Goal: Task Accomplishment & Management: Use online tool/utility

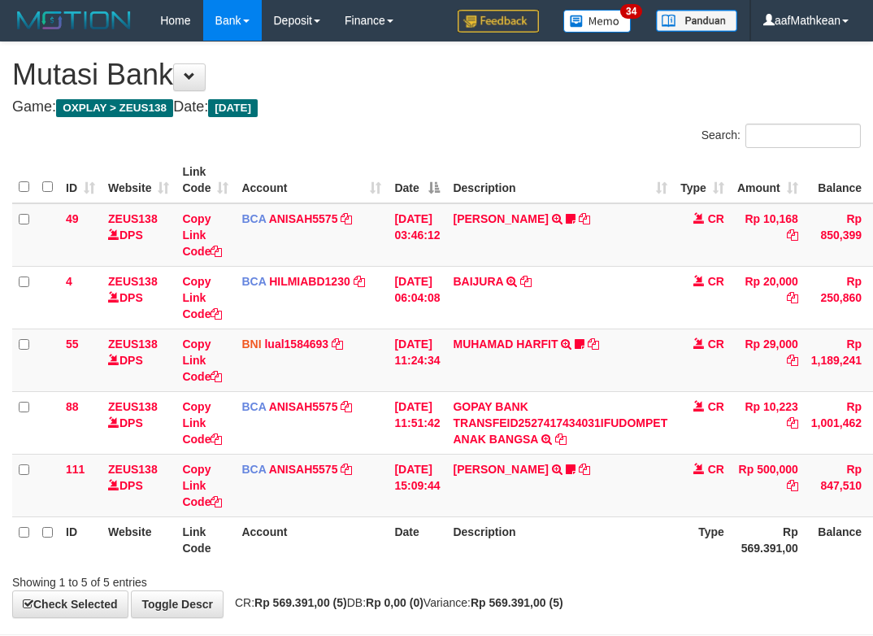
click at [492, 516] on th "Description" at bounding box center [560, 539] width 228 height 46
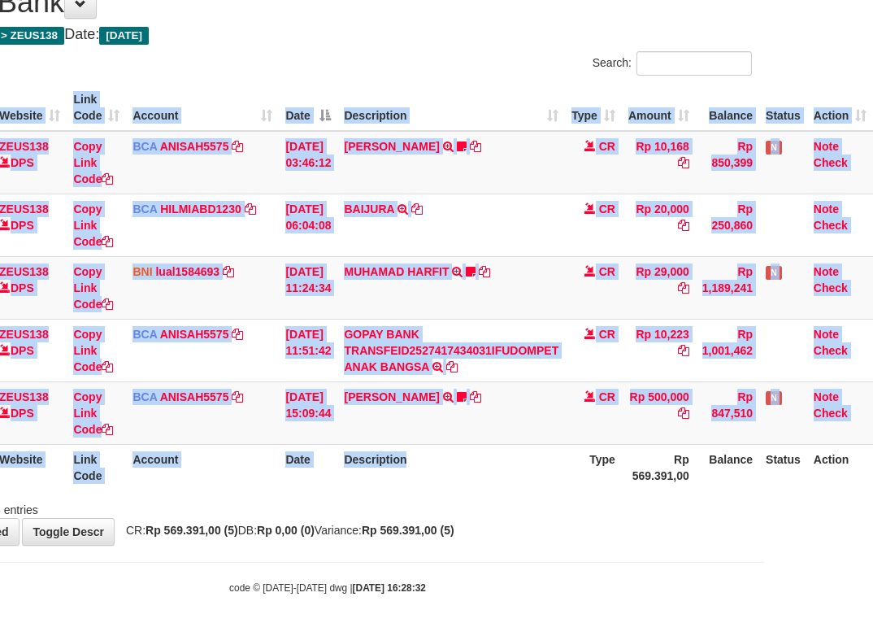
click at [510, 494] on div "Search: ID Website Link Code Account Date Description Type Amount Balance Statu…" at bounding box center [327, 284] width 849 height 467
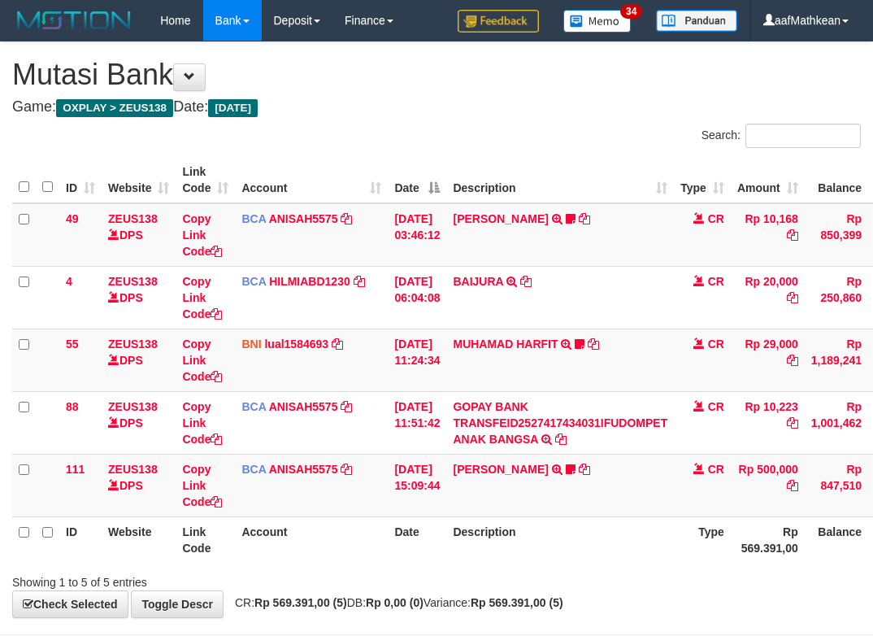
scroll to position [72, 120]
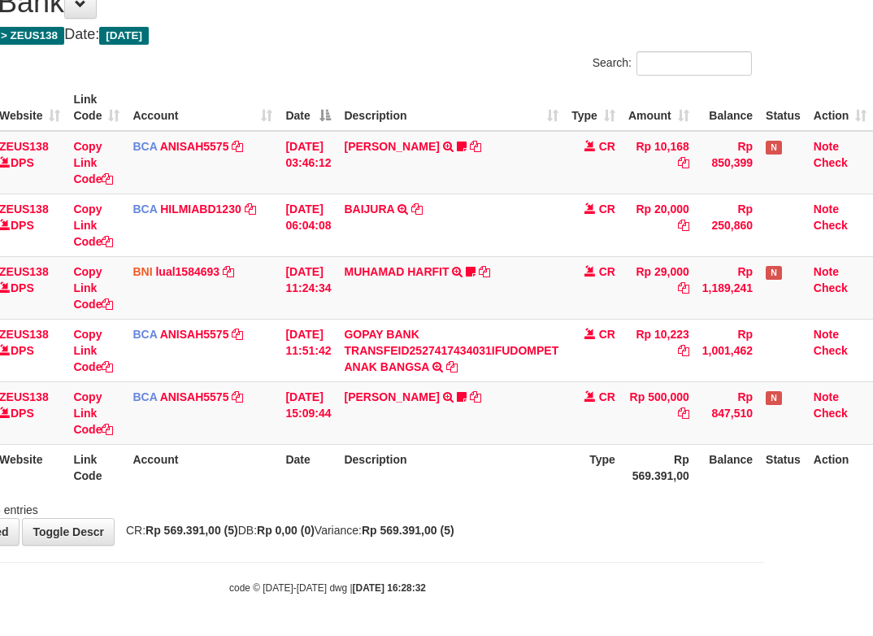
click at [510, 495] on div "Search: ID Website Link Code Account Date Description Type Amount Balance Statu…" at bounding box center [327, 284] width 849 height 467
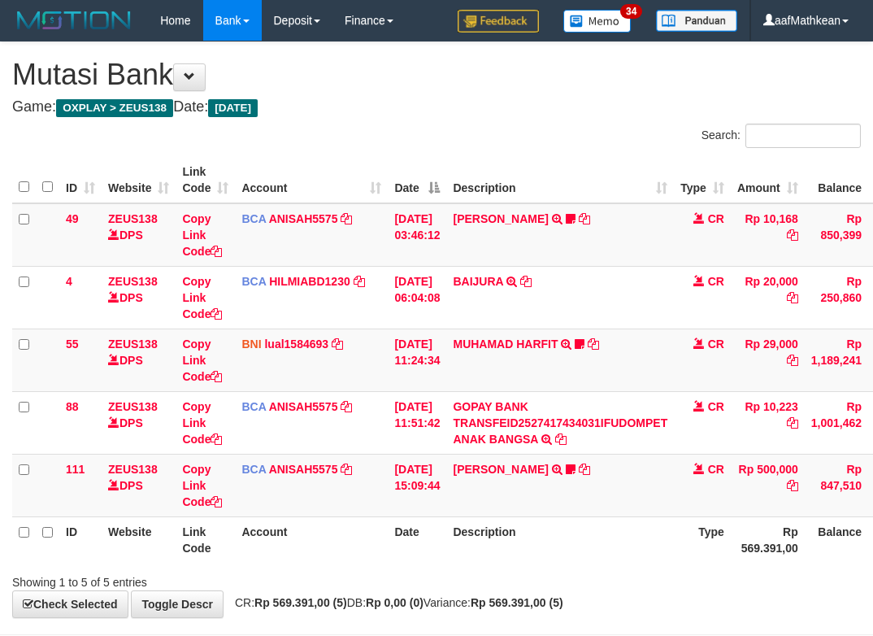
scroll to position [72, 120]
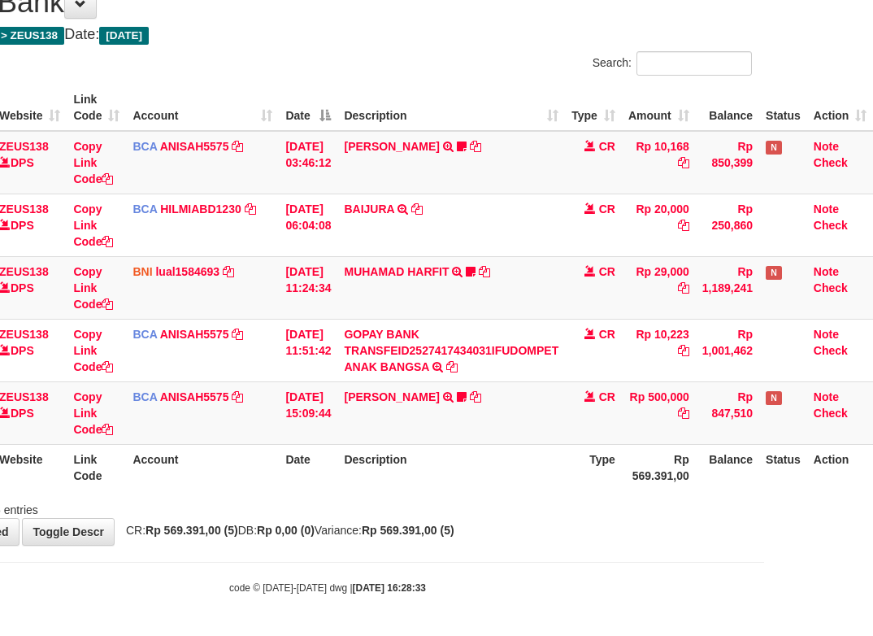
click at [502, 502] on div "Showing 1 to 5 of 5 entries" at bounding box center [327, 506] width 873 height 23
click at [516, 510] on div "Showing 1 to 5 of 5 entries" at bounding box center [327, 506] width 873 height 23
click at [499, 486] on th "Description" at bounding box center [451, 467] width 228 height 46
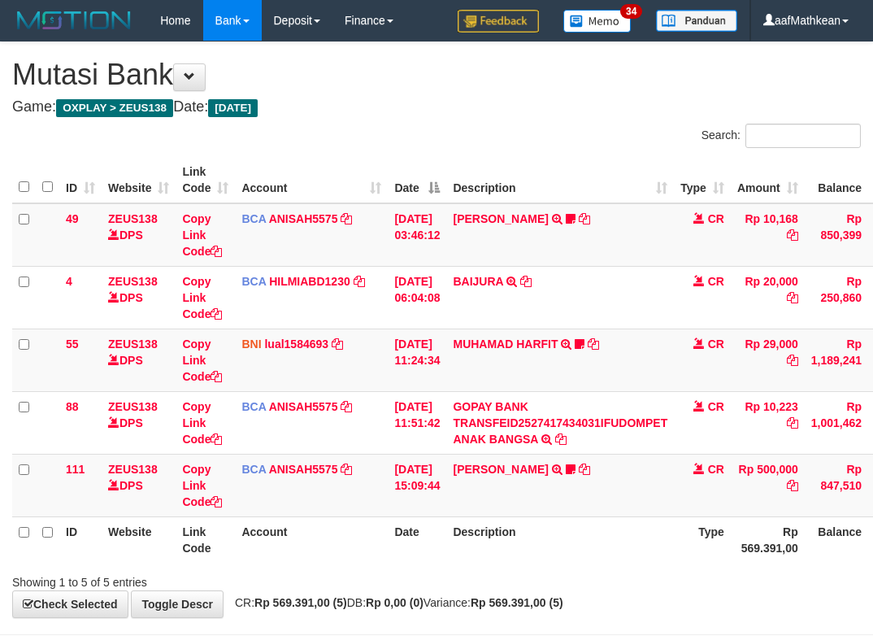
scroll to position [72, 120]
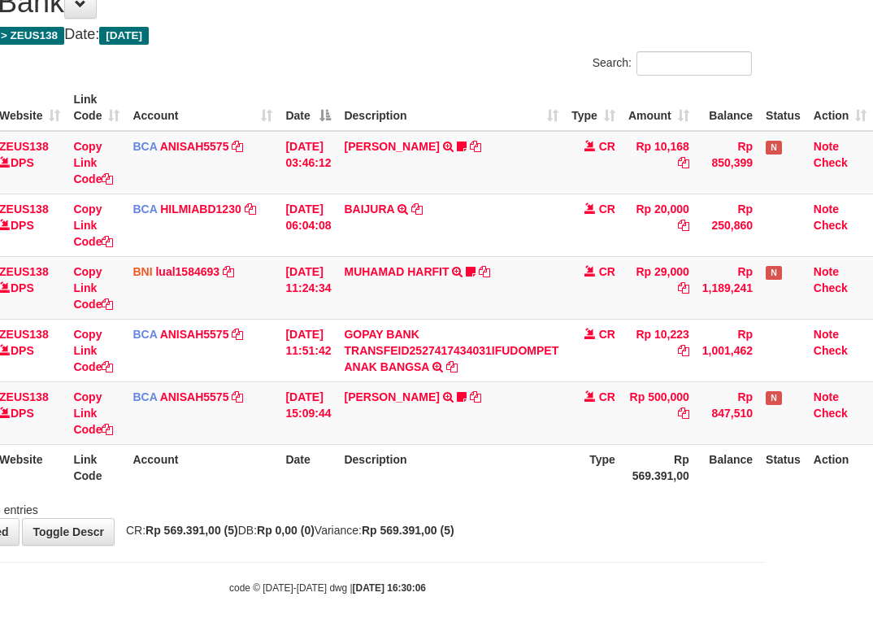
click at [534, 484] on th "Description" at bounding box center [451, 467] width 228 height 46
click at [499, 492] on div "ID Website Link Code Account Date Description Type Amount Balance Status Action…" at bounding box center [327, 287] width 873 height 415
click at [543, 505] on div "Showing 1 to 5 of 5 entries" at bounding box center [327, 506] width 873 height 23
click at [558, 508] on div "Showing 1 to 5 of 5 entries" at bounding box center [327, 506] width 873 height 23
click at [580, 507] on div "Showing 1 to 5 of 5 entries" at bounding box center [327, 506] width 873 height 23
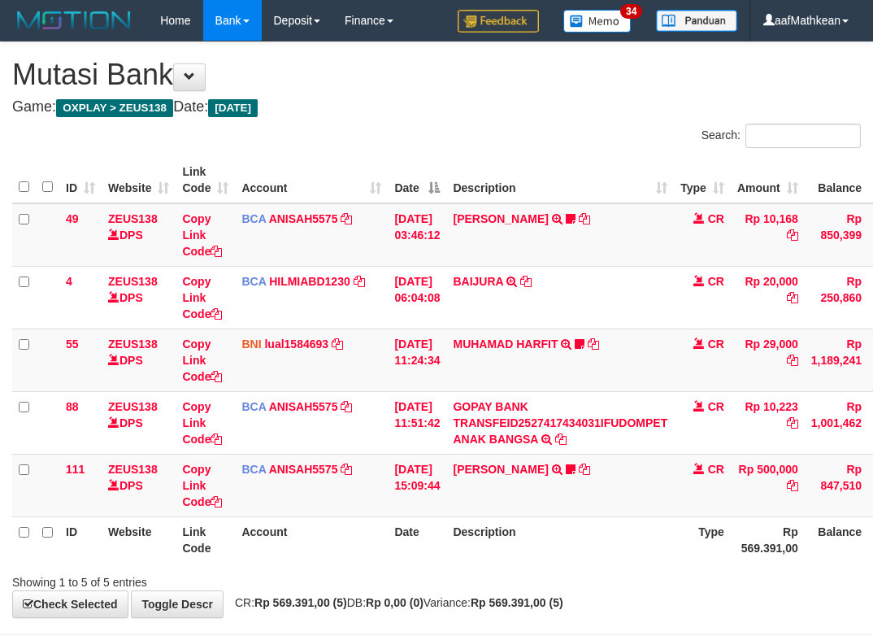
scroll to position [72, 120]
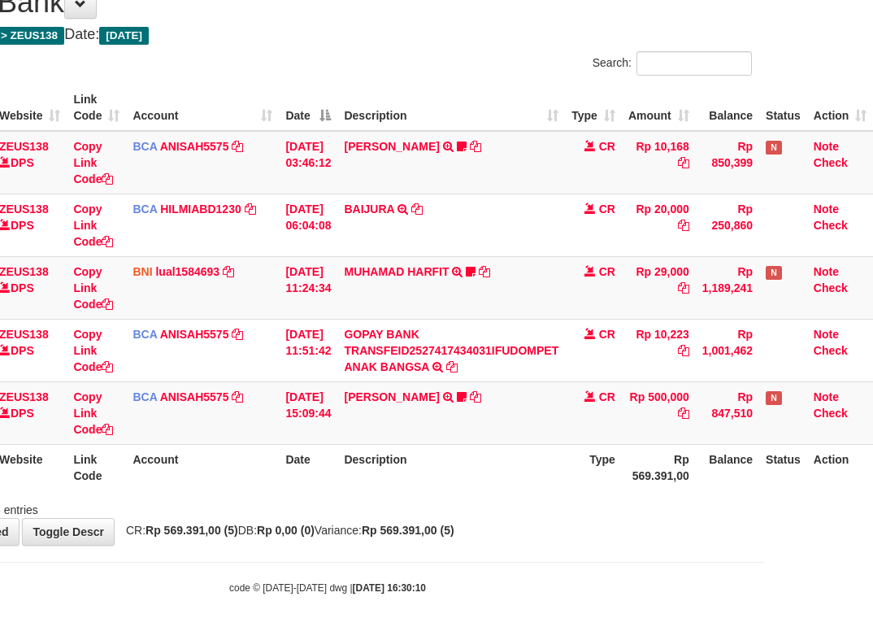
click at [505, 502] on div "Showing 1 to 5 of 5 entries" at bounding box center [327, 506] width 873 height 23
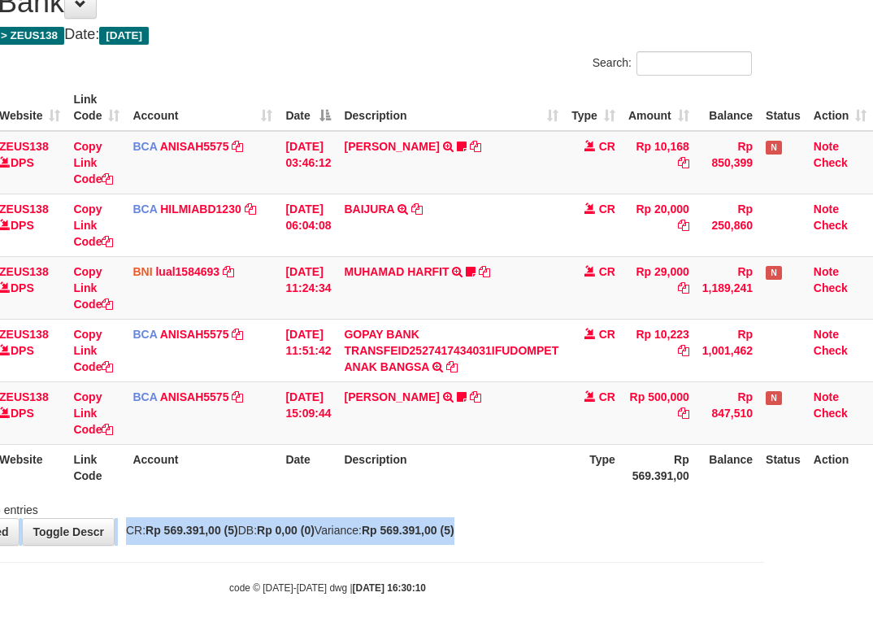
drag, startPoint x: 535, startPoint y: 532, endPoint x: 532, endPoint y: 553, distance: 20.5
click at [536, 546] on body "Toggle navigation Home Bank Account List Load By Website Group [OXPLAY] ZEUS138…" at bounding box center [327, 282] width 873 height 708
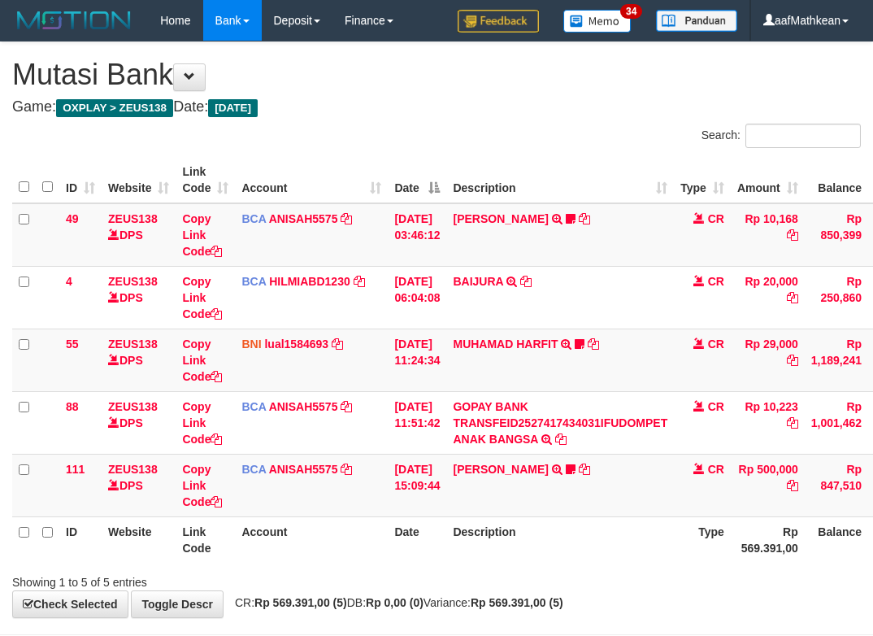
scroll to position [72, 120]
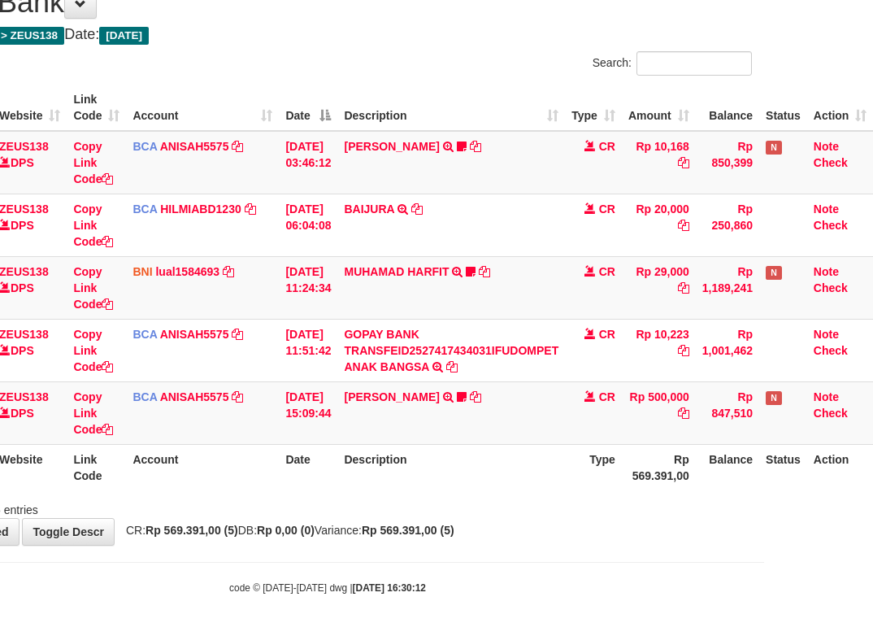
click at [541, 564] on body "Toggle navigation Home Bank Account List Load By Website Group [OXPLAY] ZEUS138…" at bounding box center [327, 282] width 873 height 708
click at [535, 554] on body "Toggle navigation Home Bank Account List Load By Website Group [OXPLAY] ZEUS138…" at bounding box center [327, 282] width 873 height 708
drag, startPoint x: 558, startPoint y: 561, endPoint x: 537, endPoint y: 555, distance: 21.9
click at [553, 560] on body "Toggle navigation Home Bank Account List Load By Website Group [OXPLAY] ZEUS138…" at bounding box center [327, 282] width 873 height 708
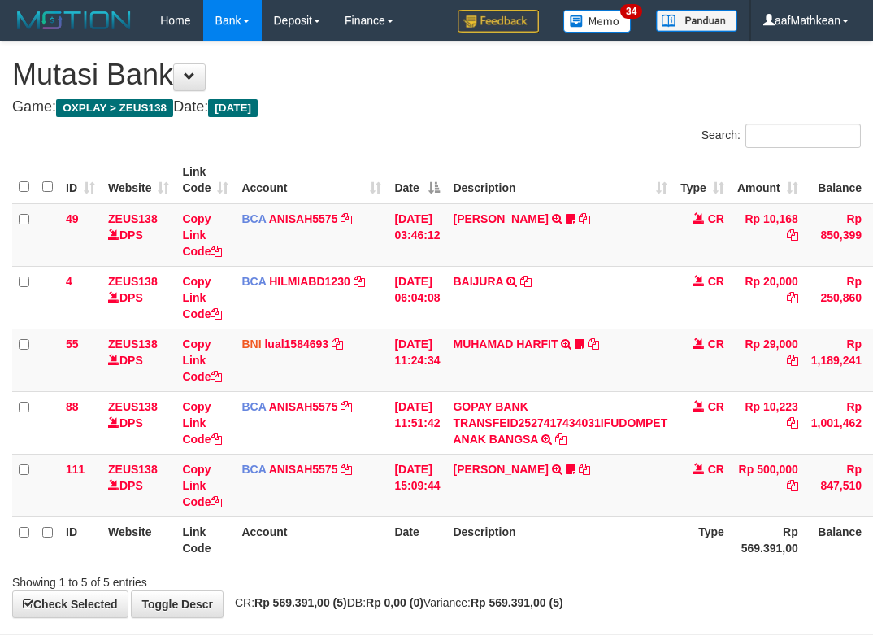
scroll to position [72, 120]
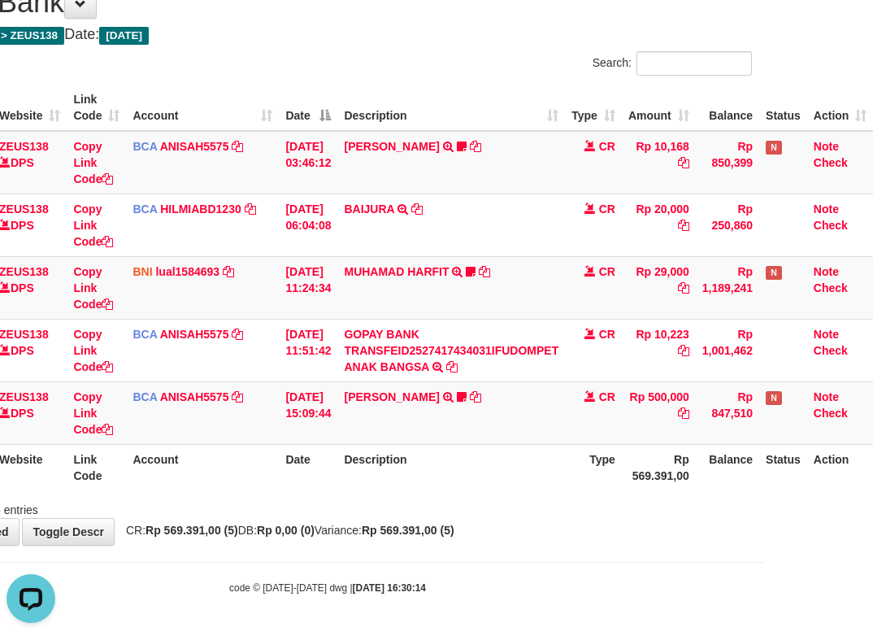
drag, startPoint x: 463, startPoint y: 497, endPoint x: 355, endPoint y: 505, distance: 107.6
click at [447, 514] on div "Showing 1 to 5 of 5 entries" at bounding box center [327, 506] width 873 height 23
drag, startPoint x: 369, startPoint y: 506, endPoint x: 378, endPoint y: 503, distance: 9.3
click at [371, 506] on div "Showing 1 to 5 of 5 entries" at bounding box center [327, 506] width 873 height 23
drag, startPoint x: 430, startPoint y: 503, endPoint x: 431, endPoint y: 492, distance: 11.4
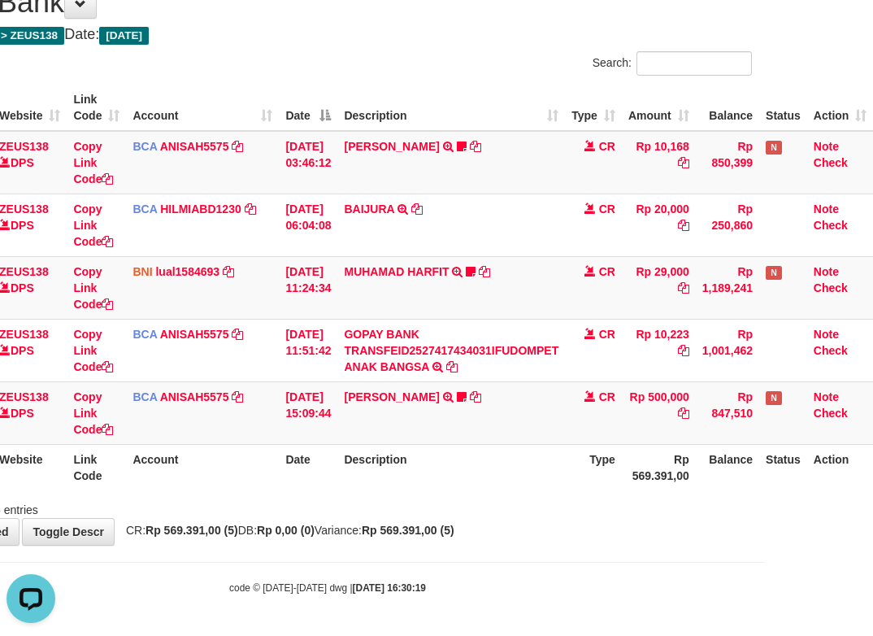
click at [432, 498] on div "Showing 1 to 5 of 5 entries" at bounding box center [327, 506] width 873 height 23
click at [430, 485] on th "Description" at bounding box center [451, 467] width 228 height 46
click at [433, 488] on th "Description" at bounding box center [451, 467] width 228 height 46
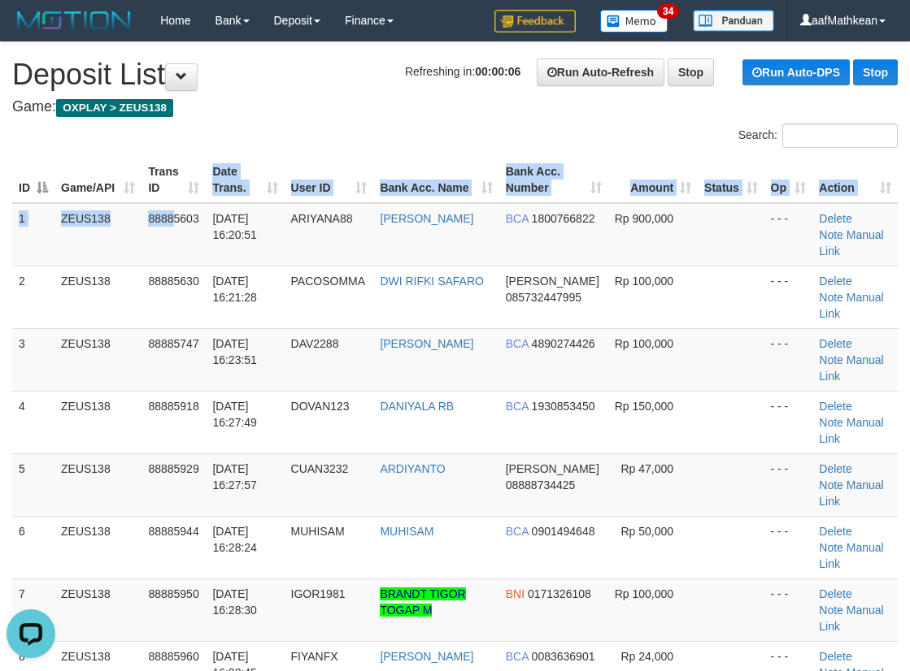
click at [202, 194] on table "ID Game/API Trans ID Date Trans. User ID Bank Acc. Name Bank Acc. Number Amount…" at bounding box center [454, 516] width 885 height 719
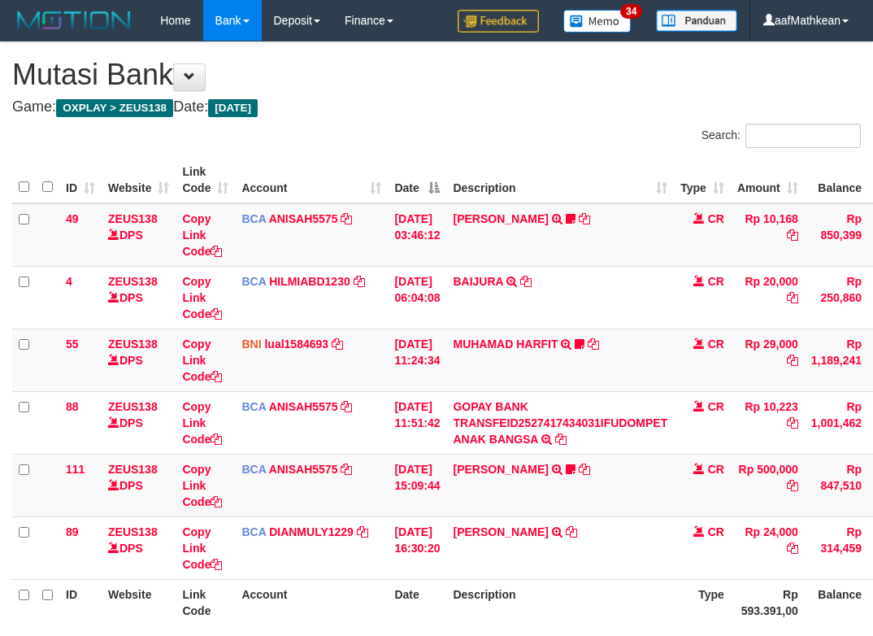
scroll to position [73, 120]
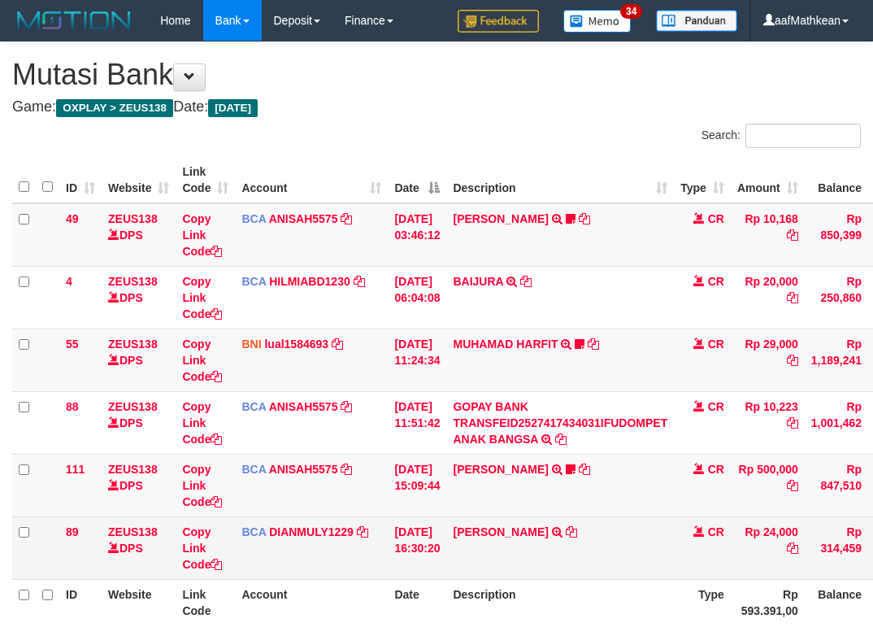
scroll to position [73, 120]
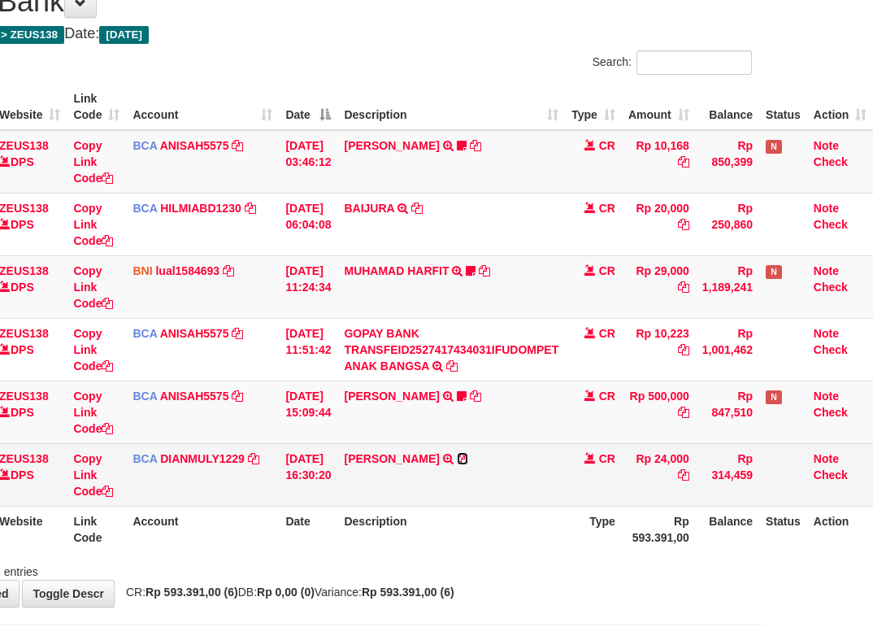
click at [457, 462] on icon at bounding box center [462, 458] width 11 height 11
drag, startPoint x: 523, startPoint y: 466, endPoint x: 513, endPoint y: 453, distance: 16.8
click at [520, 466] on td "SOFIAN EFENDI TRSF E-BANKING CR 0110/FTSCY/WS95031 24000.00SOFIAN EFENDI" at bounding box center [451, 474] width 228 height 63
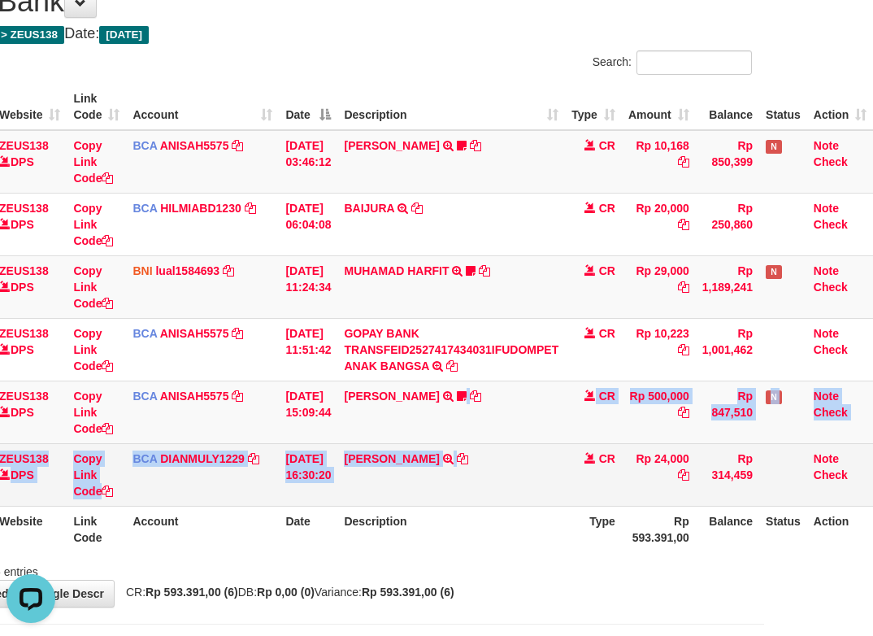
click at [486, 469] on tbody "49 ZEUS138 DPS Copy Link Code BCA ANISAH5575 DPS ANISAH mutasi_20251001_3827 | …" at bounding box center [388, 318] width 970 height 376
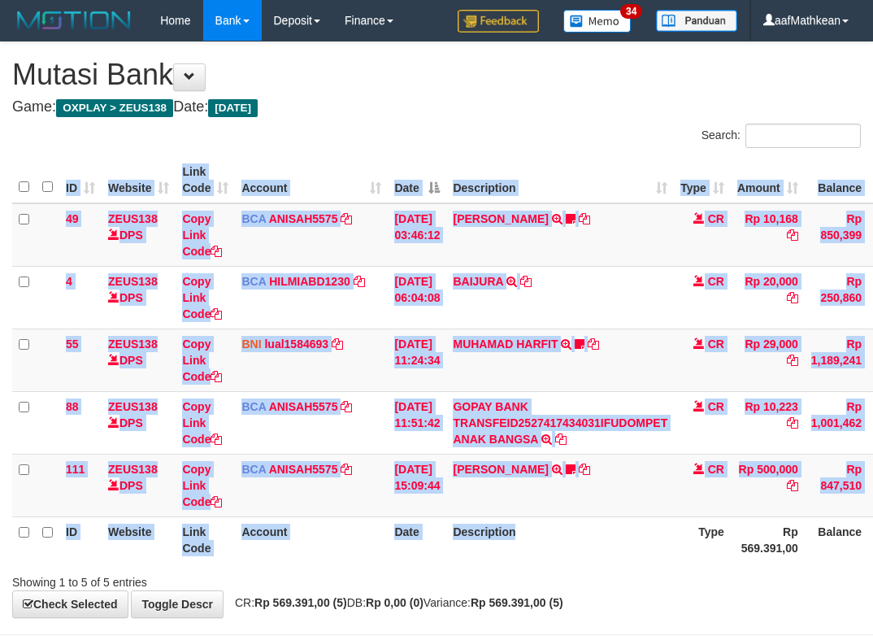
click at [476, 563] on div "ID Website Link Code Account Date Description Type Amount Balance Status Action…" at bounding box center [436, 359] width 873 height 415
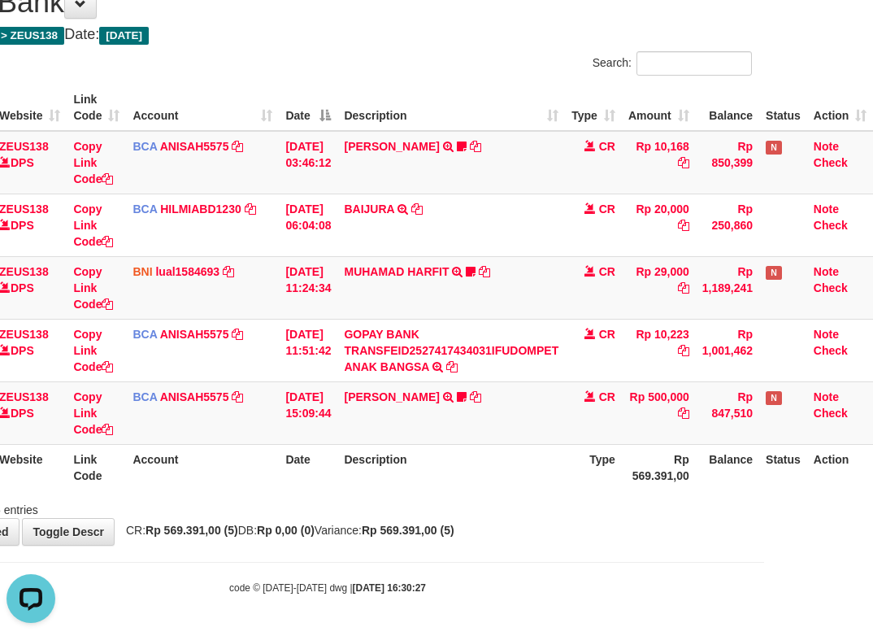
drag, startPoint x: 506, startPoint y: 551, endPoint x: 373, endPoint y: 456, distance: 163.1
click at [492, 550] on body "Toggle navigation Home Bank Account List Load By Website Group [OXPLAY] ZEUS138…" at bounding box center [327, 282] width 873 height 708
click at [360, 449] on table "ID Website Link Code Account Date Description Type Amount Balance Status Action…" at bounding box center [388, 288] width 970 height 406
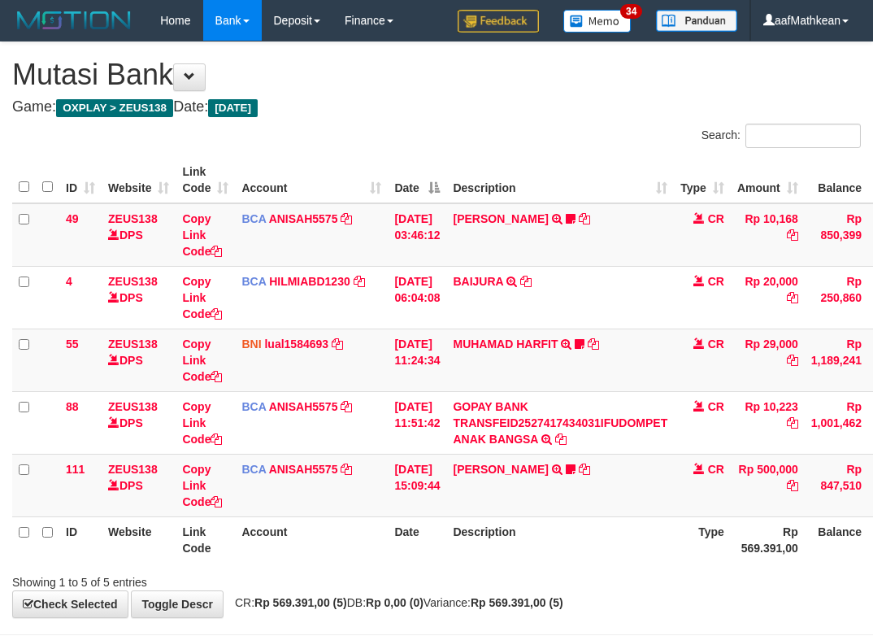
scroll to position [72, 120]
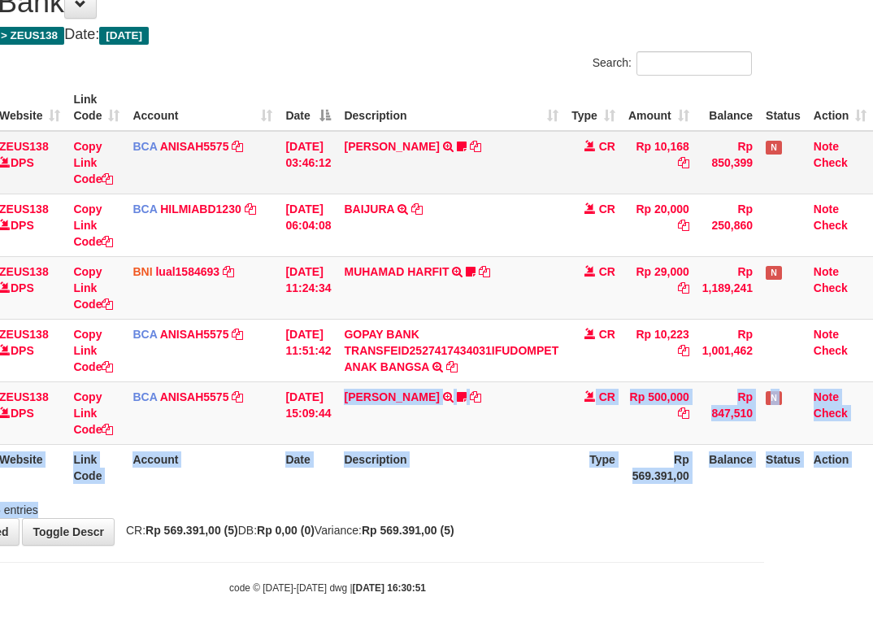
drag, startPoint x: 395, startPoint y: 502, endPoint x: 269, endPoint y: 191, distance: 335.9
click at [329, 367] on div "Search: ID Website Link Code Account Date Description Type Amount Balance Statu…" at bounding box center [327, 284] width 849 height 467
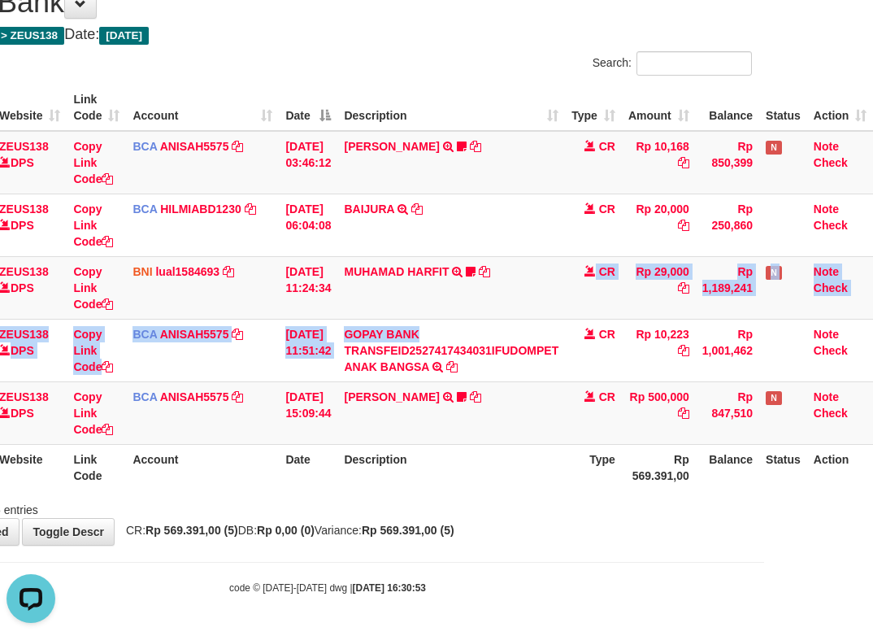
drag, startPoint x: 536, startPoint y: 294, endPoint x: 596, endPoint y: 445, distance: 162.0
click at [554, 366] on tbody "49 ZEUS138 DPS Copy Link Code BCA ANISAH5575 DPS [PERSON_NAME] mutasi_20251001_…" at bounding box center [388, 288] width 970 height 314
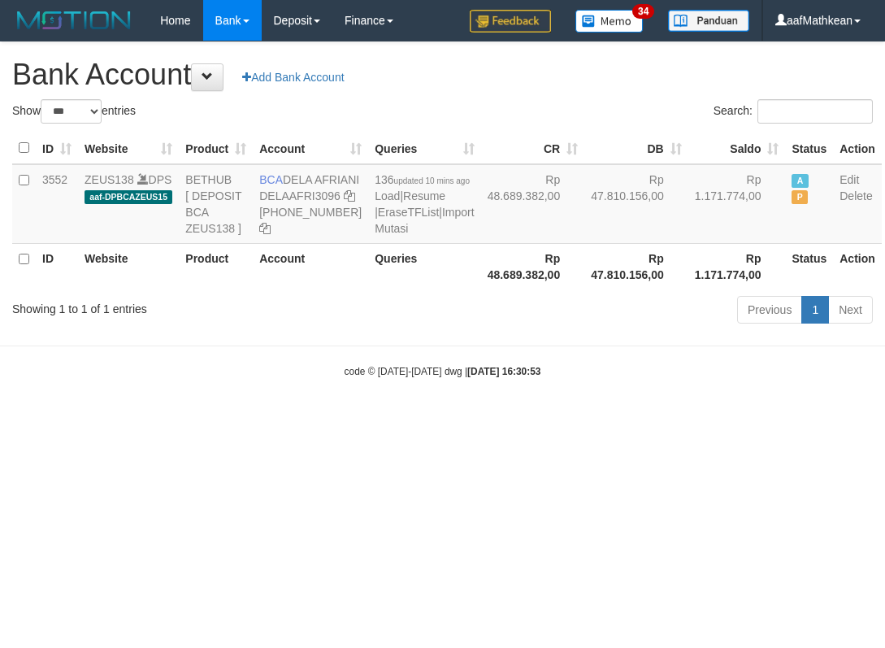
select select "***"
click at [450, 380] on body "Toggle navigation Home Bank Account List Load By Website Group [OXPLAY] ZEUS138…" at bounding box center [442, 209] width 885 height 419
select select "***"
click at [344, 202] on icon at bounding box center [349, 195] width 11 height 11
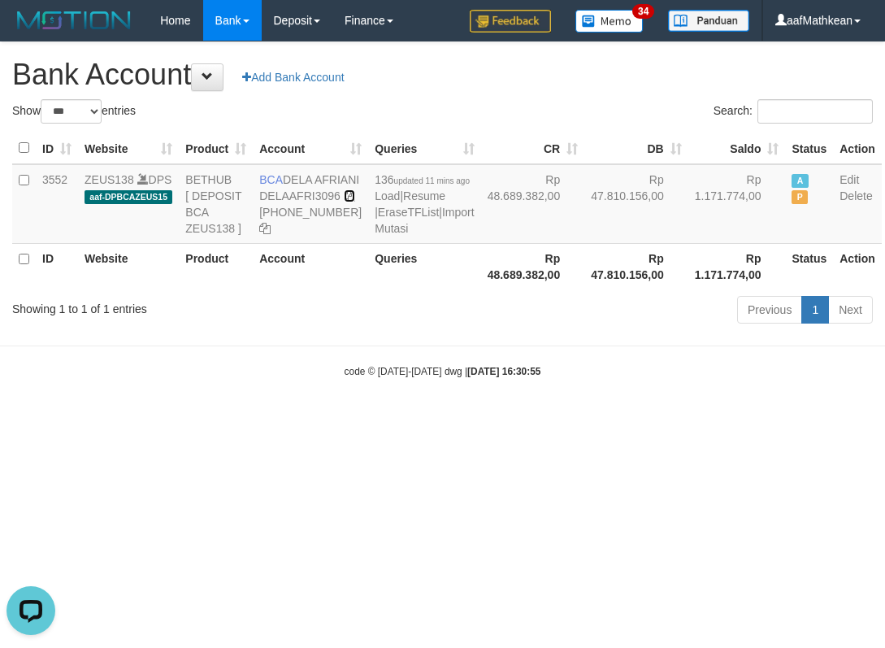
drag, startPoint x: 265, startPoint y: 227, endPoint x: 882, endPoint y: 391, distance: 638.5
click at [344, 202] on icon at bounding box center [349, 195] width 11 height 11
drag, startPoint x: 291, startPoint y: 186, endPoint x: 310, endPoint y: 199, distance: 22.8
click at [310, 199] on td "BCA DELA AFRIANI DELAAFRI3096 869-245-8639" at bounding box center [310, 204] width 115 height 80
click at [419, 289] on tr "ID Website Product Account Queries Rp 48.689.382,00 Rp 47.810.156,00 Rp 1.171.7…" at bounding box center [447, 266] width 870 height 46
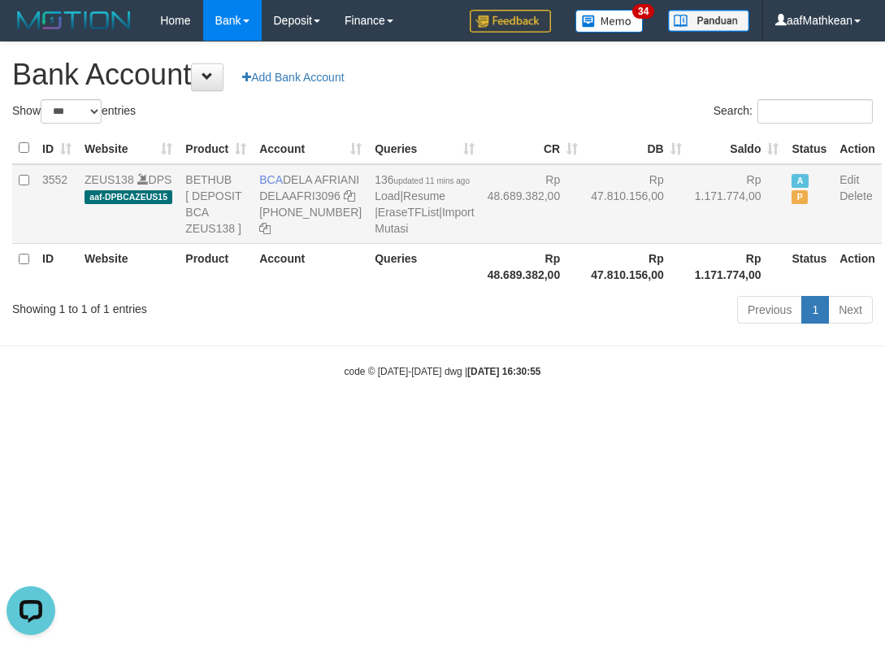
drag, startPoint x: 283, startPoint y: 176, endPoint x: 303, endPoint y: 193, distance: 26.0
click at [303, 193] on td "BCA DELA AFRIANI DELAAFRI3096 869-245-8639" at bounding box center [310, 204] width 115 height 80
drag, startPoint x: 584, startPoint y: 435, endPoint x: 736, endPoint y: 459, distance: 154.0
click at [625, 419] on html "Toggle navigation Home Bank Account List Load By Website Group [OXPLAY] ZEUS138…" at bounding box center [442, 209] width 885 height 419
drag, startPoint x: 736, startPoint y: 459, endPoint x: 972, endPoint y: 441, distance: 236.4
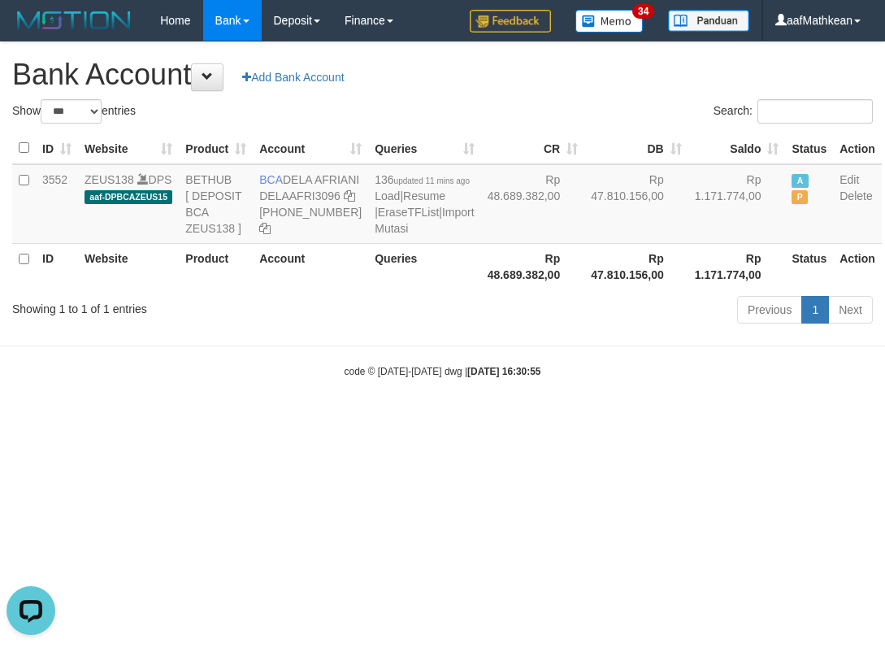
click at [884, 419] on html "Toggle navigation Home Bank Account List Load By Website Group [OXPLAY] ZEUS138…" at bounding box center [442, 209] width 885 height 419
select select "***"
click at [344, 202] on icon at bounding box center [349, 195] width 11 height 11
drag, startPoint x: 262, startPoint y: 178, endPoint x: 876, endPoint y: 267, distance: 621.0
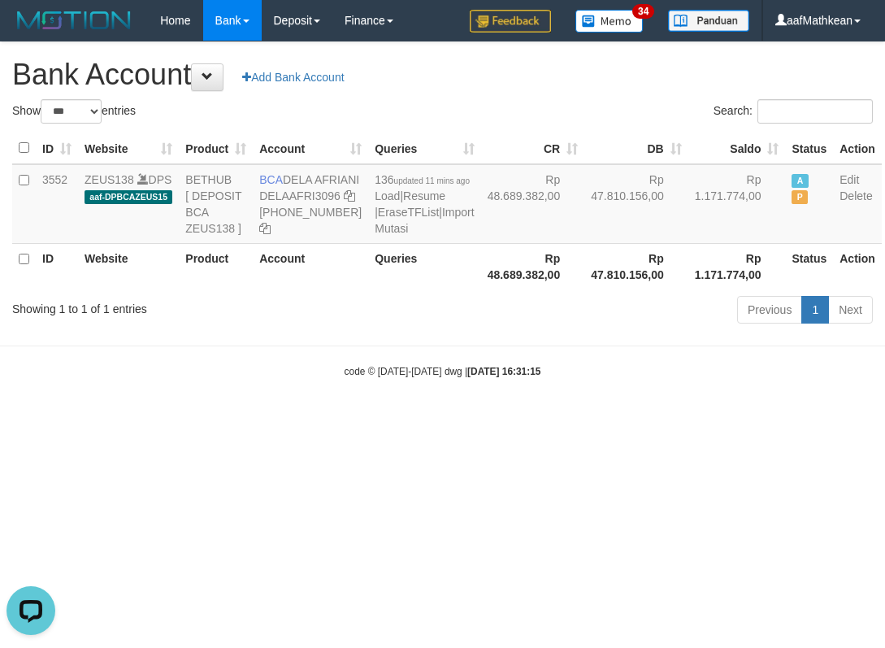
click at [308, 195] on td "BCA DELA AFRIANI DELAAFRI3096 869-245-8639" at bounding box center [310, 204] width 115 height 80
click at [508, 419] on body "Toggle navigation Home Bank Account List Load By Website Group [OXPLAY] ZEUS138…" at bounding box center [442, 209] width 885 height 419
drag, startPoint x: 525, startPoint y: 402, endPoint x: 328, endPoint y: 106, distance: 356.4
click at [516, 367] on body "Toggle navigation Home Bank Account List Load By Website Group [OXPLAY] ZEUS138…" at bounding box center [442, 209] width 885 height 419
select select "***"
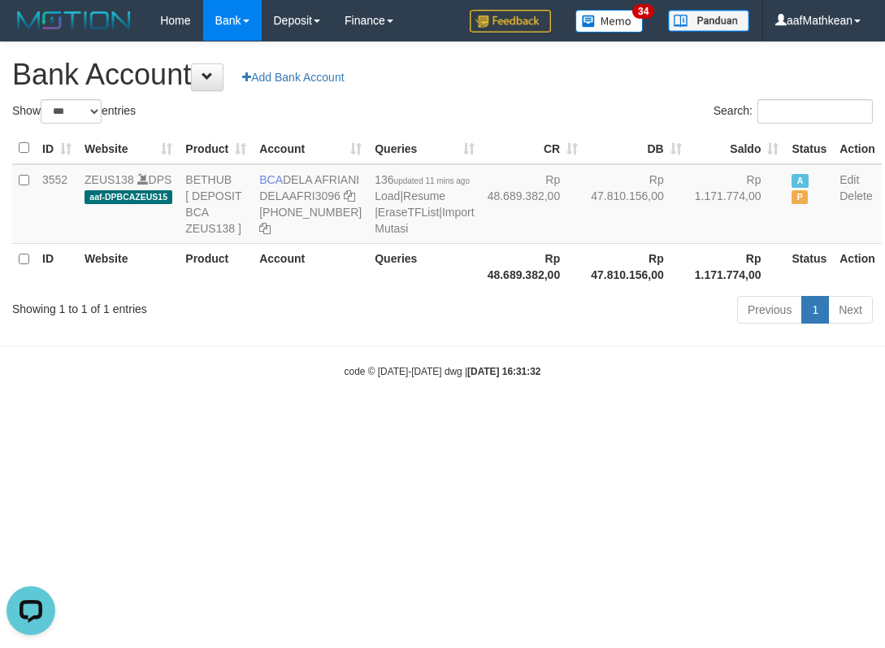
drag, startPoint x: 597, startPoint y: 279, endPoint x: 600, endPoint y: 398, distance: 118.7
click at [620, 394] on body "Toggle navigation Home Bank Account List Load By Website Group [OXPLAY] ZEUS138…" at bounding box center [442, 209] width 885 height 419
click at [607, 401] on body "Toggle navigation Home Bank Account List Load By Website Group [OXPLAY] ZEUS138…" at bounding box center [442, 209] width 885 height 419
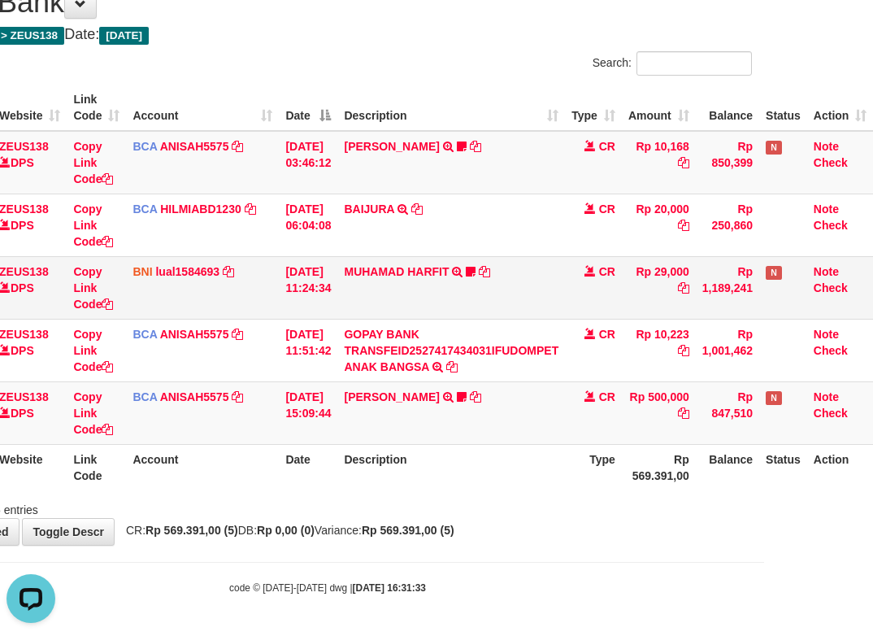
drag, startPoint x: 628, startPoint y: 432, endPoint x: 515, endPoint y: 310, distance: 166.8
click at [613, 408] on tr "111 ZEUS138 DPS Copy Link Code BCA ANISAH5575 DPS ANISAH mutasi_20251001_3827 |…" at bounding box center [388, 412] width 970 height 63
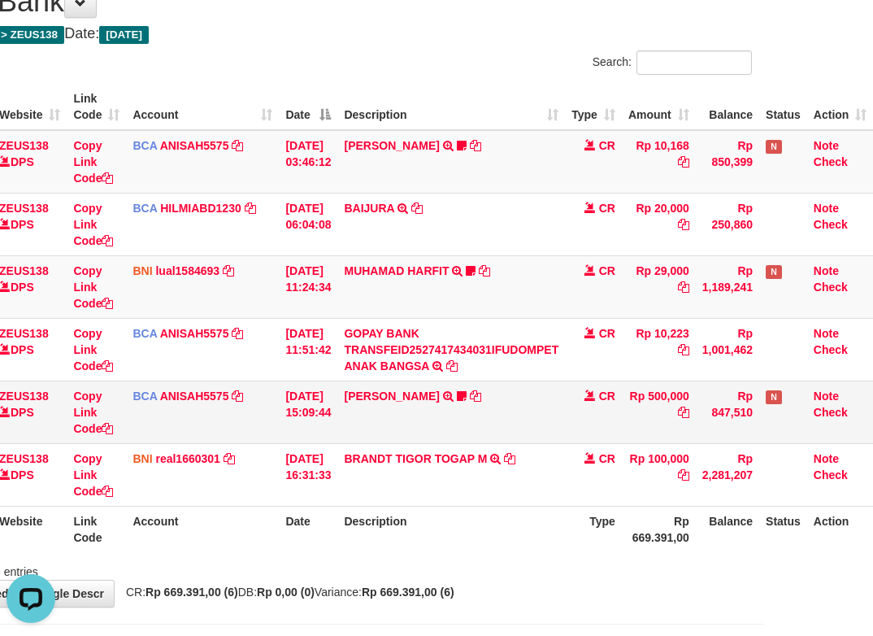
click at [568, 390] on tbody "49 ZEUS138 DPS Copy Link Code BCA ANISAH5575 DPS ANISAH mutasi_20251001_3827 | …" at bounding box center [388, 318] width 970 height 376
click at [605, 409] on td "CR" at bounding box center [593, 411] width 57 height 63
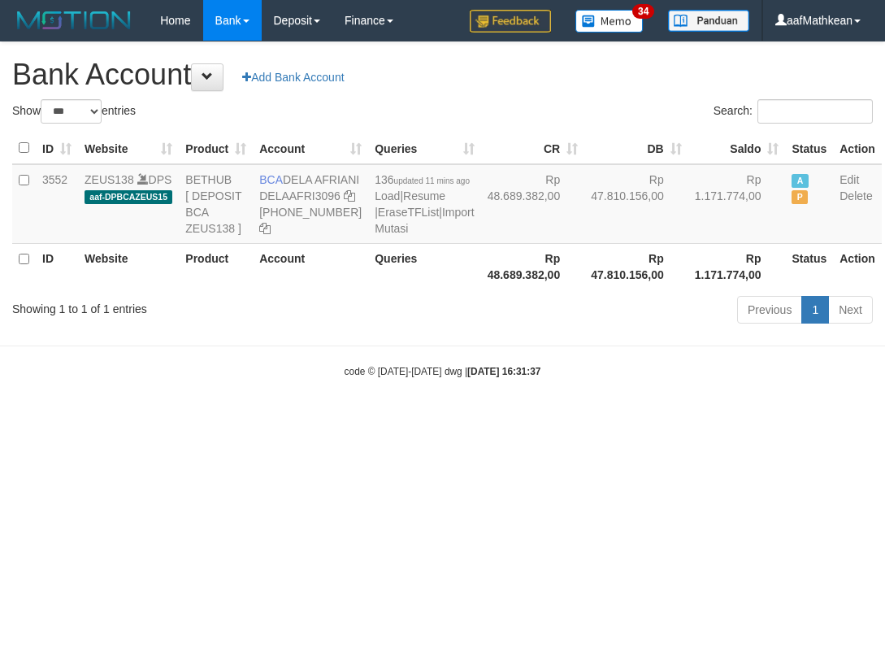
select select "***"
click at [602, 346] on hr at bounding box center [442, 345] width 885 height 1
select select "***"
click at [368, 419] on html "Toggle navigation Home Bank Account List Load By Website Group [OXPLAY] ZEUS138…" at bounding box center [442, 209] width 885 height 419
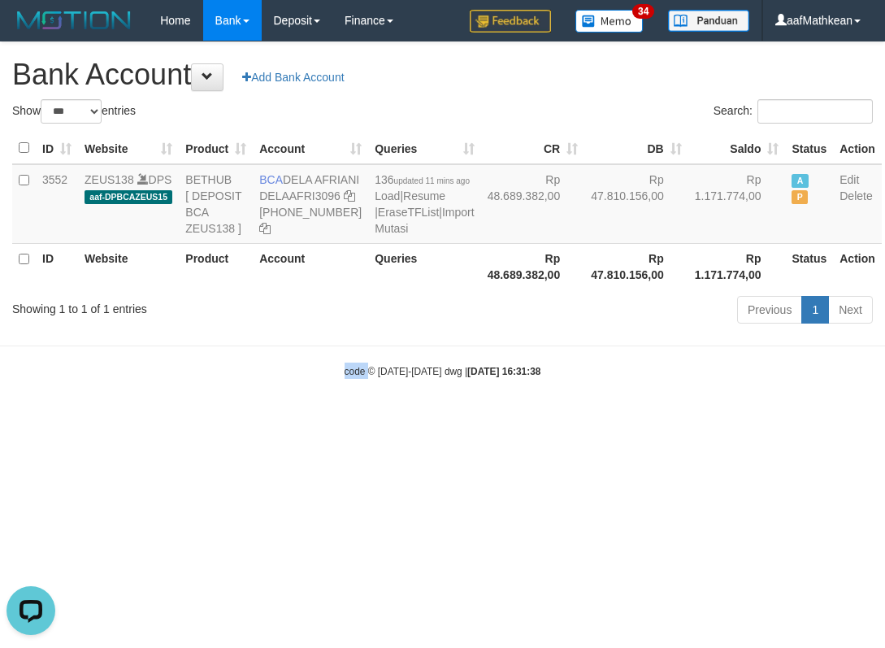
click at [417, 419] on html "Toggle navigation Home Bank Account List Load By Website Group [OXPLAY] ZEUS138…" at bounding box center [442, 209] width 885 height 419
select select "***"
drag, startPoint x: 543, startPoint y: 487, endPoint x: 574, endPoint y: 511, distance: 39.4
click at [571, 419] on html "Toggle navigation Home Bank Account List Load By Website Group [OXPLAY] ZEUS138…" at bounding box center [442, 209] width 885 height 419
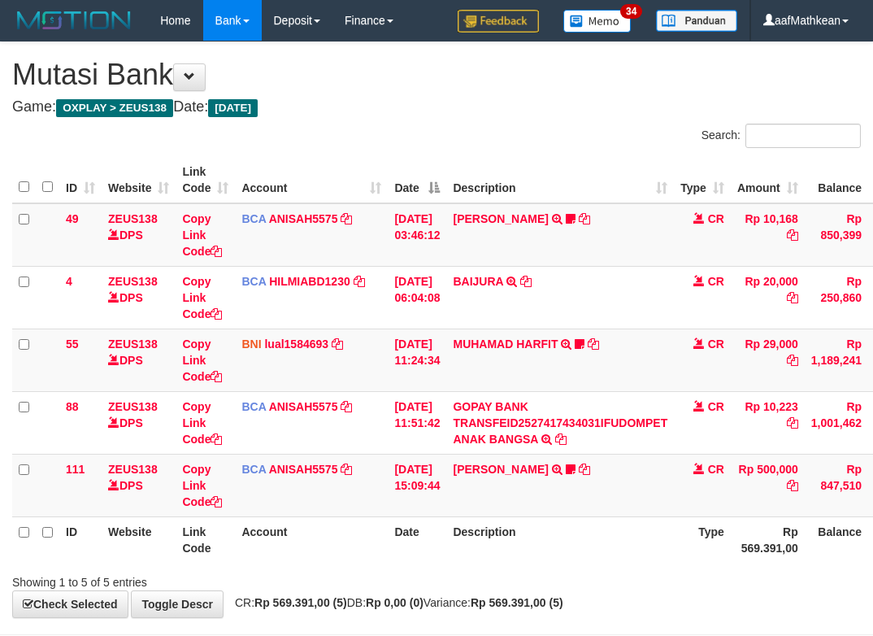
scroll to position [72, 120]
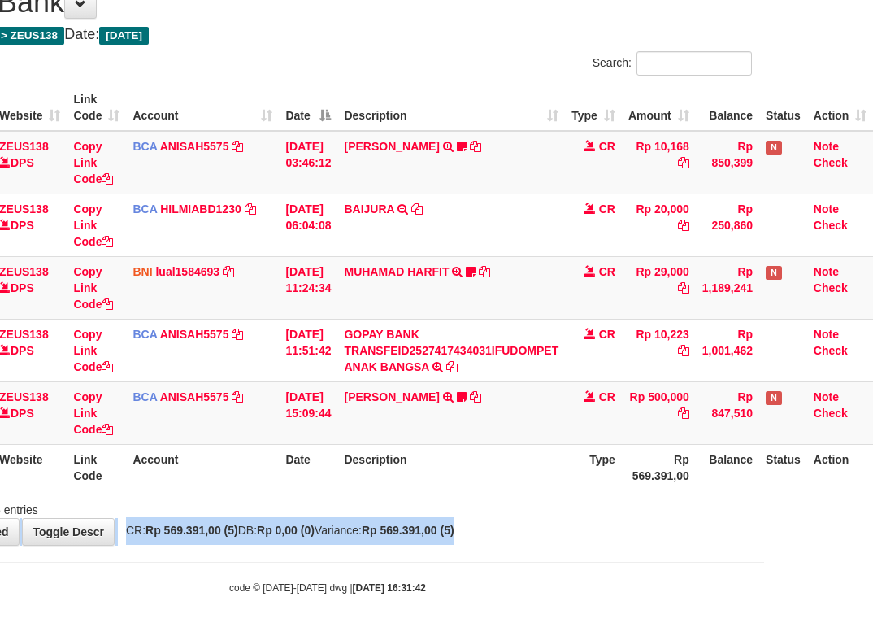
click at [606, 558] on body "Toggle navigation Home Bank Account List Load By Website Group [OXPLAY] ZEUS138…" at bounding box center [327, 282] width 873 height 708
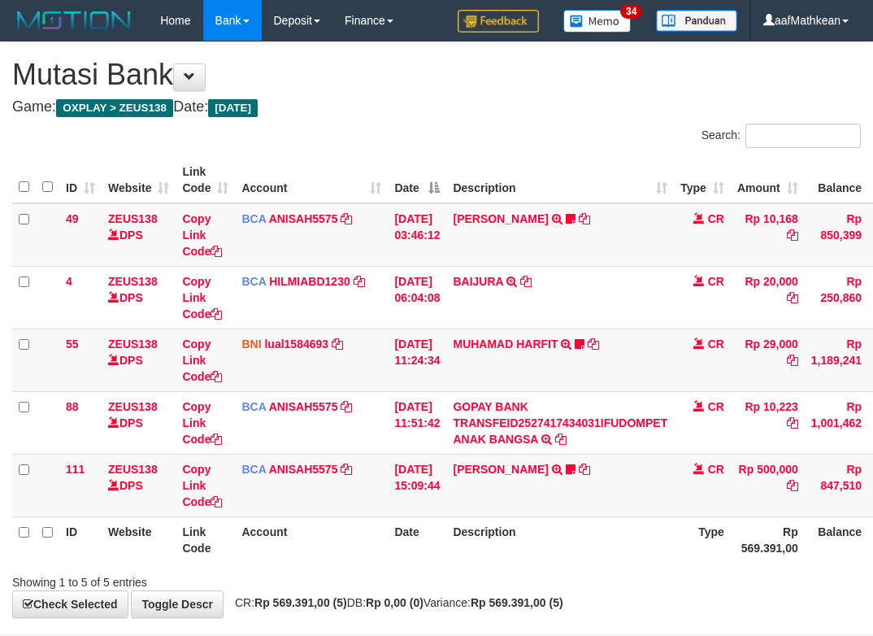
scroll to position [72, 120]
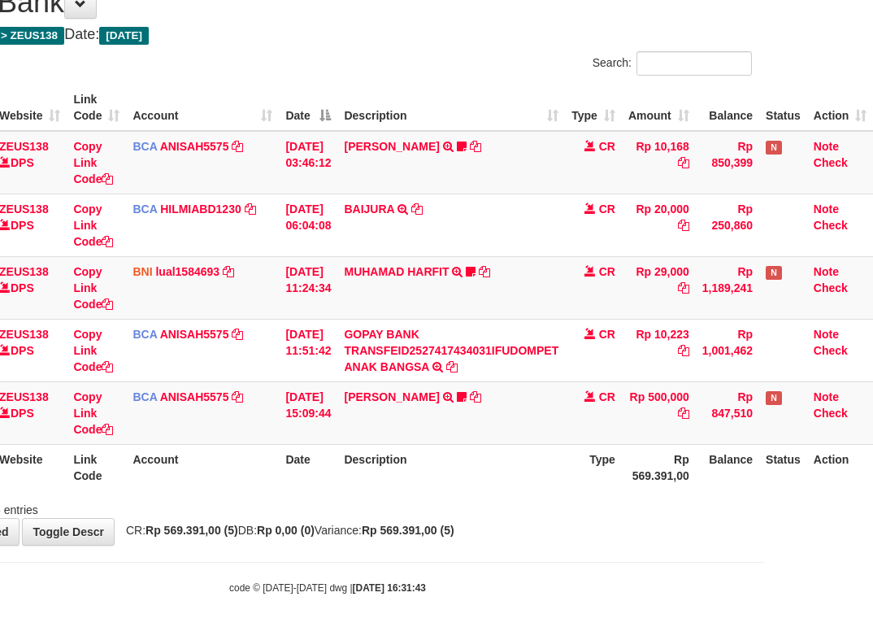
click at [571, 549] on body "Toggle navigation Home Bank Account List Load By Website Group [OXPLAY] ZEUS138…" at bounding box center [327, 282] width 873 height 708
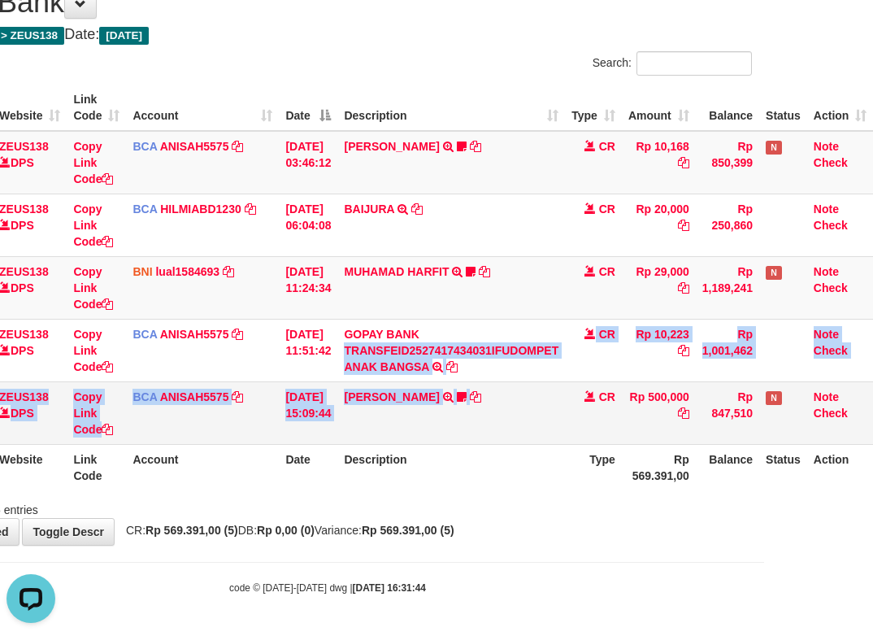
drag, startPoint x: 537, startPoint y: 410, endPoint x: 547, endPoint y: 439, distance: 30.8
click at [550, 437] on tbody "49 ZEUS138 DPS Copy Link Code BCA ANISAH5575 DPS [PERSON_NAME] mutasi_20251001_…" at bounding box center [388, 288] width 970 height 314
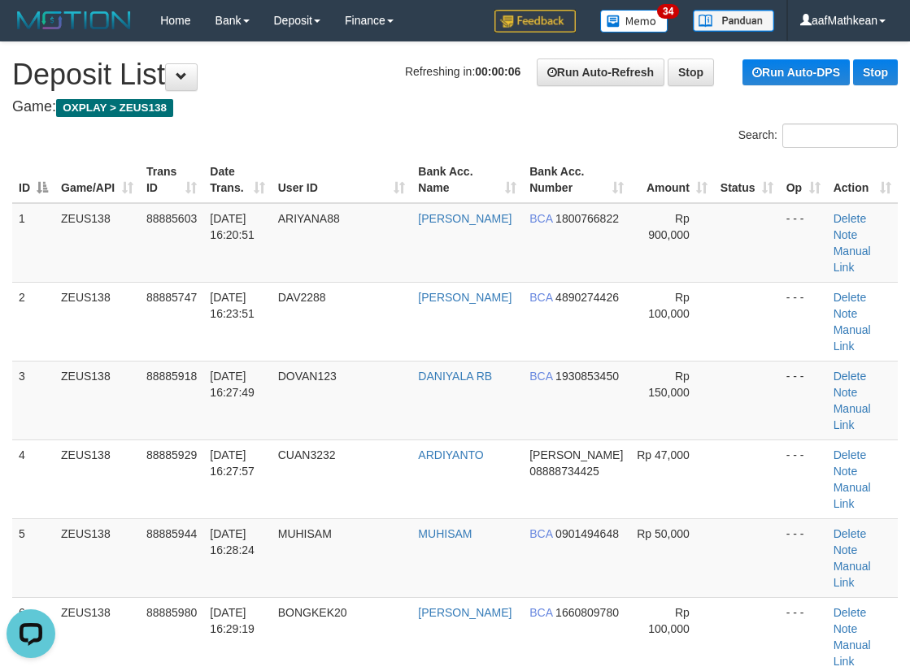
click at [88, 183] on th "Game/API" at bounding box center [96, 180] width 85 height 46
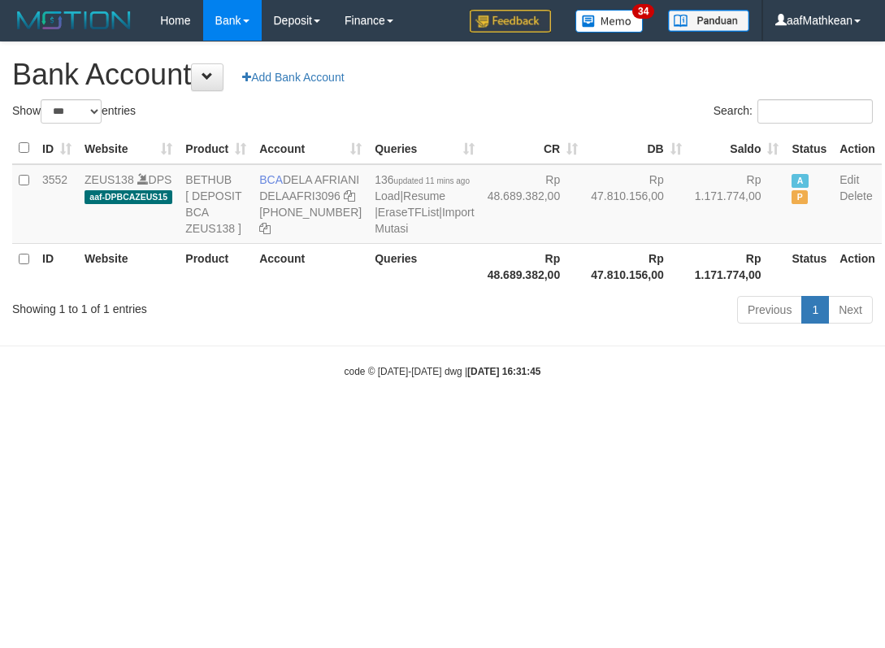
select select "***"
click at [504, 419] on html "Toggle navigation Home Bank Account List Load By Website Group [OXPLAY] ZEUS138…" at bounding box center [442, 209] width 885 height 419
select select "***"
click at [519, 419] on html "Toggle navigation Home Bank Account List Load By Website Group [OXPLAY] ZEUS138…" at bounding box center [442, 209] width 885 height 419
select select "***"
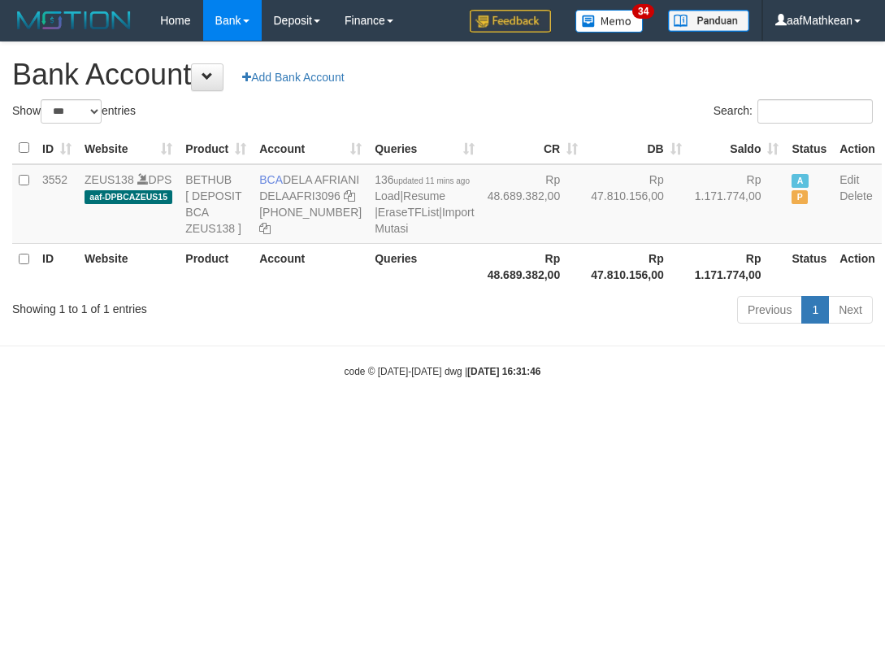
click at [512, 419] on html "Toggle navigation Home Bank Account List Load By Website Group [OXPLAY] ZEUS138…" at bounding box center [442, 209] width 885 height 419
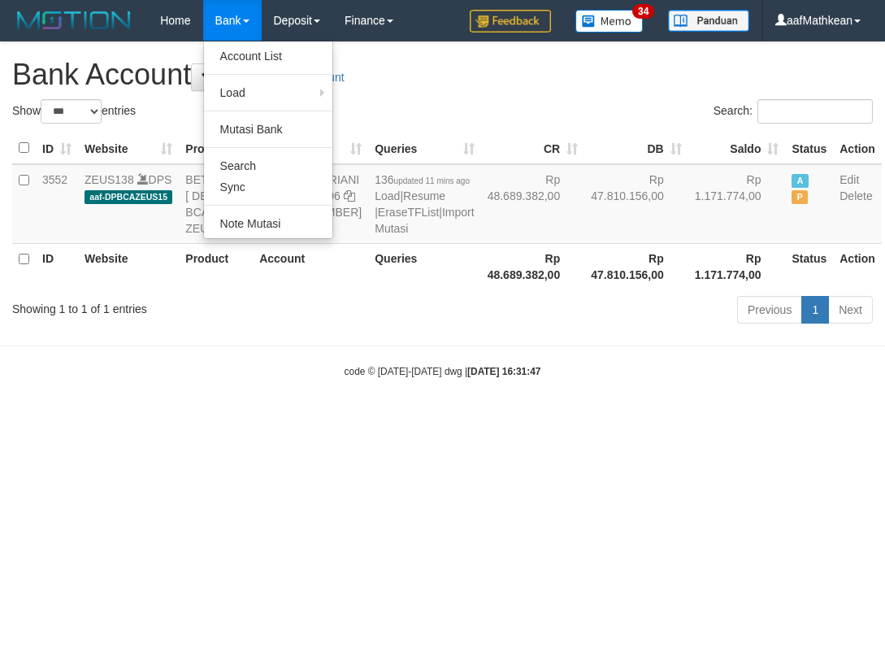
select select "***"
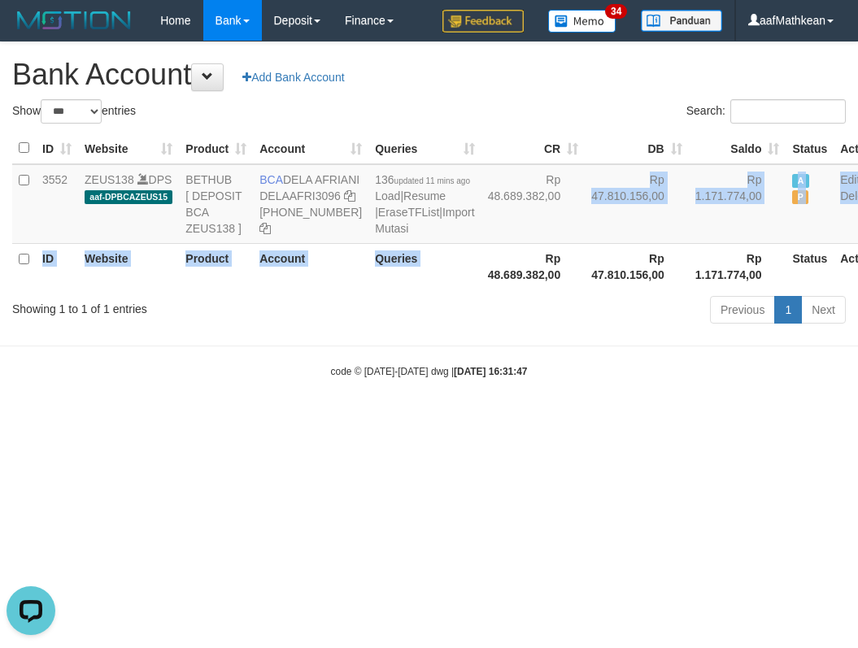
drag, startPoint x: 436, startPoint y: 283, endPoint x: 454, endPoint y: 315, distance: 36.4
click at [455, 289] on table "ID Website Product Account Queries CR [PERSON_NAME] Status Action 3552 ZEUS138 …" at bounding box center [447, 211] width 870 height 157
drag, startPoint x: 529, startPoint y: 384, endPoint x: 580, endPoint y: 489, distance: 117.1
click at [571, 419] on body "Toggle navigation Home Bank Account List Load By Website Group [OXPLAY] ZEUS138…" at bounding box center [429, 209] width 858 height 419
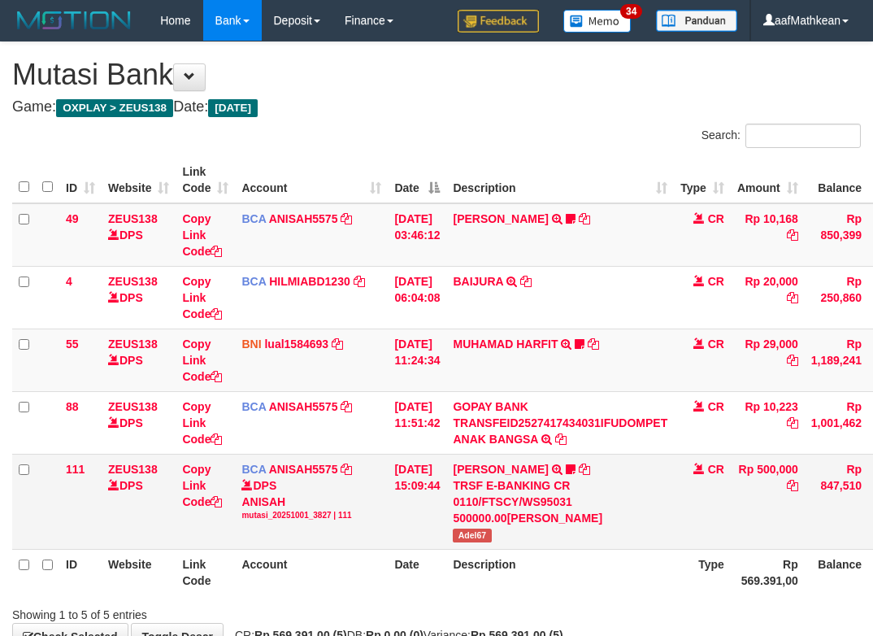
scroll to position [72, 120]
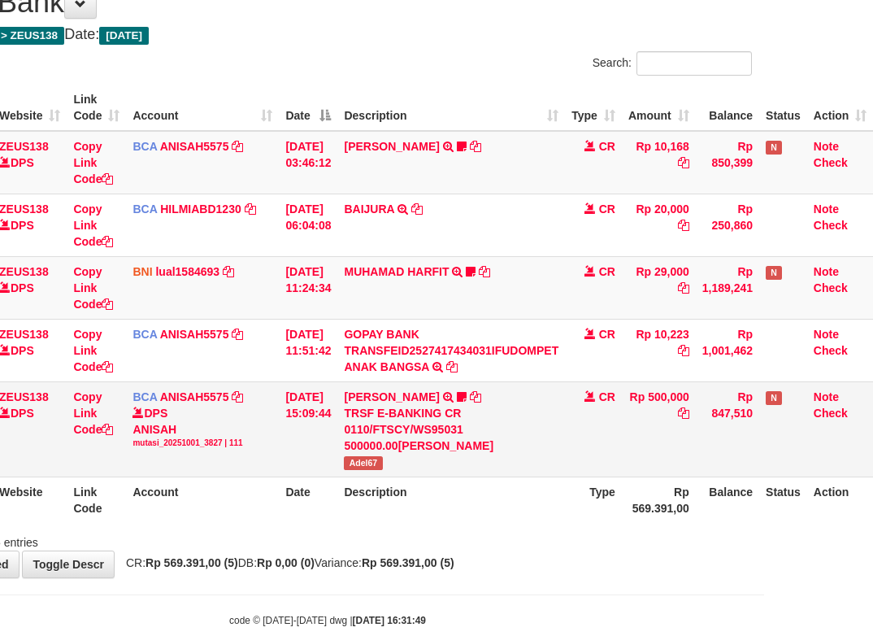
click at [357, 464] on span "Adel67" at bounding box center [363, 463] width 38 height 14
click at [358, 464] on span "Adel67" at bounding box center [363, 463] width 38 height 14
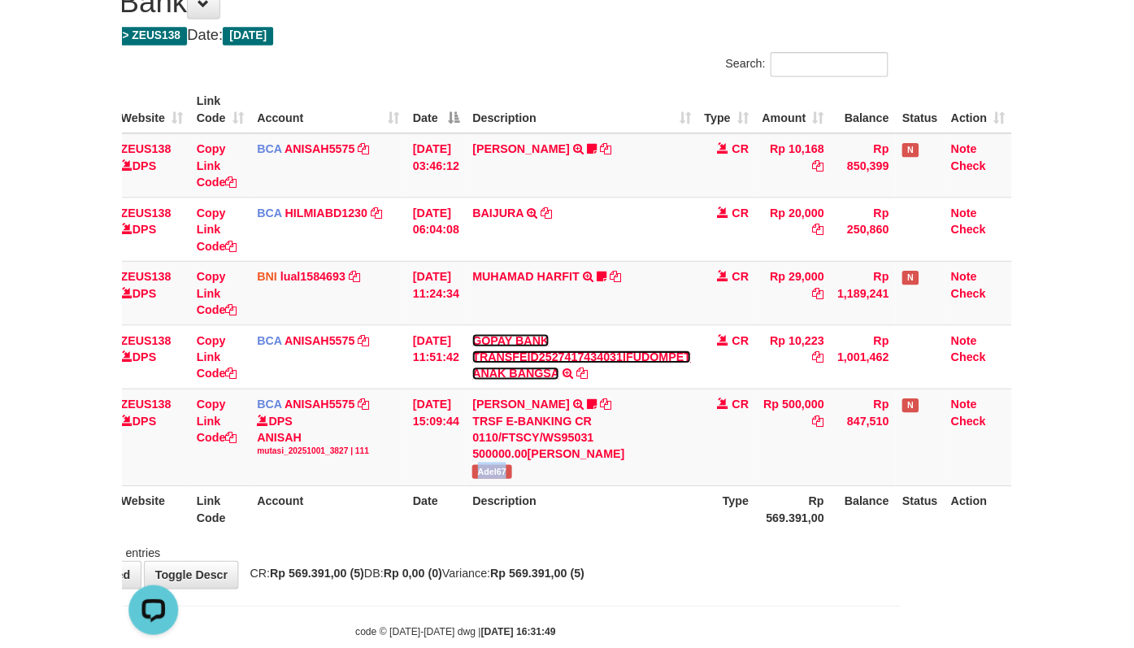
scroll to position [72, 0]
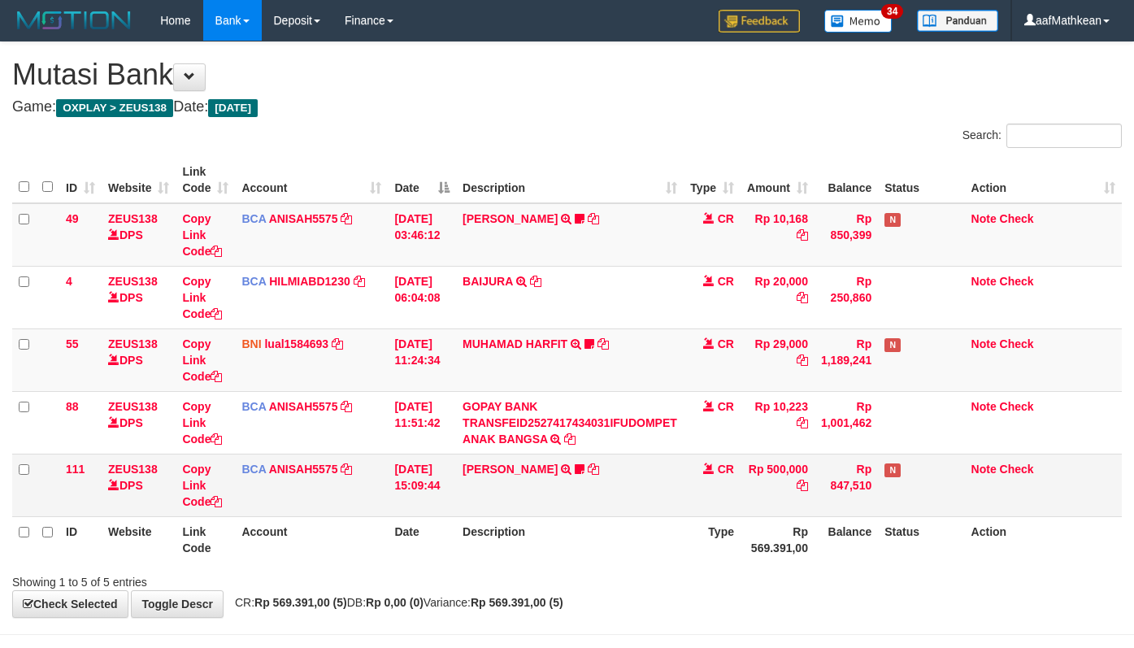
click at [270, 493] on td "BCA ANISAH5575 DPS [PERSON_NAME] mutasi_20251001_3827 | 111 mutasi_20251001_382…" at bounding box center [311, 485] width 153 height 63
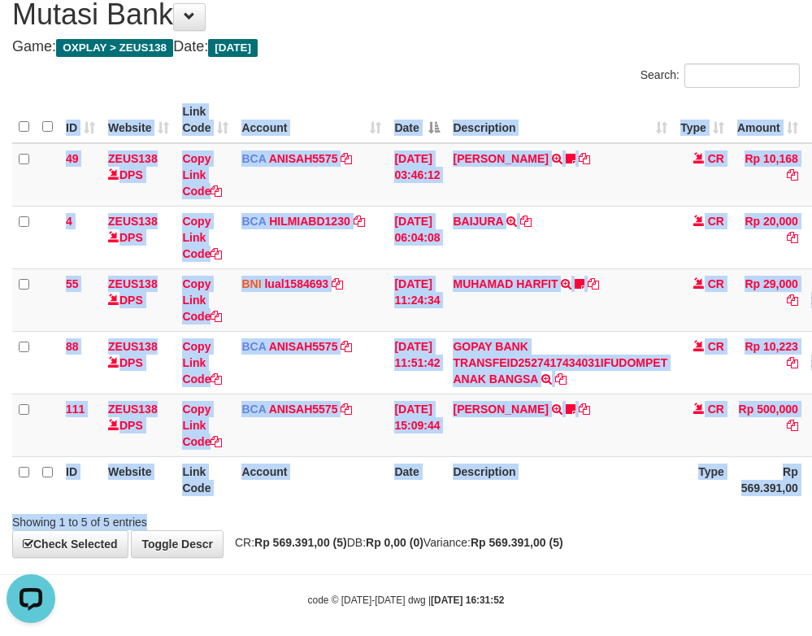
click at [474, 515] on div "Search: ID Website Link Code Account Date Description Type Amount Balance Statu…" at bounding box center [406, 296] width 788 height 467
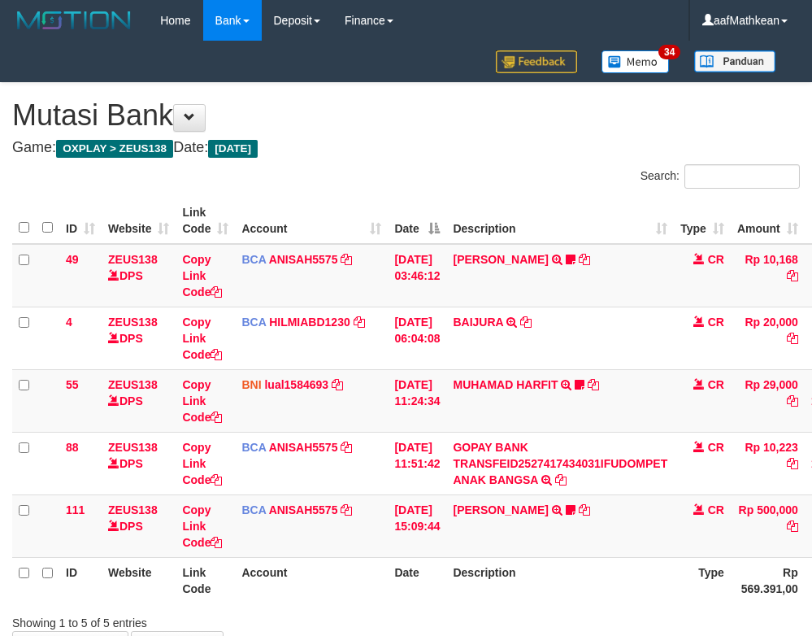
scroll to position [102, 0]
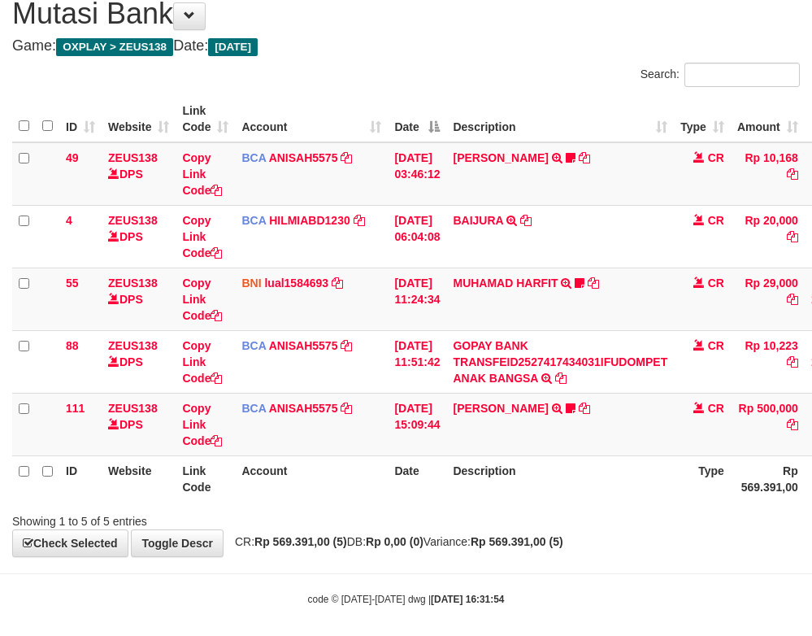
click at [584, 497] on th "Description" at bounding box center [560, 478] width 228 height 46
drag, startPoint x: 411, startPoint y: 478, endPoint x: 428, endPoint y: 488, distance: 19.0
click at [422, 489] on th "Date" at bounding box center [417, 478] width 59 height 46
drag, startPoint x: 473, startPoint y: 460, endPoint x: 612, endPoint y: 458, distance: 139.0
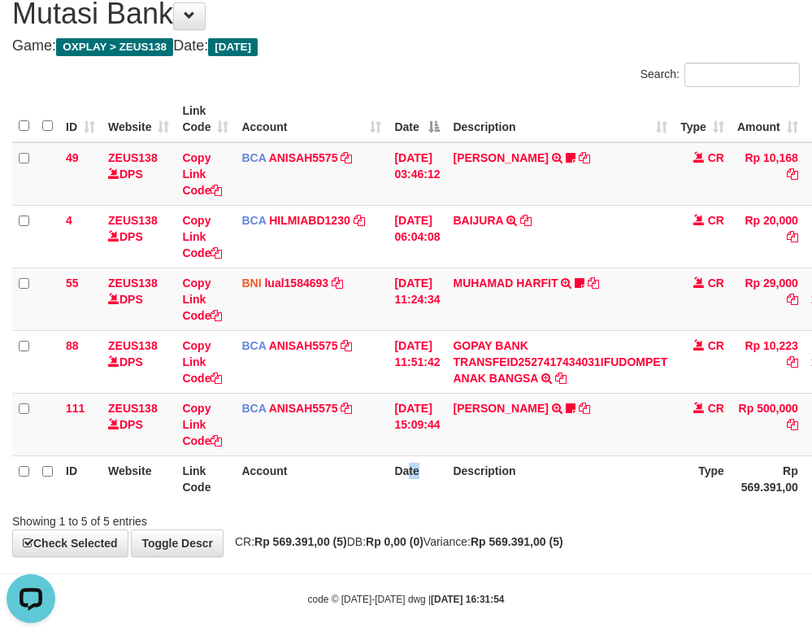
click at [489, 460] on th "Description" at bounding box center [560, 478] width 228 height 46
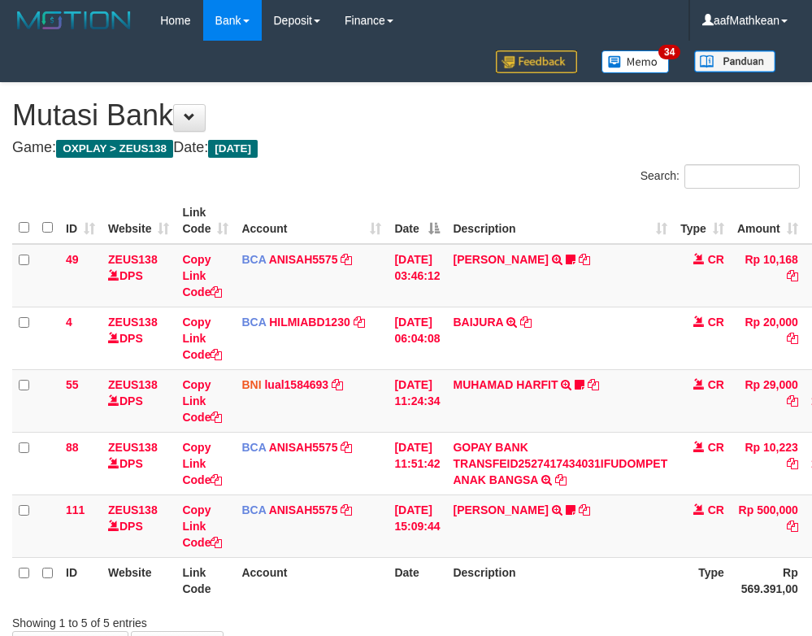
scroll to position [102, 0]
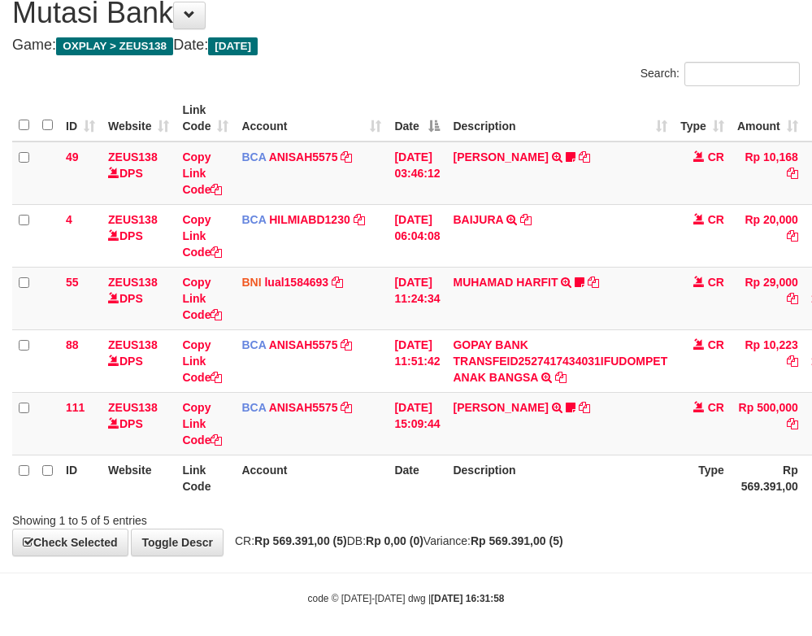
click at [540, 546] on strong "Rp 569.391,00 (5)" at bounding box center [517, 540] width 93 height 13
click at [632, 536] on div "**********" at bounding box center [406, 267] width 812 height 575
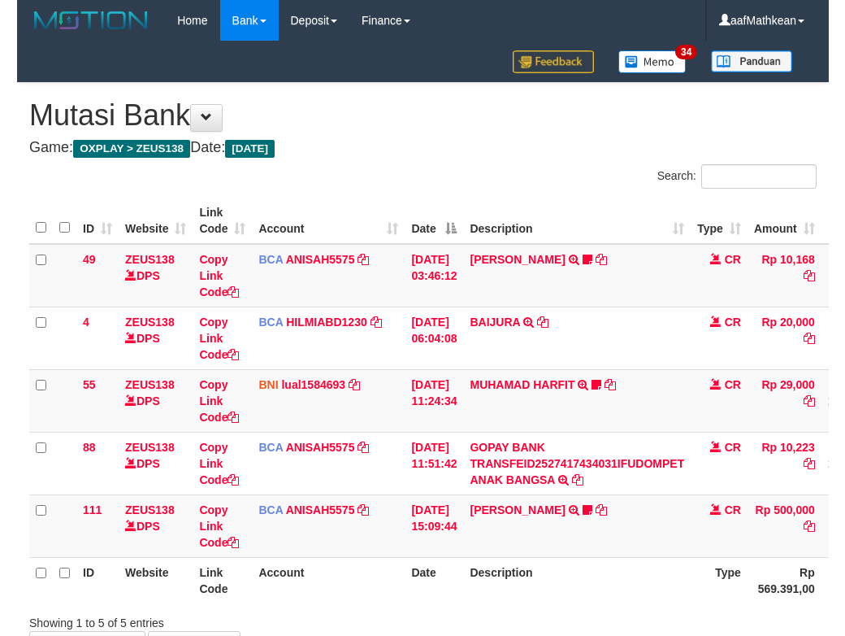
scroll to position [102, 0]
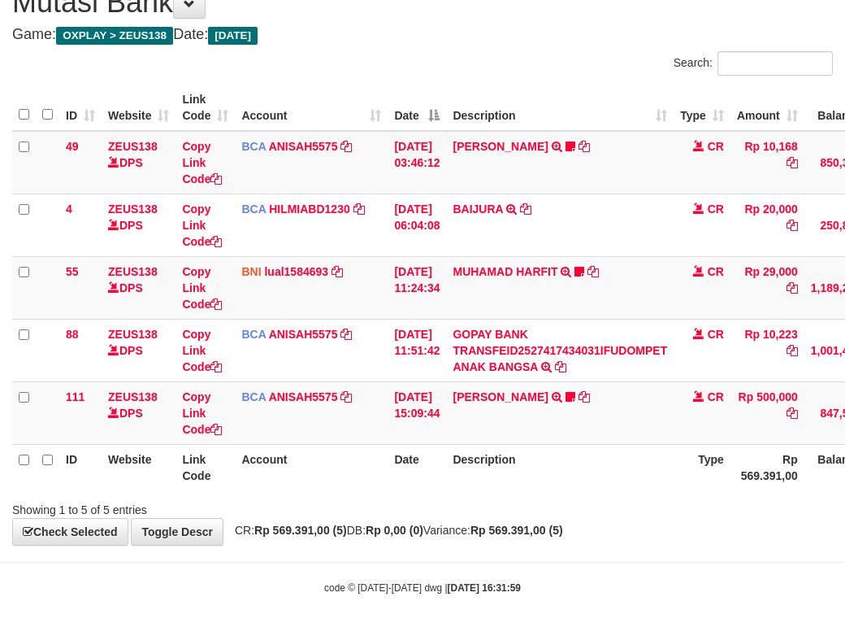
drag, startPoint x: 367, startPoint y: 549, endPoint x: 386, endPoint y: 547, distance: 18.8
click at [368, 545] on div "**********" at bounding box center [422, 257] width 845 height 575
click at [390, 534] on span "CR: Rp 569.391,00 (5) DB: Rp 0,00 (0) Variance: Rp 569.391,00 (5)" at bounding box center [395, 529] width 337 height 13
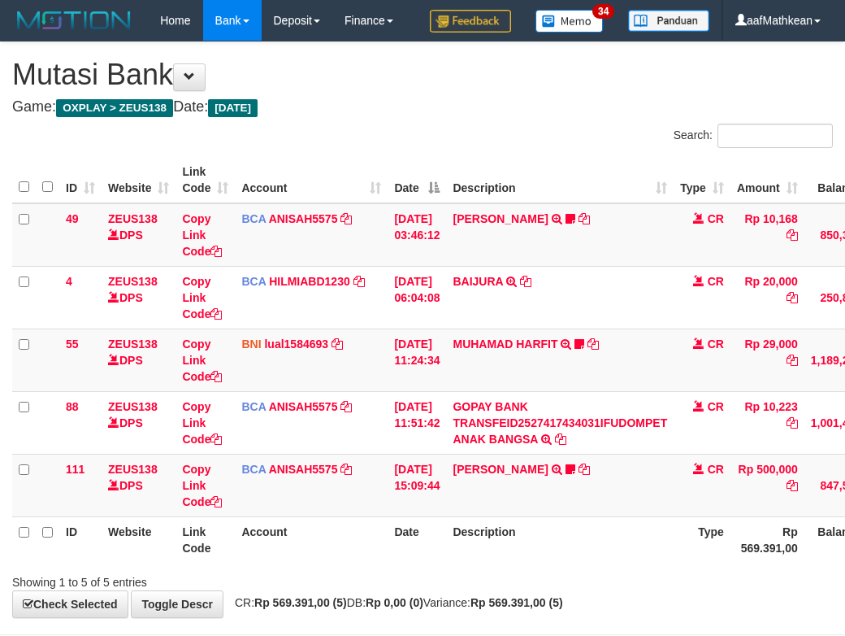
click at [426, 537] on div "**********" at bounding box center [422, 329] width 845 height 575
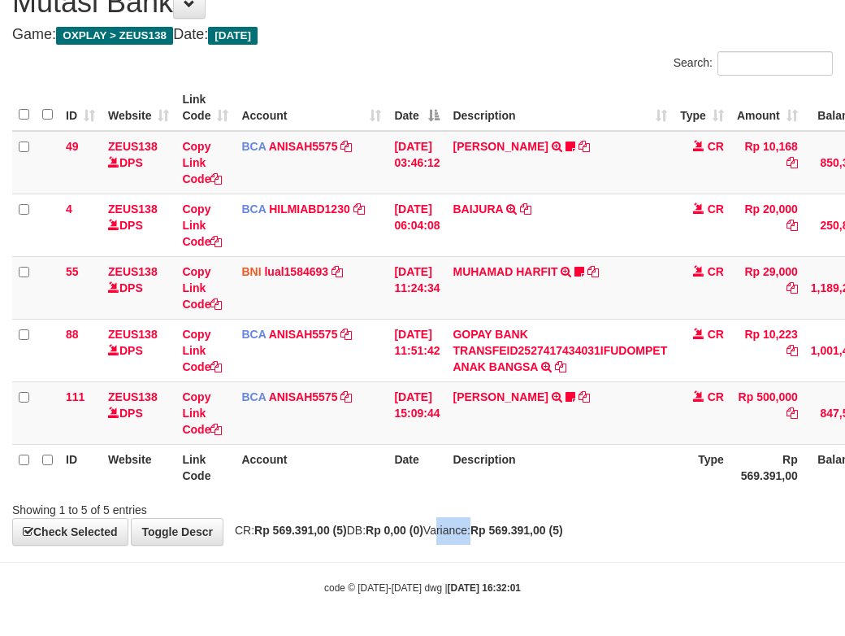
click at [501, 528] on div "**********" at bounding box center [422, 257] width 845 height 575
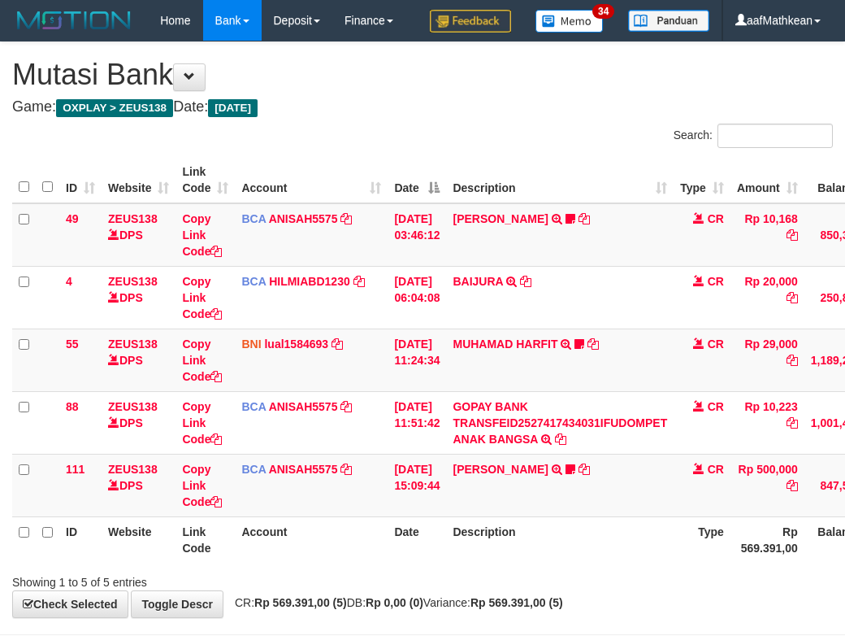
scroll to position [104, 0]
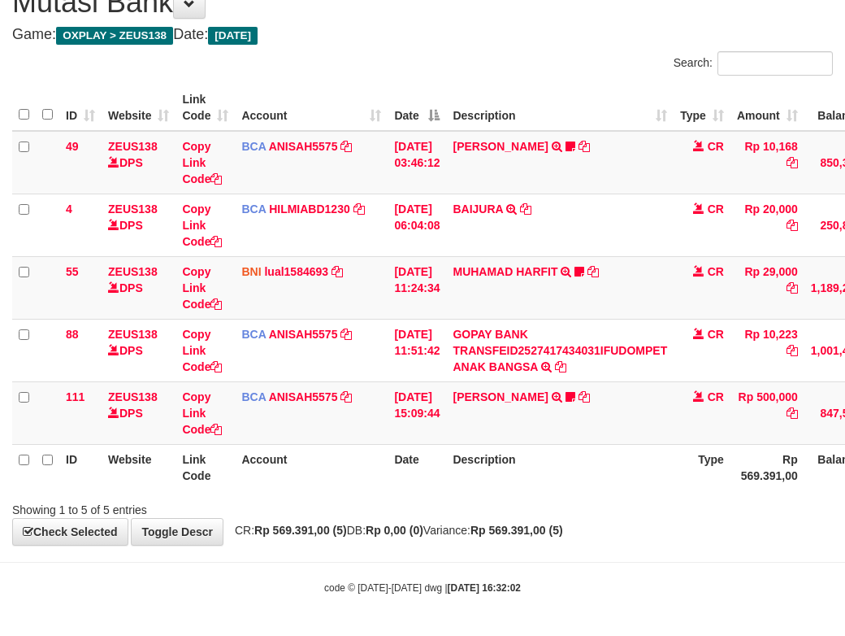
drag, startPoint x: 546, startPoint y: 528, endPoint x: 545, endPoint y: 537, distance: 9.9
click at [537, 532] on div "**********" at bounding box center [422, 257] width 845 height 575
drag, startPoint x: 581, startPoint y: 541, endPoint x: 545, endPoint y: 574, distance: 49.5
click at [580, 545] on div "**********" at bounding box center [422, 257] width 845 height 575
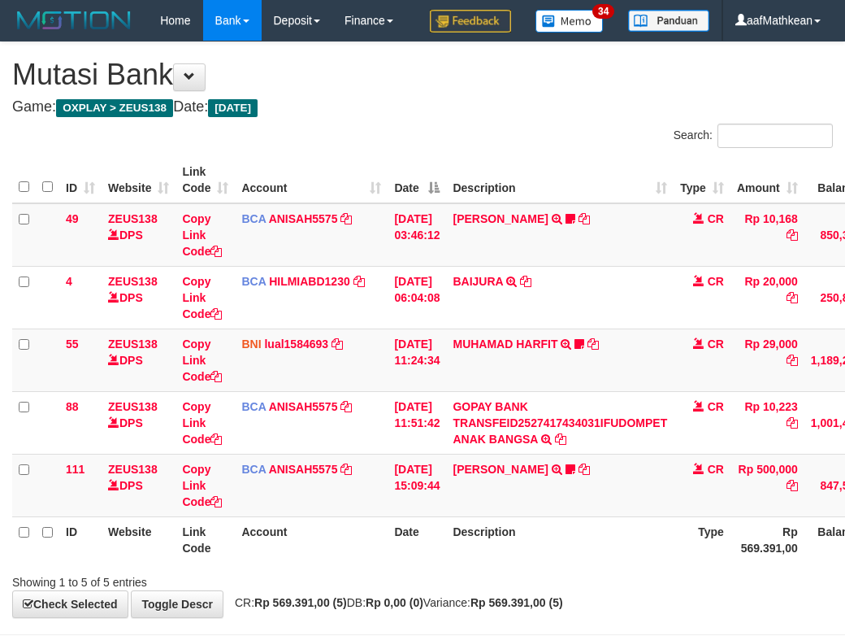
scroll to position [105, 0]
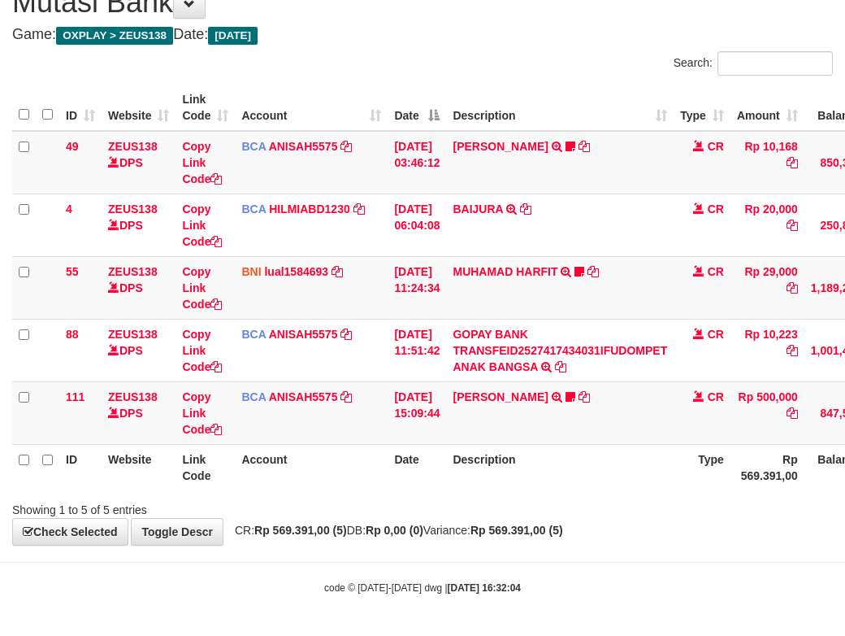
click at [541, 480] on th "Description" at bounding box center [560, 467] width 228 height 46
drag, startPoint x: 551, startPoint y: 487, endPoint x: 853, endPoint y: 477, distance: 301.7
click at [761, 488] on tr "ID Website Link Code Account Date Description Type Rp 569.391,00 Balance Status…" at bounding box center [497, 467] width 970 height 46
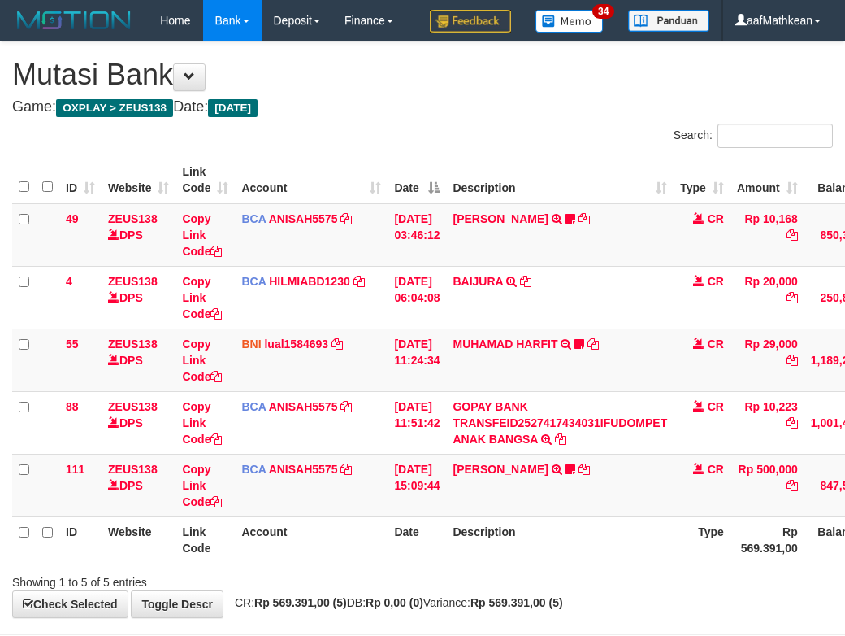
click at [519, 508] on div "Search: ID Website Link Code Account Date Description Type Amount Balance Statu…" at bounding box center [422, 357] width 821 height 467
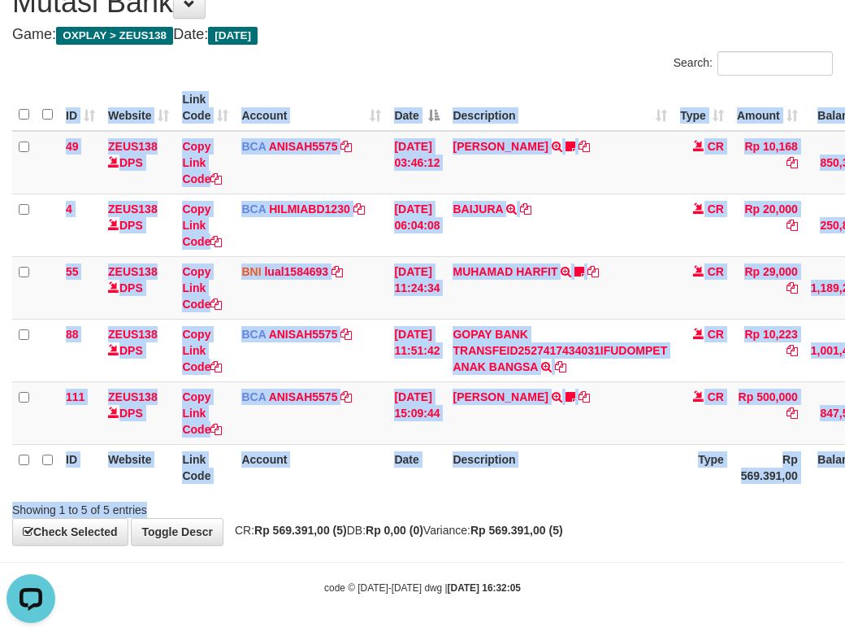
click at [732, 580] on body "Toggle navigation Home Bank Account List Load By Website Group [OXPLAY] ZEUS138…" at bounding box center [422, 282] width 845 height 708
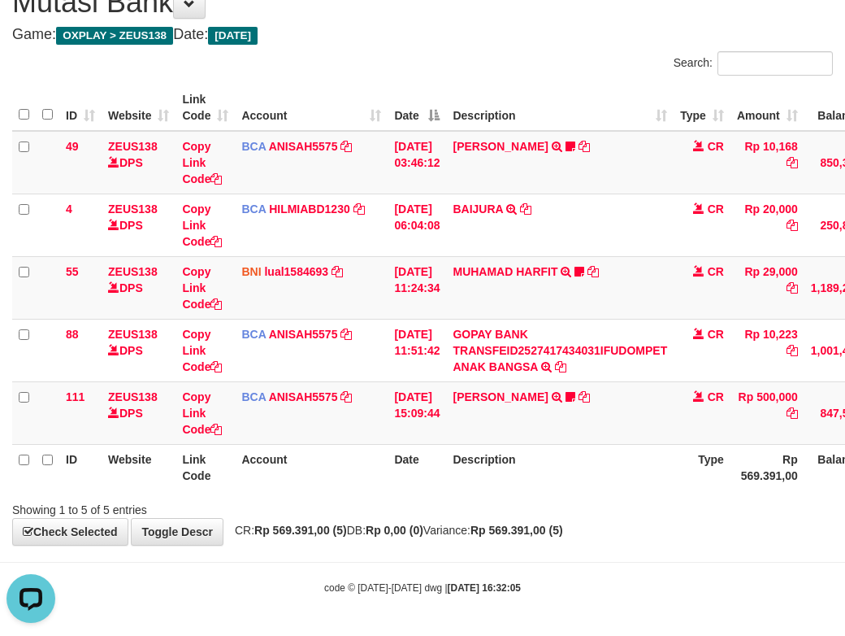
click at [724, 570] on body "Toggle navigation Home Bank Account List Load By Website Group [OXPLAY] ZEUS138…" at bounding box center [422, 282] width 845 height 708
drag, startPoint x: 727, startPoint y: 568, endPoint x: 800, endPoint y: 555, distance: 74.3
click at [749, 564] on body "Toggle navigation Home Bank Account List Load By Website Group [OXPLAY] ZEUS138…" at bounding box center [422, 282] width 845 height 708
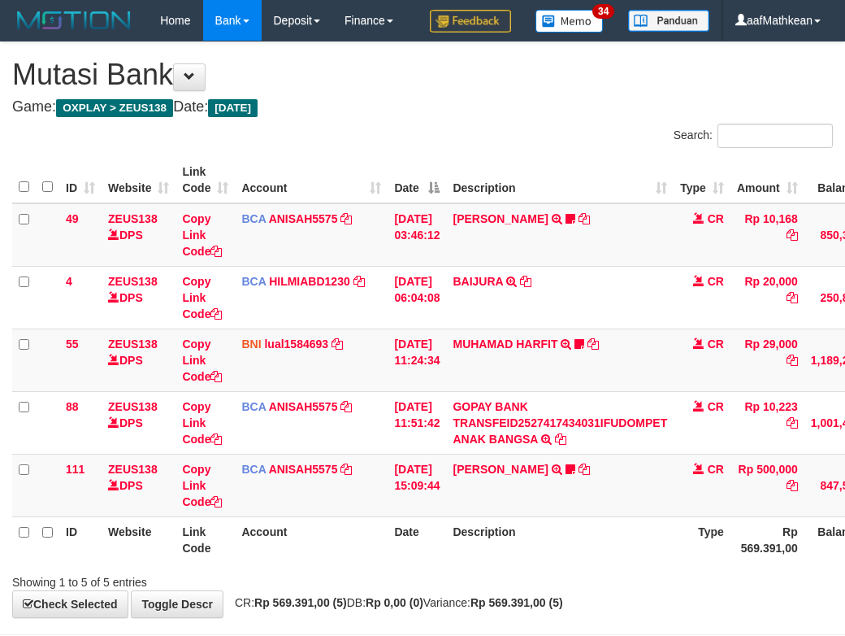
scroll to position [106, 0]
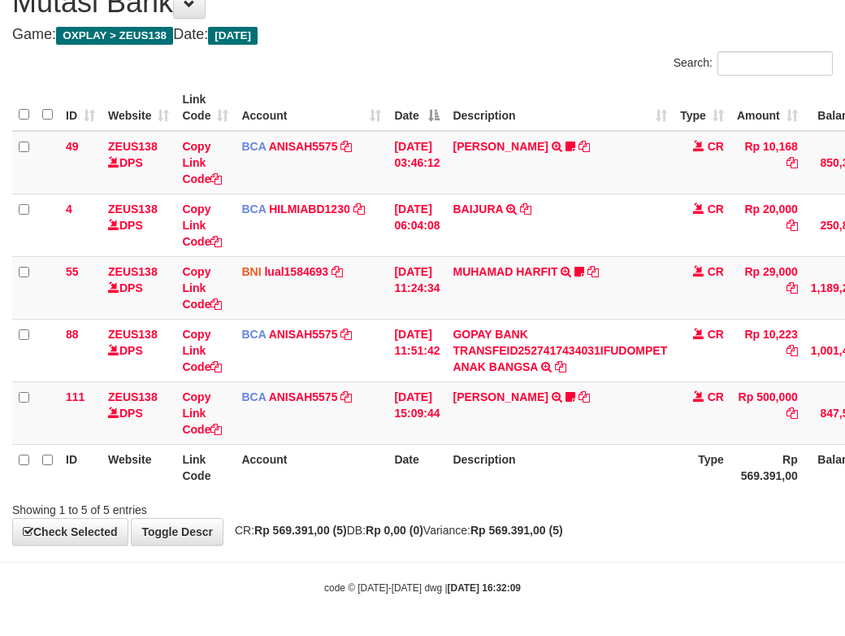
click at [586, 468] on th "Description" at bounding box center [560, 467] width 228 height 46
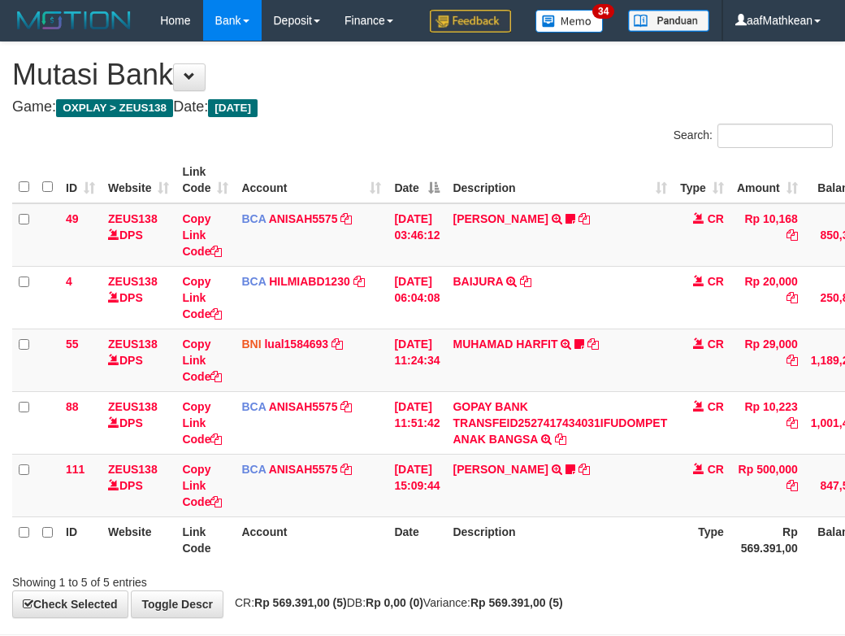
scroll to position [107, 0]
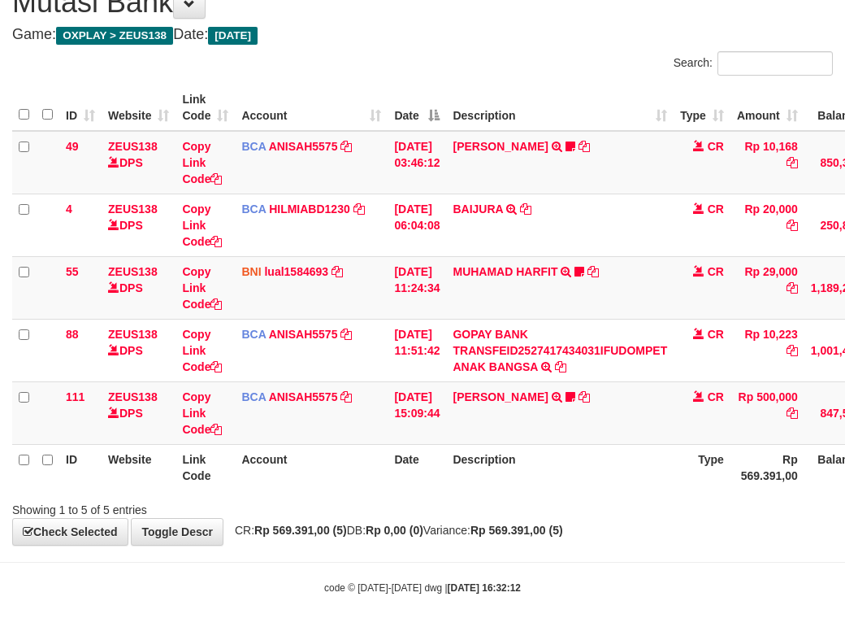
drag, startPoint x: 486, startPoint y: 521, endPoint x: 684, endPoint y: 535, distance: 198.8
click at [526, 523] on div "**********" at bounding box center [422, 257] width 845 height 575
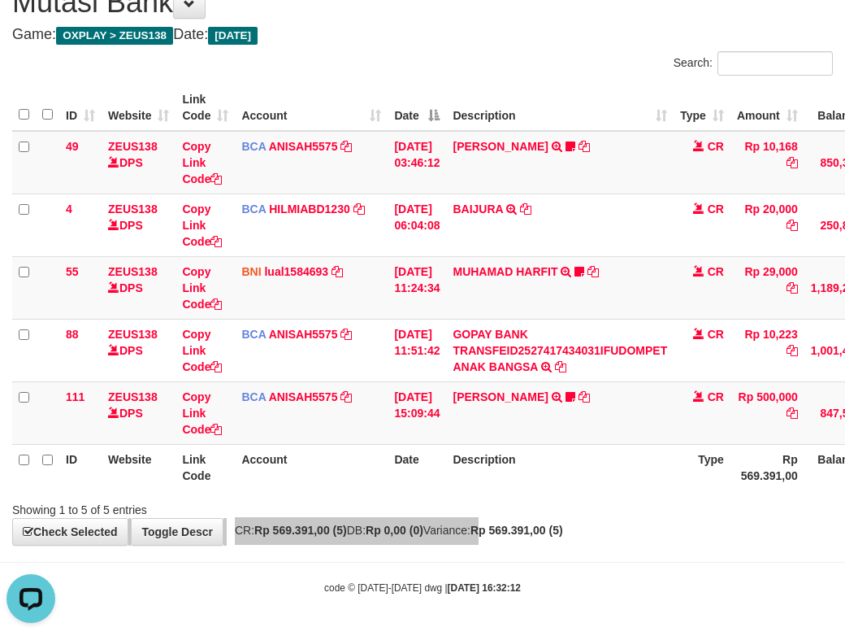
scroll to position [0, 0]
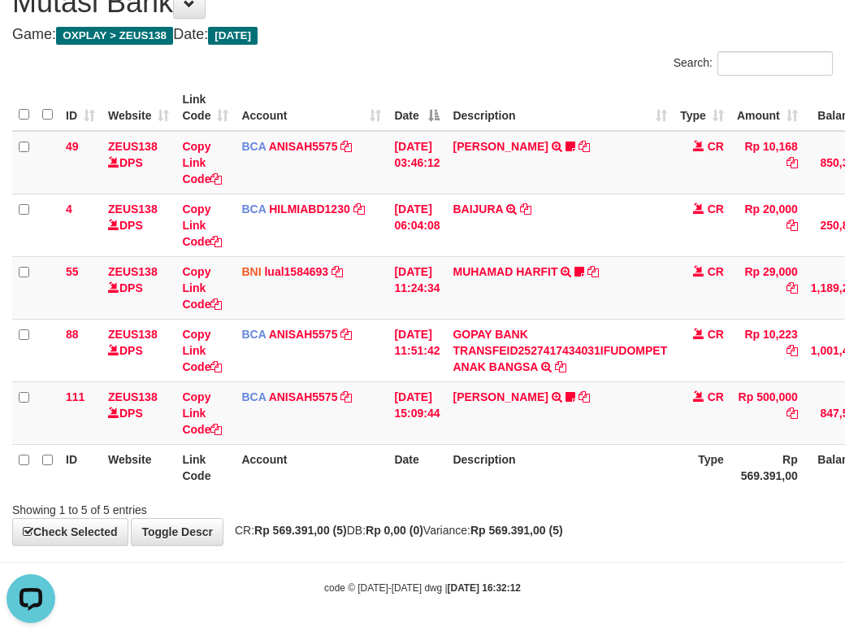
click at [459, 623] on body "Toggle navigation Home Bank Account List Load By Website Group [OXPLAY] ZEUS138…" at bounding box center [422, 282] width 845 height 708
drag, startPoint x: 479, startPoint y: 631, endPoint x: 528, endPoint y: 622, distance: 49.6
click at [494, 632] on body "Toggle navigation Home Bank Account List Load By Website Group [OXPLAY] ZEUS138…" at bounding box center [422, 282] width 845 height 708
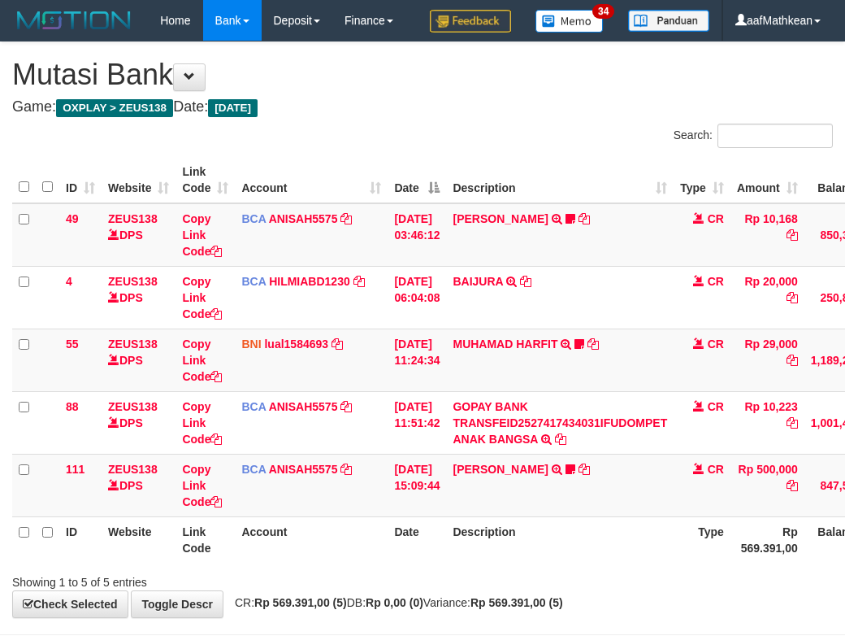
scroll to position [113, 0]
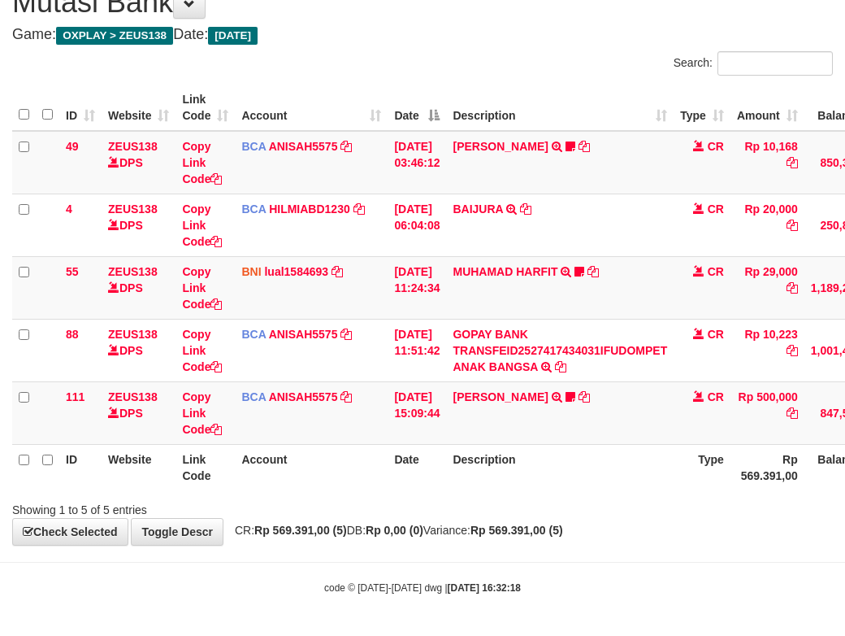
click at [577, 580] on div "code © [DATE]-[DATE] dwg | [DATE] 16:32:18" at bounding box center [422, 587] width 845 height 16
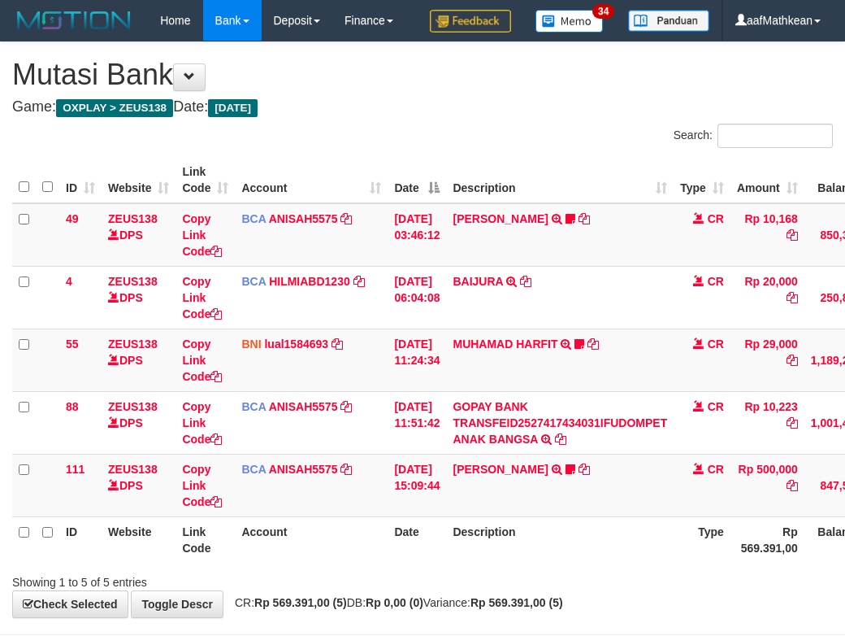
scroll to position [113, 0]
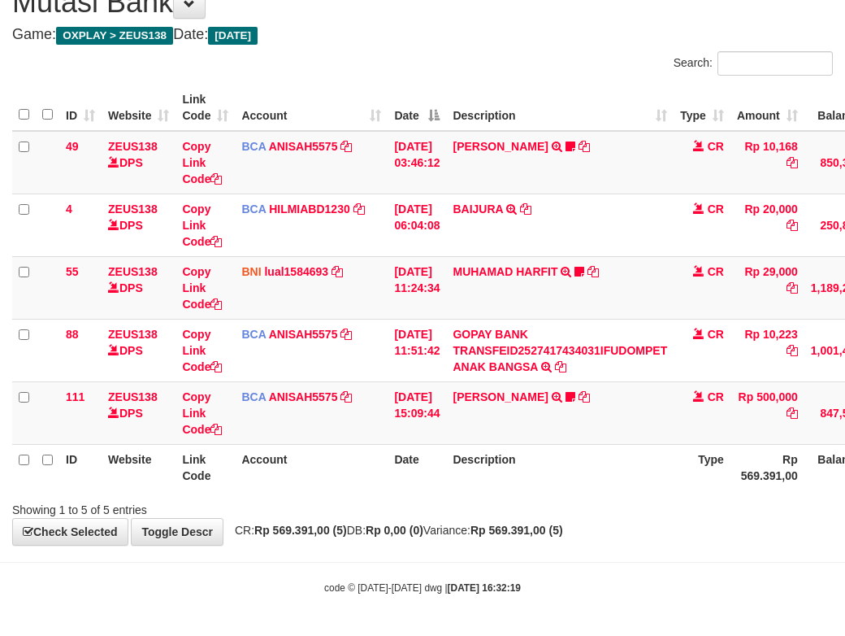
drag, startPoint x: 0, startPoint y: 0, endPoint x: 584, endPoint y: 581, distance: 823.7
click at [584, 580] on body "Toggle navigation Home Bank Account List Load By Website Group [OXPLAY] ZEUS138…" at bounding box center [422, 282] width 845 height 708
drag, startPoint x: 610, startPoint y: 581, endPoint x: 671, endPoint y: 586, distance: 60.4
click at [635, 586] on body "Toggle navigation Home Bank Account List Load By Website Group [OXPLAY] ZEUS138…" at bounding box center [422, 282] width 845 height 708
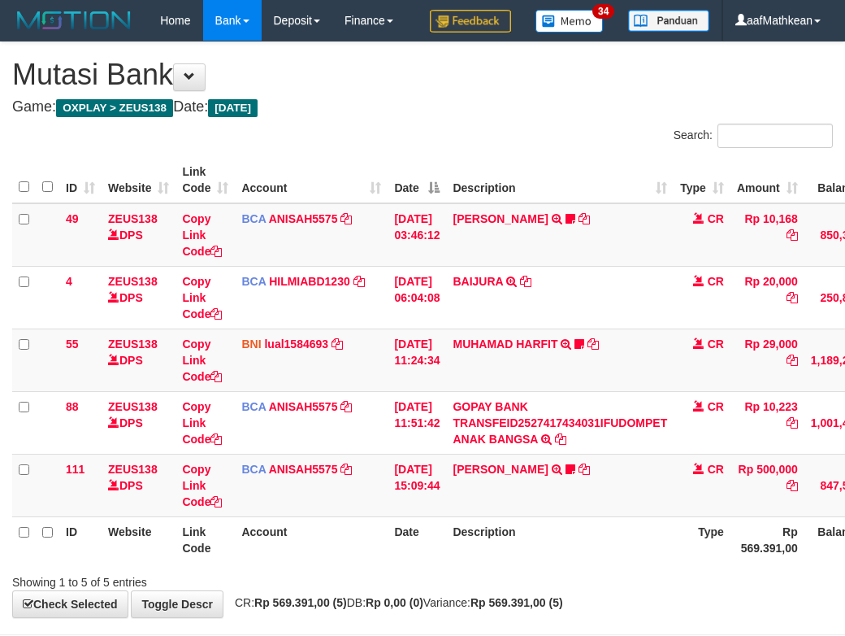
click at [640, 570] on body "Toggle navigation Home Bank Account List Load By Website Group [OXPLAY] ZEUS138…" at bounding box center [422, 354] width 845 height 708
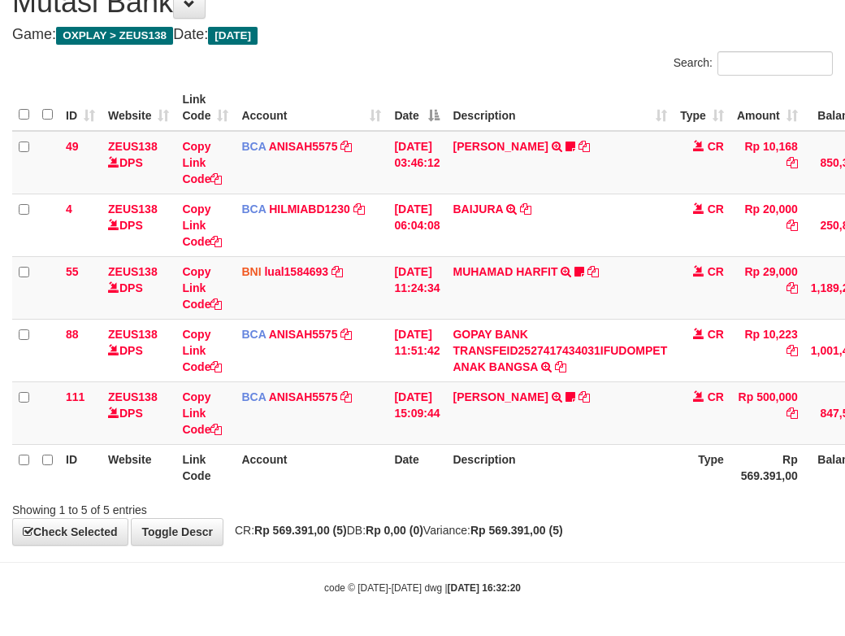
click at [635, 568] on body "Toggle navigation Home Bank Account List Load By Website Group [OXPLAY] ZEUS138…" at bounding box center [422, 282] width 845 height 708
click at [615, 572] on body "Toggle navigation Home Bank Account List Load By Website Group [OXPLAY] ZEUS138…" at bounding box center [422, 282] width 845 height 708
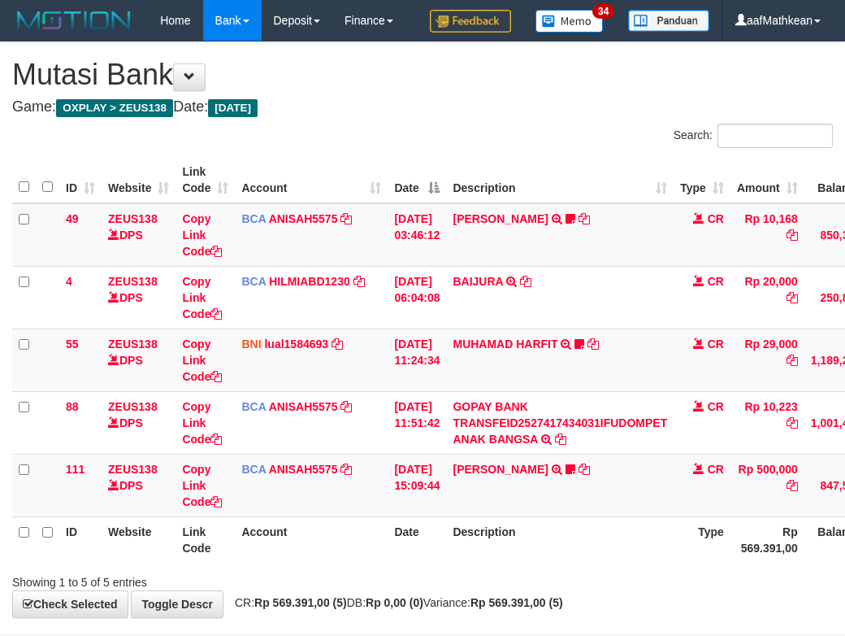
scroll to position [113, 0]
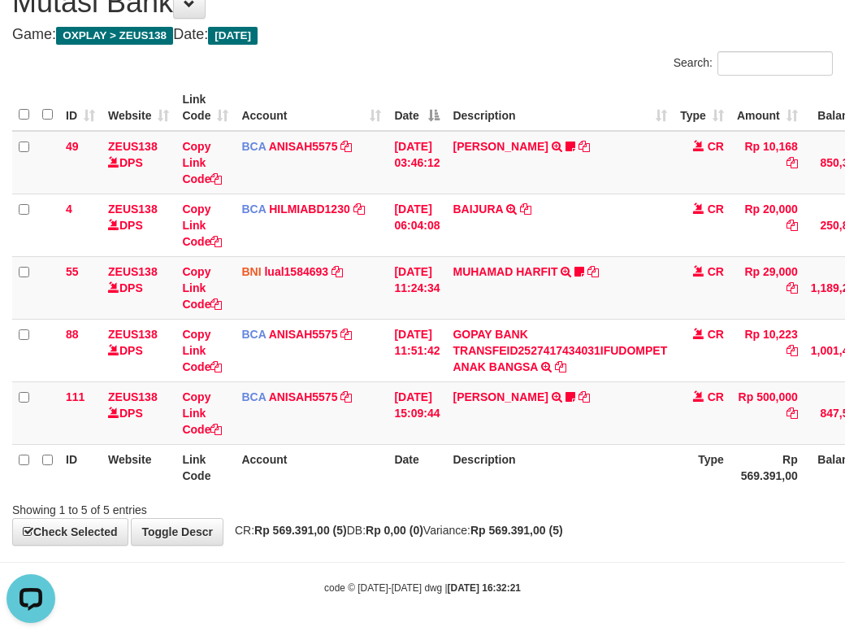
click at [539, 468] on th "Description" at bounding box center [560, 467] width 228 height 46
click at [552, 476] on th "Description" at bounding box center [560, 467] width 228 height 46
drag, startPoint x: 438, startPoint y: 537, endPoint x: 465, endPoint y: 543, distance: 27.4
click at [469, 543] on div "**********" at bounding box center [422, 257] width 845 height 575
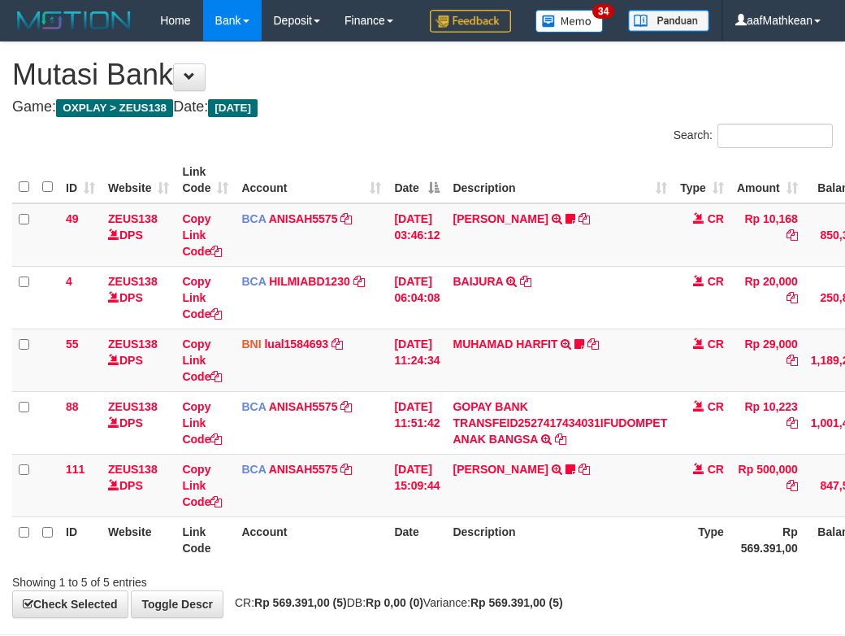
scroll to position [113, 0]
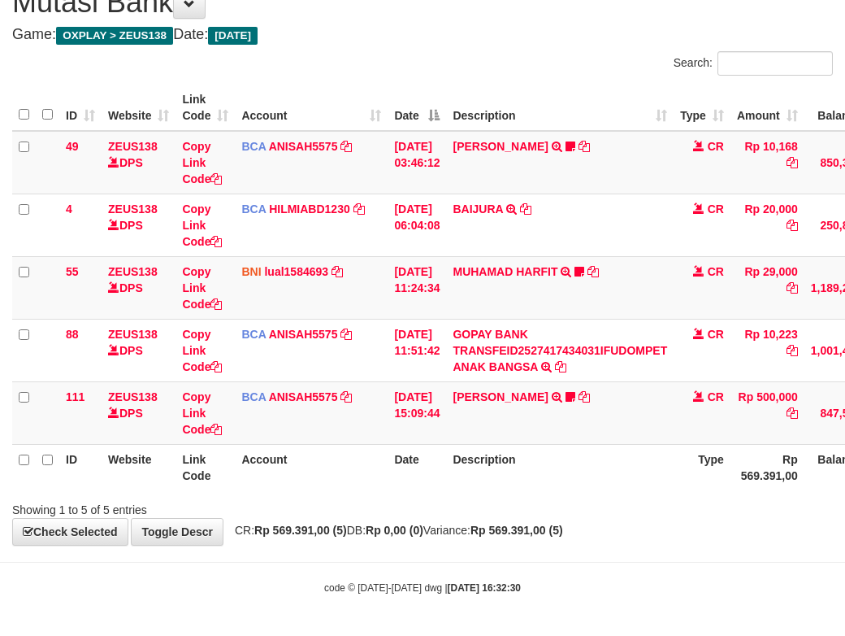
drag, startPoint x: 498, startPoint y: 545, endPoint x: 554, endPoint y: 545, distance: 55.3
click at [508, 545] on body "Toggle navigation Home Bank Account List Load By Website Group [OXPLAY] ZEUS138…" at bounding box center [422, 282] width 845 height 708
drag, startPoint x: 557, startPoint y: 551, endPoint x: 726, endPoint y: 544, distance: 169.2
click at [649, 544] on body "Toggle navigation Home Bank Account List Load By Website Group [OXPLAY] ZEUS138…" at bounding box center [422, 282] width 845 height 708
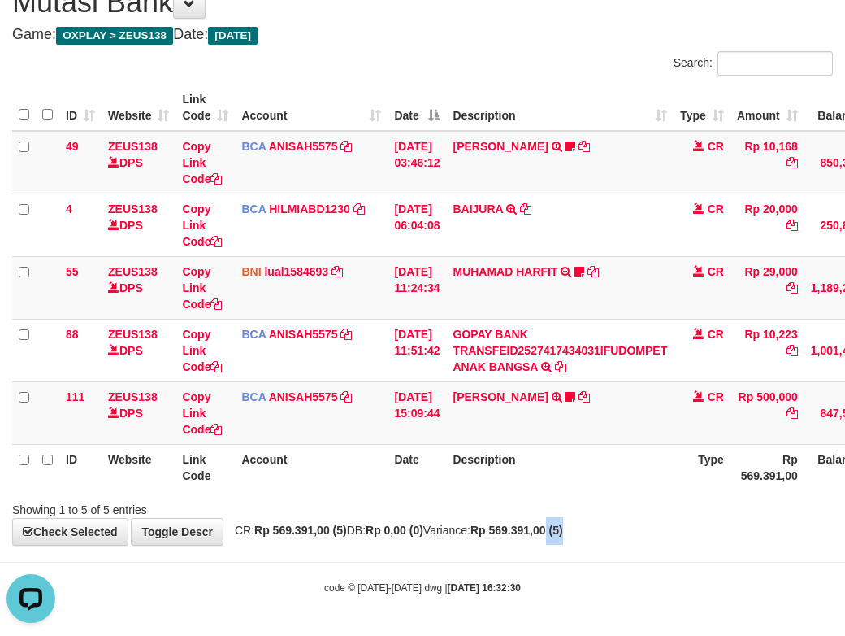
drag, startPoint x: 613, startPoint y: 537, endPoint x: 747, endPoint y: 536, distance: 134.1
click at [669, 537] on div "**********" at bounding box center [422, 257] width 845 height 575
drag, startPoint x: 543, startPoint y: 479, endPoint x: 771, endPoint y: 485, distance: 227.7
click at [655, 483] on th "Description" at bounding box center [560, 467] width 228 height 46
click at [384, 571] on body "Toggle navigation Home Bank Account List Load By Website Group [OXPLAY] ZEUS138…" at bounding box center [422, 282] width 845 height 708
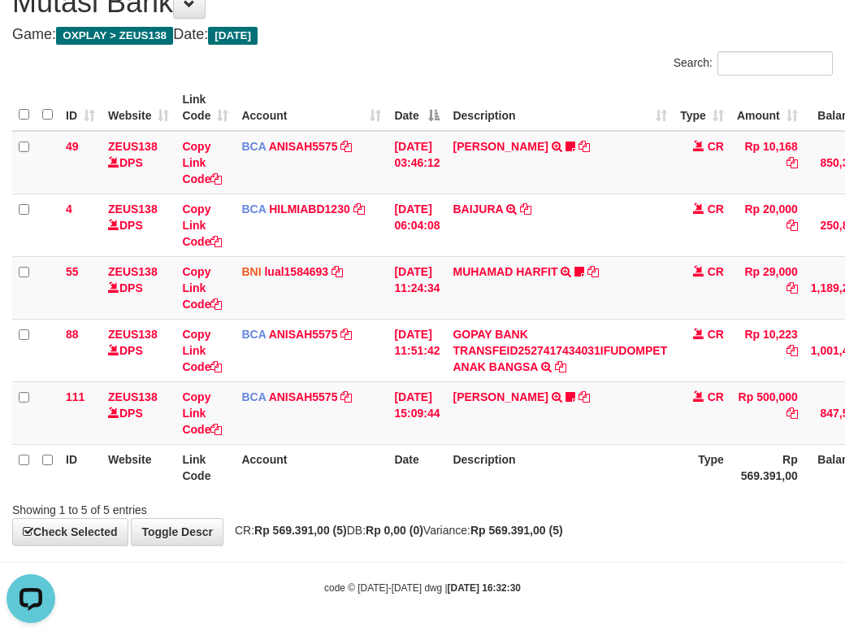
click at [390, 571] on body "Toggle navigation Home Bank Account List Load By Website Group [OXPLAY] ZEUS138…" at bounding box center [422, 282] width 845 height 708
click at [415, 576] on body "Toggle navigation Home Bank Account List Load By Website Group [OXPLAY] ZEUS138…" at bounding box center [422, 282] width 845 height 708
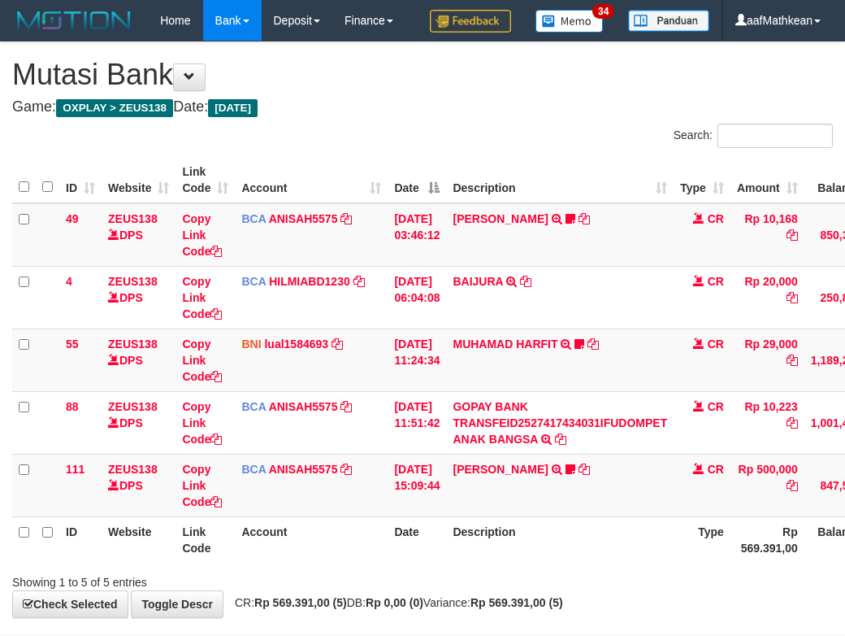
scroll to position [113, 0]
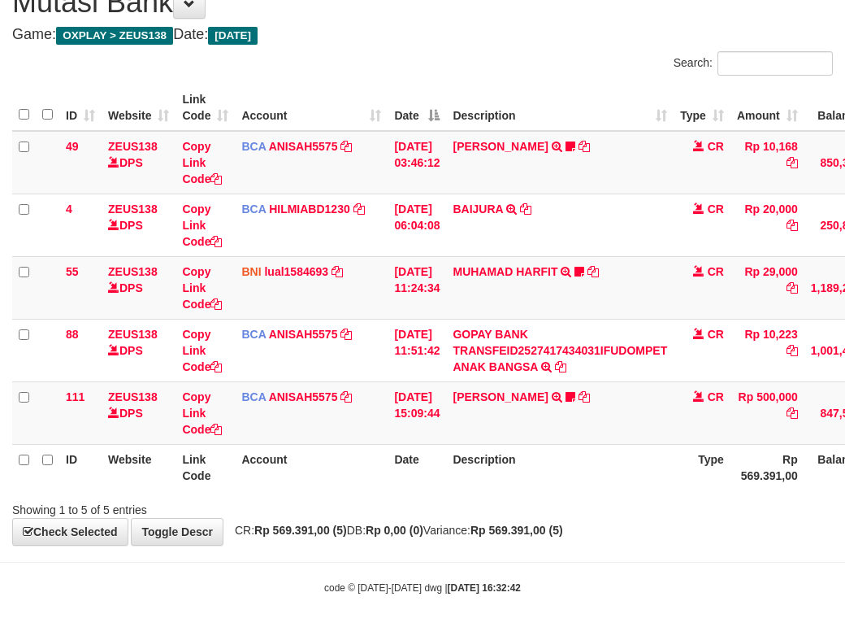
click at [400, 571] on body "Toggle navigation Home Bank Account List Load By Website Group [OXPLAY] ZEUS138…" at bounding box center [422, 282] width 845 height 708
drag, startPoint x: 405, startPoint y: 576, endPoint x: 492, endPoint y: 582, distance: 87.2
click at [428, 580] on body "Toggle navigation Home Bank Account List Load By Website Group [OXPLAY] ZEUS138…" at bounding box center [422, 282] width 845 height 708
click at [580, 568] on body "Toggle navigation Home Bank Account List Load By Website Group [OXPLAY] ZEUS138…" at bounding box center [422, 282] width 845 height 708
drag, startPoint x: 584, startPoint y: 570, endPoint x: 852, endPoint y: 497, distance: 277.3
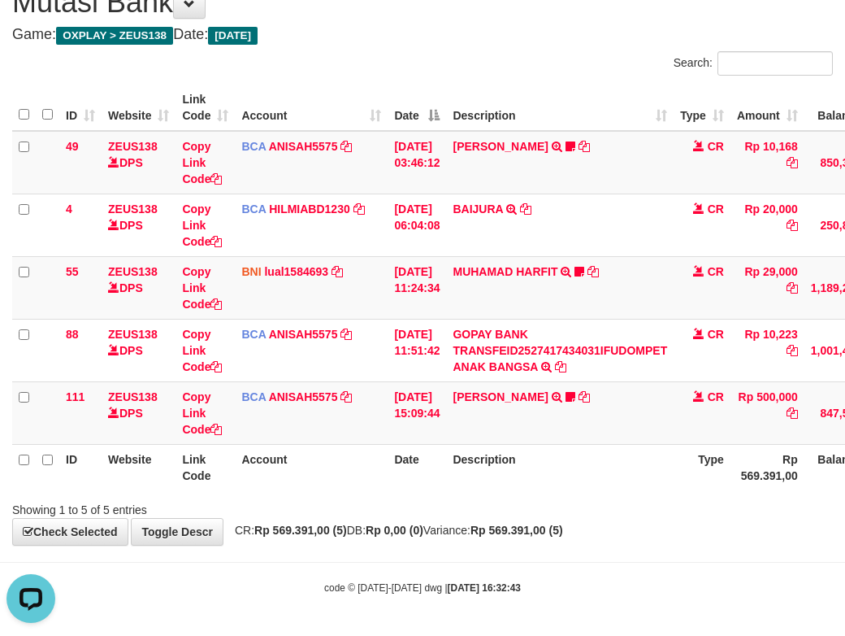
click at [684, 549] on body "Toggle navigation Home Bank Account List Load By Website Group [OXPLAY] ZEUS138…" at bounding box center [422, 282] width 845 height 708
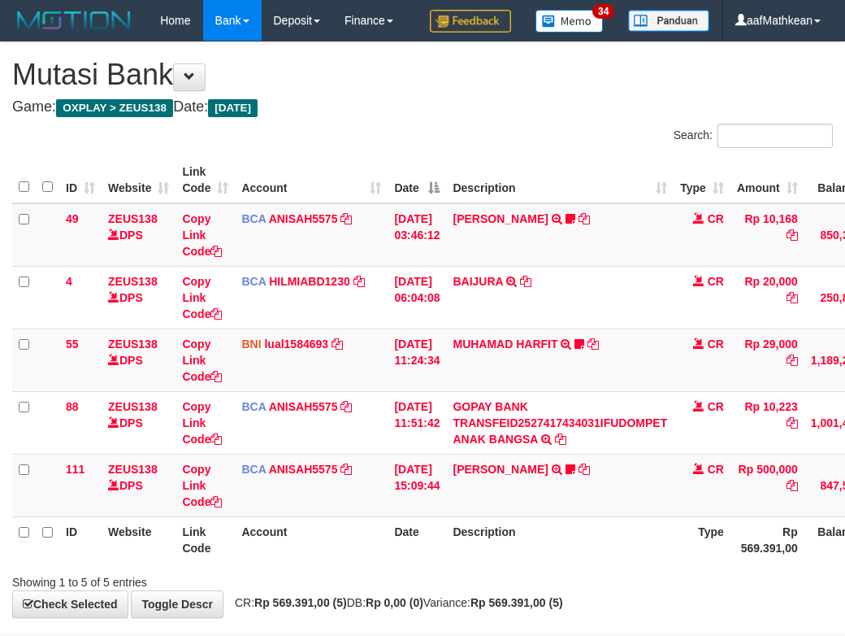
scroll to position [113, 0]
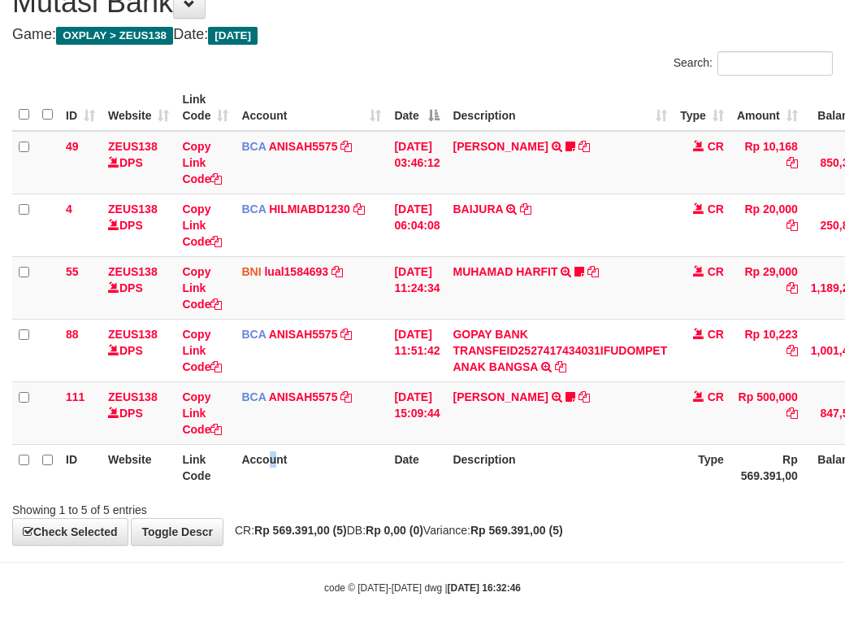
click at [273, 462] on th "Account" at bounding box center [311, 467] width 153 height 46
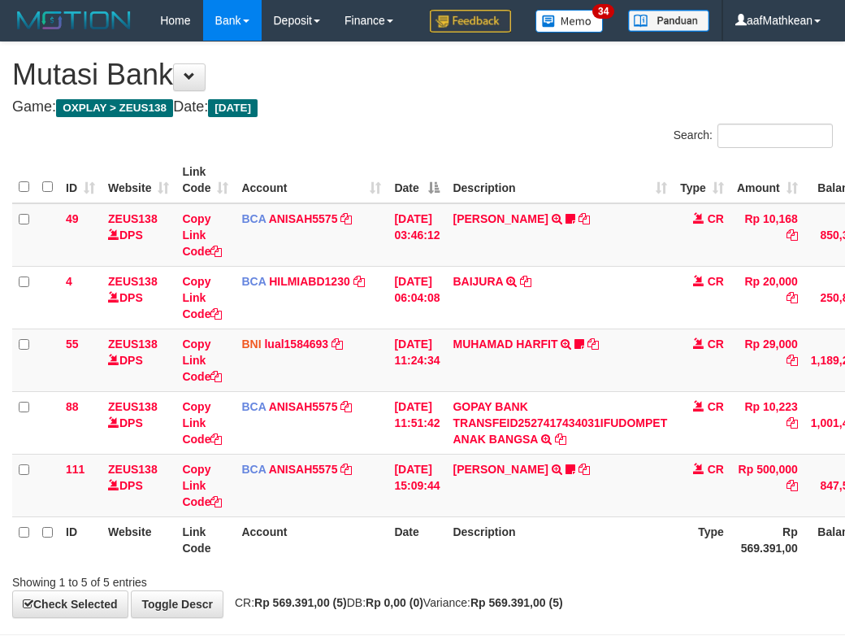
scroll to position [113, 0]
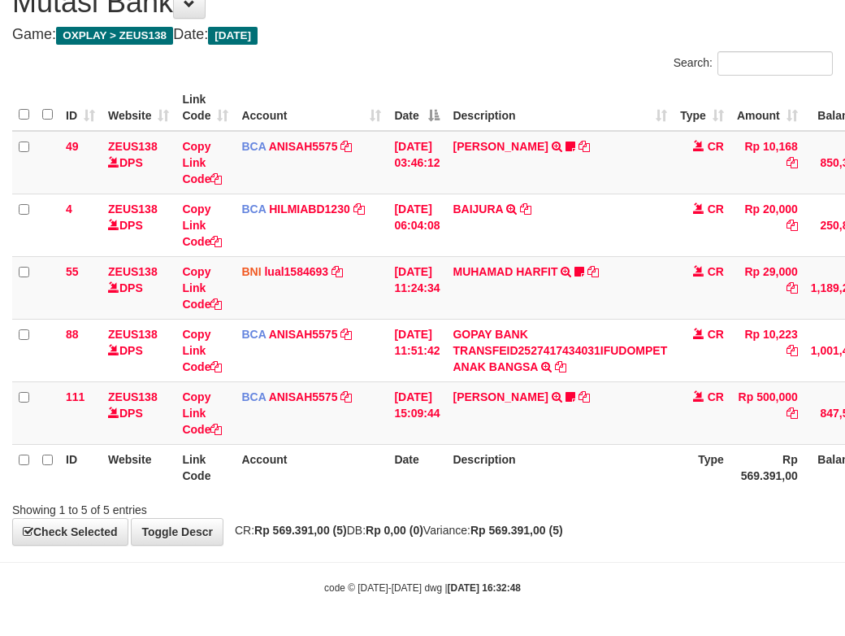
click at [317, 510] on div "Showing 1 to 5 of 5 entries" at bounding box center [176, 506] width 328 height 23
click at [319, 510] on div "Showing 1 to 5 of 5 entries" at bounding box center [176, 506] width 328 height 23
drag, startPoint x: 398, startPoint y: 518, endPoint x: 423, endPoint y: 511, distance: 25.2
click at [402, 516] on div "**********" at bounding box center [422, 257] width 845 height 575
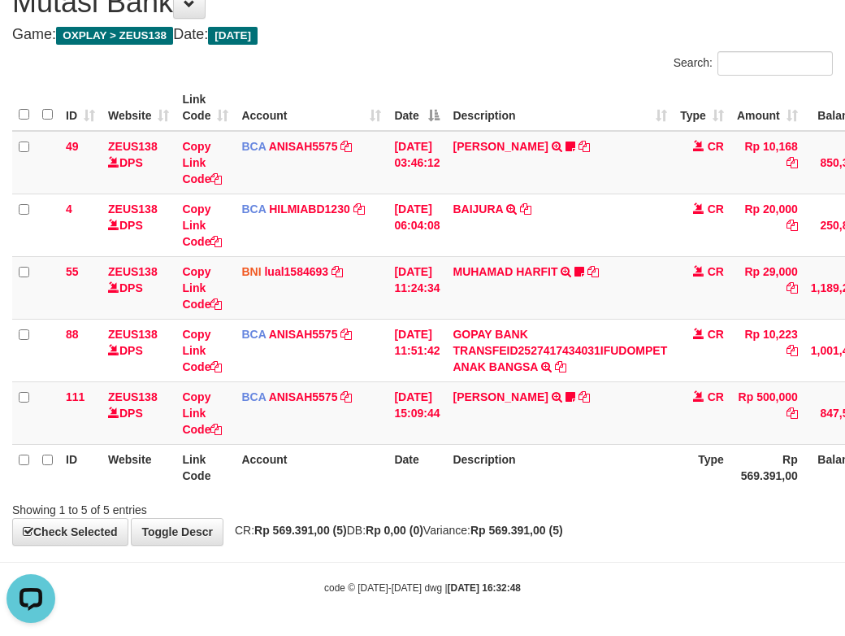
click at [440, 502] on div "Showing 1 to 5 of 5 entries" at bounding box center [422, 506] width 845 height 23
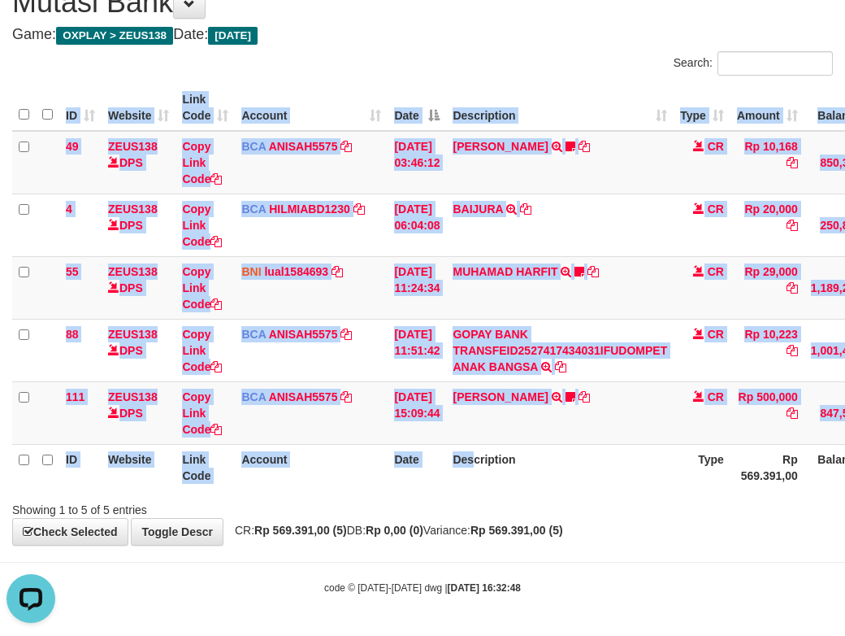
drag, startPoint x: 483, startPoint y: 489, endPoint x: 501, endPoint y: 486, distance: 18.0
click at [495, 488] on div "ID Website Link Code Account Date Description Type Amount Balance Status Action…" at bounding box center [422, 287] width 845 height 415
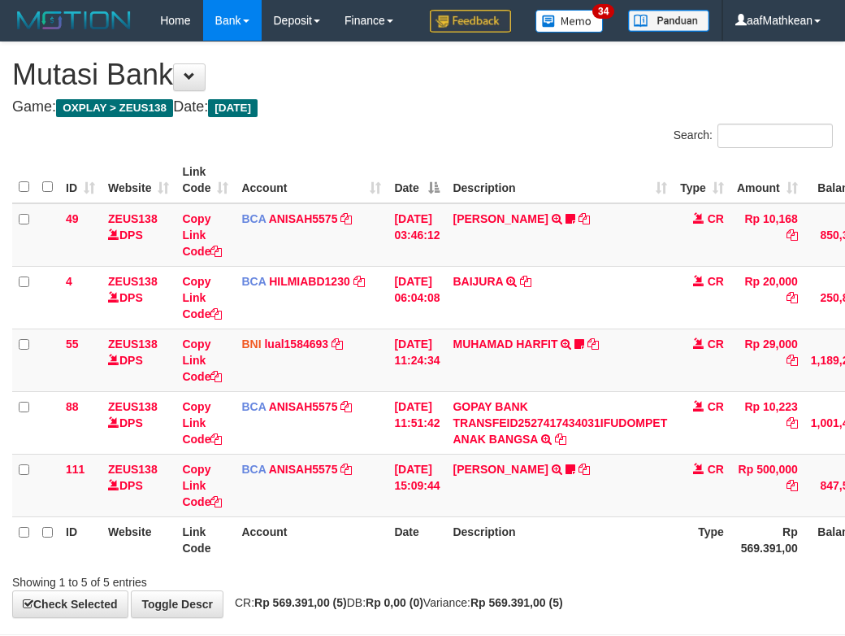
scroll to position [113, 0]
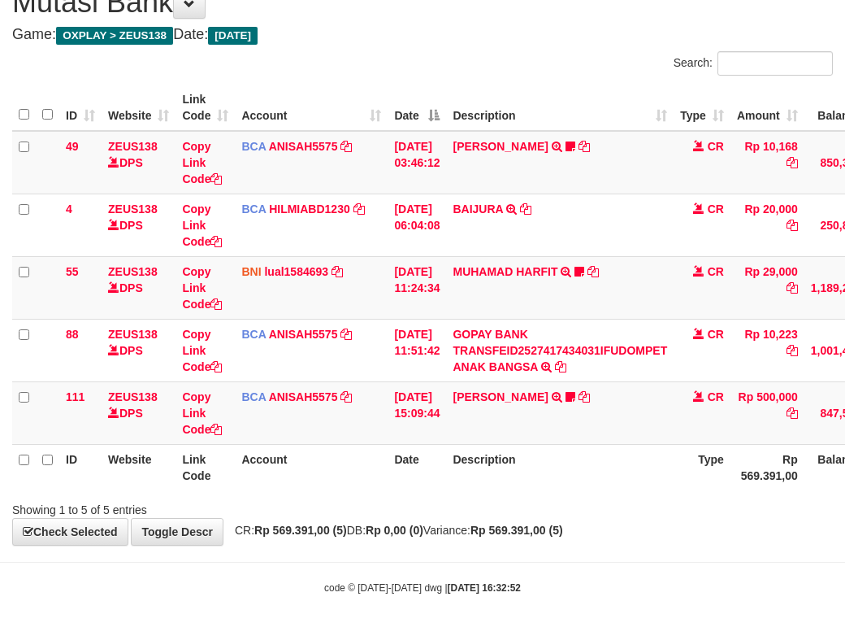
click at [457, 492] on div "ID Website Link Code Account Date Description Type Amount Balance Status Action…" at bounding box center [422, 287] width 845 height 415
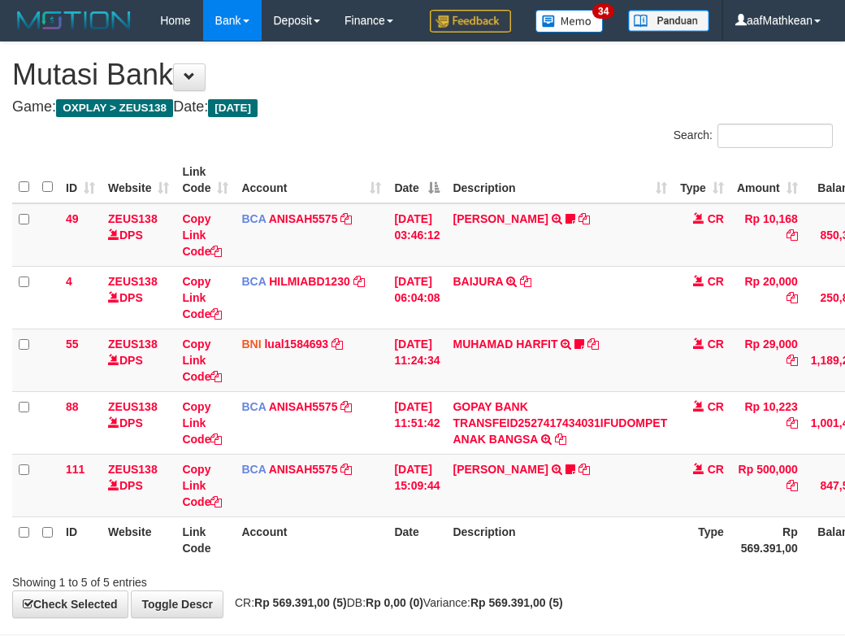
scroll to position [113, 0]
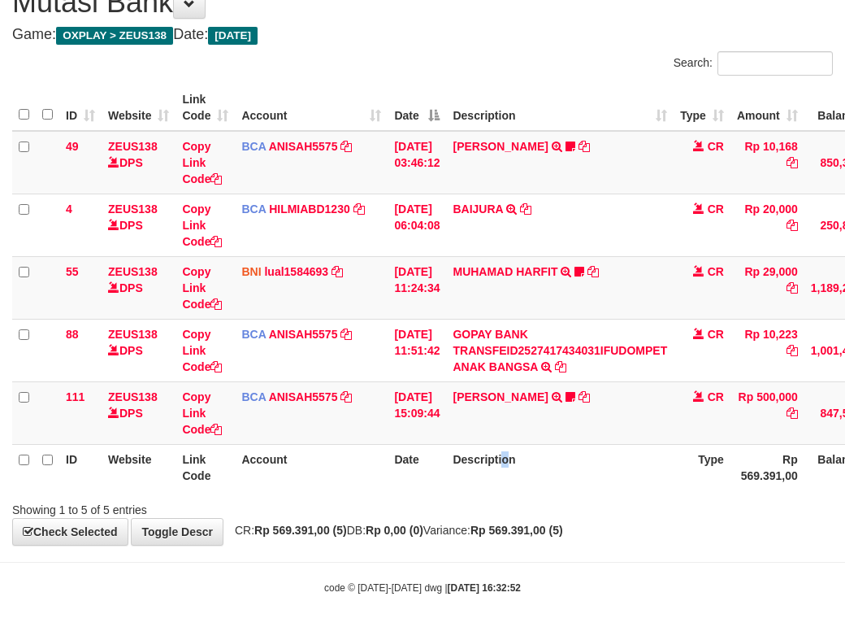
click at [521, 476] on th "Description" at bounding box center [560, 467] width 228 height 46
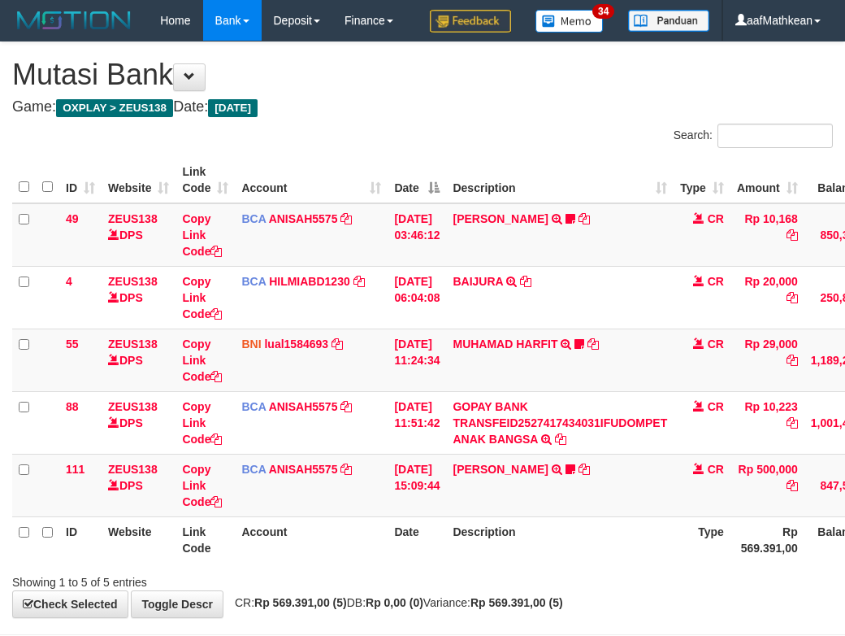
scroll to position [113, 0]
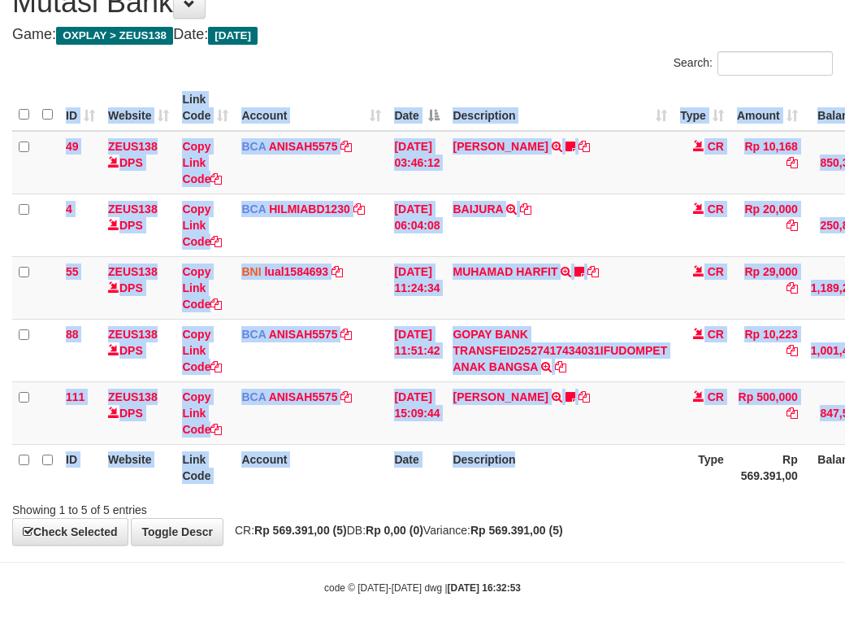
drag, startPoint x: 541, startPoint y: 490, endPoint x: 532, endPoint y: 491, distance: 8.2
click at [532, 491] on div "ID Website Link Code Account Date Description Type Amount Balance Status Action…" at bounding box center [422, 287] width 845 height 415
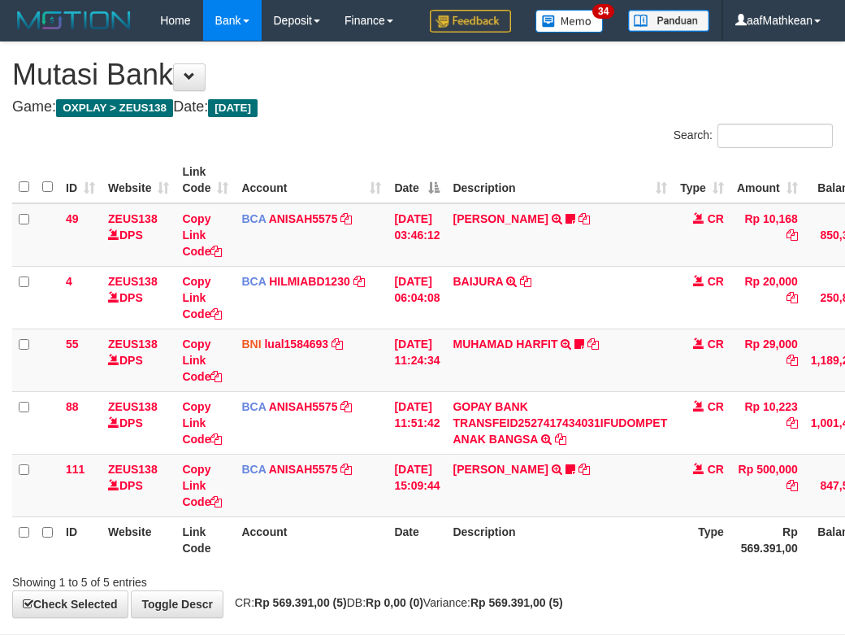
scroll to position [113, 0]
click at [542, 516] on th "Description" at bounding box center [560, 539] width 228 height 46
click at [543, 516] on th "Description" at bounding box center [560, 539] width 228 height 46
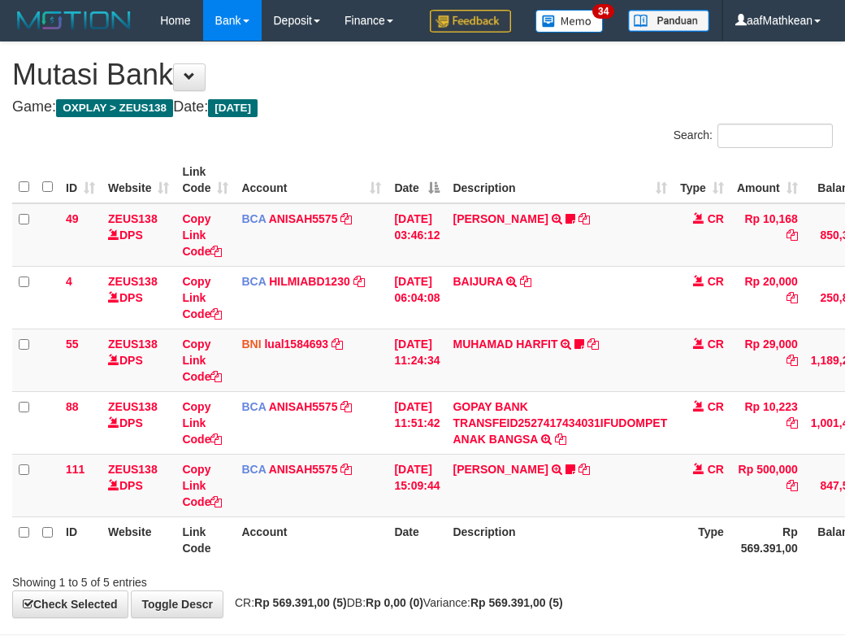
scroll to position [113, 0]
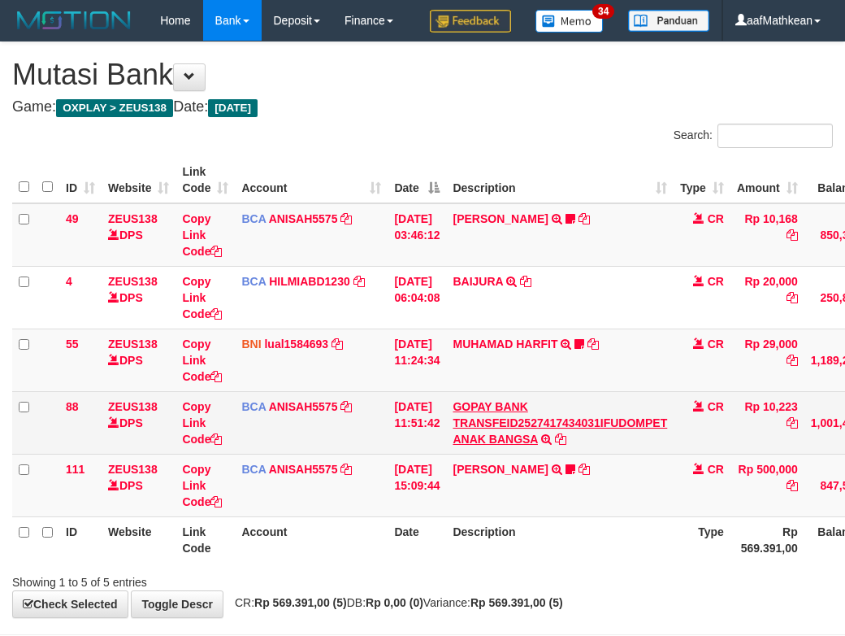
scroll to position [113, 0]
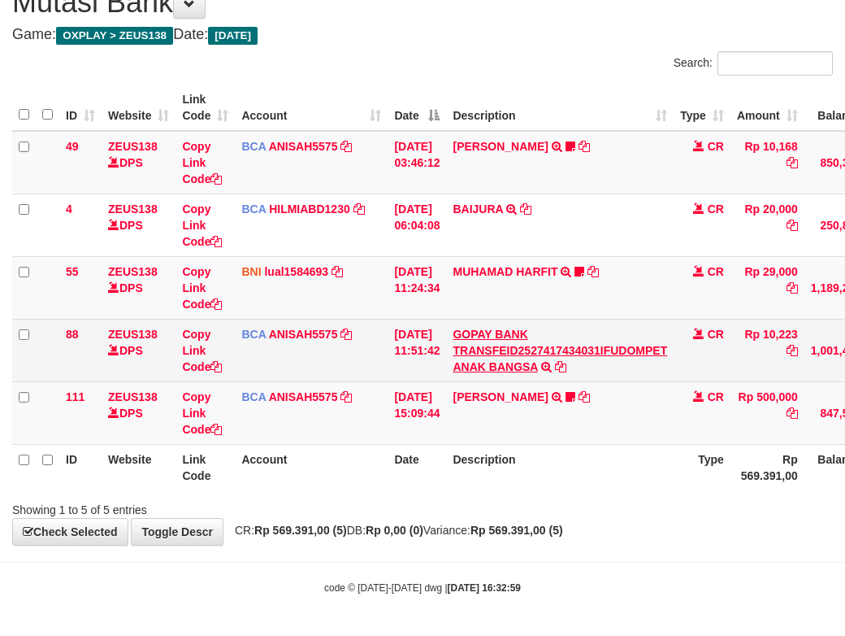
click at [519, 358] on table "ID Website Link Code Account Date Description Type Amount Balance Status Action…" at bounding box center [497, 288] width 970 height 406
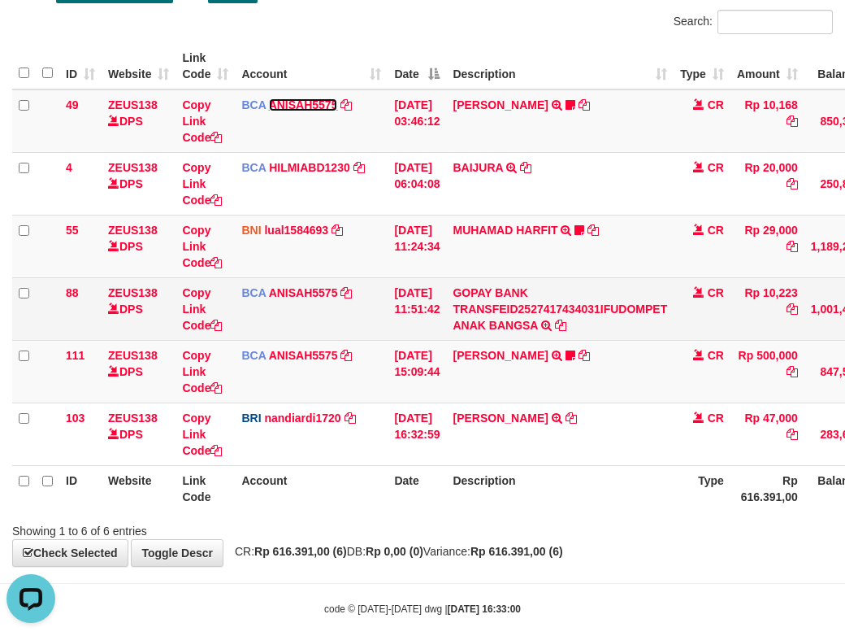
click at [269, 98] on link "ANISAH5575" at bounding box center [303, 104] width 69 height 13
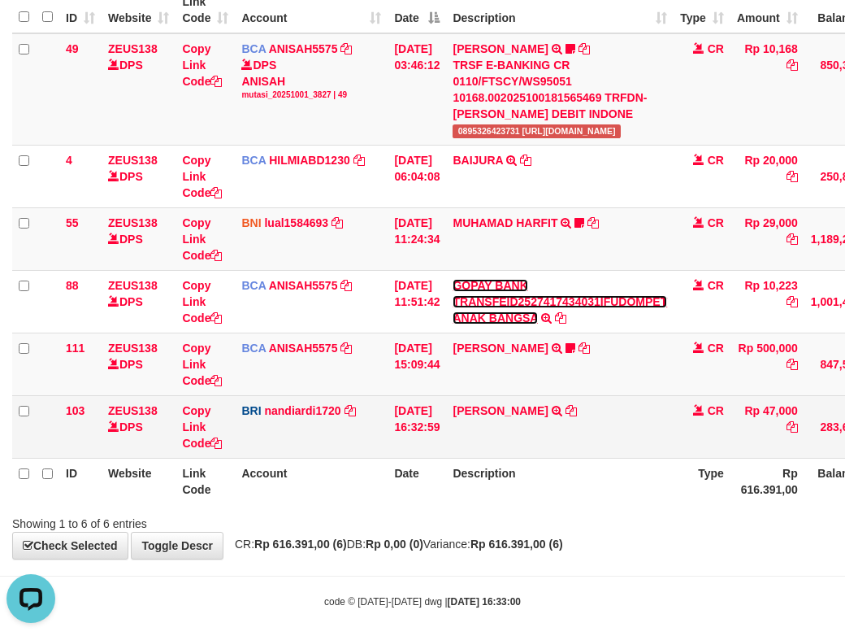
scroll to position [224, 0]
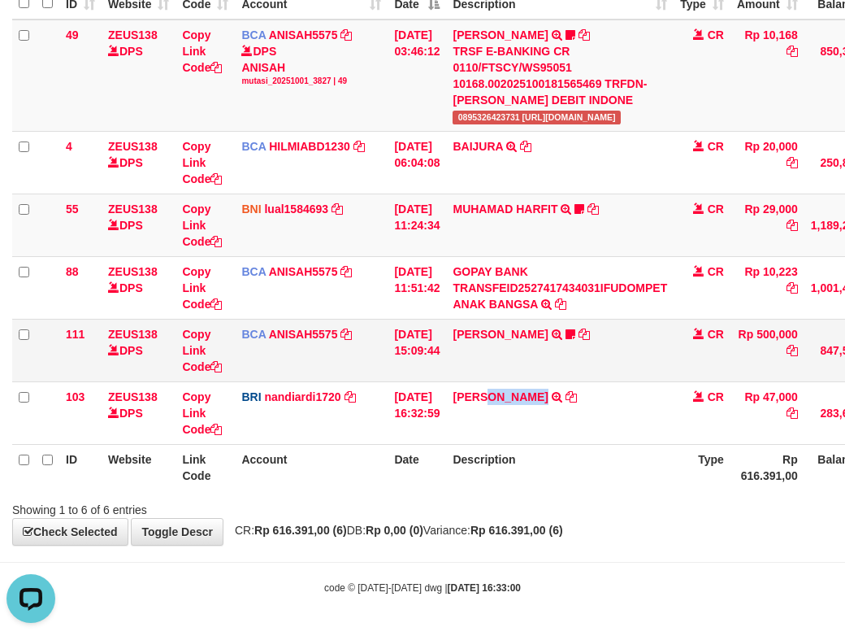
drag, startPoint x: 500, startPoint y: 384, endPoint x: 658, endPoint y: 342, distance: 164.1
click at [563, 402] on td "DANA ARDIYANTO TRANSFER NBMB DANA ARDIYANTO TO NANDI ARDIANSYAH" at bounding box center [560, 412] width 228 height 63
drag, startPoint x: 432, startPoint y: 437, endPoint x: 851, endPoint y: 389, distance: 421.4
click at [543, 435] on tr "103 ZEUS138 DPS Copy Link Code BRI nandiardi1720 DPS NANDI ARDIANSYAH mutasi_20…" at bounding box center [497, 412] width 970 height 63
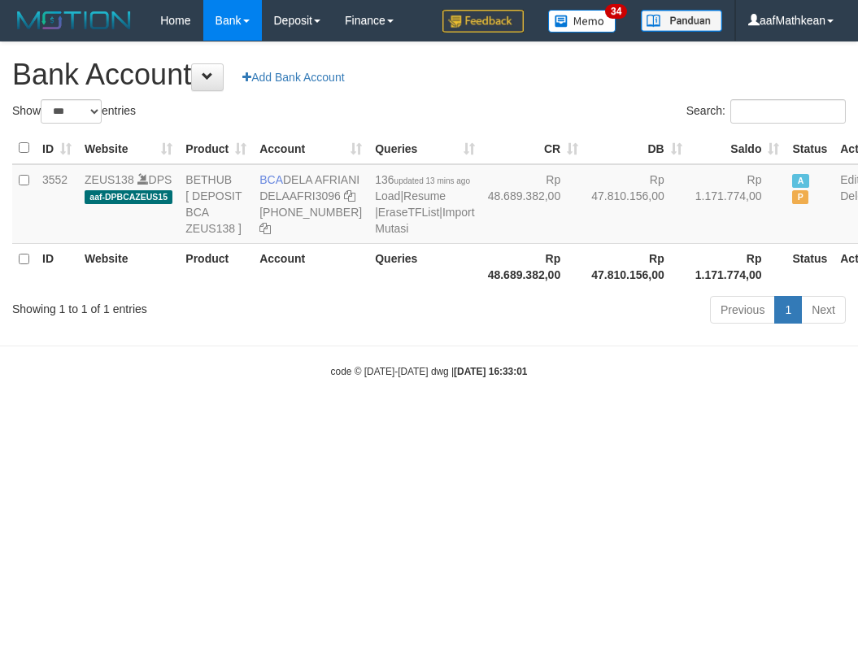
select select "***"
click at [593, 419] on html "Toggle navigation Home Bank Account List Load By Website Group [OXPLAY] ZEUS138…" at bounding box center [429, 209] width 858 height 419
select select "***"
click at [588, 419] on body "Toggle navigation Home Bank Account List Load By Website Group [OXPLAY] ZEUS138…" at bounding box center [429, 209] width 858 height 419
click at [589, 419] on body "Toggle navigation Home Bank Account List Load By Website Group [OXPLAY] ZEUS138…" at bounding box center [429, 209] width 858 height 419
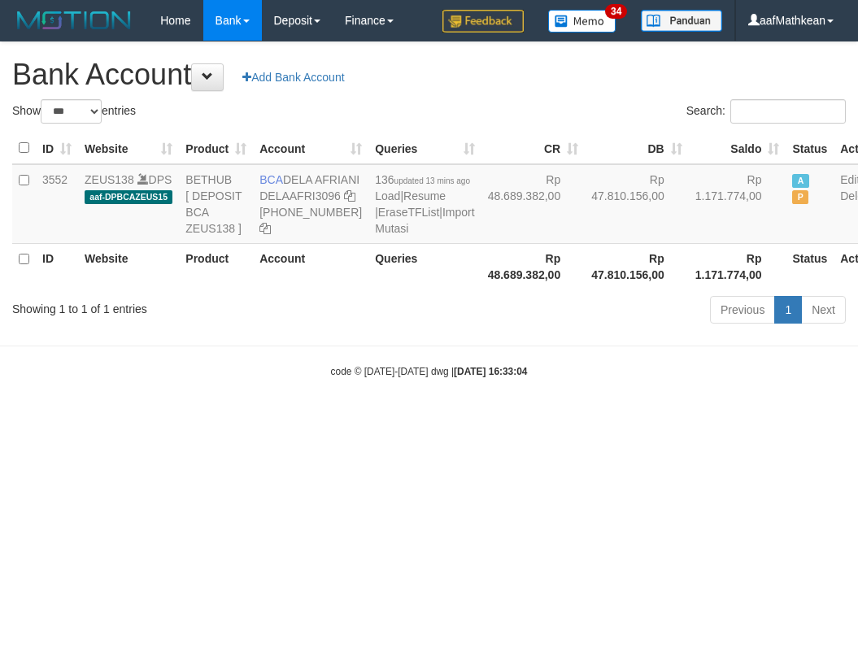
select select "***"
drag, startPoint x: 281, startPoint y: 178, endPoint x: 301, endPoint y: 195, distance: 25.9
click at [301, 194] on td "BCA DELA AFRIANI DELAAFRI3096 869-245-8639" at bounding box center [310, 204] width 115 height 80
copy td "DELA AFRIAN"
click at [173, 341] on body "Toggle navigation Home Bank Account List Load By Website Group [OXPLAY] ZEUS138…" at bounding box center [429, 209] width 858 height 419
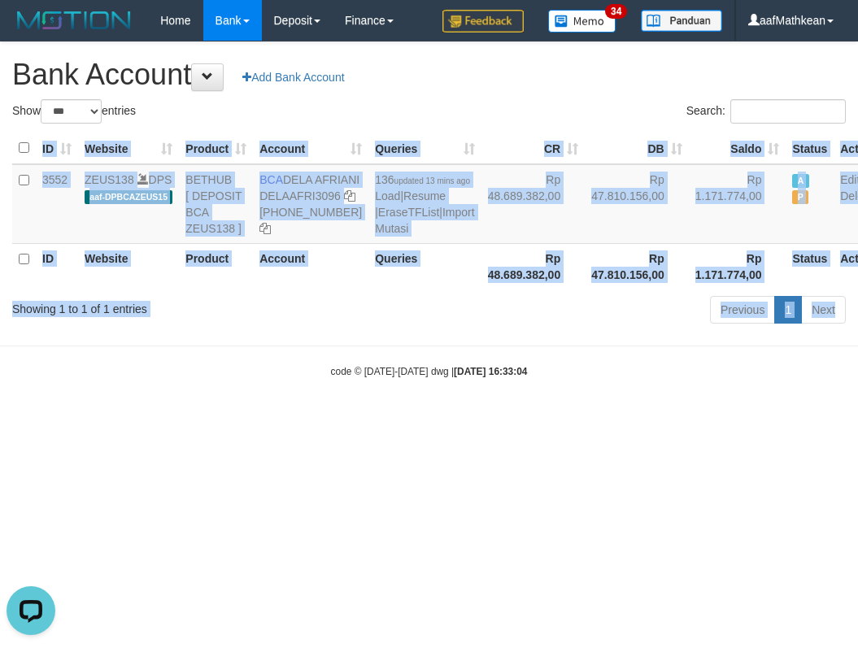
click at [558, 406] on body "Toggle navigation Home Bank Account List Load By Website Group [OXPLAY] ZEUS138…" at bounding box center [429, 209] width 858 height 419
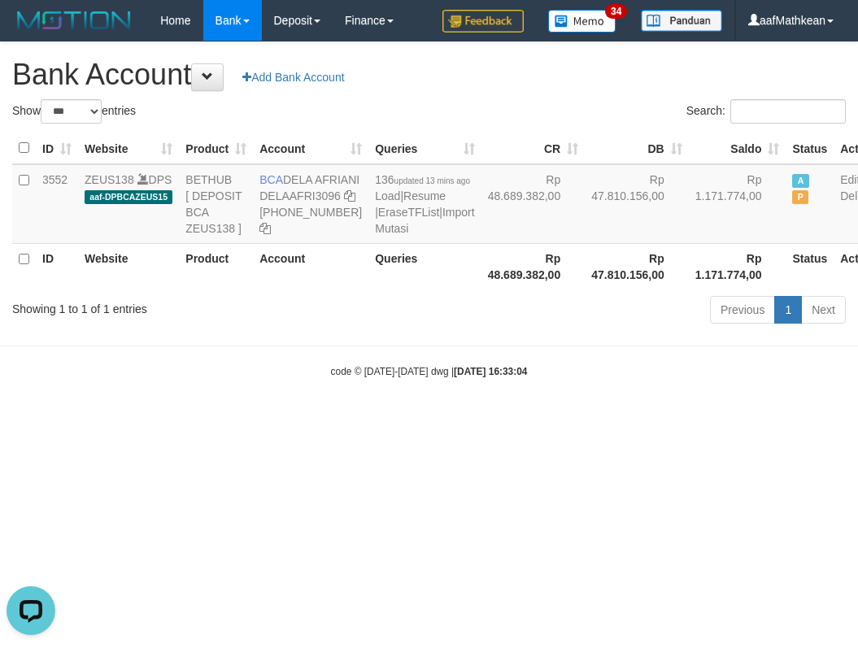
drag, startPoint x: 578, startPoint y: 401, endPoint x: 576, endPoint y: 410, distance: 9.1
click at [581, 406] on body "Toggle navigation Home Bank Account List Load By Website Group [OXPLAY] ZEUS138…" at bounding box center [429, 209] width 858 height 419
select select "***"
drag, startPoint x: 421, startPoint y: 363, endPoint x: 289, endPoint y: 243, distance: 179.0
click at [378, 326] on div "Show ** ** ** *** *** entries Search: ID Website Product Account Queries CR [PE…" at bounding box center [428, 214] width 833 height 230
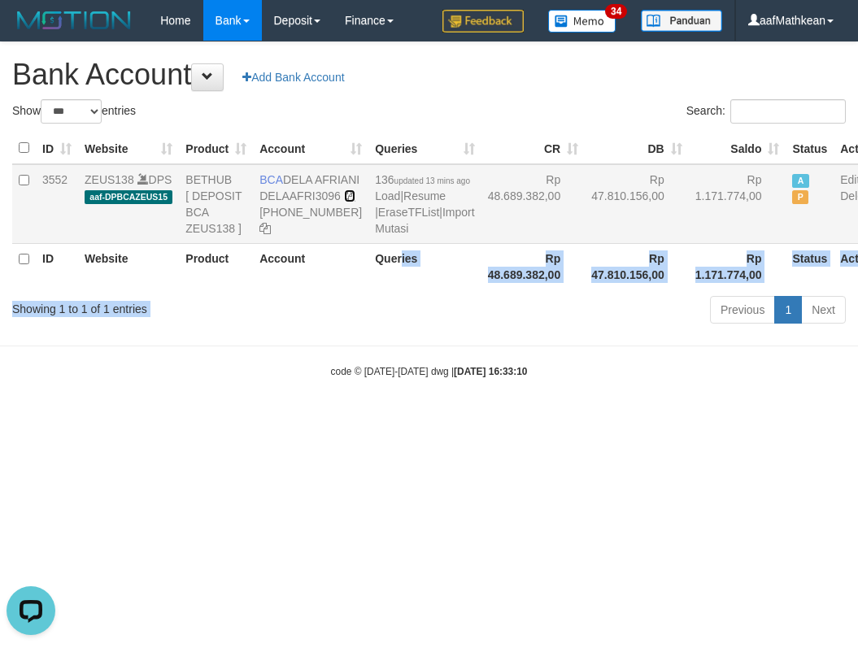
click at [344, 202] on icon at bounding box center [349, 195] width 11 height 11
copy div "ies Rp 48.689.382,00 Rp 47.810.156,00 Rp 1.171.774,00 Status Action Showing 1 t…"
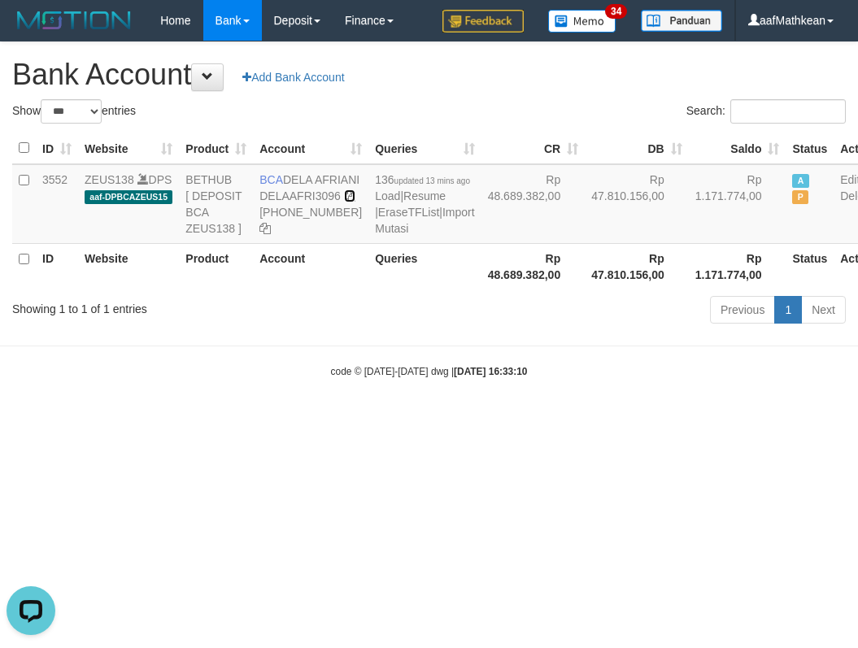
drag, startPoint x: 267, startPoint y: 229, endPoint x: 847, endPoint y: 248, distance: 580.7
click at [306, 231] on td "BCA DELA AFRIANI DELAAFRI3096 869-245-8639" at bounding box center [310, 204] width 115 height 80
drag, startPoint x: 623, startPoint y: 365, endPoint x: 1232, endPoint y: 479, distance: 619.4
click at [857, 419] on html "Toggle navigation Home Bank Account List Load By Website Group [OXPLAY] ZEUS138…" at bounding box center [429, 209] width 858 height 419
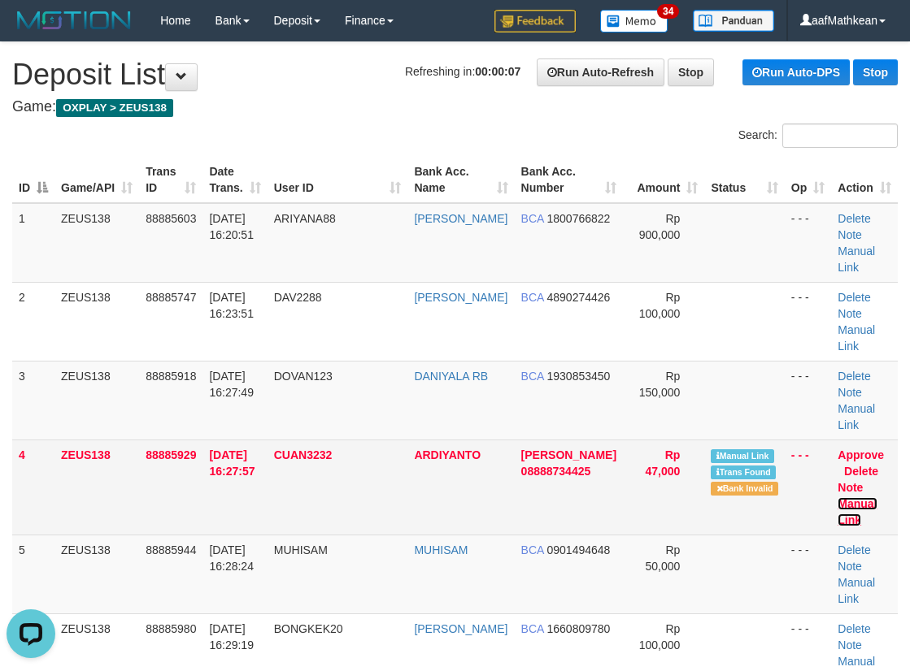
click at [876, 497] on link "Manual Link" at bounding box center [856, 511] width 39 height 29
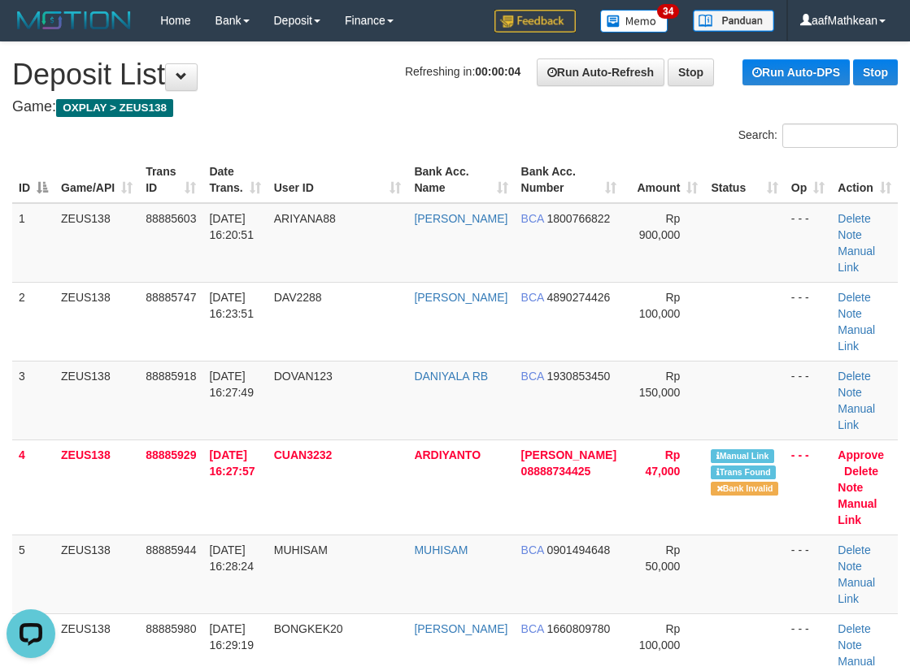
drag, startPoint x: 413, startPoint y: 104, endPoint x: 3, endPoint y: 244, distance: 432.9
click at [413, 105] on h4 "Game: OXPLAY > ZEUS138" at bounding box center [454, 107] width 885 height 16
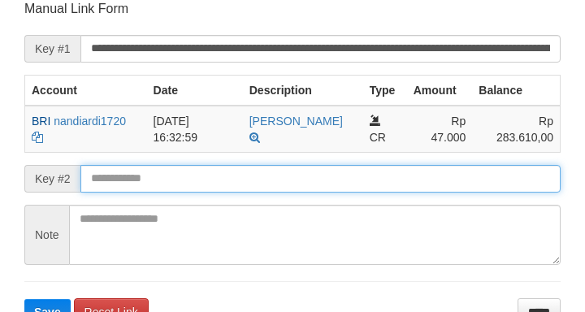
click at [264, 174] on input "text" at bounding box center [320, 179] width 480 height 28
click at [24, 299] on button "Save" at bounding box center [47, 312] width 46 height 26
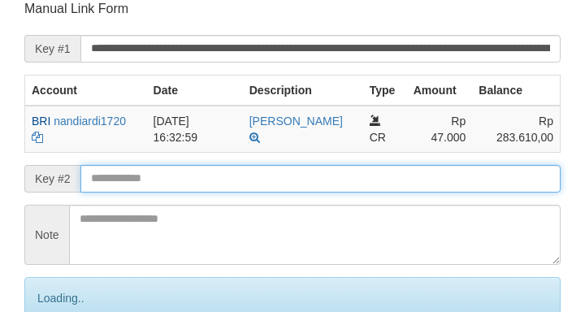
click at [263, 175] on input "text" at bounding box center [320, 179] width 480 height 28
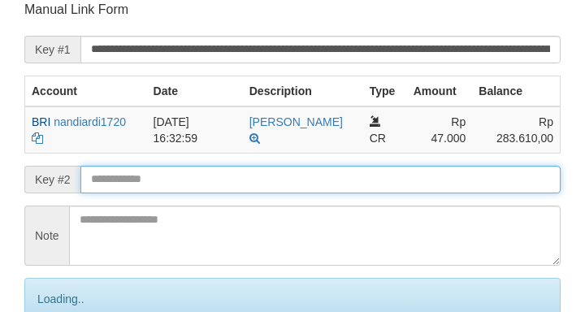
click at [261, 175] on input "text" at bounding box center [320, 180] width 480 height 28
click at [261, 178] on input "text" at bounding box center [320, 180] width 480 height 28
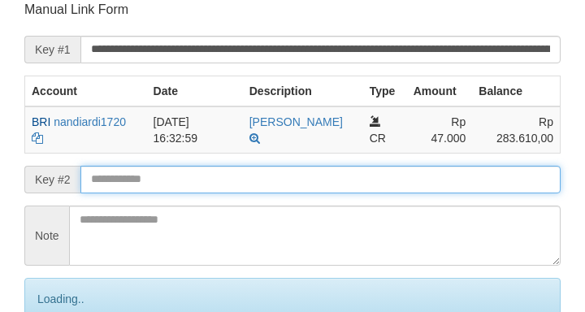
click at [265, 173] on input "text" at bounding box center [320, 180] width 480 height 28
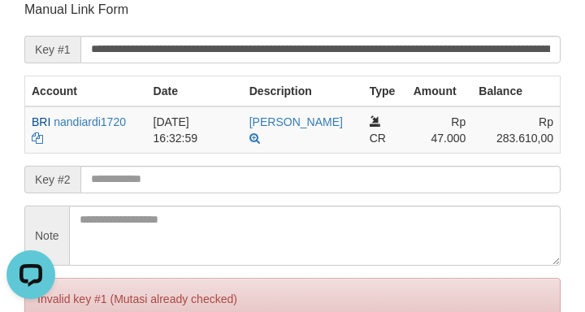
scroll to position [0, 0]
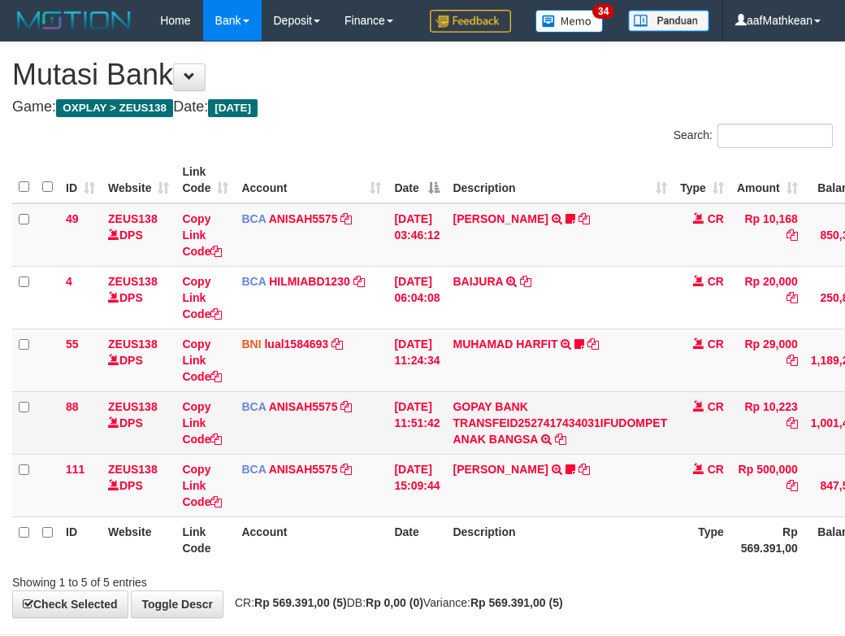
scroll to position [113, 0]
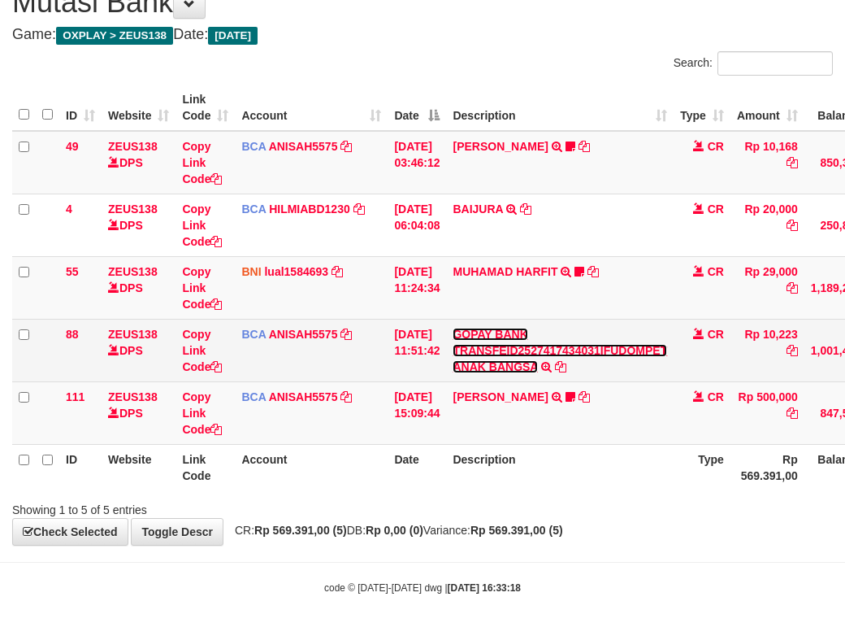
click at [453, 328] on link "GOPAY BANK TRANSFEID2527417434031IFUDOMPET ANAK BANGSA" at bounding box center [560, 351] width 215 height 46
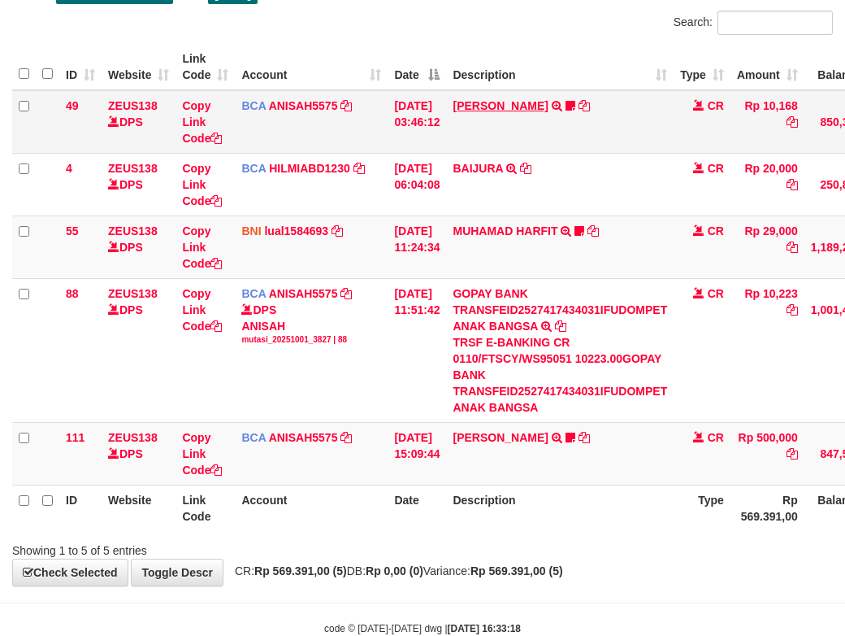
drag, startPoint x: 476, startPoint y: 187, endPoint x: 468, endPoint y: 142, distance: 45.3
click at [471, 154] on td "INA PAUJANAH TRSF E-BANKING CR 0110/FTSCY/WS95051 10168.002025100181565469 TRFD…" at bounding box center [560, 121] width 228 height 63
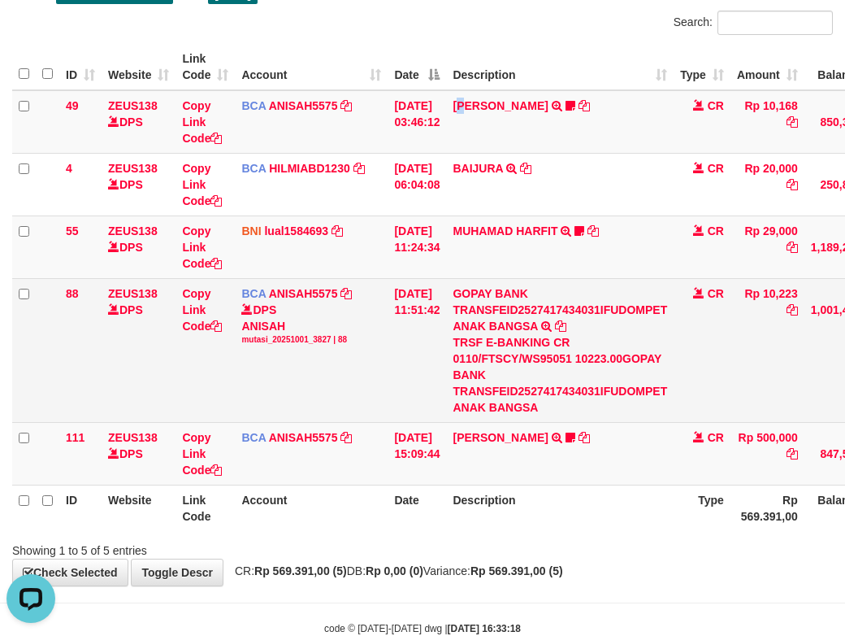
drag, startPoint x: 463, startPoint y: 420, endPoint x: 469, endPoint y: 454, distance: 34.6
click at [467, 422] on td "GOPAY BANK TRANSFEID2527417434031IFUDOMPET ANAK BANGSA TRSF E-BANKING CR 0110/F…" at bounding box center [560, 350] width 228 height 144
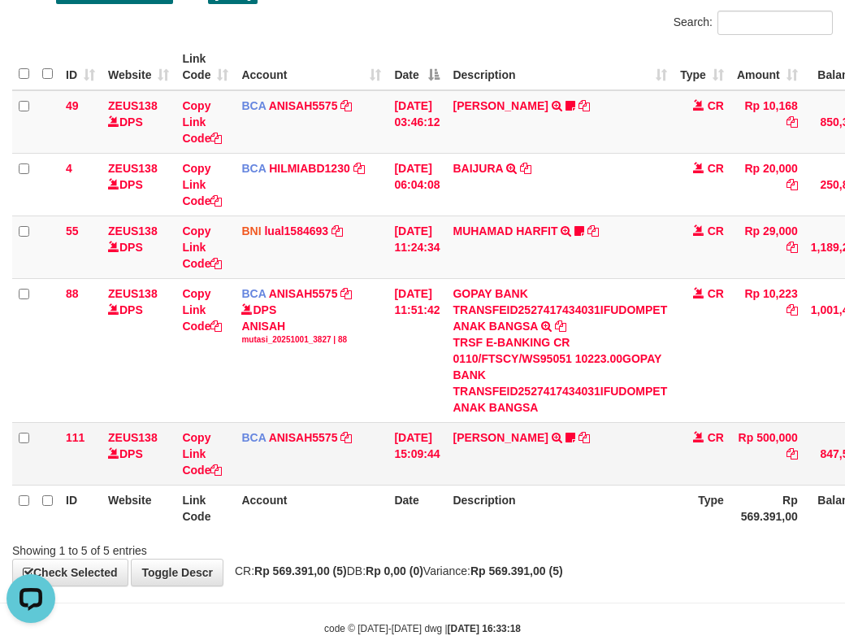
click at [471, 464] on td "KAREN ADELIN MARTH TRSF E-BANKING CR 0110/FTSCY/WS95031 500000.00KAREN ADELIN M…" at bounding box center [560, 453] width 228 height 63
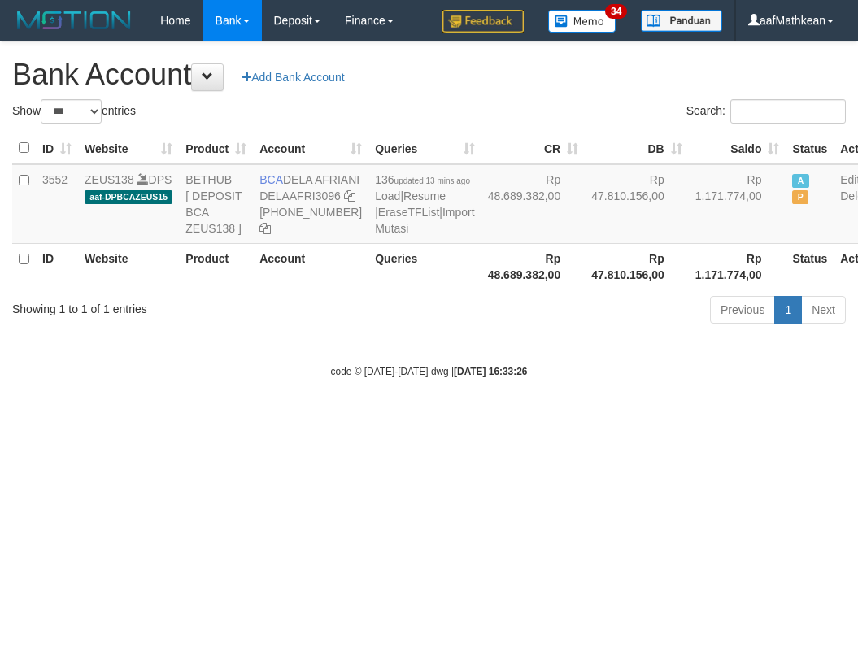
select select "***"
drag, startPoint x: 441, startPoint y: 432, endPoint x: 452, endPoint y: 437, distance: 12.4
click at [445, 419] on body "Toggle navigation Home Bank Account List Load By Website Group [OXPLAY] ZEUS138…" at bounding box center [429, 209] width 858 height 419
drag, startPoint x: 452, startPoint y: 437, endPoint x: 431, endPoint y: 321, distance: 118.1
click at [443, 384] on body "Toggle navigation Home Bank Account List Load By Website Group [OXPLAY] ZEUS138…" at bounding box center [429, 209] width 858 height 419
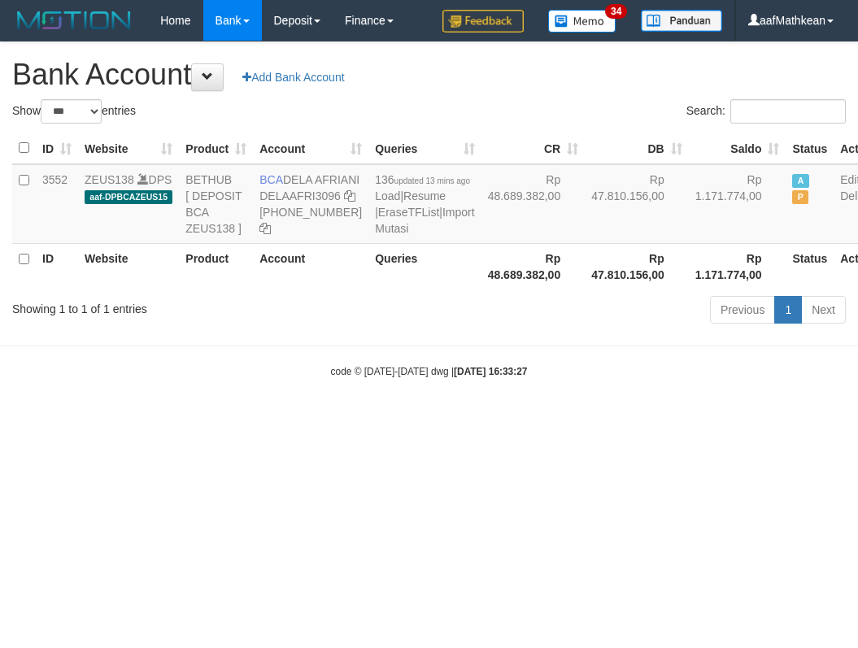
select select "***"
click at [515, 419] on body "Toggle navigation Home Bank Account List Load By Website Group [OXPLAY] ZEUS138…" at bounding box center [429, 209] width 858 height 419
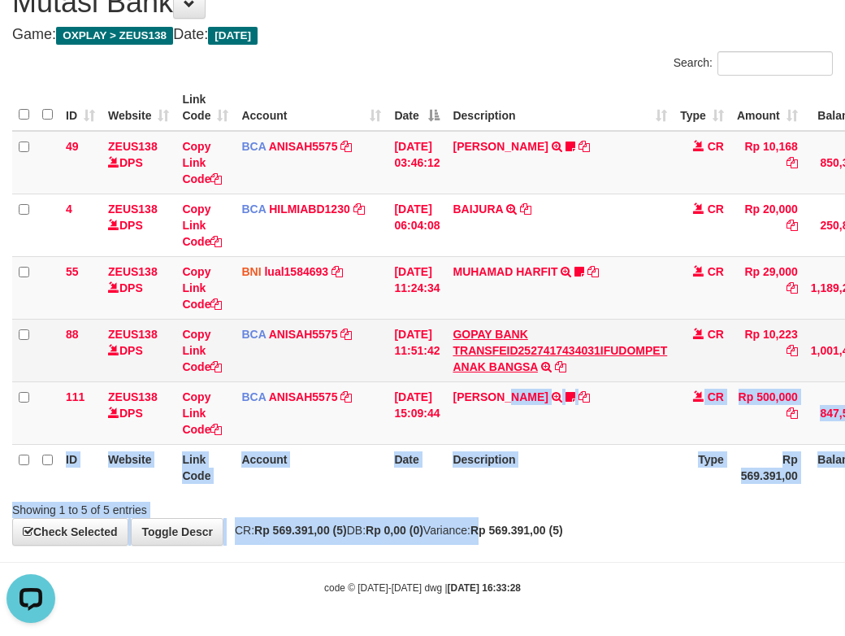
drag, startPoint x: 532, startPoint y: 479, endPoint x: 500, endPoint y: 332, distance: 149.9
click at [523, 419] on div "**********" at bounding box center [422, 257] width 845 height 575
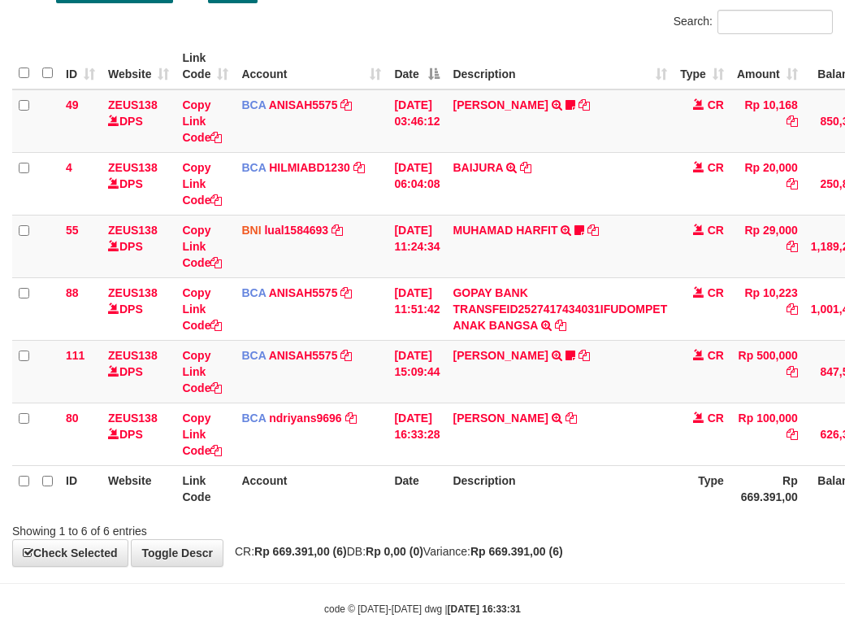
scroll to position [114, 0]
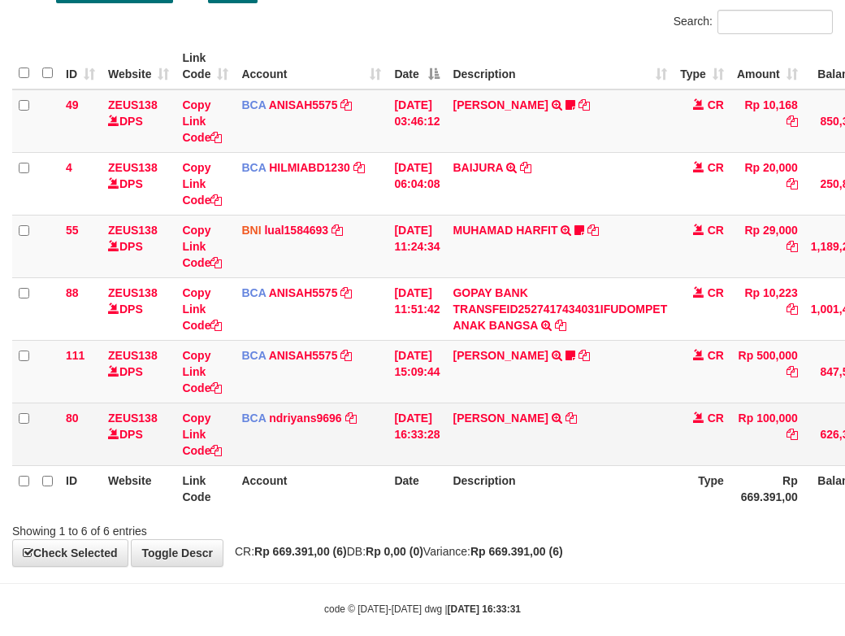
click at [532, 465] on td "[PERSON_NAME] TRSF E-BANKING CR 0110/FTSCY/WS95031 100000.00[PERSON_NAME]" at bounding box center [560, 433] width 228 height 63
click at [626, 465] on td "[PERSON_NAME] TRSF E-BANKING CR 0110/FTSCY/WS95031 100000.00[PERSON_NAME]" at bounding box center [560, 433] width 228 height 63
click at [577, 424] on icon at bounding box center [571, 417] width 11 height 11
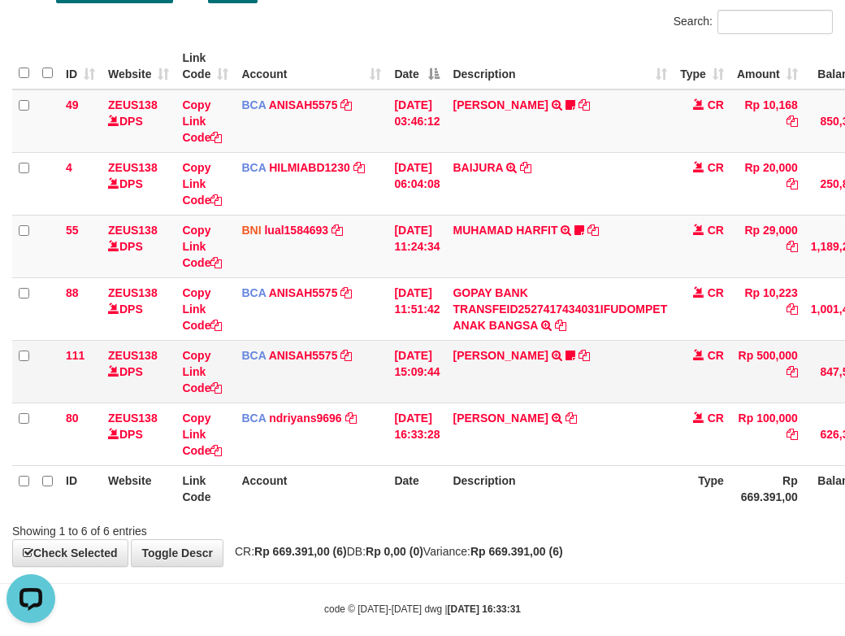
click at [446, 402] on td "[DATE] 15:09:44" at bounding box center [417, 371] width 59 height 63
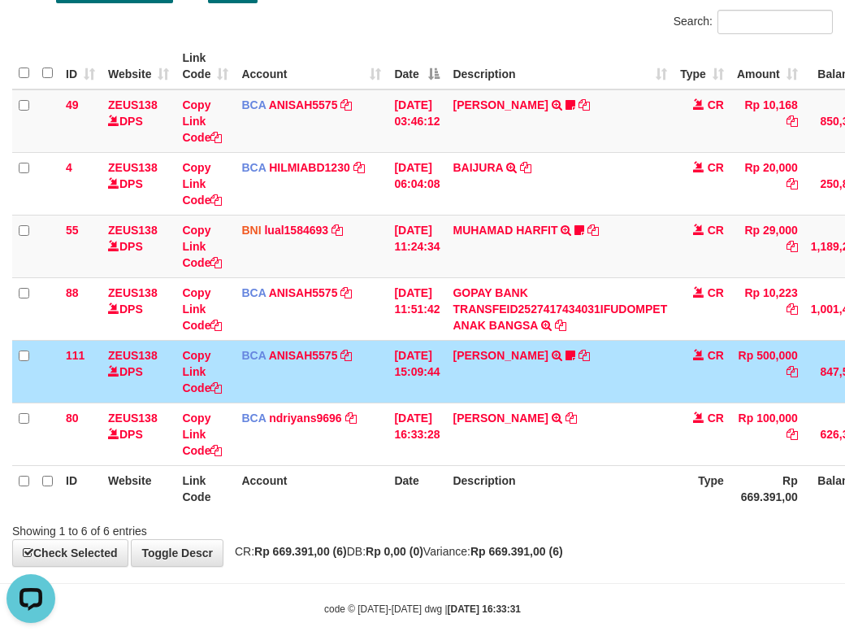
click at [465, 402] on td "[PERSON_NAME] TRSF E-BANKING CR 0110/FTSCY/WS95031 500000.00[PERSON_NAME] Adel67" at bounding box center [560, 371] width 228 height 63
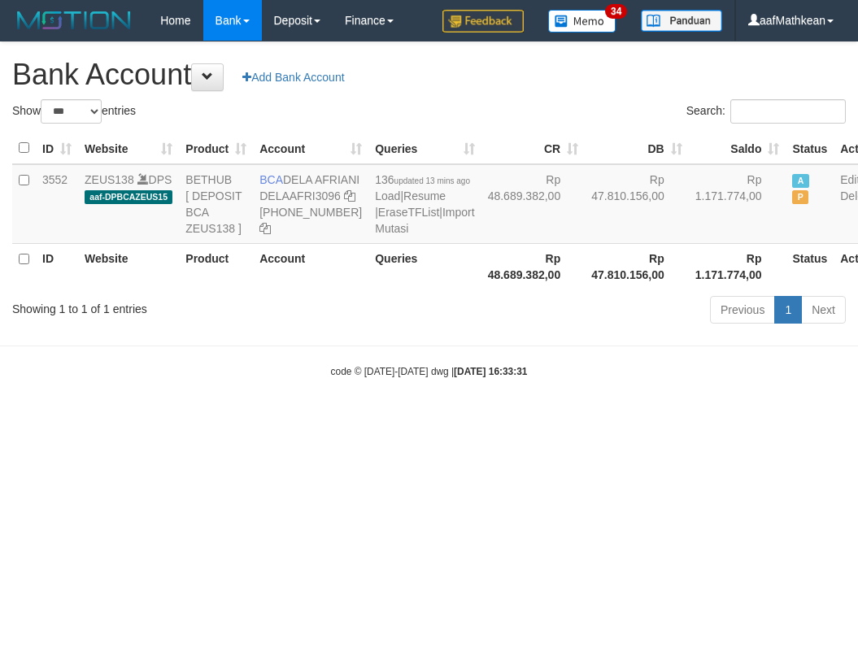
select select "***"
click at [466, 419] on body "Toggle navigation Home Bank Account List Load By Website Group [OXPLAY] ZEUS138…" at bounding box center [429, 209] width 858 height 419
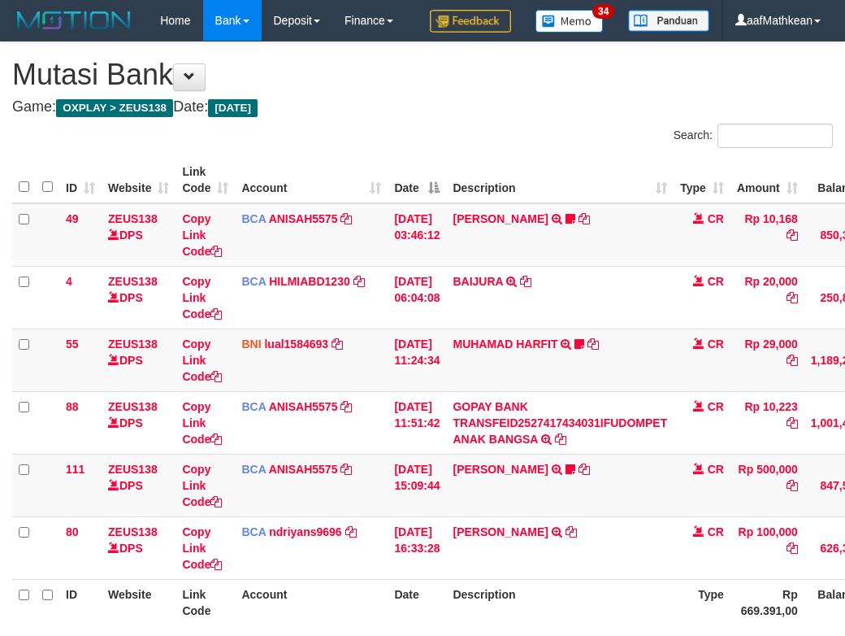
click at [527, 454] on td "KAREN ADELIN MARTH TRSF E-BANKING CR 0110/FTSCY/WS95031 500000.00KAREN ADELIN M…" at bounding box center [560, 485] width 228 height 63
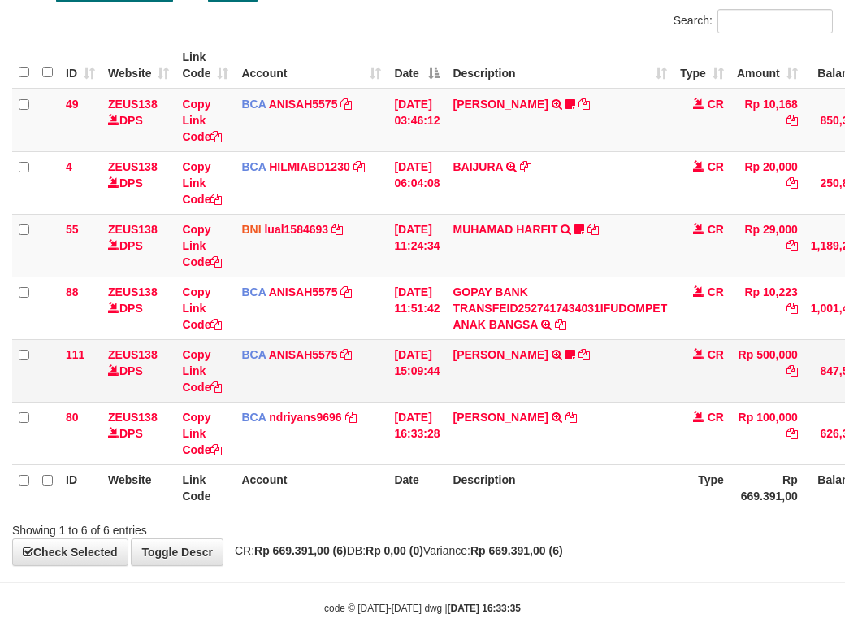
click at [453, 348] on link "[PERSON_NAME]" at bounding box center [500, 354] width 95 height 13
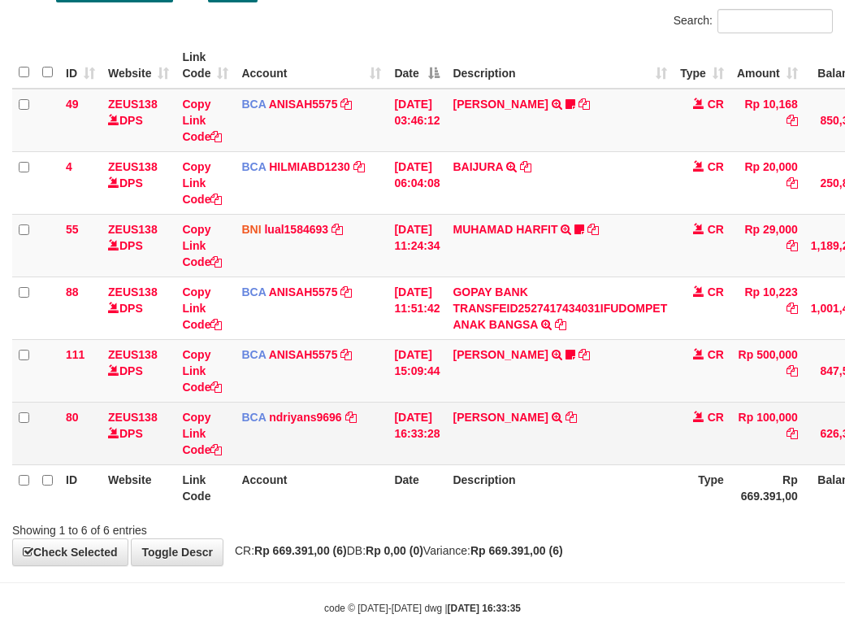
drag, startPoint x: 429, startPoint y: 433, endPoint x: 394, endPoint y: 480, distance: 58.7
click at [463, 402] on tr "111 ZEUS138 DPS Copy Link Code BCA ANISAH5575 DPS ANISAH mutasi_20251001_3827 |…" at bounding box center [497, 370] width 970 height 63
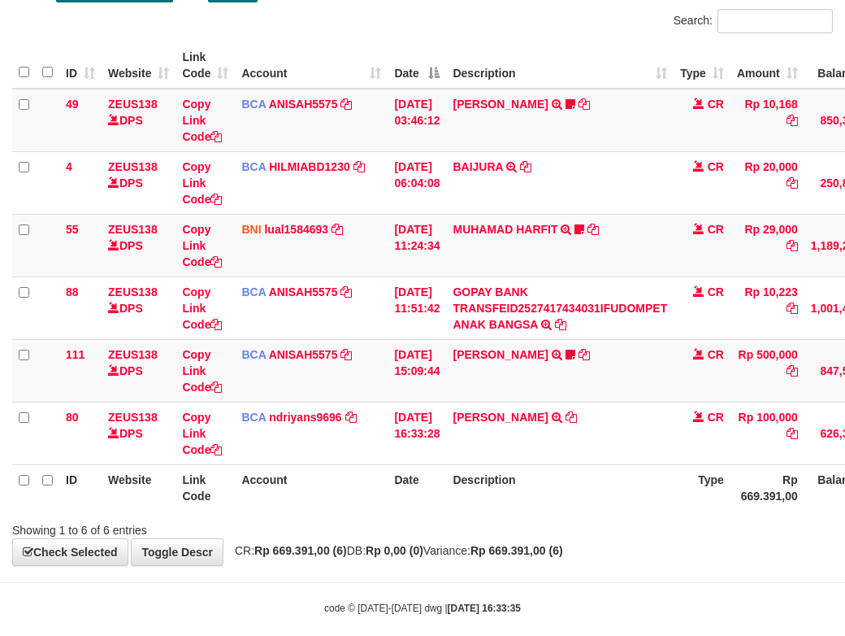
drag, startPoint x: 401, startPoint y: 515, endPoint x: 421, endPoint y: 534, distance: 28.2
click at [407, 510] on th "Date" at bounding box center [417, 487] width 59 height 46
drag, startPoint x: 784, startPoint y: 549, endPoint x: 1011, endPoint y: 602, distance: 233.8
click at [845, 602] on html "Toggle navigation Home Bank Account List Load By Website Group [OXPLAY] ZEUS138…" at bounding box center [422, 270] width 845 height 771
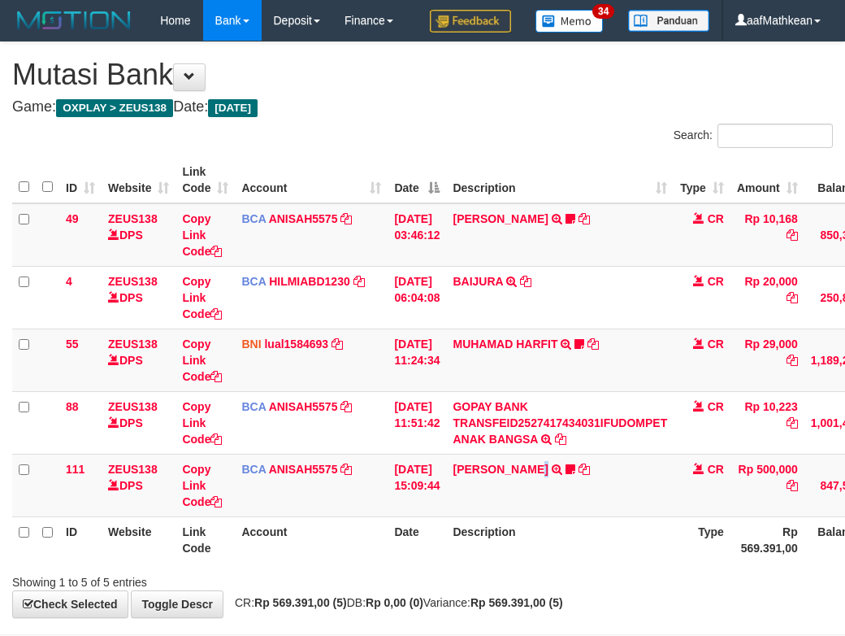
drag, startPoint x: 552, startPoint y: 543, endPoint x: 574, endPoint y: 550, distance: 22.9
click at [566, 547] on body "Toggle navigation Home Bank Account List Load By Website Group [OXPLAY] ZEUS138…" at bounding box center [422, 354] width 845 height 708
click at [575, 550] on body "Toggle navigation Home Bank Account List Load By Website Group [OXPLAY] ZEUS138…" at bounding box center [422, 354] width 845 height 708
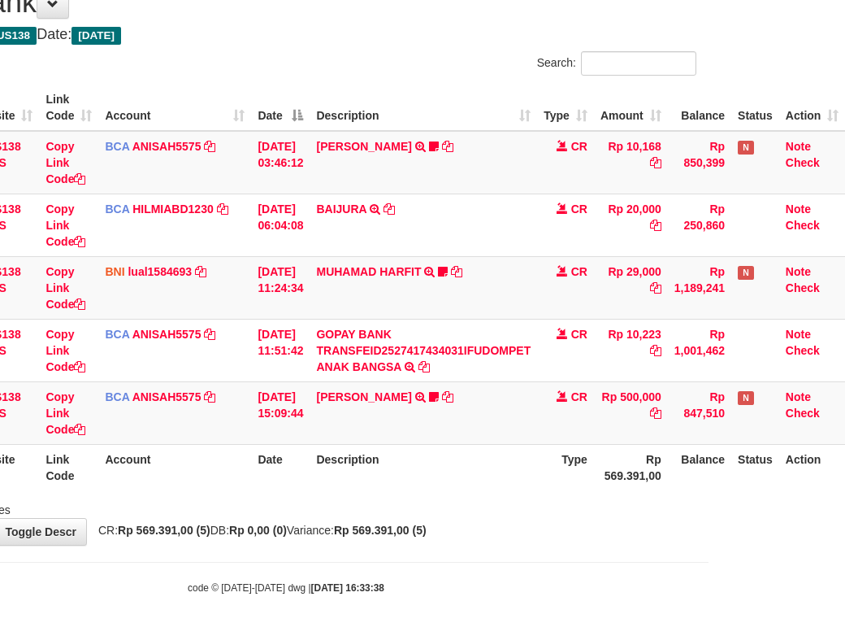
click at [581, 543] on div "**********" at bounding box center [285, 257] width 845 height 575
click at [465, 480] on th "Description" at bounding box center [424, 467] width 228 height 46
drag, startPoint x: 490, startPoint y: 480, endPoint x: 485, endPoint y: 468, distance: 12.4
click at [485, 475] on th "Description" at bounding box center [424, 467] width 228 height 46
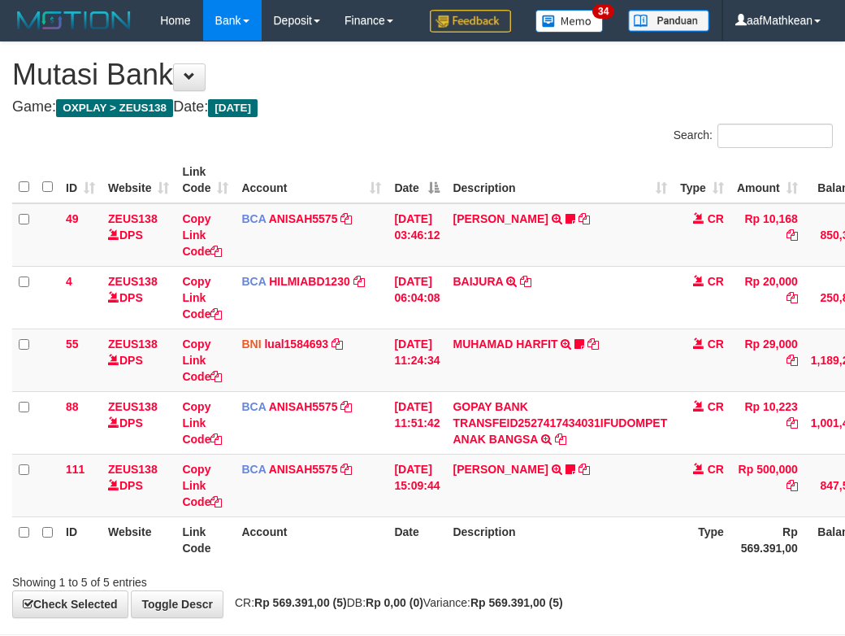
scroll to position [113, 148]
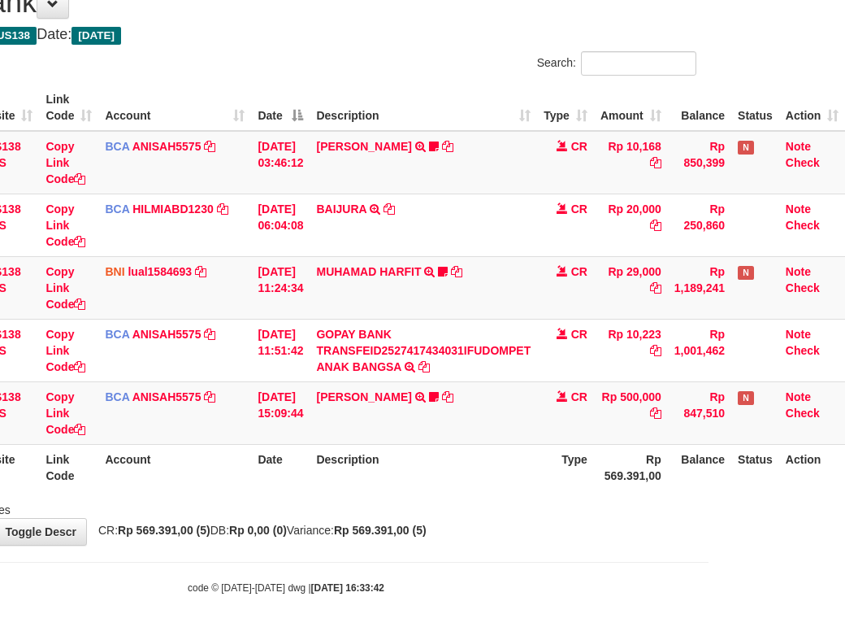
click at [489, 467] on th "Description" at bounding box center [424, 467] width 228 height 46
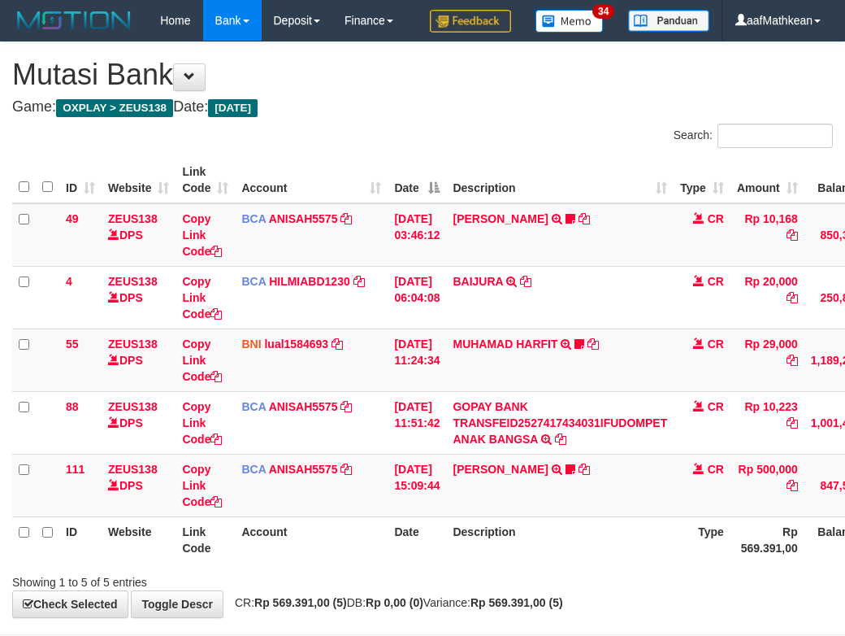
scroll to position [113, 148]
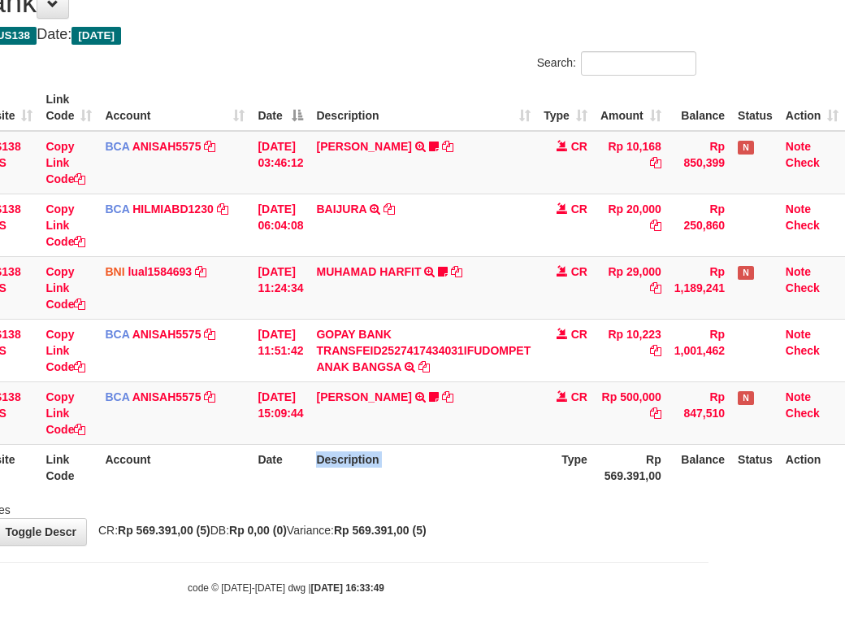
click at [489, 484] on th "Description" at bounding box center [424, 467] width 228 height 46
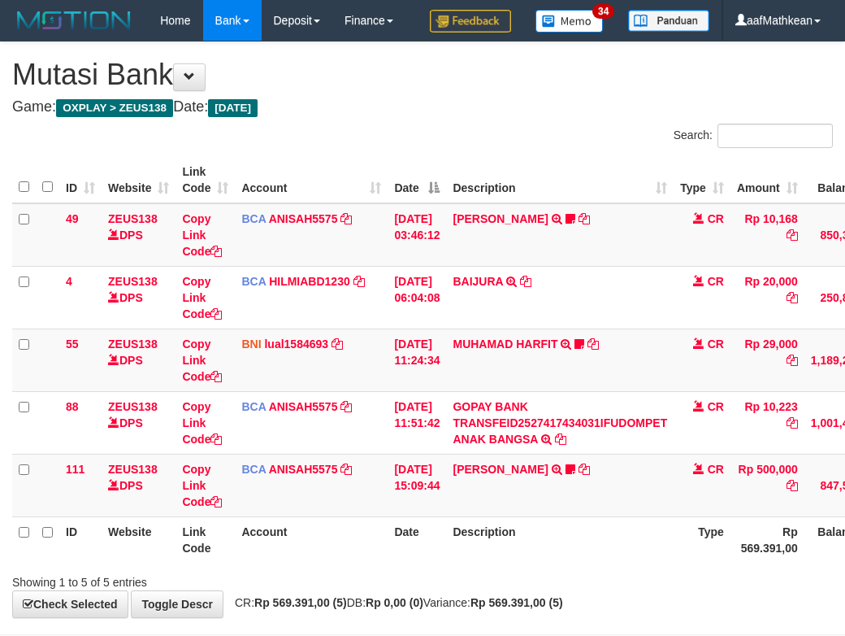
scroll to position [113, 148]
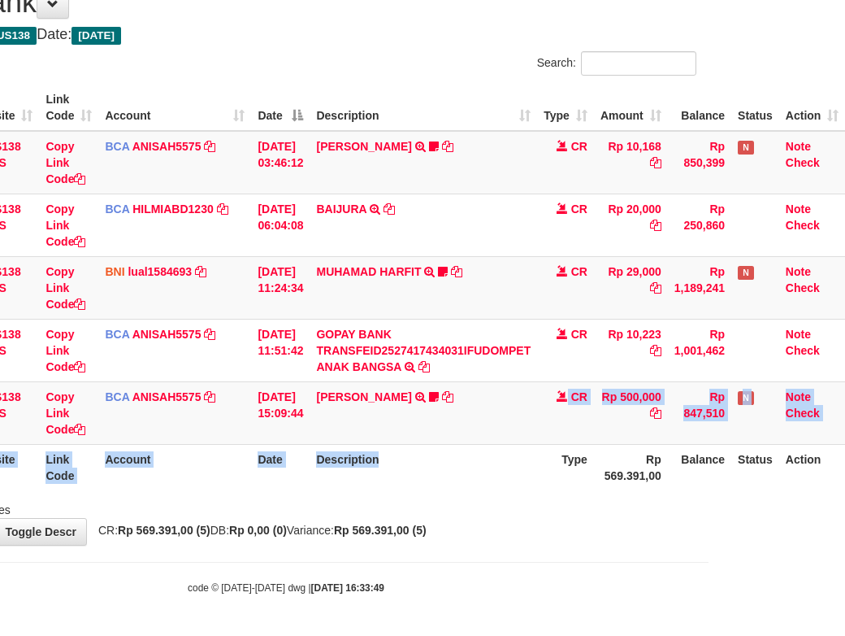
click at [555, 563] on body "Toggle navigation Home Bank Account List Load By Website Group [OXPLAY] ZEUS138…" at bounding box center [285, 282] width 845 height 708
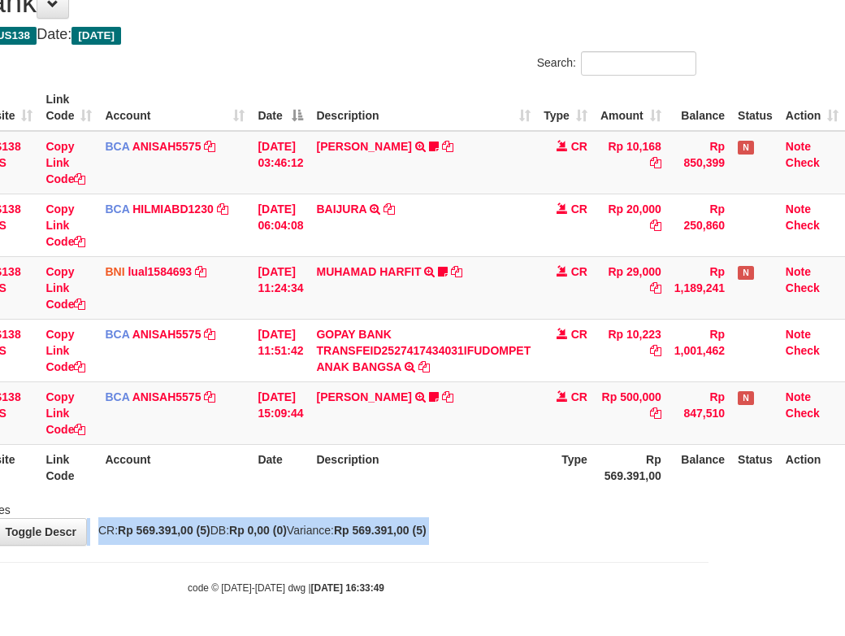
drag, startPoint x: 842, startPoint y: 536, endPoint x: 1064, endPoint y: 495, distance: 225.6
click at [709, 495] on html "Toggle navigation Home Bank Account List Load By Website Group [OXPLAY] ZEUS138…" at bounding box center [285, 282] width 845 height 708
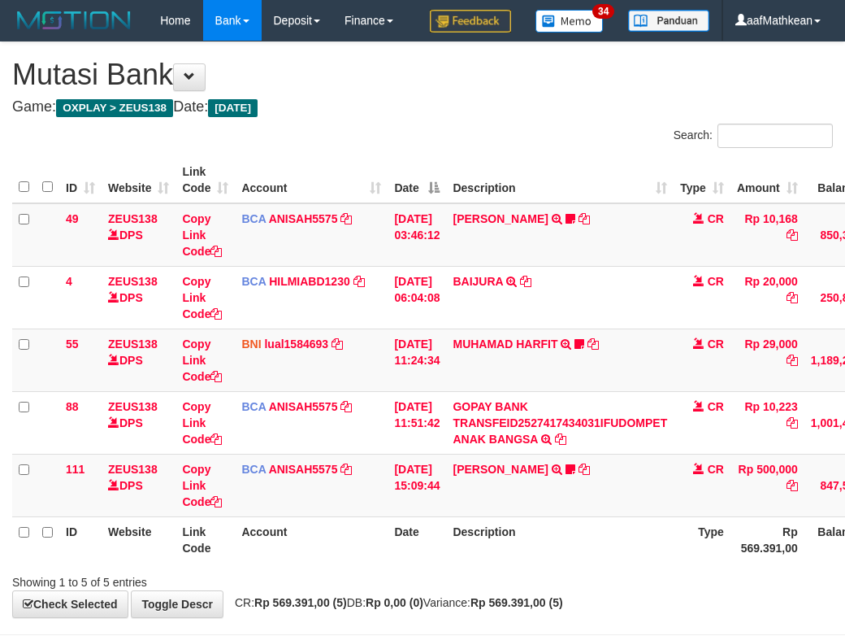
scroll to position [113, 148]
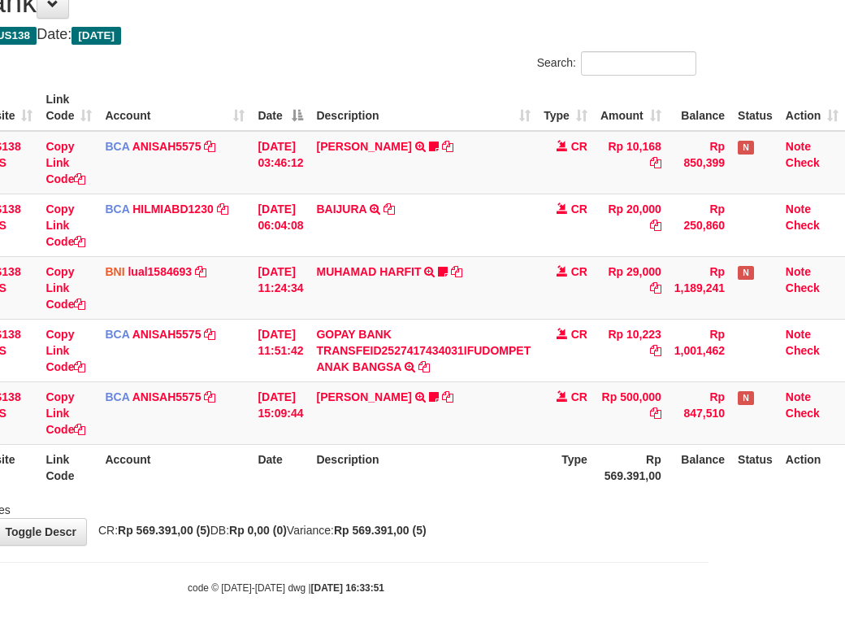
click at [540, 474] on th "Type" at bounding box center [565, 467] width 57 height 46
drag, startPoint x: 542, startPoint y: 477, endPoint x: 549, endPoint y: 484, distance: 9.2
click at [544, 480] on th "Type" at bounding box center [565, 467] width 57 height 46
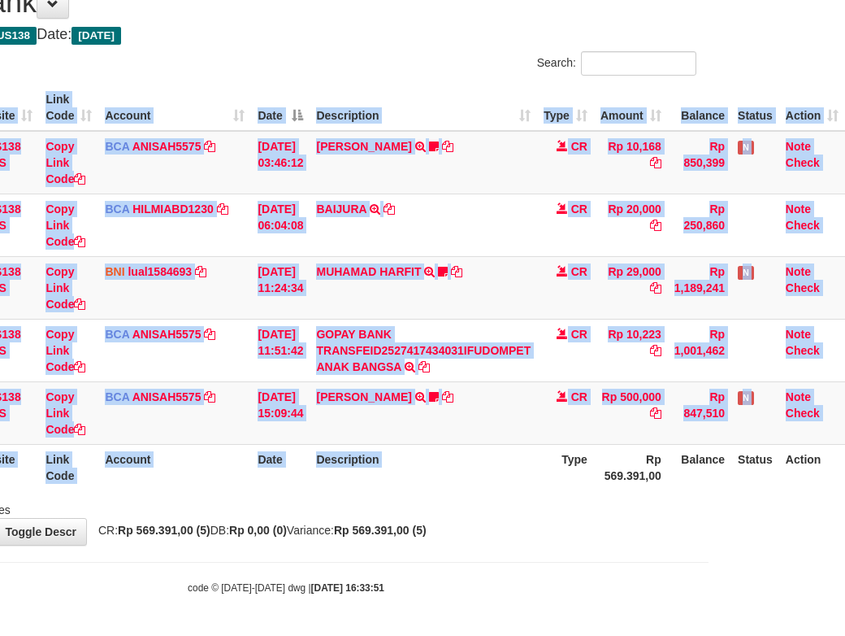
click at [532, 491] on div "ID Website Link Code Account Date Description Type Amount Balance Status Action…" at bounding box center [285, 287] width 845 height 415
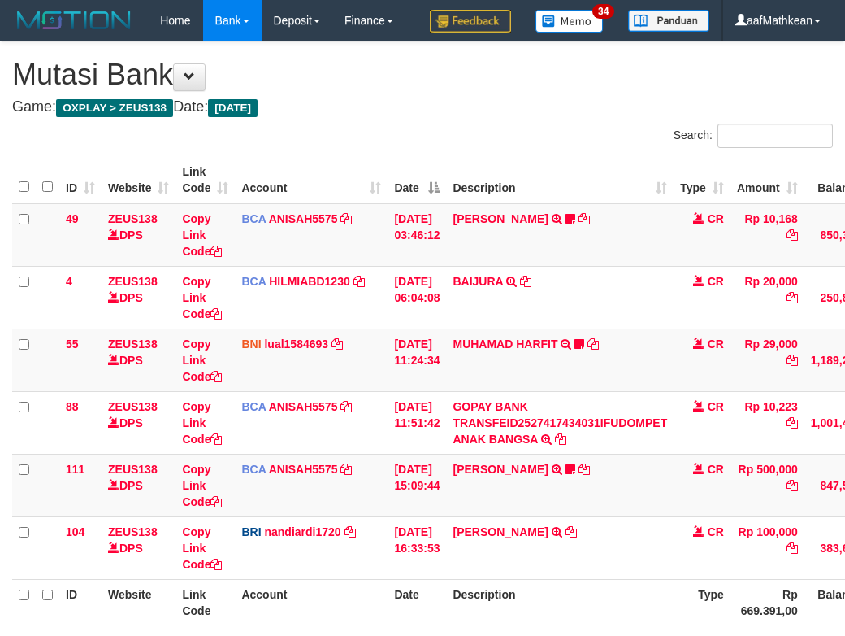
scroll to position [114, 148]
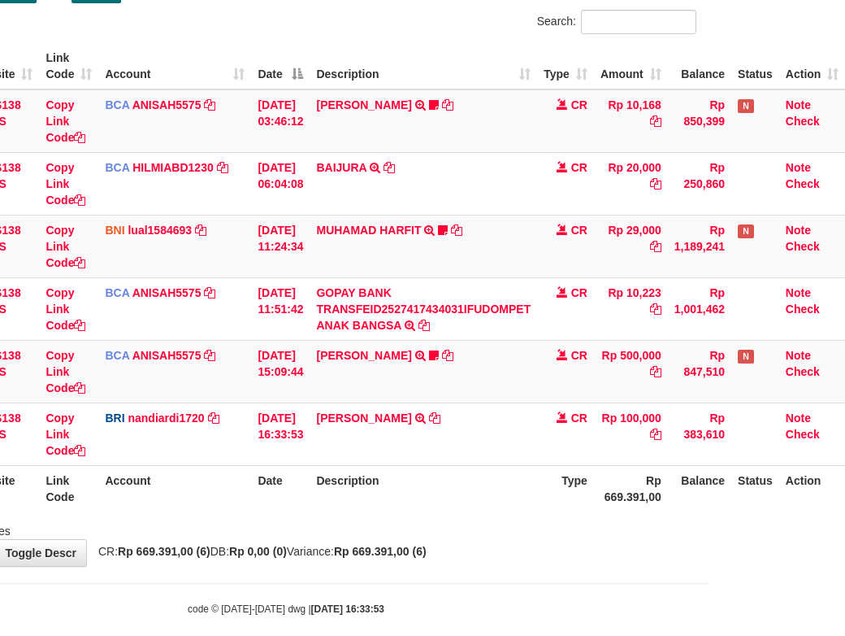
click at [531, 465] on td "[PERSON_NAME] TRANSFER NBMB [PERSON_NAME] TO NANDI ARDIANSYAH" at bounding box center [424, 433] width 228 height 63
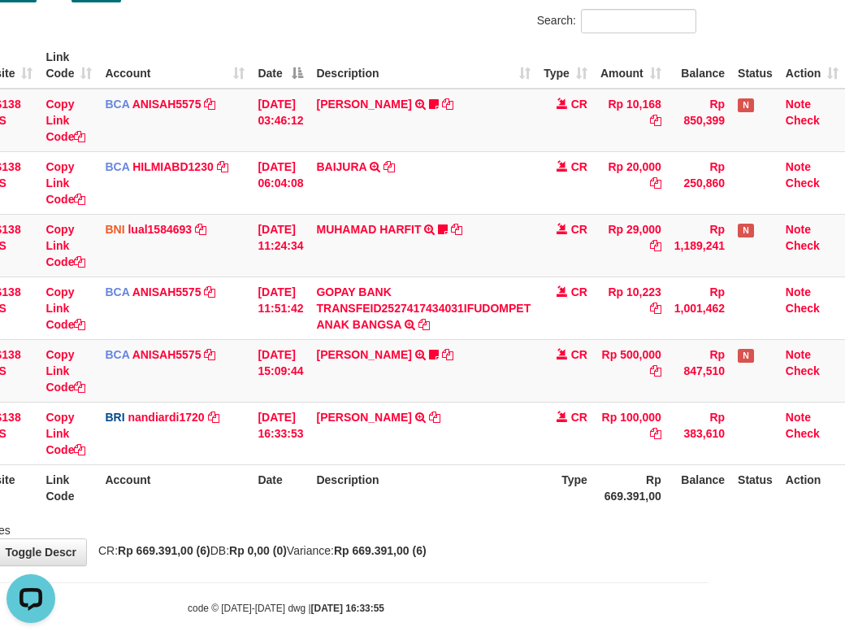
click at [504, 507] on th "Description" at bounding box center [424, 487] width 228 height 46
click at [506, 510] on th "Description" at bounding box center [424, 487] width 228 height 46
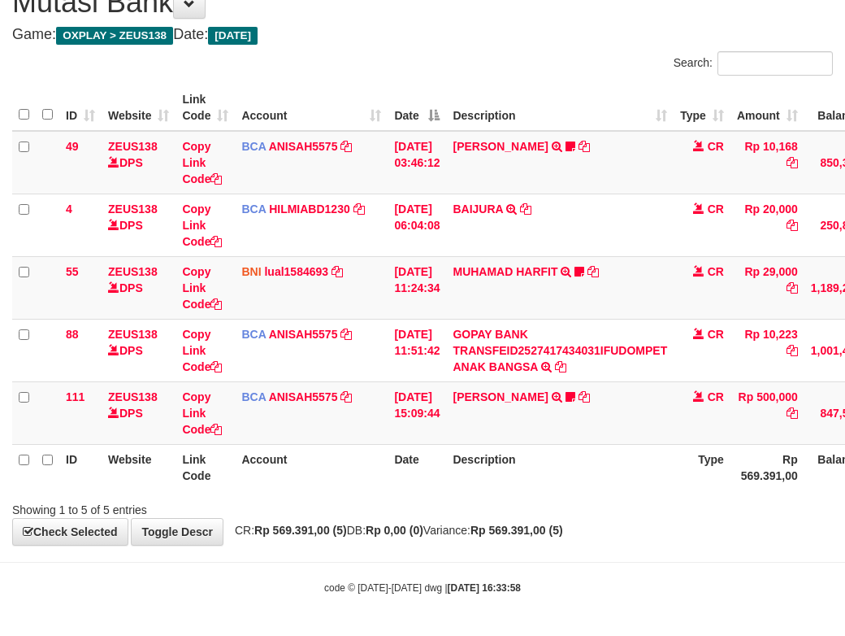
scroll to position [113, 0]
click at [499, 560] on body "Toggle navigation Home Bank Account List Load By Website Group [OXPLAY] ZEUS138…" at bounding box center [422, 282] width 845 height 708
drag, startPoint x: 503, startPoint y: 581, endPoint x: 491, endPoint y: 588, distance: 13.8
click at [496, 589] on body "Toggle navigation Home Bank Account List Load By Website Group [OXPLAY] ZEUS138…" at bounding box center [422, 282] width 845 height 708
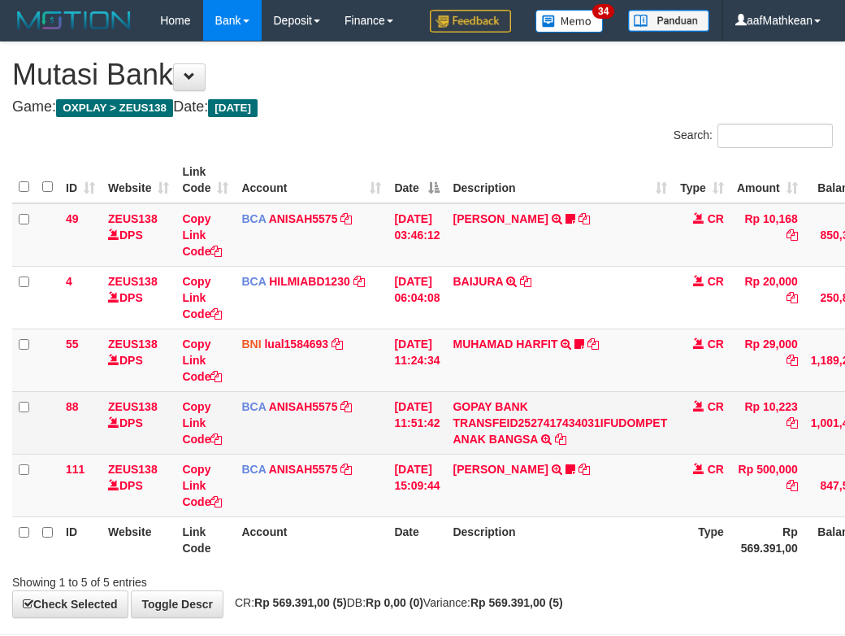
click at [522, 405] on table "ID Website Link Code Account Date Description Type Amount Balance Status Action…" at bounding box center [497, 360] width 970 height 406
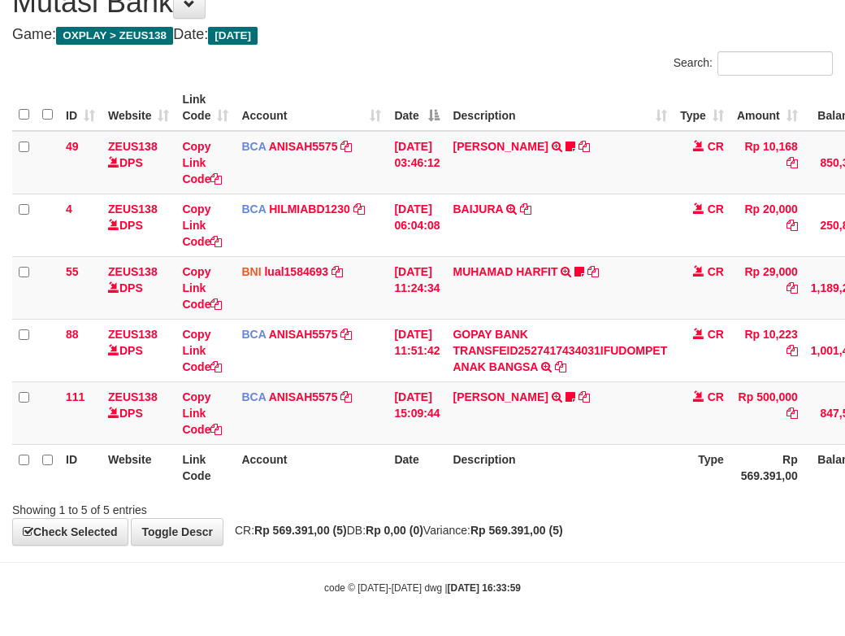
click at [541, 531] on strong "Rp 569.391,00 (5)" at bounding box center [517, 529] width 93 height 13
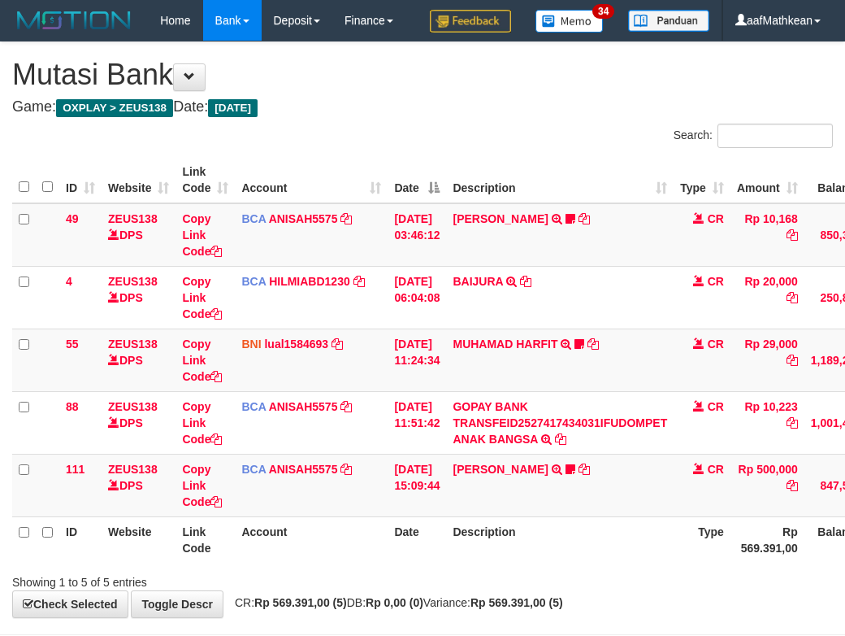
click at [537, 516] on th "Description" at bounding box center [560, 539] width 228 height 46
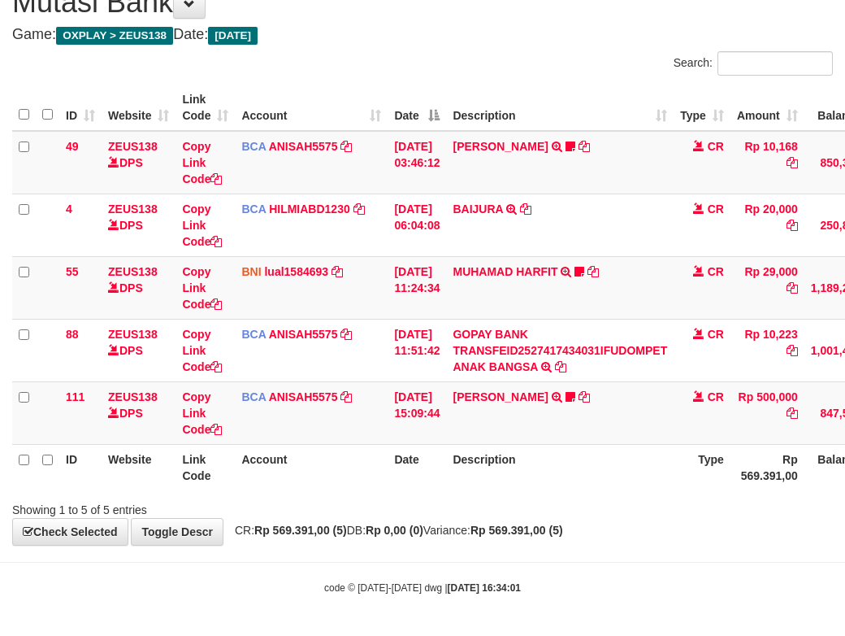
click at [521, 448] on th "Description" at bounding box center [560, 467] width 228 height 46
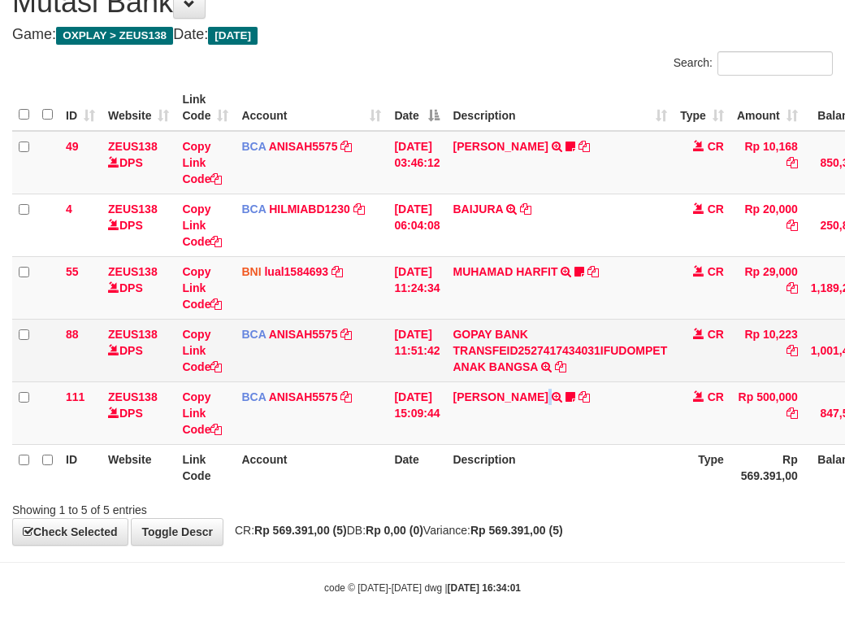
click at [587, 397] on td "[PERSON_NAME] TRSF E-BANKING CR 0110/FTSCY/WS95031 500000.00[PERSON_NAME] Adel67" at bounding box center [560, 412] width 228 height 63
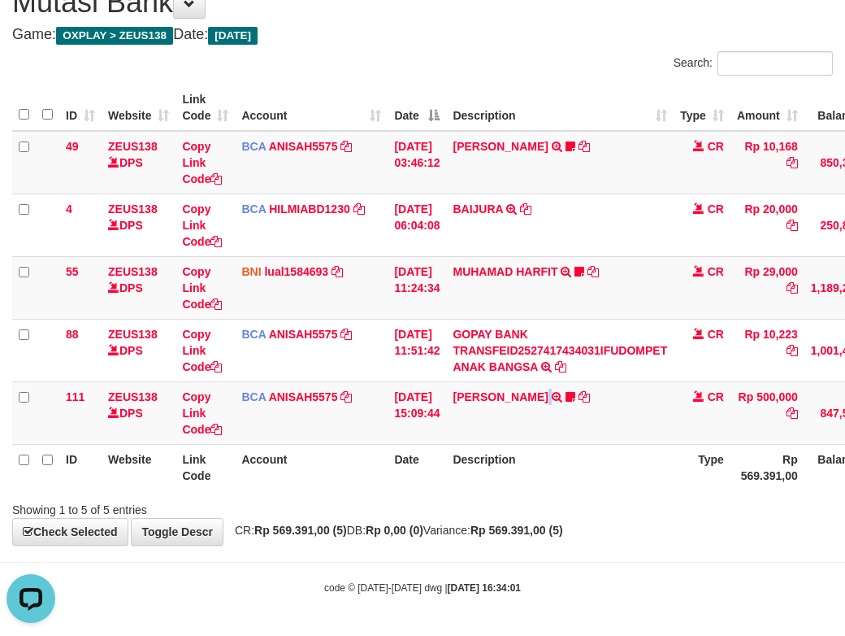
scroll to position [0, 0]
drag, startPoint x: 611, startPoint y: 490, endPoint x: 609, endPoint y: 505, distance: 14.8
click at [610, 492] on div "ID Website Link Code Account Date Description Type Amount Balance Status Action…" at bounding box center [422, 287] width 845 height 415
click at [613, 504] on div "Showing 1 to 5 of 5 entries" at bounding box center [422, 506] width 845 height 23
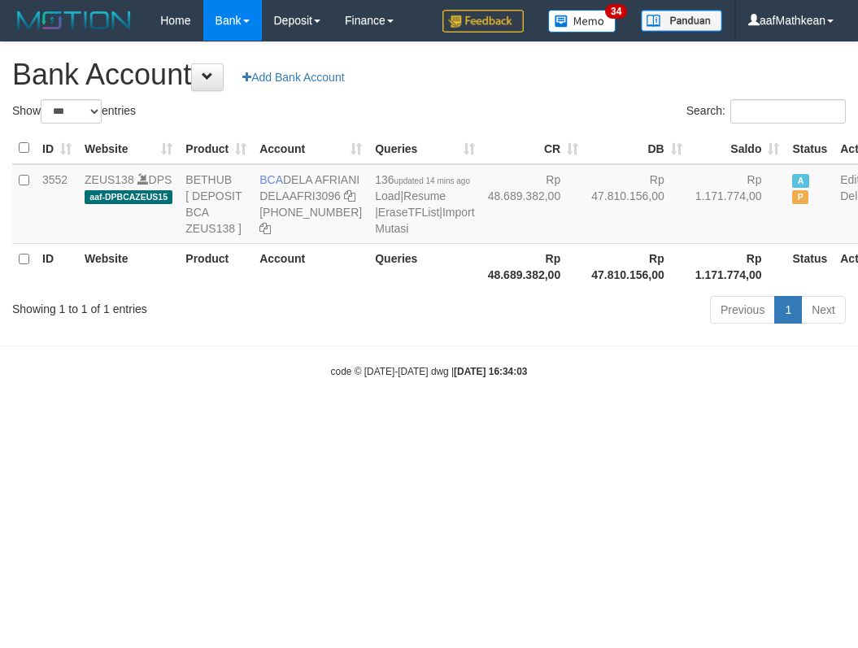
select select "***"
click at [515, 419] on body "Toggle navigation Home Bank Account List Load By Website Group [OXPLAY] ZEUS138…" at bounding box center [429, 209] width 858 height 419
select select "***"
drag, startPoint x: 430, startPoint y: 533, endPoint x: 984, endPoint y: 548, distance: 554.6
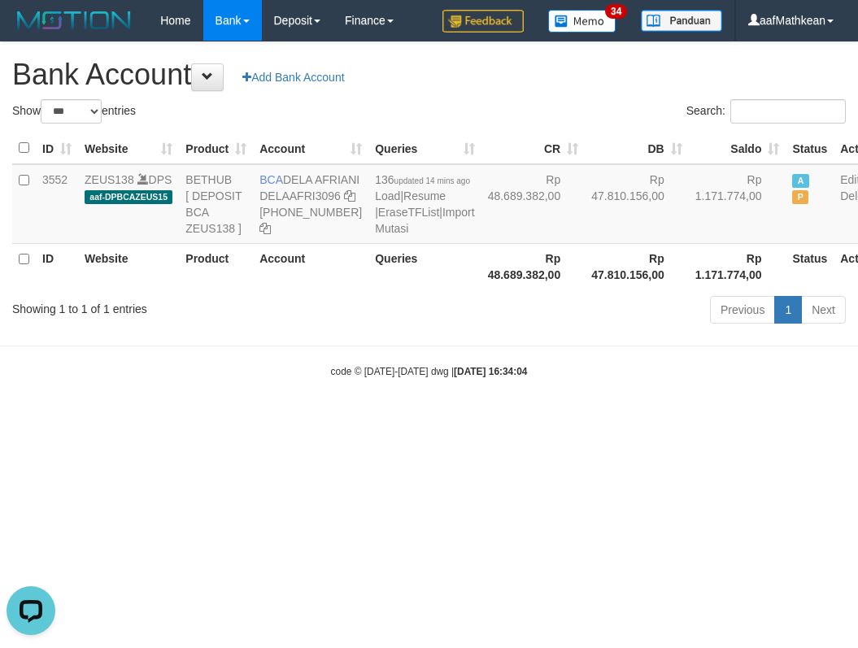
click at [431, 419] on html "Toggle navigation Home Bank Account List Load By Website Group [OXPLAY] ZEUS138…" at bounding box center [429, 209] width 858 height 419
click at [857, 419] on html "Toggle navigation Home Bank Account List Load By Website Group [OXPLAY] ZEUS138…" at bounding box center [429, 209] width 858 height 419
select select "***"
click at [599, 419] on html "Toggle navigation Home Bank Account List Load By Website Group [OXPLAY] ZEUS138…" at bounding box center [429, 209] width 858 height 419
click at [598, 419] on html "Toggle navigation Home Bank Account List Load By Website Group [OXPLAY] ZEUS138…" at bounding box center [429, 209] width 858 height 419
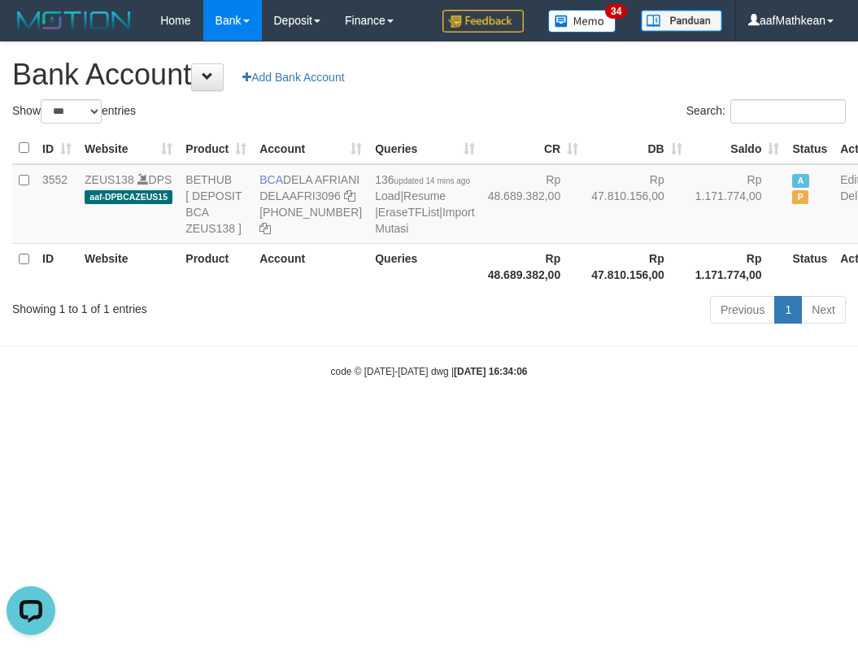
drag, startPoint x: 651, startPoint y: 563, endPoint x: 850, endPoint y: 561, distance: 199.2
click at [737, 419] on html "Toggle navigation Home Bank Account List Load By Website Group [OXPLAY] ZEUS138…" at bounding box center [429, 209] width 858 height 419
select select "***"
click at [406, 419] on html "Toggle navigation Home Bank Account List Load By Website Group [OXPLAY] ZEUS138…" at bounding box center [429, 209] width 858 height 419
click at [409, 419] on html "Toggle navigation Home Bank Account List Load By Website Group [OXPLAY] ZEUS138…" at bounding box center [429, 209] width 858 height 419
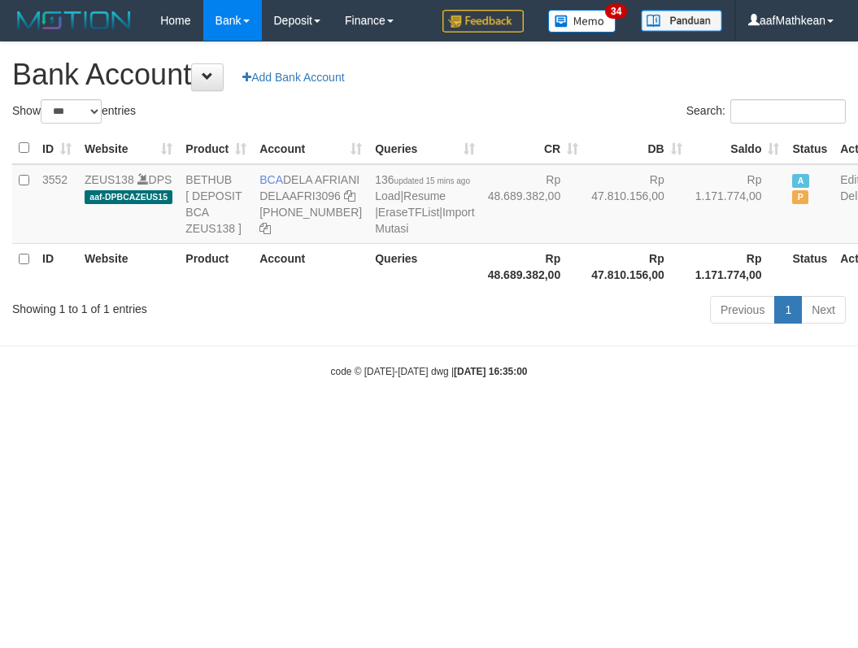
click at [537, 419] on html "Toggle navigation Home Bank Account List Load By Website Group [OXPLAY] ZEUS138…" at bounding box center [429, 209] width 858 height 419
click at [660, 419] on html "Toggle navigation Home Bank Account List Load By Website Group [OXPLAY] ZEUS138…" at bounding box center [429, 209] width 858 height 419
click at [430, 389] on body "Toggle navigation Home Bank Account List Load By Website Group [OXPLAY] ZEUS138…" at bounding box center [429, 209] width 858 height 419
click at [432, 388] on body "Toggle navigation Home Bank Account List Load By Website Group [OXPLAY] ZEUS138…" at bounding box center [429, 209] width 858 height 419
click at [450, 383] on body "Toggle navigation Home Bank Account List Load By Website Group [OXPLAY] ZEUS138…" at bounding box center [429, 209] width 858 height 419
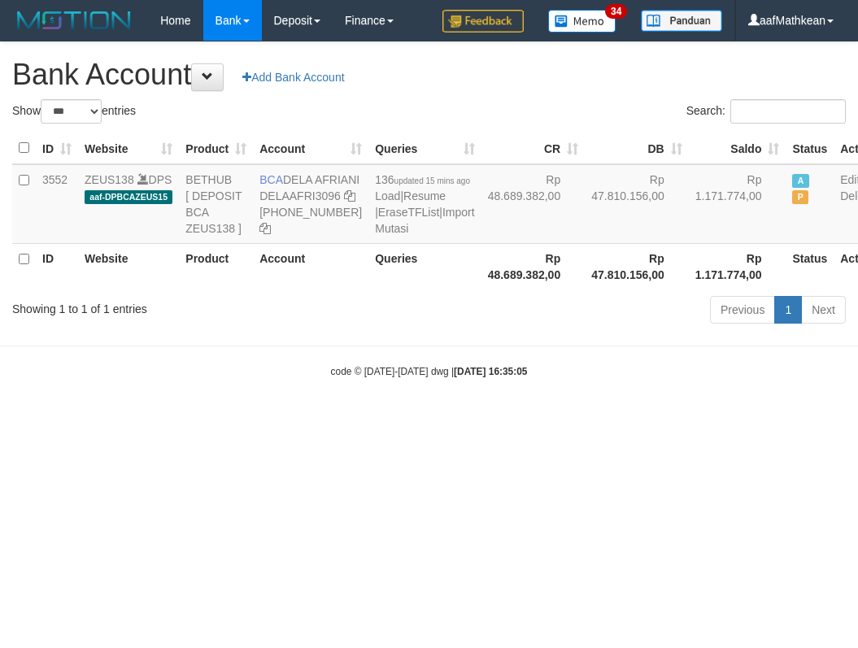
select select "***"
click at [453, 329] on div "Previous 1 Next" at bounding box center [608, 311] width 476 height 35
click at [454, 329] on div "Previous 1 Next" at bounding box center [608, 311] width 476 height 35
drag, startPoint x: 443, startPoint y: 359, endPoint x: 397, endPoint y: 360, distance: 46.3
click at [424, 329] on div "Previous 1 Next" at bounding box center [608, 311] width 476 height 35
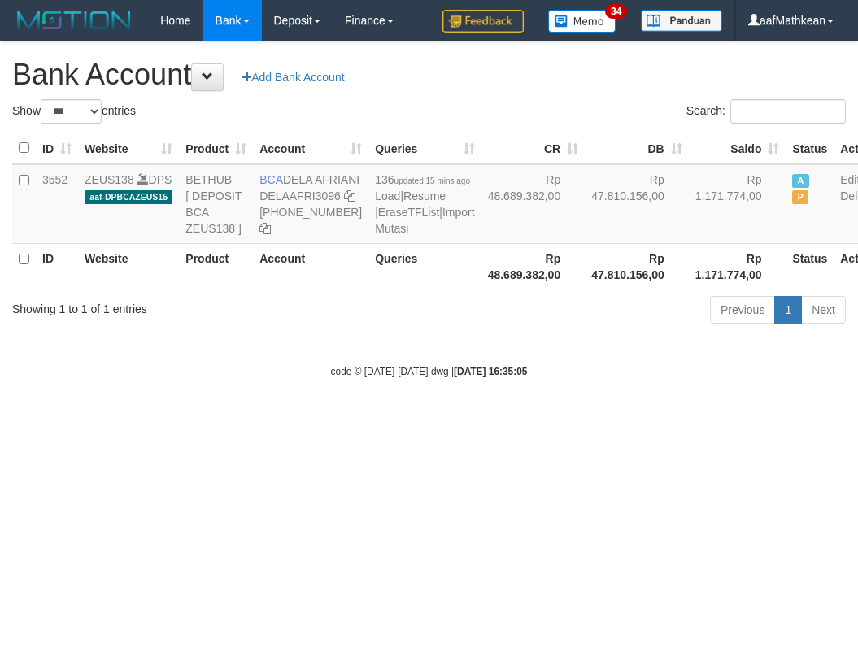
drag, startPoint x: 406, startPoint y: 358, endPoint x: 434, endPoint y: 362, distance: 27.8
click at [410, 329] on div "Previous 1 Next" at bounding box center [608, 311] width 476 height 35
select select "***"
click at [509, 419] on html "Toggle navigation Home Bank Account List Load By Website Group [OXPLAY] ZEUS138…" at bounding box center [429, 209] width 858 height 419
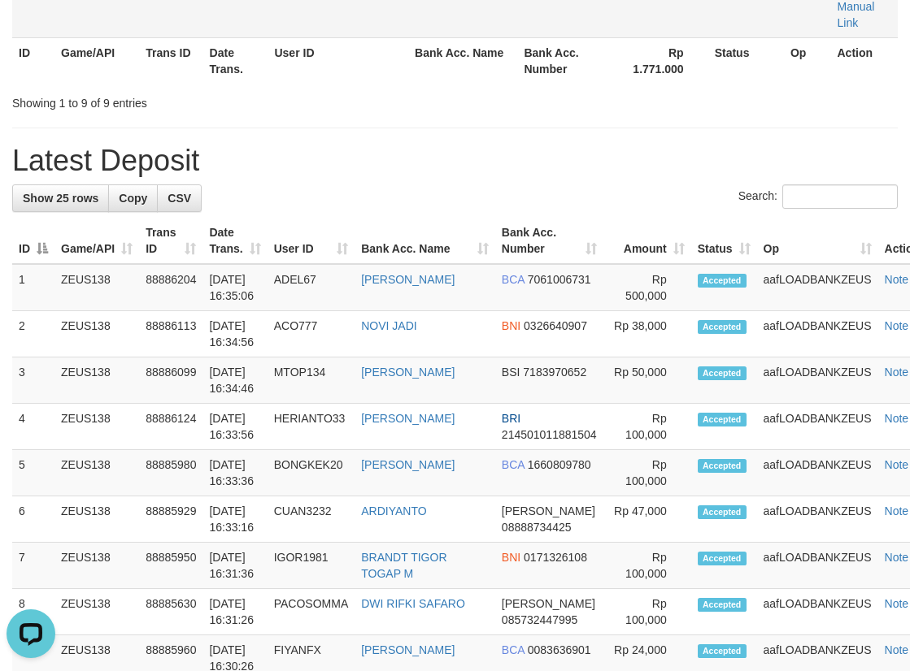
scroll to position [321, 0]
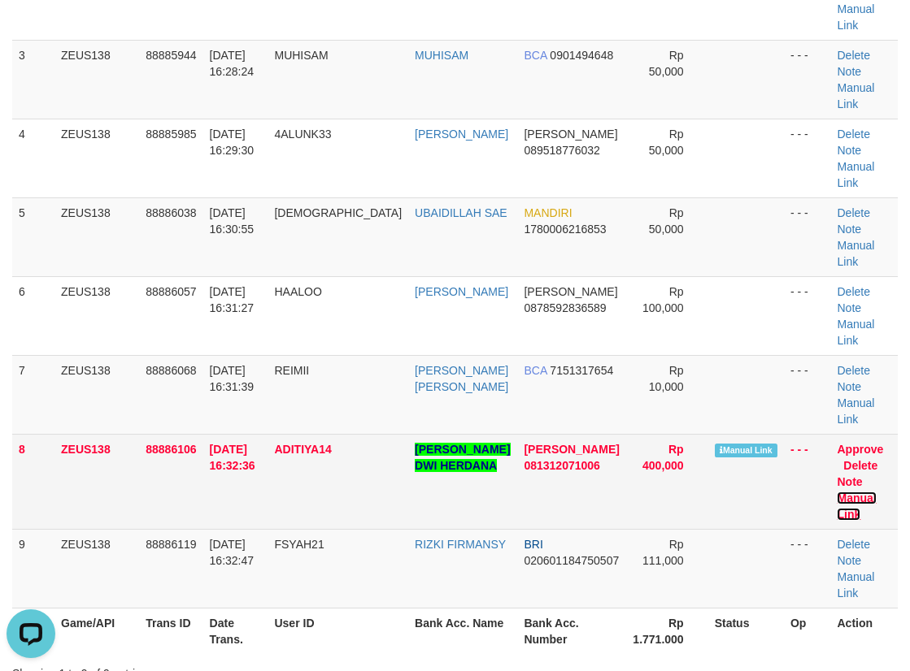
click at [860, 492] on link "Manual Link" at bounding box center [855, 506] width 39 height 29
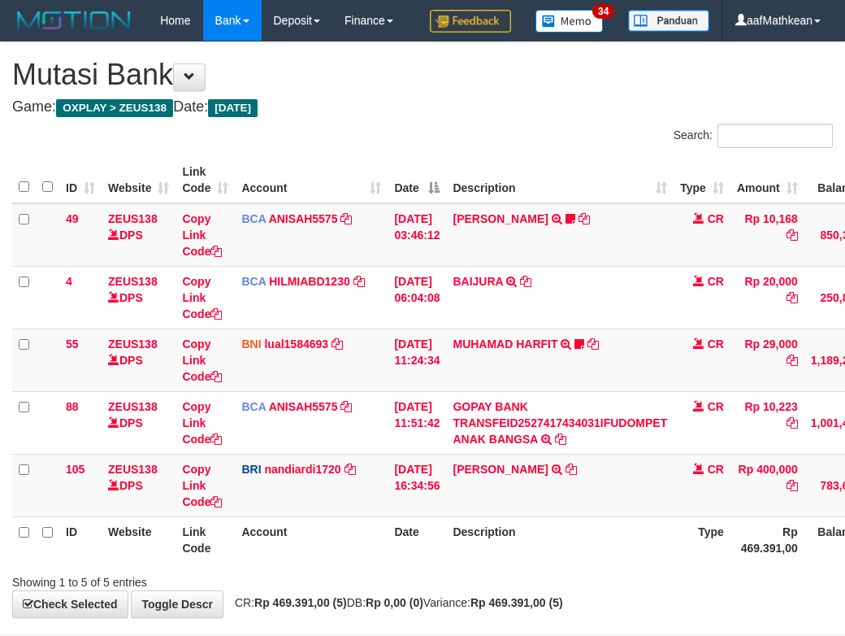
scroll to position [113, 0]
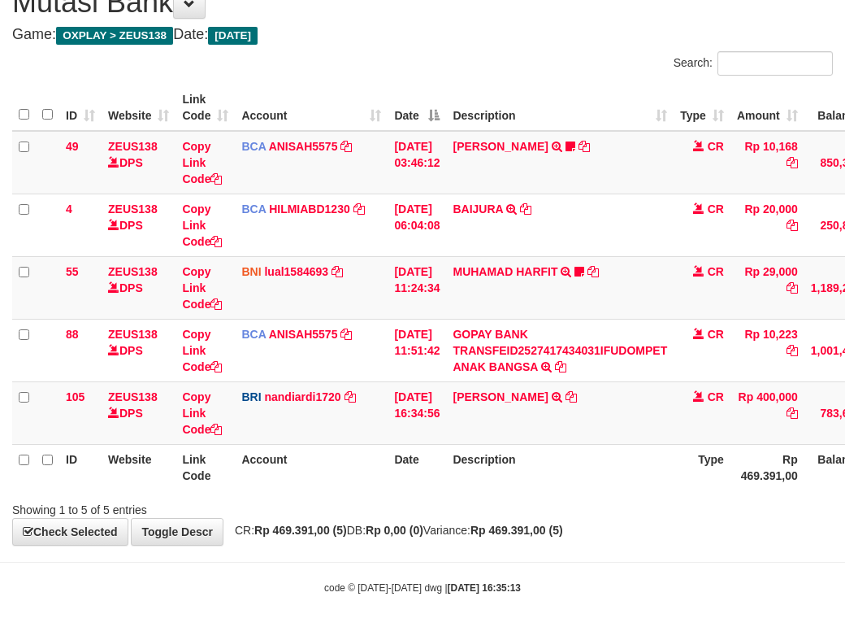
click at [606, 496] on div "Showing 1 to 5 of 5 entries" at bounding box center [422, 506] width 845 height 23
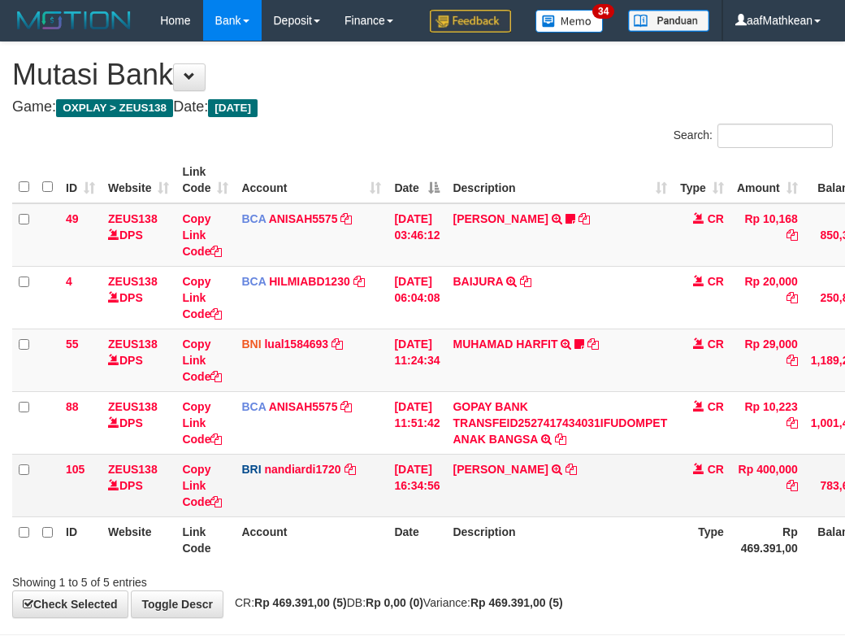
scroll to position [113, 0]
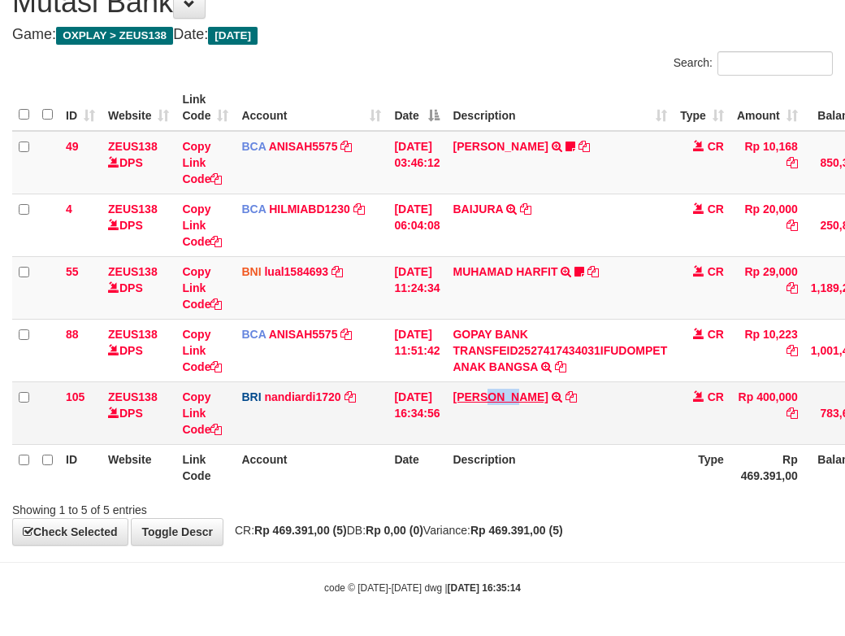
drag, startPoint x: 503, startPoint y: 389, endPoint x: 528, endPoint y: 398, distance: 26.3
click at [525, 399] on td "[PERSON_NAME] TRANSFER NBMB [PERSON_NAME] ADITIYADWIHE TO NANDI ARDIANSYAH" at bounding box center [560, 412] width 228 height 63
click at [528, 398] on link "[PERSON_NAME]" at bounding box center [500, 396] width 95 height 13
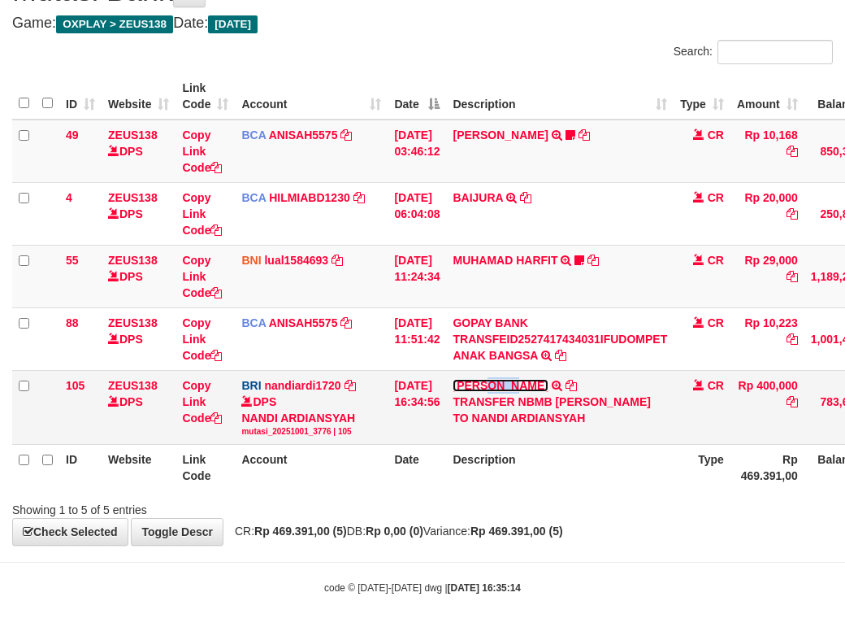
copy link "ADIT"
drag, startPoint x: 493, startPoint y: 417, endPoint x: 824, endPoint y: 391, distance: 332.7
click at [554, 414] on div "TRANSFER NBMB DANA ADITIYADWIHE TO NANDI ARDIANSYAH" at bounding box center [560, 409] width 215 height 33
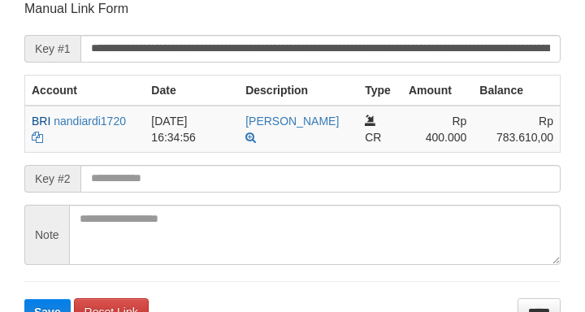
click at [64, 172] on span "Key #2" at bounding box center [52, 179] width 56 height 28
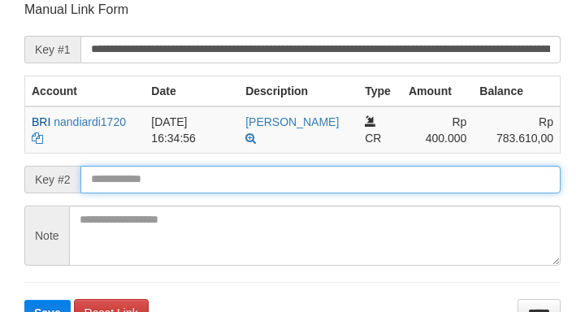
click at [24, 300] on button "Save" at bounding box center [47, 313] width 46 height 26
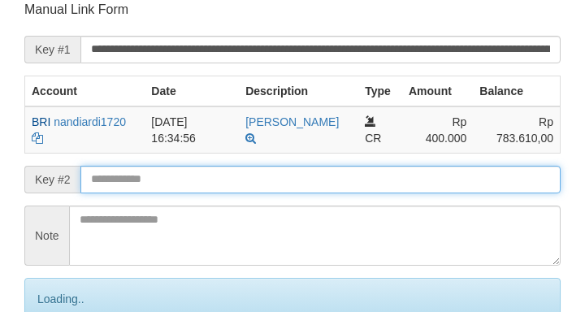
click at [114, 176] on input "text" at bounding box center [320, 180] width 480 height 28
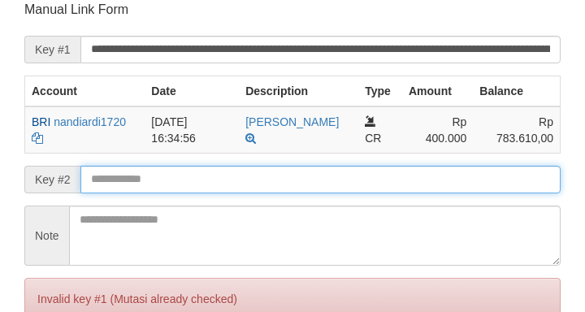
click at [115, 176] on input "text" at bounding box center [320, 180] width 480 height 28
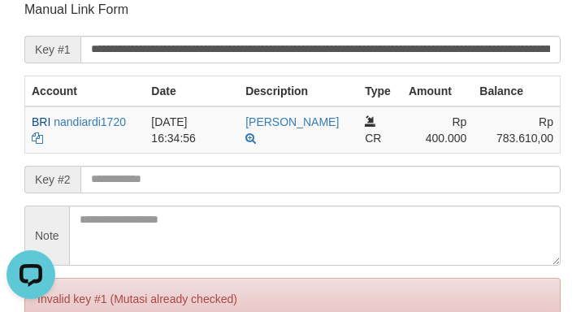
scroll to position [0, 0]
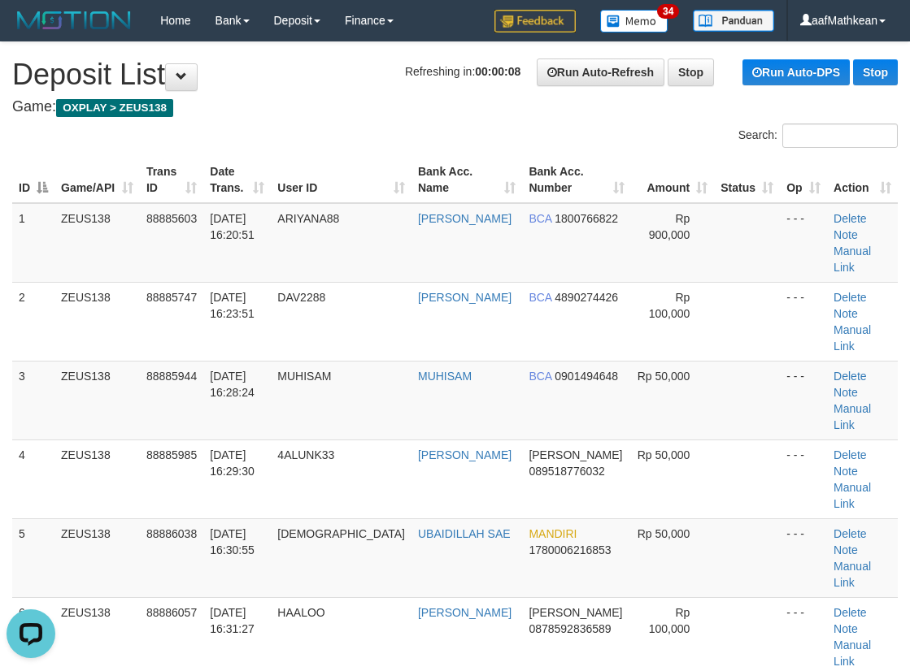
drag, startPoint x: 428, startPoint y: 128, endPoint x: 241, endPoint y: 198, distance: 200.1
click at [418, 137] on div "Search:" at bounding box center [455, 138] width 910 height 28
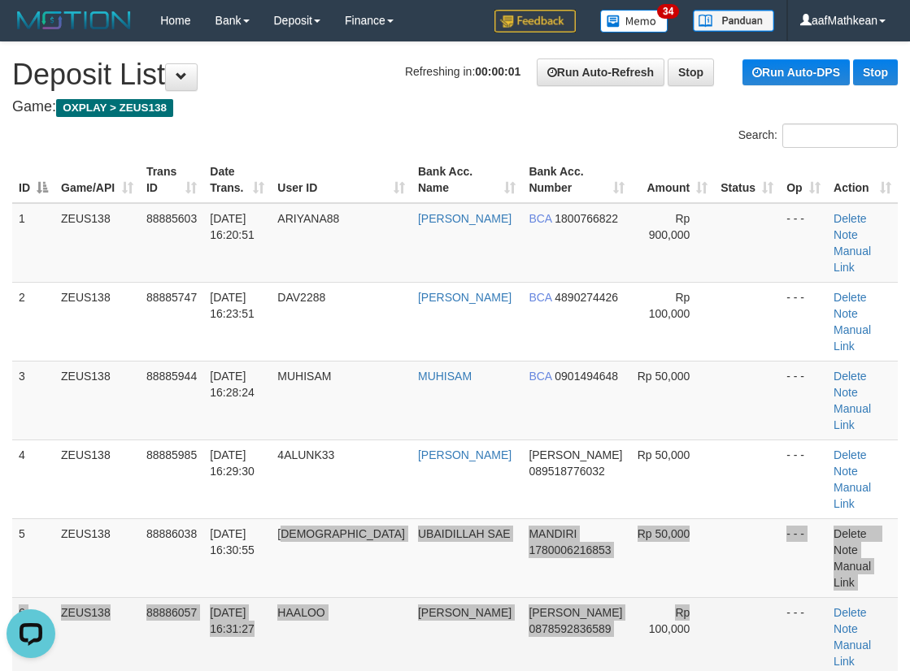
drag, startPoint x: 488, startPoint y: 402, endPoint x: 630, endPoint y: 450, distance: 150.1
click at [631, 450] on tbody "1 ZEUS138 88885603 [DATE] 16:20:51 ARIYANA88 [PERSON_NAME] BCA 1800766822 Rp 90…" at bounding box center [454, 519] width 885 height 632
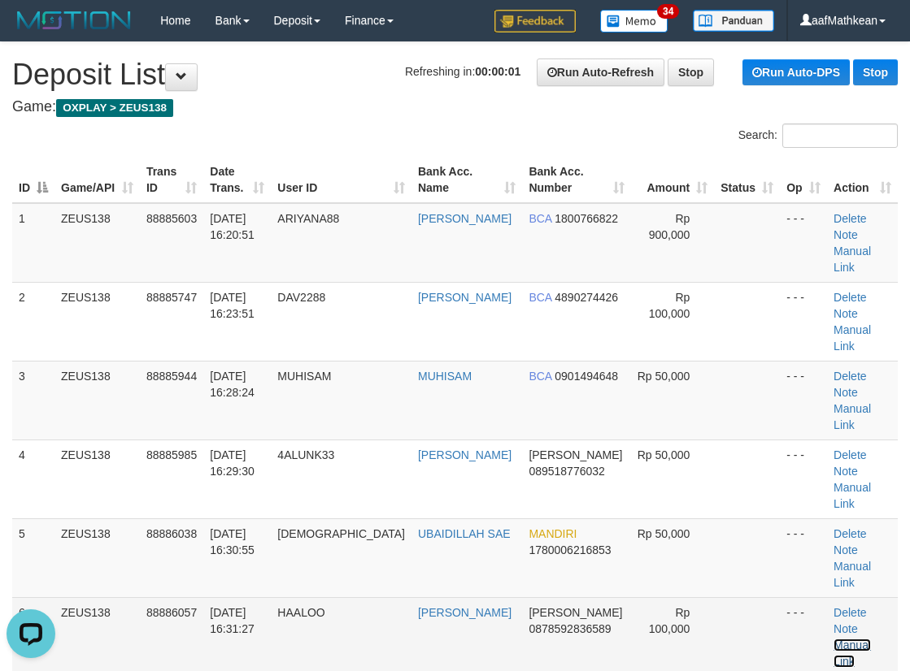
click at [854, 639] on link "Manual Link" at bounding box center [851, 653] width 37 height 29
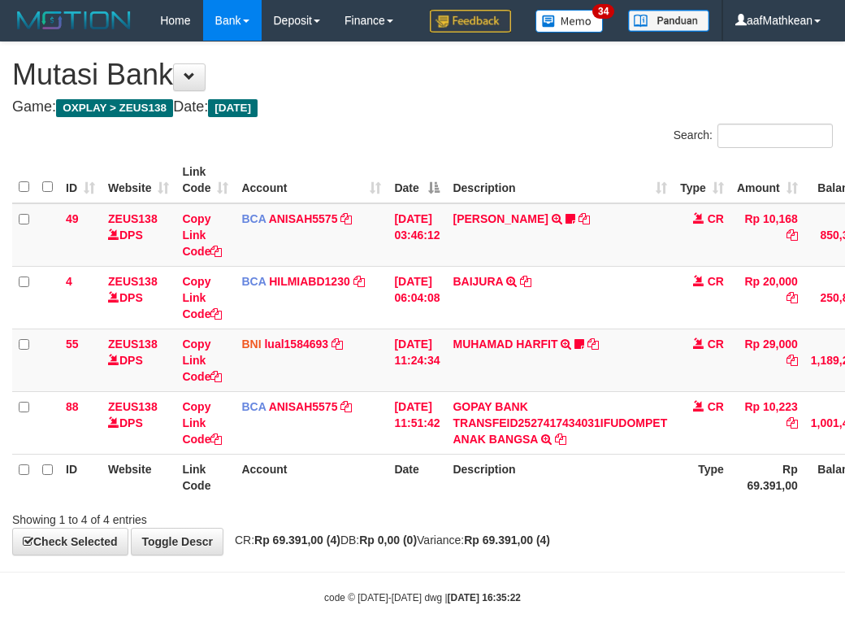
scroll to position [50, 0]
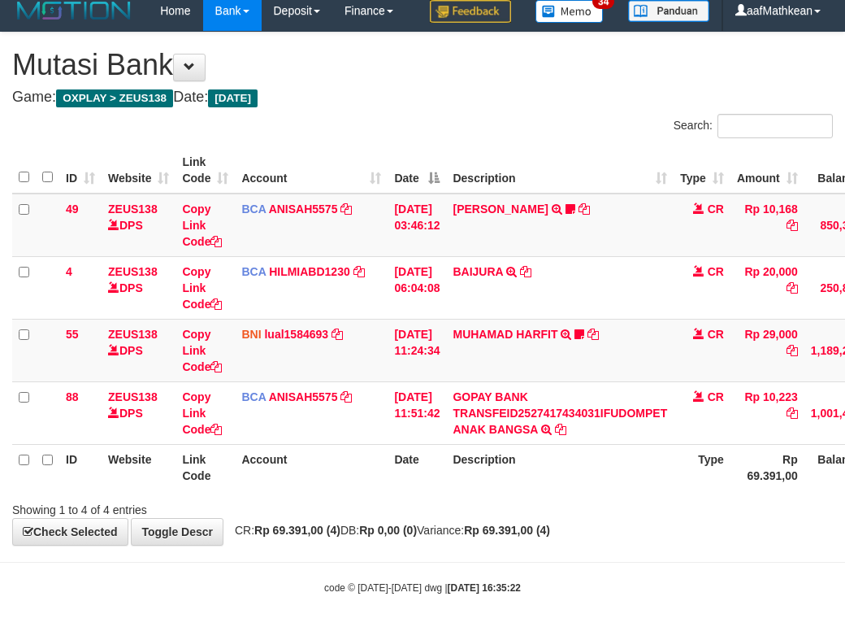
drag, startPoint x: 376, startPoint y: 464, endPoint x: 379, endPoint y: 472, distance: 8.5
click at [384, 474] on th "Account" at bounding box center [311, 467] width 153 height 46
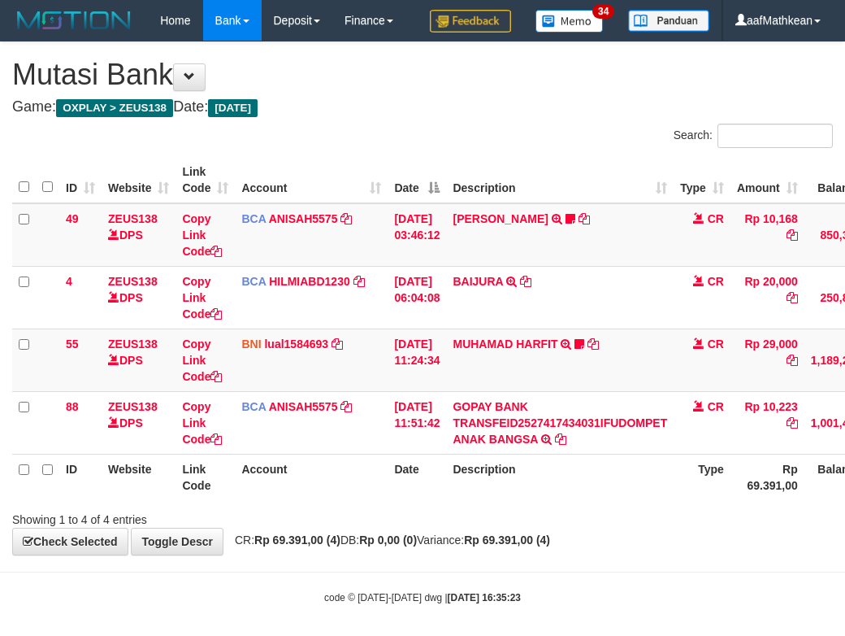
scroll to position [50, 0]
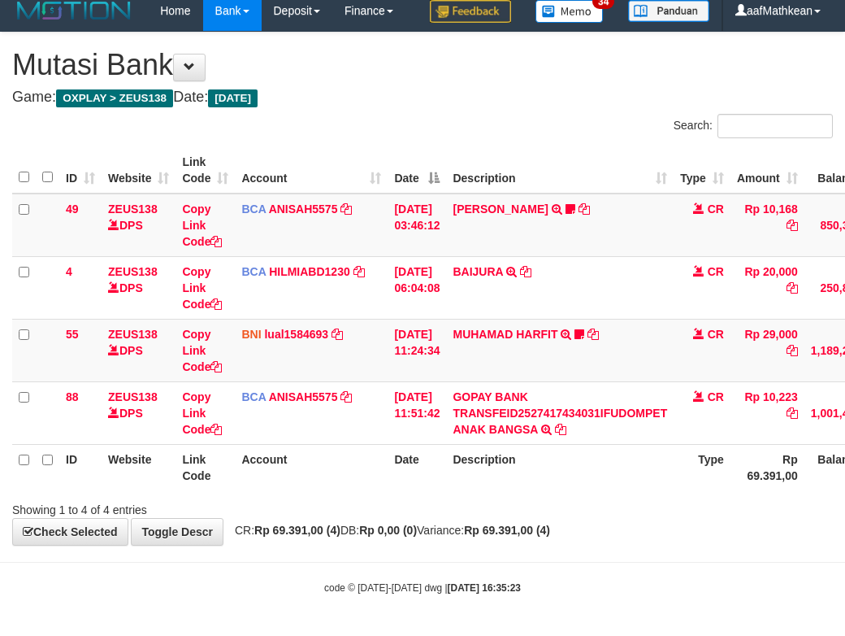
click at [570, 486] on th "Description" at bounding box center [560, 467] width 228 height 46
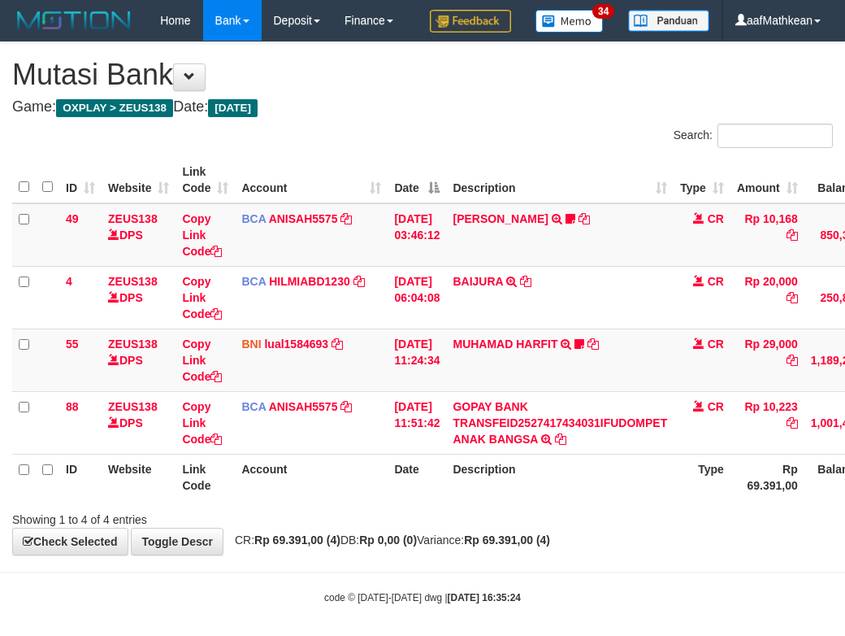
scroll to position [50, 0]
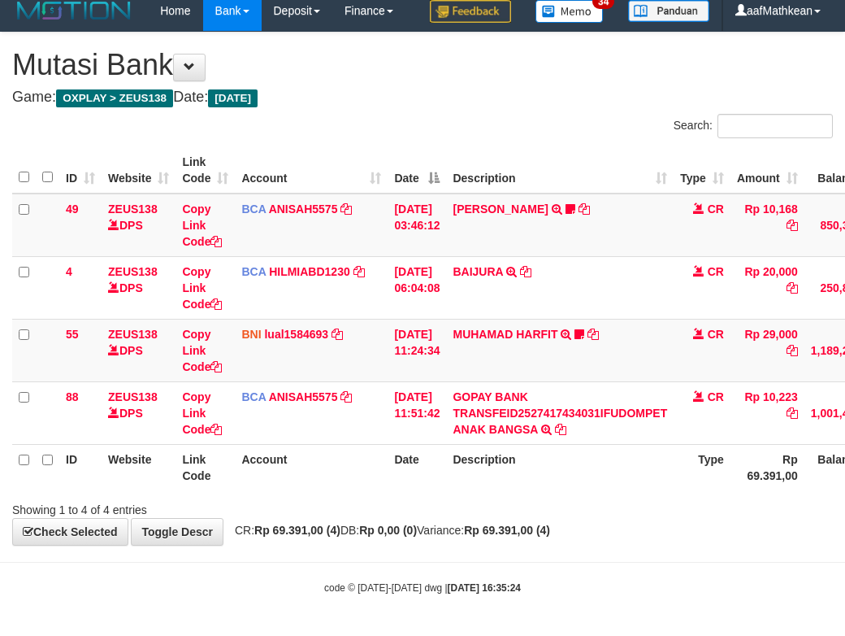
click at [549, 450] on th "Description" at bounding box center [560, 467] width 228 height 46
drag, startPoint x: 540, startPoint y: 453, endPoint x: 463, endPoint y: 329, distance: 145.3
click at [496, 376] on table "ID Website Link Code Account Date Description Type Amount Balance Status Action…" at bounding box center [497, 318] width 970 height 343
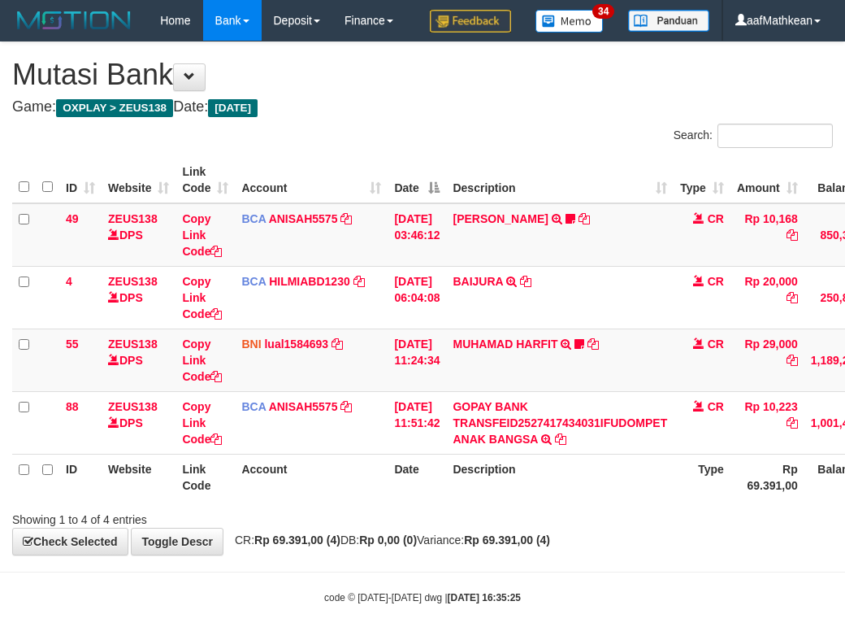
scroll to position [50, 0]
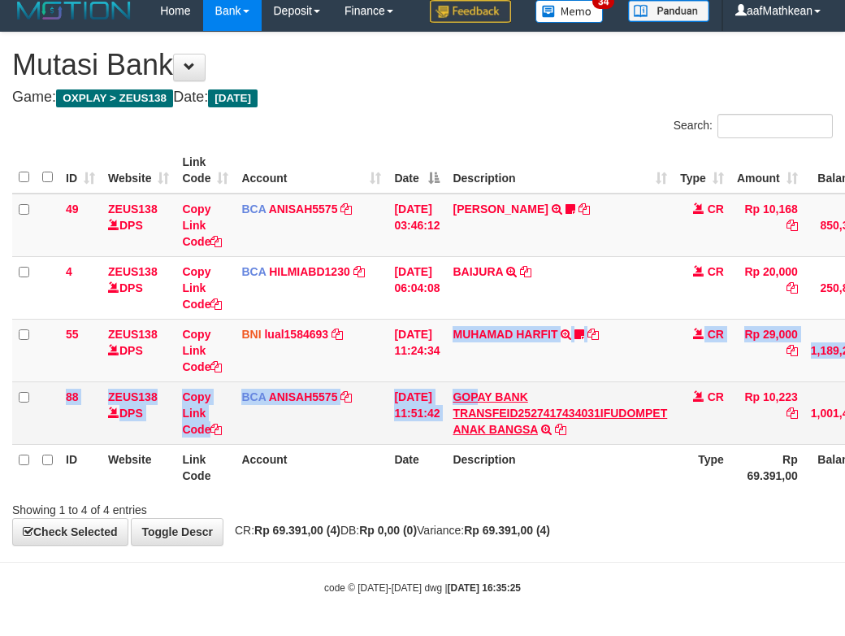
drag, startPoint x: 468, startPoint y: 355, endPoint x: 497, endPoint y: 402, distance: 55.5
click at [496, 391] on tbody "49 ZEUS138 DPS Copy Link Code BCA ANISAH5575 DPS [PERSON_NAME] mutasi_20251001_…" at bounding box center [497, 318] width 970 height 251
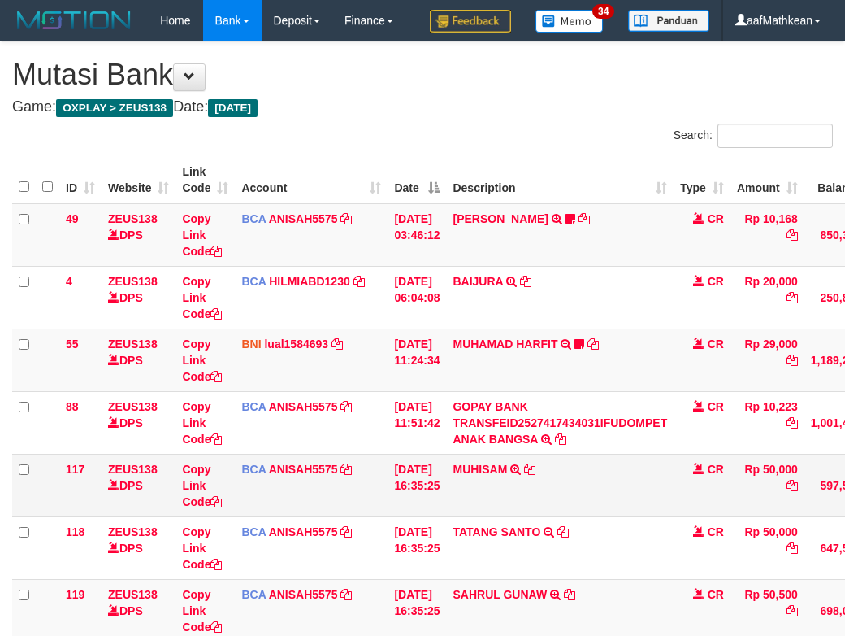
scroll to position [99, 0]
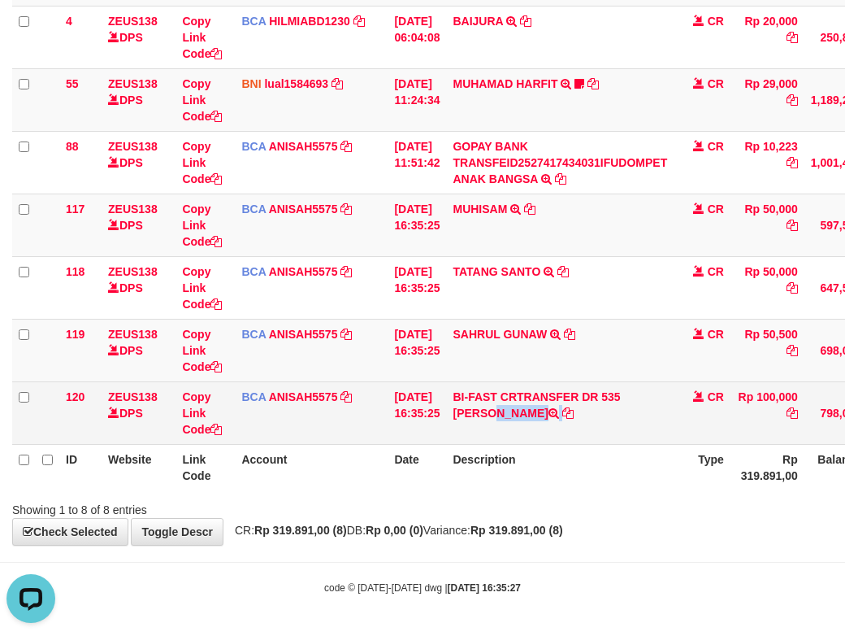
drag, startPoint x: 639, startPoint y: 395, endPoint x: 644, endPoint y: 413, distance: 18.5
click at [644, 413] on td "BI-FAST CRTRANSFER DR 535 SAIFUL ISLAM" at bounding box center [560, 412] width 228 height 63
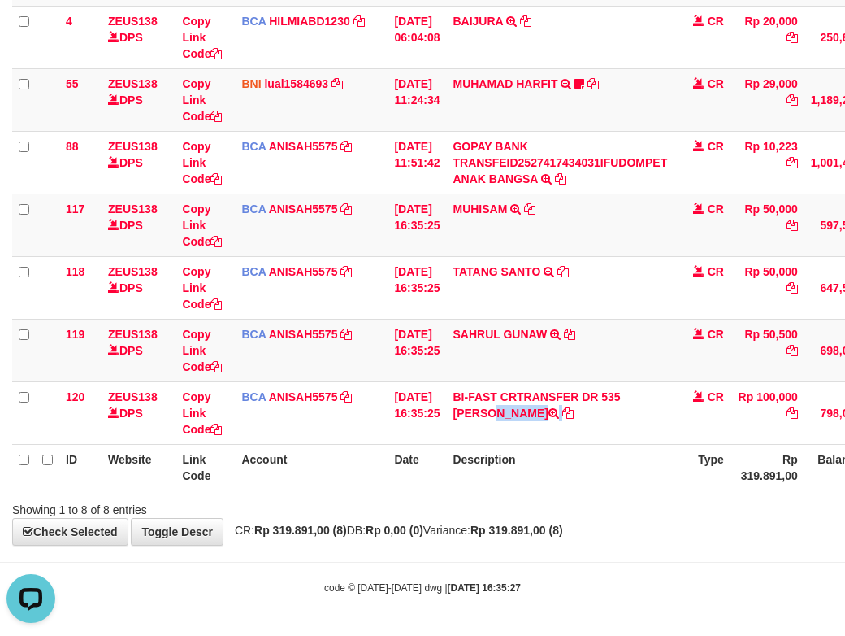
copy td "[PERSON_NAME]"
drag, startPoint x: 340, startPoint y: 454, endPoint x: 298, endPoint y: 446, distance: 42.2
click at [305, 449] on tr "ID Website Link Code Account Date Description Type Rp 319.891,00 Balance Status…" at bounding box center [497, 467] width 970 height 46
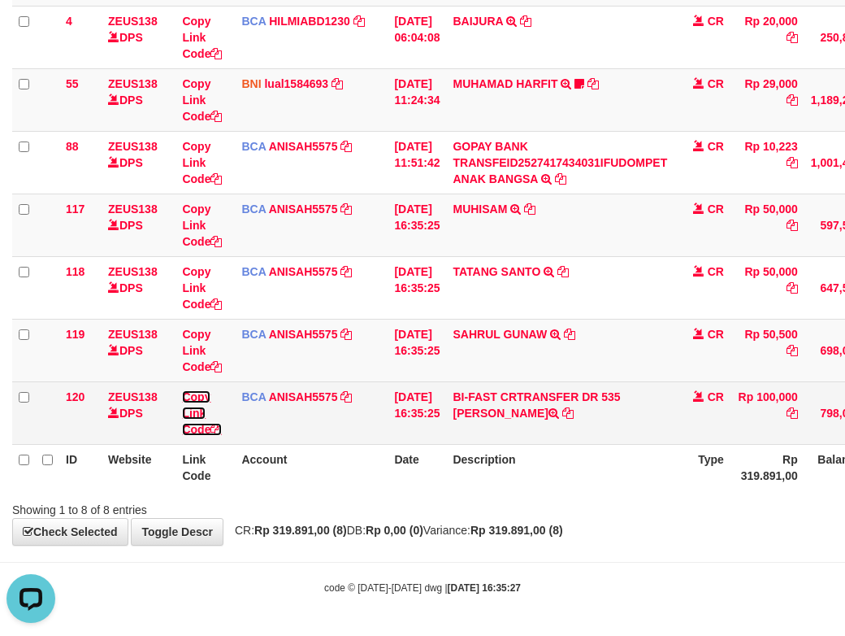
click at [207, 427] on link "Copy Link Code" at bounding box center [202, 413] width 40 height 46
click at [238, 430] on tr "120 ZEUS138 DPS Copy Link Code BCA ANISAH5575 DPS ANISAH mutasi_20251001_3827 |…" at bounding box center [497, 412] width 970 height 63
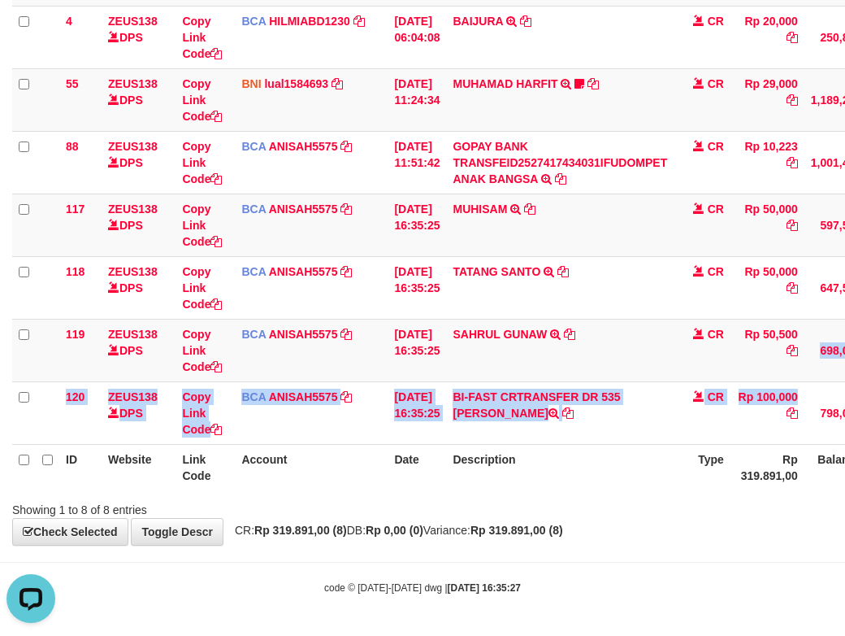
click at [781, 432] on tbody "49 ZEUS138 DPS Copy Link Code BCA ANISAH5575 DPS ANISAH mutasi_20251001_3827 | …" at bounding box center [497, 194] width 970 height 502
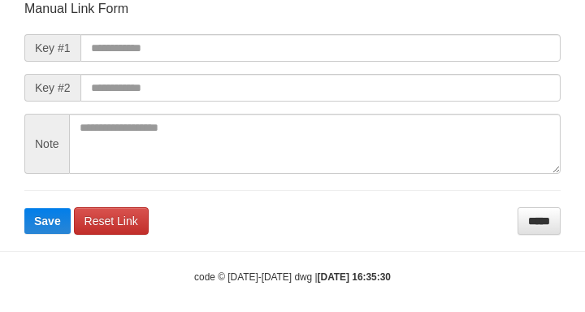
scroll to position [189, 0]
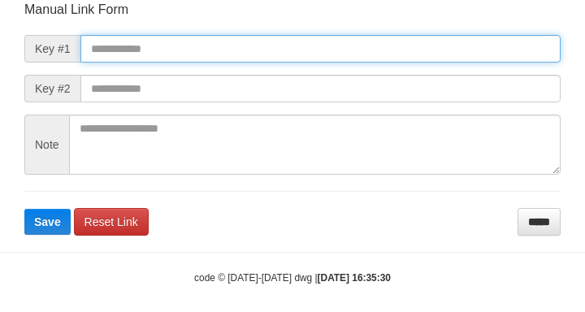
drag, startPoint x: 93, startPoint y: 59, endPoint x: 368, endPoint y: 89, distance: 277.3
click at [93, 59] on input "text" at bounding box center [320, 49] width 480 height 28
paste input "**********"
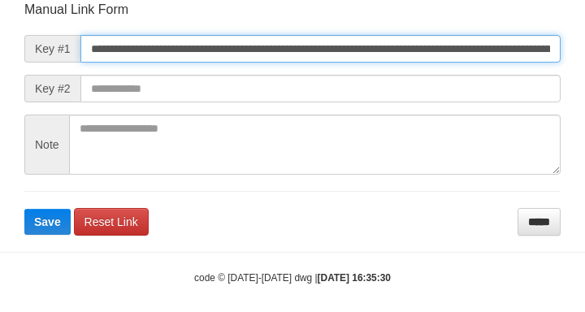
type input "**********"
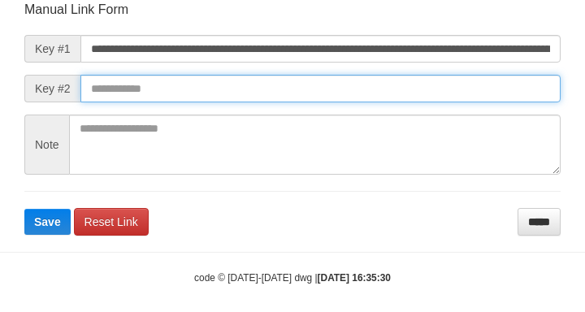
click at [24, 209] on button "Save" at bounding box center [47, 222] width 46 height 26
click at [411, 97] on input "text" at bounding box center [320, 89] width 480 height 28
click at [401, 86] on input "text" at bounding box center [320, 89] width 480 height 28
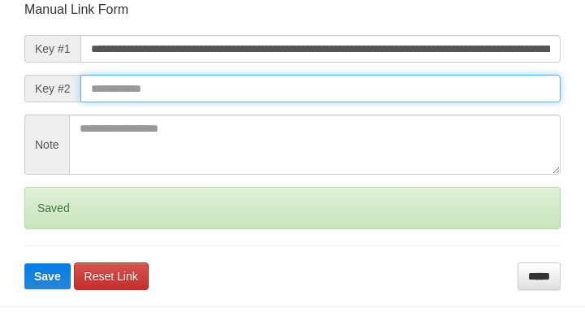
click at [24, 263] on button "Save" at bounding box center [47, 276] width 46 height 26
click at [429, 91] on input "text" at bounding box center [320, 89] width 480 height 28
click at [24, 263] on button "Save" at bounding box center [47, 276] width 46 height 26
click at [450, 94] on input "text" at bounding box center [320, 89] width 480 height 28
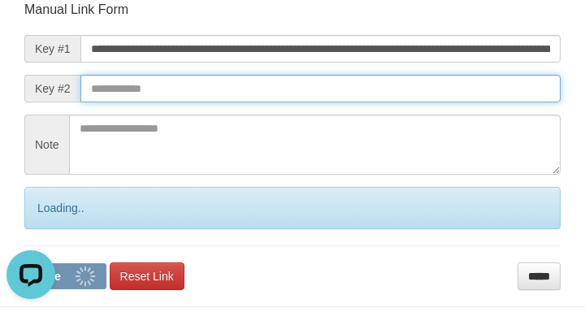
drag, startPoint x: 464, startPoint y: 93, endPoint x: 3, endPoint y: 92, distance: 460.9
click at [463, 93] on input "text" at bounding box center [320, 89] width 480 height 28
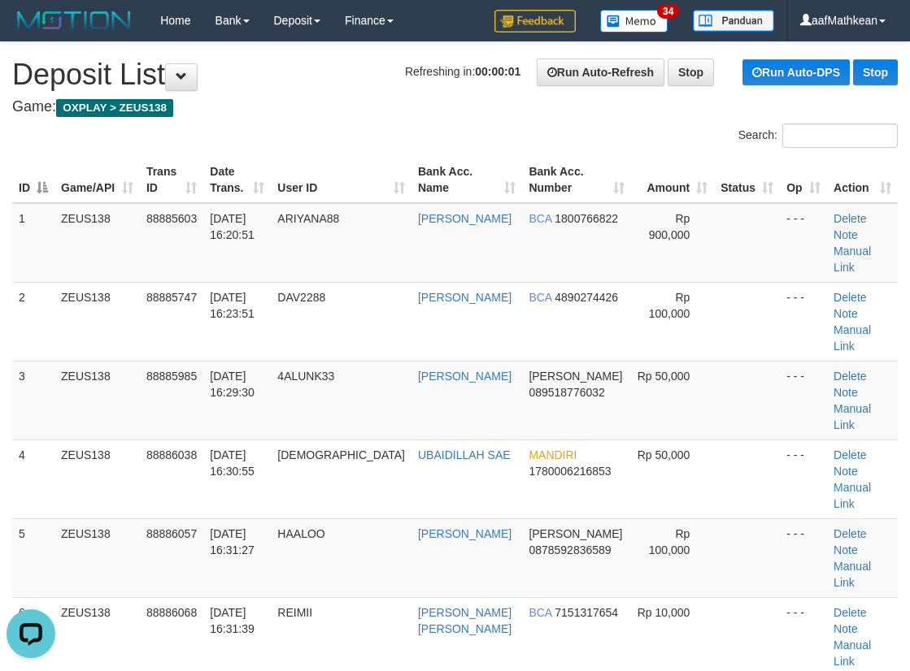
click at [386, 125] on div "Search: ID Game/API Trans ID Date Trans. User ID Bank Acc. Name Bank Acc. Numbe…" at bounding box center [454, 477] width 885 height 706
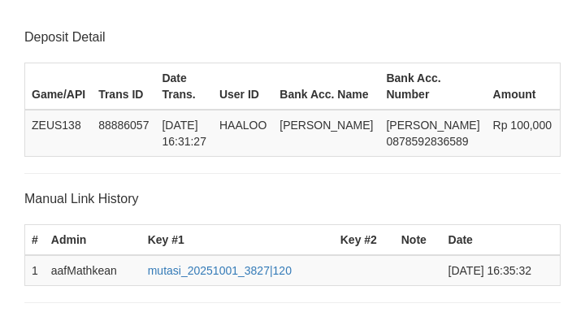
scroll to position [319, 0]
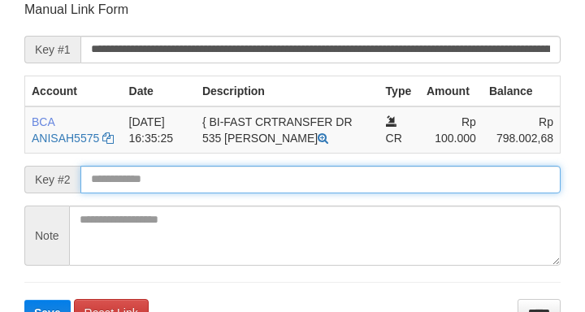
drag, startPoint x: 207, startPoint y: 182, endPoint x: 194, endPoint y: 187, distance: 13.9
click at [203, 185] on input "text" at bounding box center [320, 180] width 480 height 28
click at [24, 300] on button "Save" at bounding box center [47, 313] width 46 height 26
click at [196, 188] on input "text" at bounding box center [320, 180] width 480 height 28
click at [192, 187] on input "text" at bounding box center [320, 180] width 480 height 28
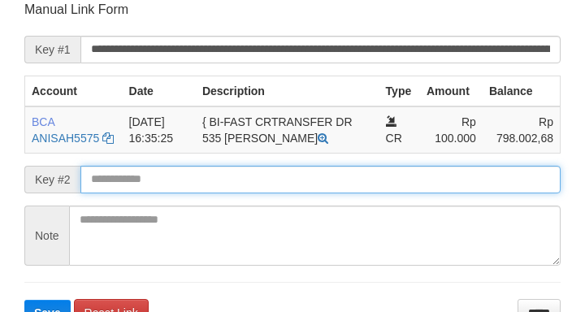
click at [24, 300] on button "Save" at bounding box center [47, 313] width 46 height 26
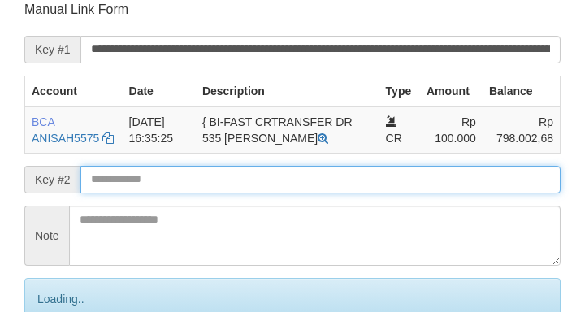
click at [192, 184] on input "text" at bounding box center [320, 180] width 480 height 28
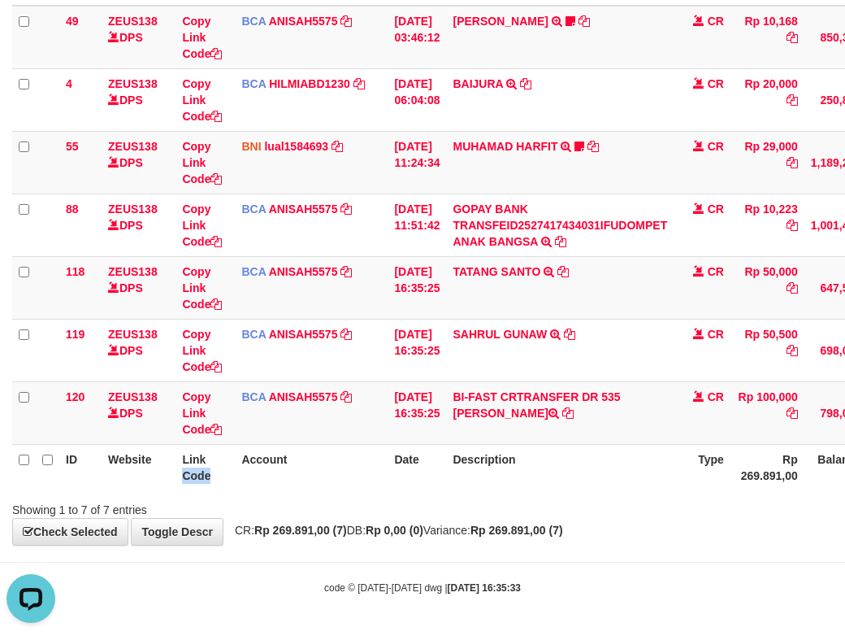
drag, startPoint x: 219, startPoint y: 480, endPoint x: 232, endPoint y: 481, distance: 13.8
click at [226, 481] on th "Link Code" at bounding box center [205, 467] width 59 height 46
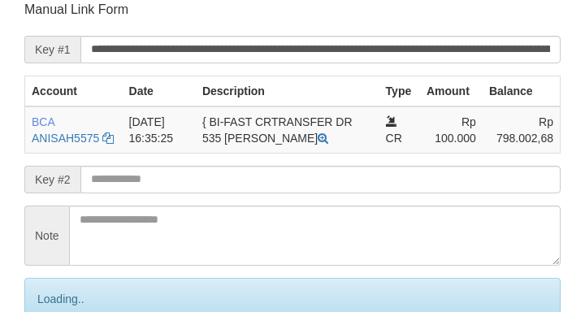
click at [185, 184] on input "text" at bounding box center [320, 180] width 480 height 28
click at [185, 182] on input "text" at bounding box center [320, 180] width 480 height 28
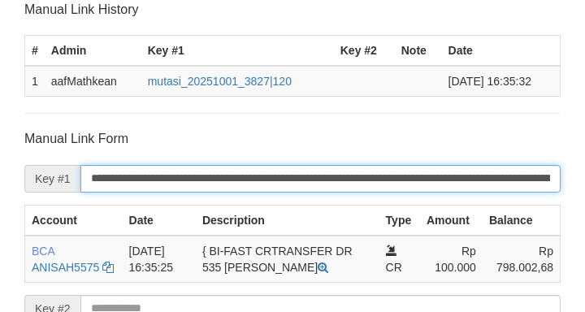
click at [180, 182] on input "**********" at bounding box center [320, 179] width 480 height 28
click at [180, 185] on input "**********" at bounding box center [320, 179] width 480 height 28
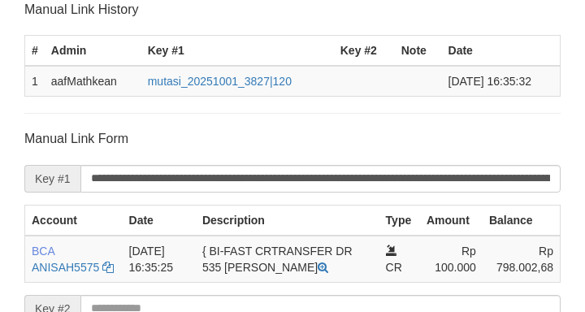
click at [188, 187] on input "**********" at bounding box center [320, 179] width 480 height 28
click at [186, 187] on input "**********" at bounding box center [320, 179] width 480 height 28
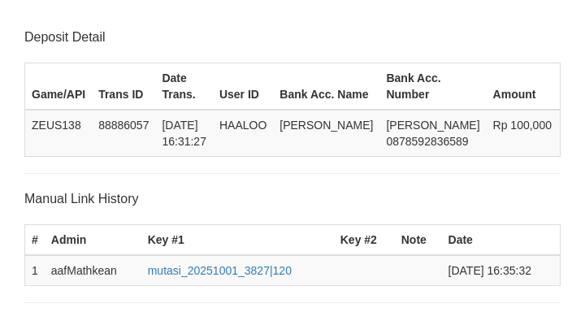
scroll to position [424, 0]
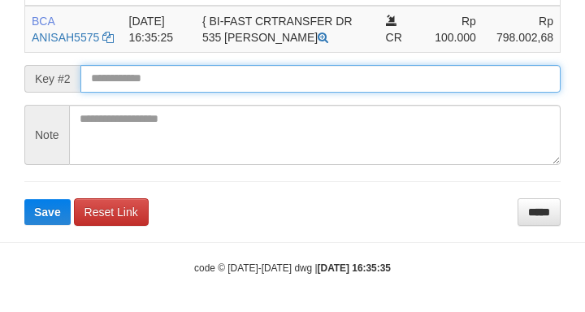
click at [94, 89] on form "**********" at bounding box center [292, 62] width 537 height 325
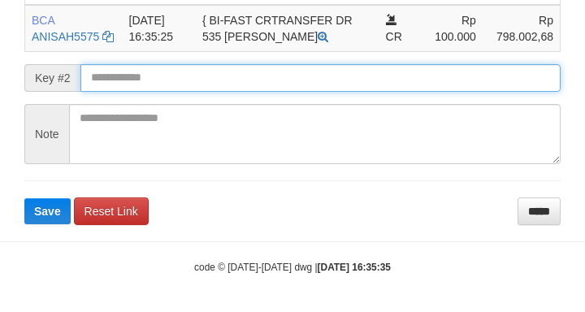
click at [24, 198] on button "Save" at bounding box center [47, 211] width 46 height 26
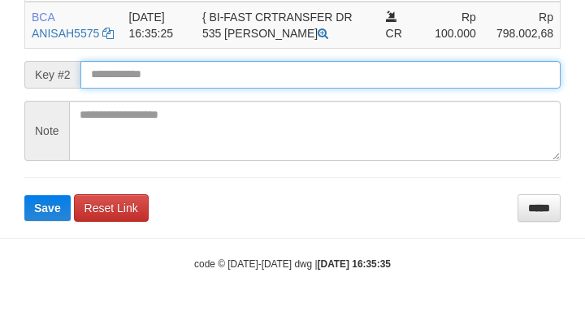
click at [100, 89] on form "**********" at bounding box center [292, 58] width 537 height 325
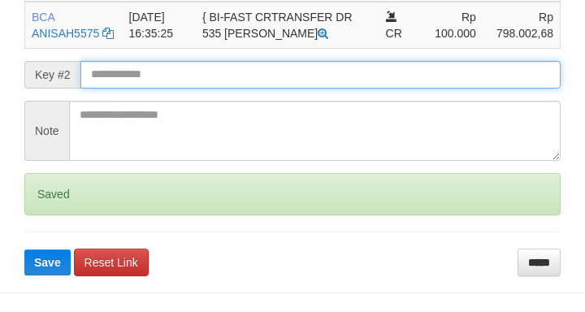
click at [24, 250] on button "Save" at bounding box center [47, 263] width 46 height 26
click at [122, 90] on form "**********" at bounding box center [292, 86] width 537 height 380
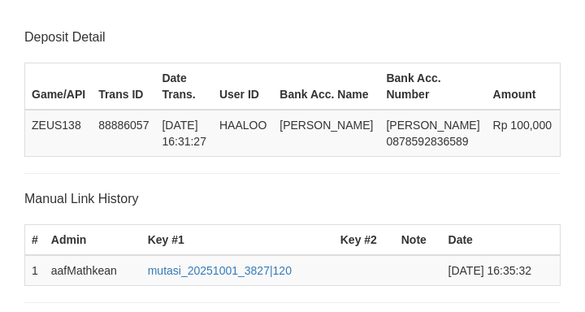
scroll to position [424, 0]
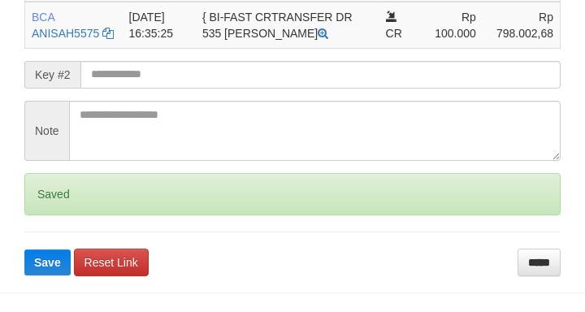
click at [164, 71] on input "text" at bounding box center [320, 75] width 480 height 28
click at [24, 250] on button "Save" at bounding box center [47, 263] width 46 height 26
click at [170, 67] on input "text" at bounding box center [320, 75] width 480 height 28
click at [24, 250] on button "Save" at bounding box center [47, 263] width 46 height 26
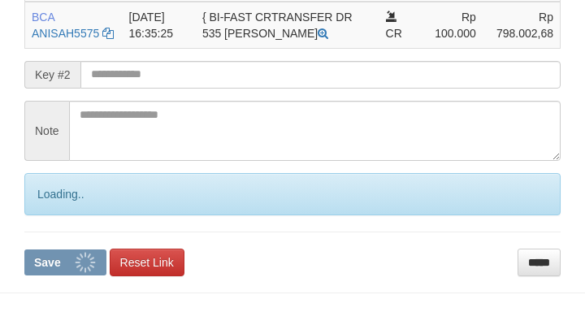
click at [173, 66] on input "text" at bounding box center [320, 75] width 480 height 28
click at [24, 250] on button "Save" at bounding box center [65, 263] width 82 height 26
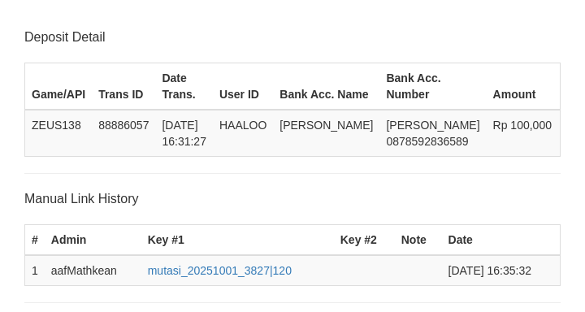
scroll to position [424, 0]
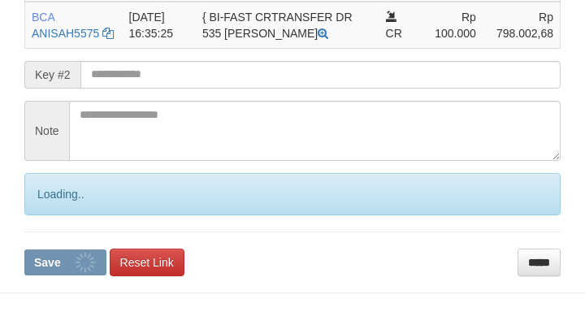
click at [151, 76] on input "text" at bounding box center [320, 75] width 480 height 28
click at [24, 250] on button "Save" at bounding box center [65, 263] width 82 height 26
click at [154, 77] on input "text" at bounding box center [320, 75] width 480 height 28
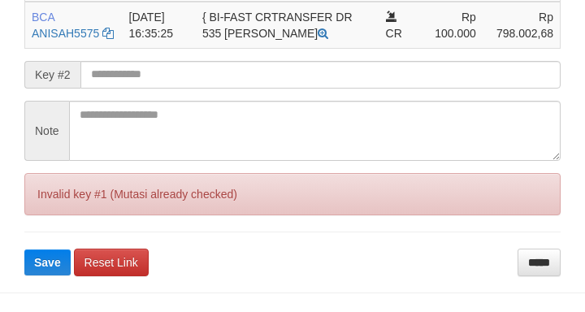
click at [24, 250] on button "Save" at bounding box center [47, 263] width 46 height 26
click at [154, 77] on input "text" at bounding box center [320, 75] width 480 height 28
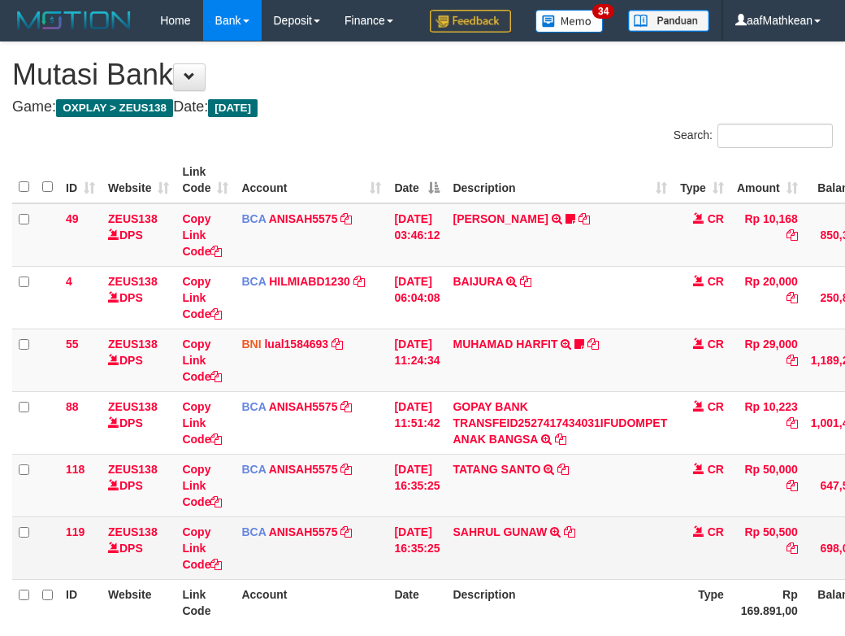
scroll to position [176, 0]
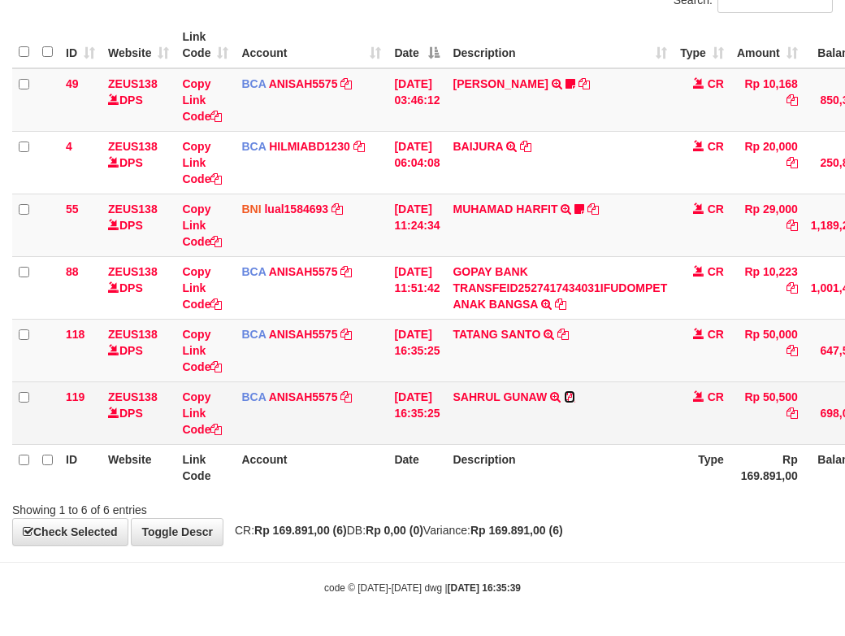
click at [576, 397] on icon at bounding box center [569, 396] width 11 height 11
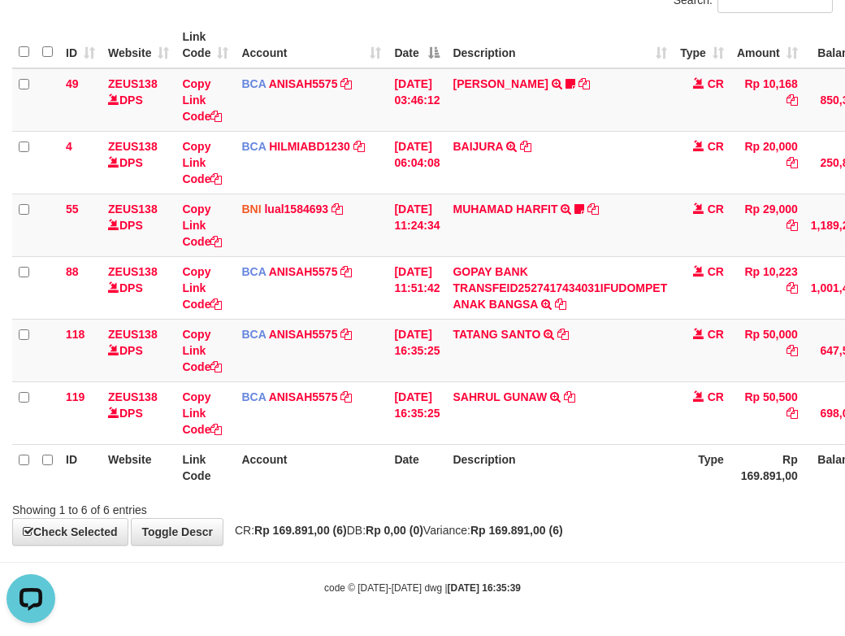
scroll to position [0, 0]
drag, startPoint x: 575, startPoint y: 334, endPoint x: 850, endPoint y: 263, distance: 284.7
click at [569, 334] on icon at bounding box center [563, 333] width 11 height 11
click at [845, 408] on html "Toggle navigation Home Bank Account List Load By Website Group [OXPLAY] ZEUS138…" at bounding box center [422, 250] width 845 height 771
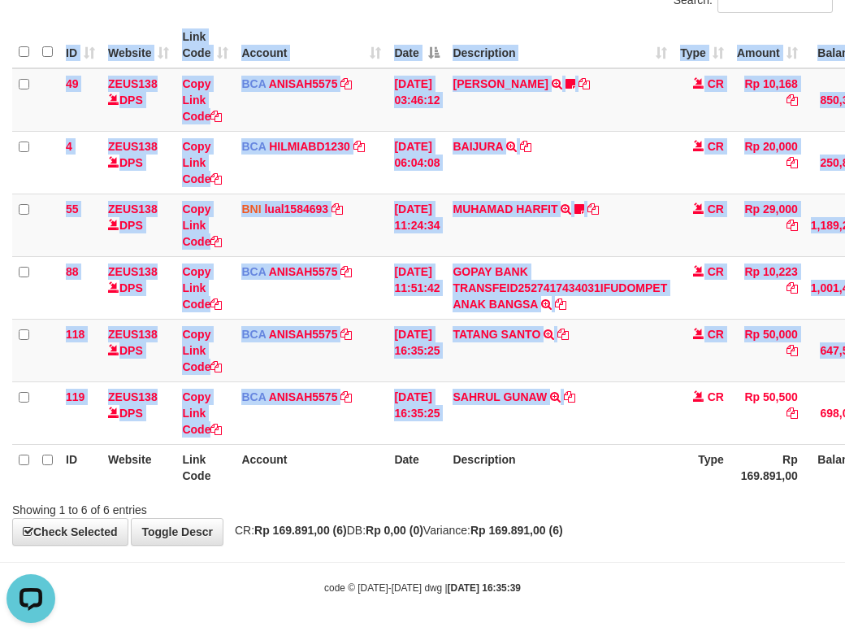
scroll to position [176, 148]
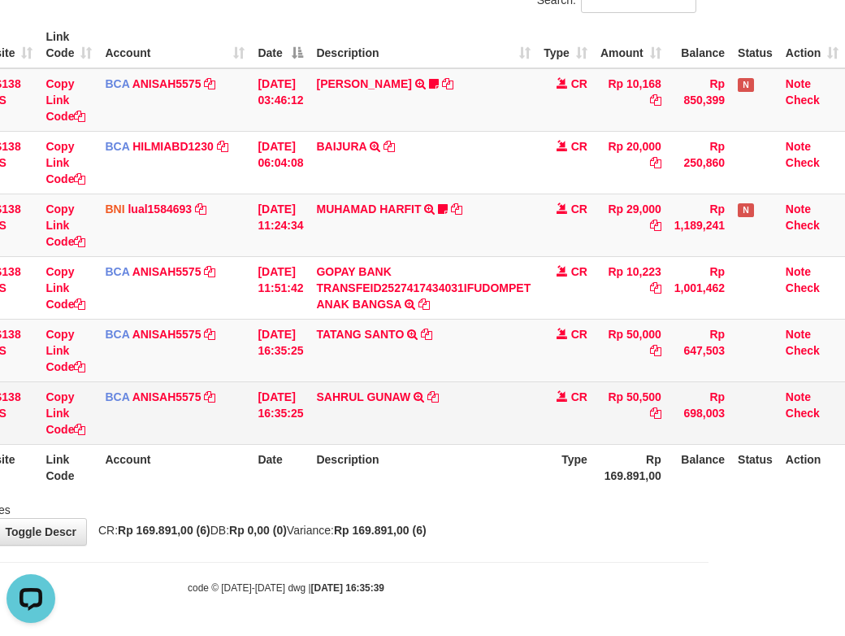
click at [376, 428] on td "SAHRUL GUNAW TRSF E-BANKING CR 0110/FTSCY/WS95051 50500.002025100120657631 TRFD…" at bounding box center [424, 412] width 228 height 63
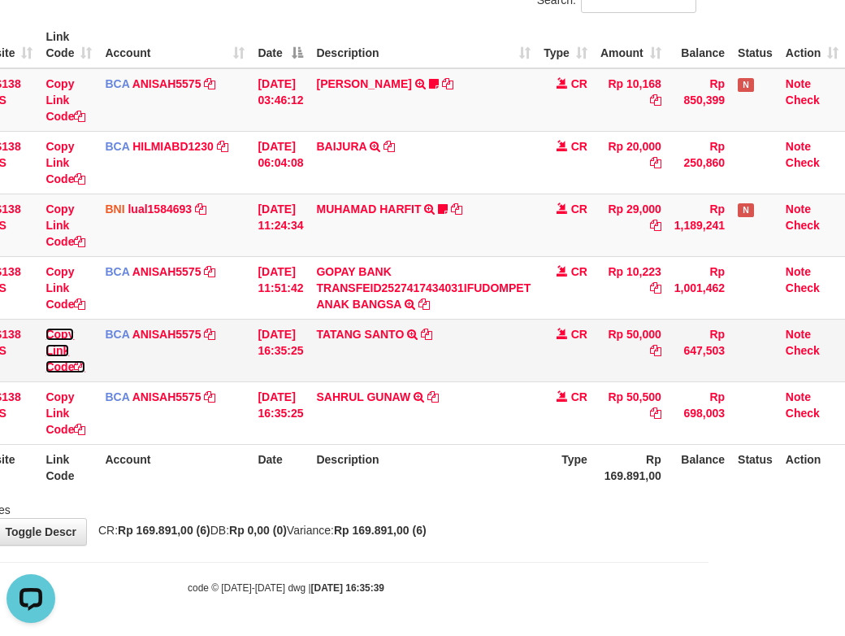
click at [56, 367] on link "Copy Link Code" at bounding box center [66, 351] width 40 height 46
click at [70, 370] on link "Copy Link Code" at bounding box center [66, 351] width 40 height 46
click at [350, 472] on th "Description" at bounding box center [424, 467] width 228 height 46
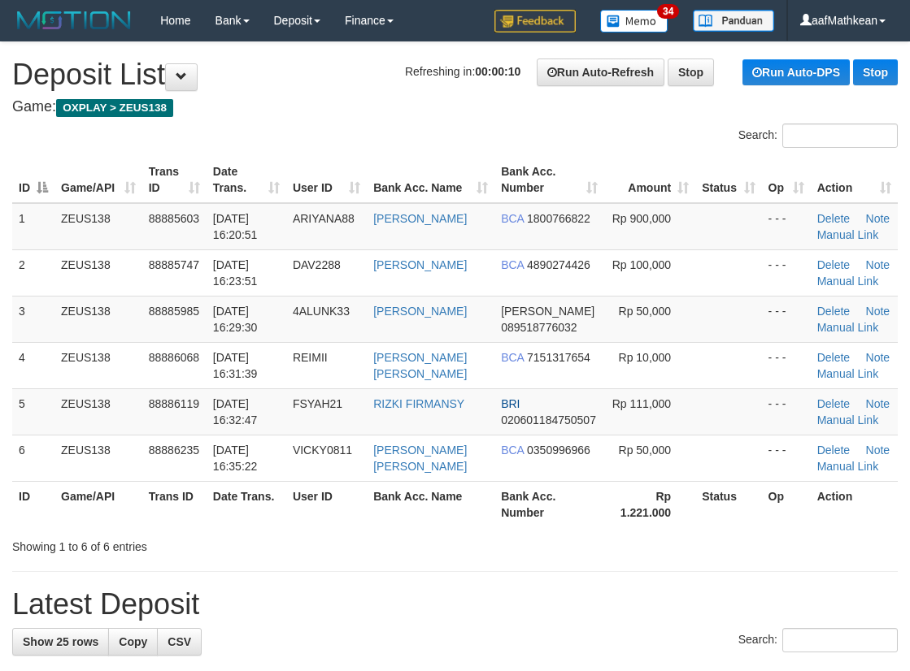
click at [489, 141] on div "Search:" at bounding box center [682, 138] width 431 height 28
click at [828, 319] on td "Delete Note Manual Link" at bounding box center [853, 319] width 87 height 46
click at [863, 328] on link "Manual Link" at bounding box center [848, 327] width 62 height 13
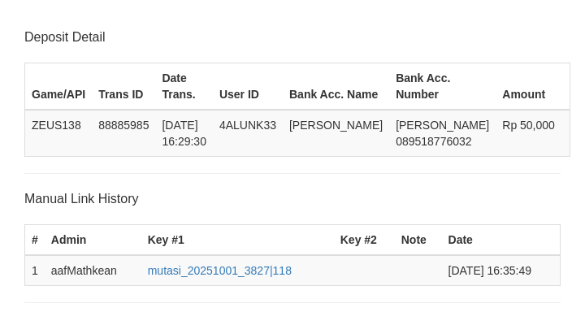
scroll to position [319, 0]
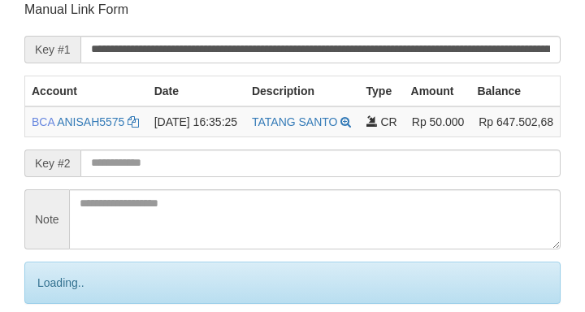
click at [185, 173] on input "text" at bounding box center [320, 164] width 480 height 28
click at [184, 174] on input "text" at bounding box center [320, 164] width 480 height 28
click at [182, 177] on input "text" at bounding box center [320, 164] width 480 height 28
click at [181, 177] on input "text" at bounding box center [320, 164] width 480 height 28
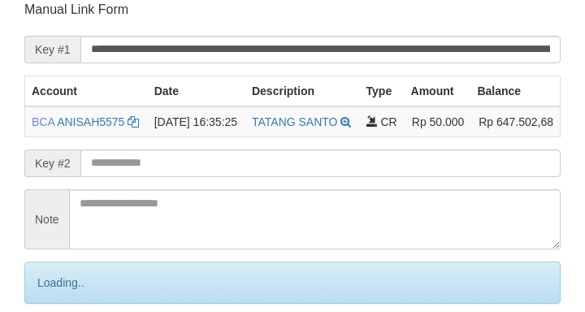
click at [183, 179] on form "**********" at bounding box center [292, 182] width 537 height 363
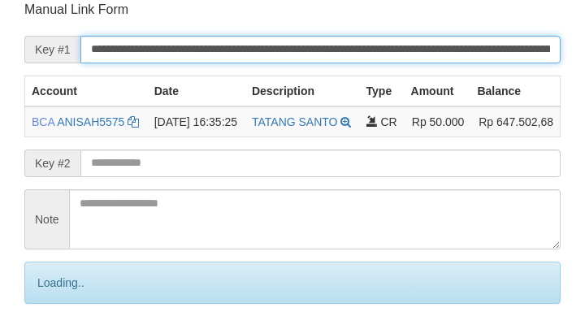
scroll to position [189, 0]
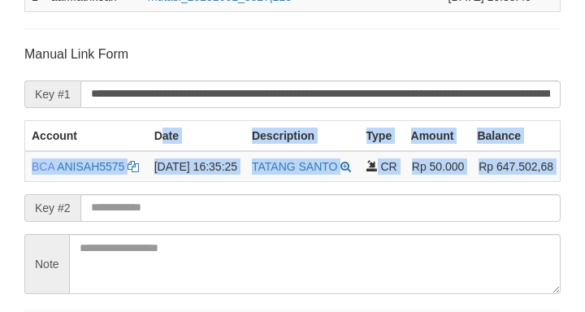
drag, startPoint x: 159, startPoint y: 107, endPoint x: 159, endPoint y: 77, distance: 30.1
click at [159, 77] on form "**********" at bounding box center [292, 200] width 537 height 309
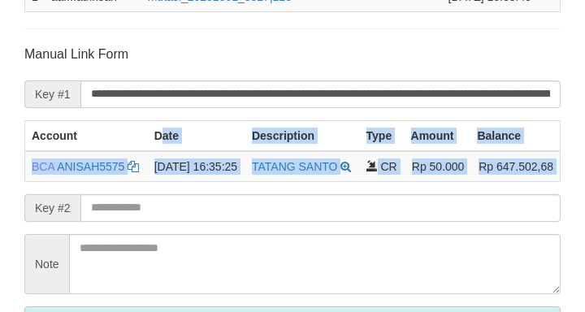
scroll to position [424, 0]
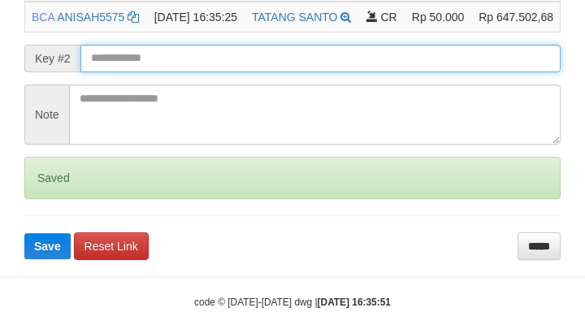
click at [105, 70] on input "text" at bounding box center [320, 59] width 480 height 28
click at [111, 69] on input "text" at bounding box center [320, 59] width 480 height 28
click at [24, 233] on button "Save" at bounding box center [47, 246] width 46 height 26
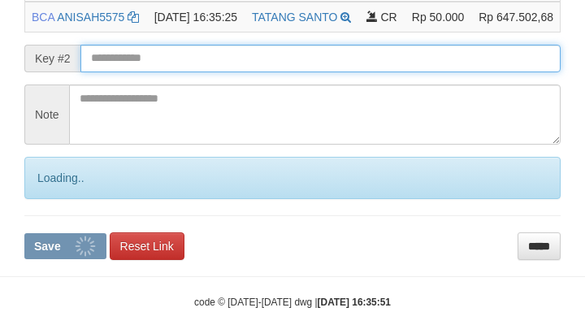
drag, startPoint x: 133, startPoint y: 72, endPoint x: 141, endPoint y: 66, distance: 11.1
click at [135, 72] on input "text" at bounding box center [320, 59] width 480 height 28
click at [149, 68] on input "text" at bounding box center [320, 59] width 480 height 28
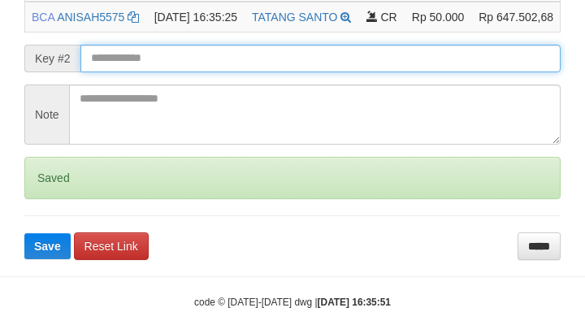
click at [24, 233] on button "Save" at bounding box center [47, 246] width 46 height 26
click at [206, 66] on input "text" at bounding box center [320, 59] width 480 height 28
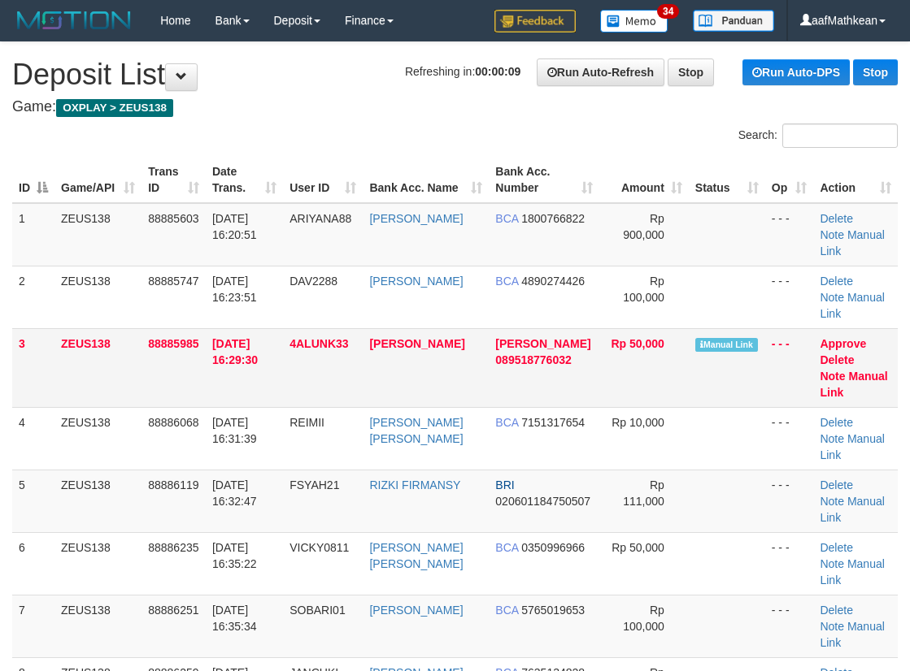
click at [79, 328] on td "ZEUS138" at bounding box center [97, 367] width 87 height 79
drag, startPoint x: 76, startPoint y: 323, endPoint x: 64, endPoint y: 324, distance: 12.2
click at [77, 328] on td "ZEUS138" at bounding box center [97, 367] width 87 height 79
click at [849, 370] on link "Manual Link" at bounding box center [852, 384] width 67 height 29
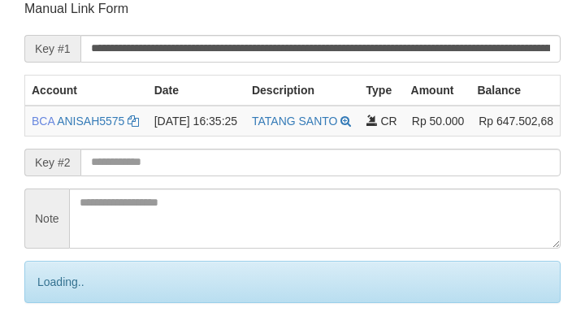
click at [124, 176] on input "text" at bounding box center [320, 163] width 480 height 28
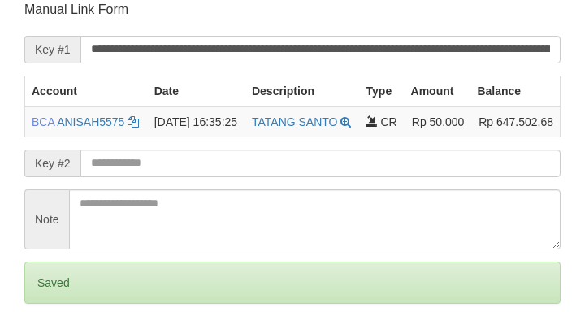
drag, startPoint x: 129, startPoint y: 188, endPoint x: 150, endPoint y: 187, distance: 21.2
click at [128, 177] on input "text" at bounding box center [320, 164] width 480 height 28
click at [149, 177] on input "text" at bounding box center [320, 164] width 480 height 28
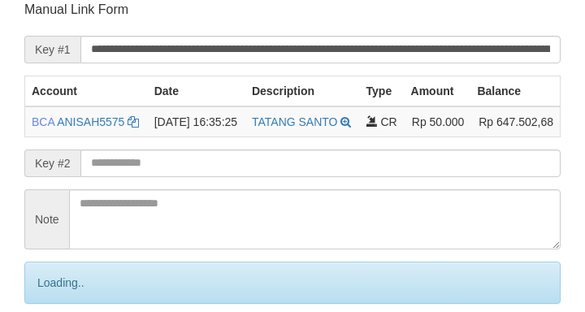
click at [171, 177] on input "text" at bounding box center [320, 164] width 480 height 28
click at [170, 177] on input "text" at bounding box center [320, 164] width 480 height 28
click at [169, 177] on input "text" at bounding box center [320, 164] width 480 height 28
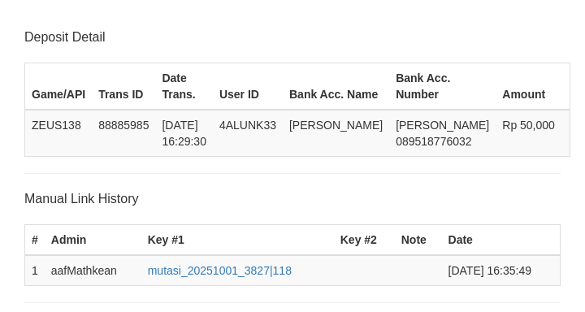
scroll to position [319, 0]
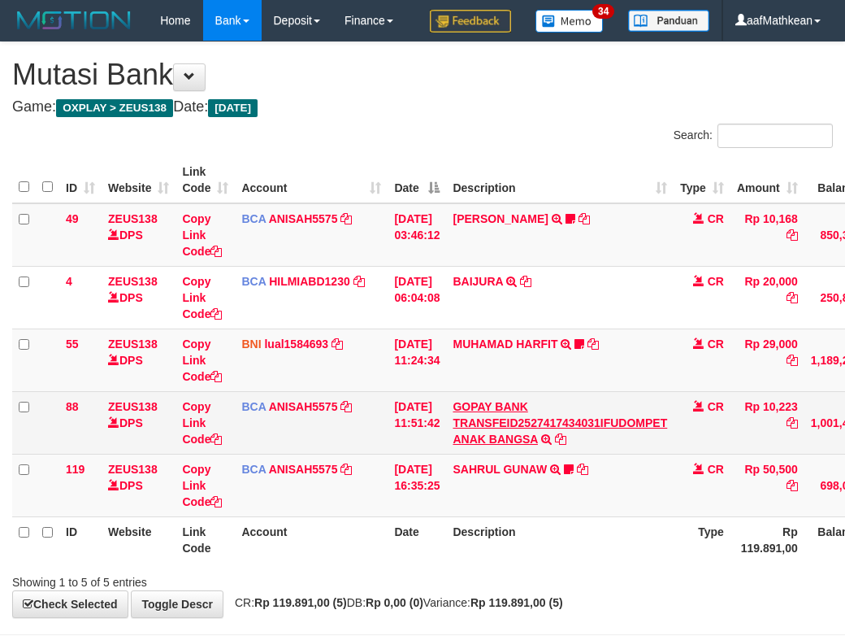
click at [551, 454] on td "GOPAY BANK TRANSFEID2527417434031IFUDOMPET ANAK BANGSA TRSF E-BANKING CR 0110/F…" at bounding box center [560, 422] width 228 height 63
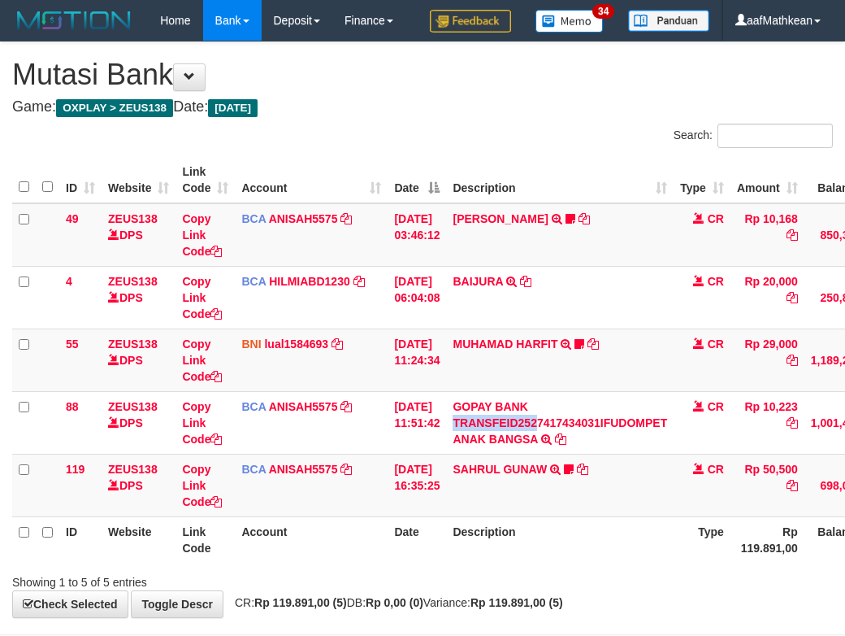
scroll to position [113, 148]
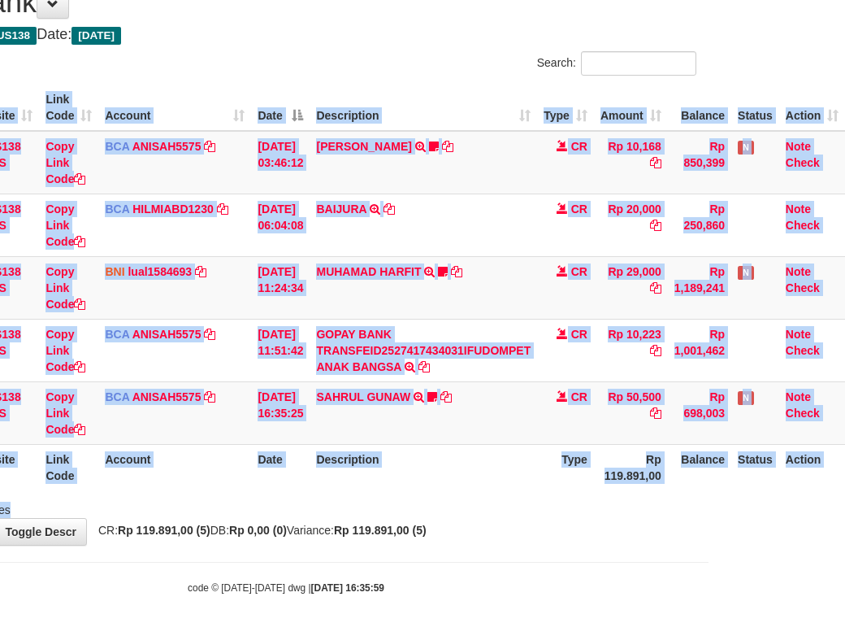
drag, startPoint x: 567, startPoint y: 493, endPoint x: 559, endPoint y: 532, distance: 39.7
click at [560, 528] on div "**********" at bounding box center [285, 257] width 845 height 575
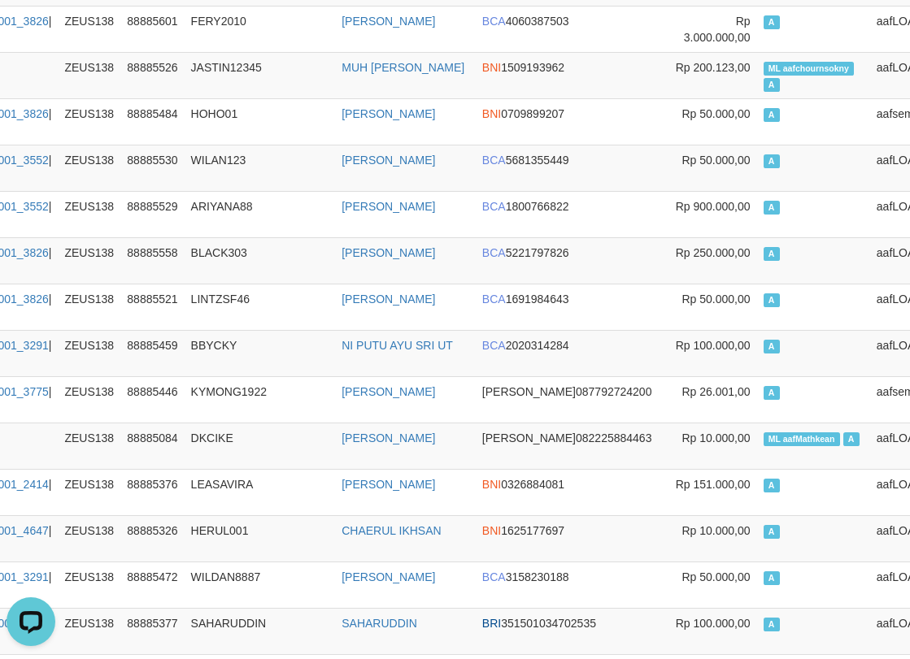
scroll to position [0, 192]
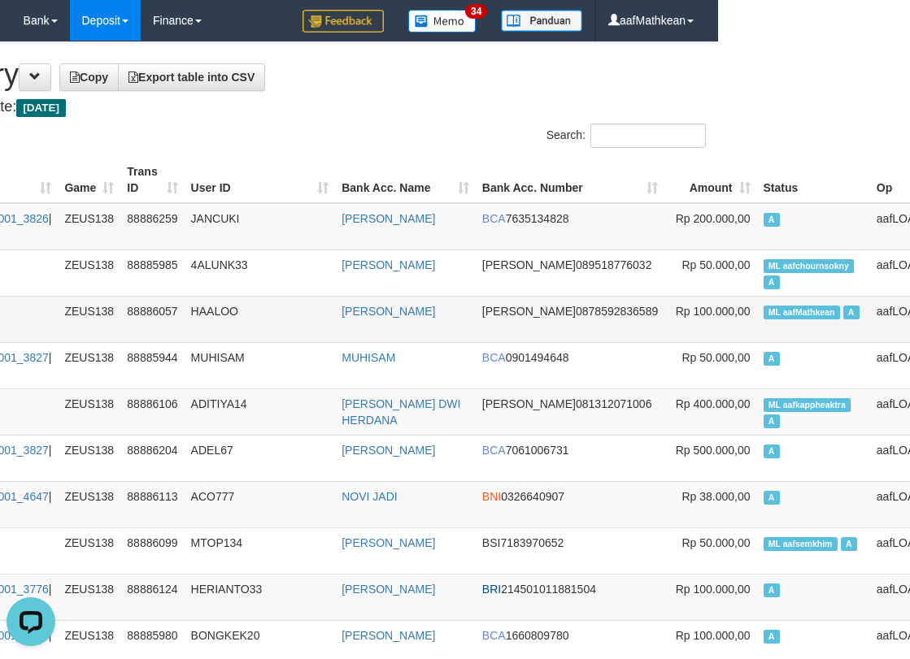
click at [763, 313] on span "ML aafMathkean" at bounding box center [801, 313] width 76 height 14
copy td "aafMathkean"
click at [385, 128] on div "Search:" at bounding box center [491, 138] width 431 height 28
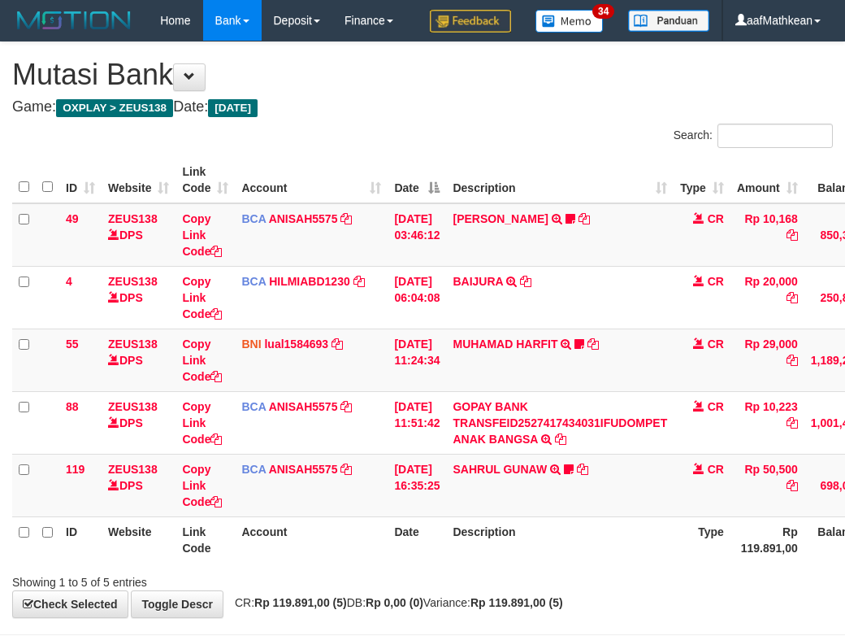
scroll to position [113, 148]
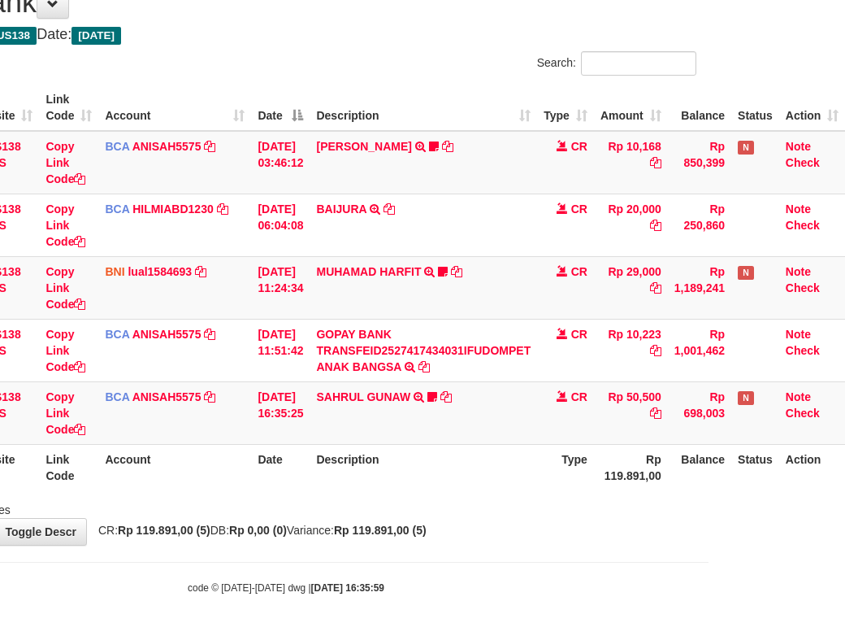
click at [559, 531] on div "**********" at bounding box center [285, 257] width 845 height 575
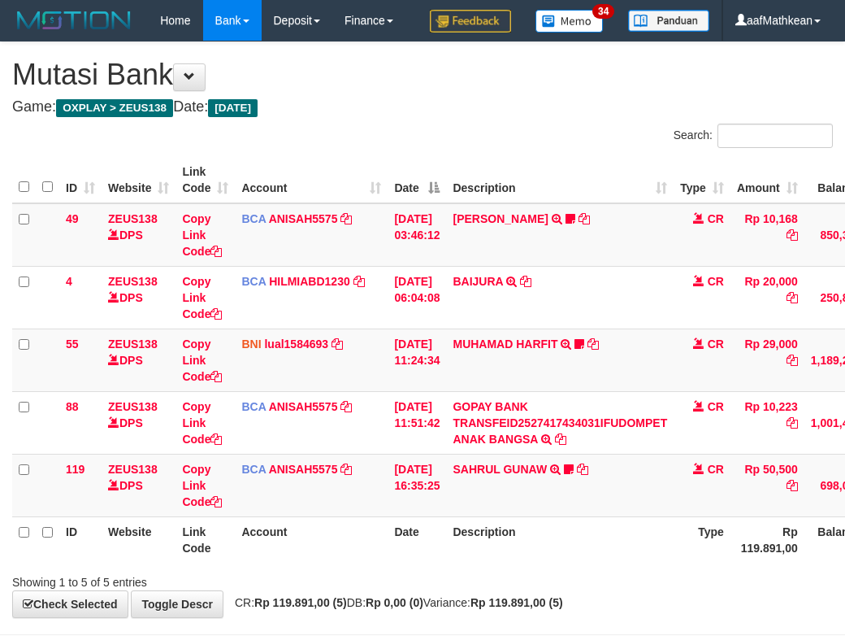
scroll to position [113, 148]
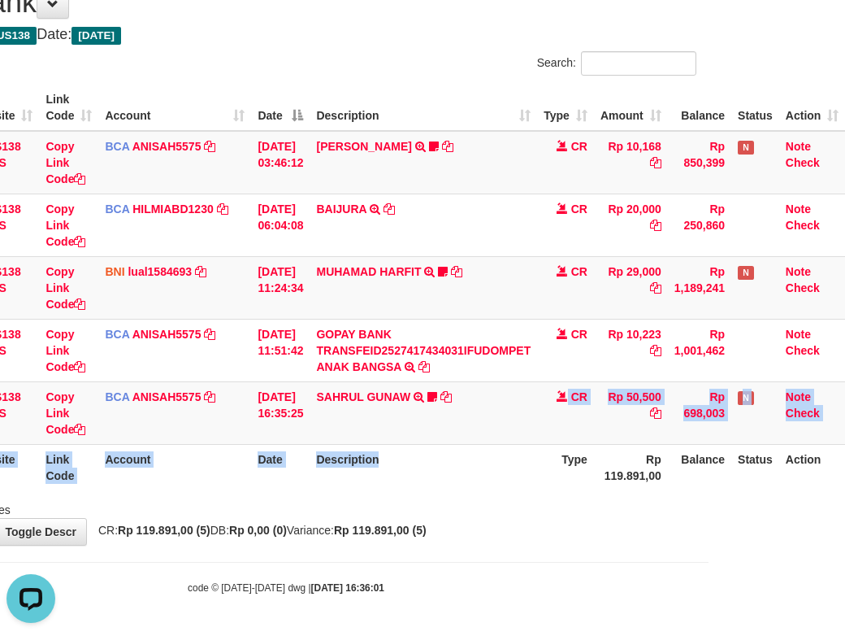
click at [479, 468] on table "ID Website Link Code Account Date Description Type Amount Balance Status Action…" at bounding box center [361, 288] width 970 height 406
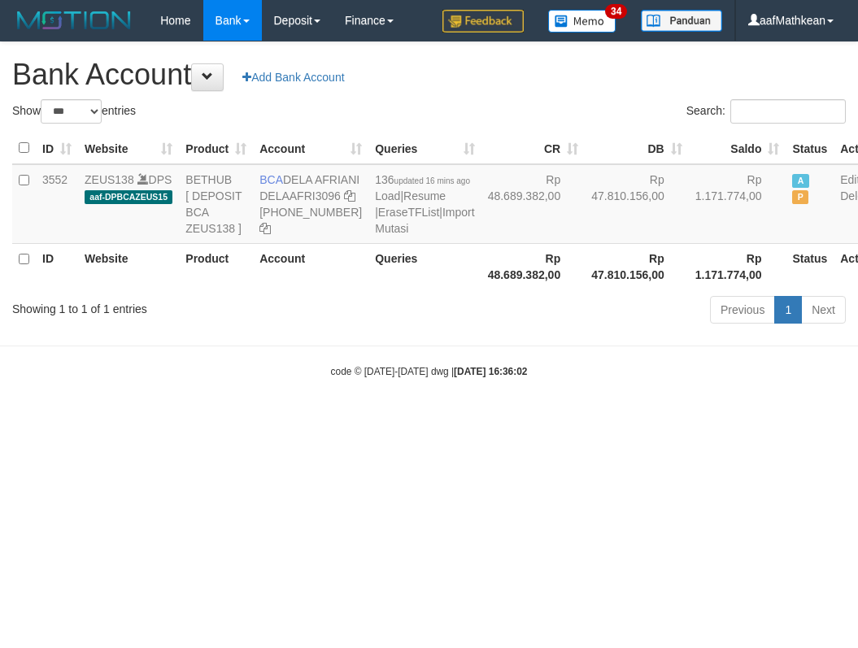
select select "***"
click at [301, 418] on body "Toggle navigation Home Bank Account List Load By Website Group [OXPLAY] ZEUS138…" at bounding box center [429, 209] width 858 height 419
click at [317, 379] on div "code © 2012-2018 dwg | 2025/10/01 16:36:03" at bounding box center [429, 371] width 858 height 16
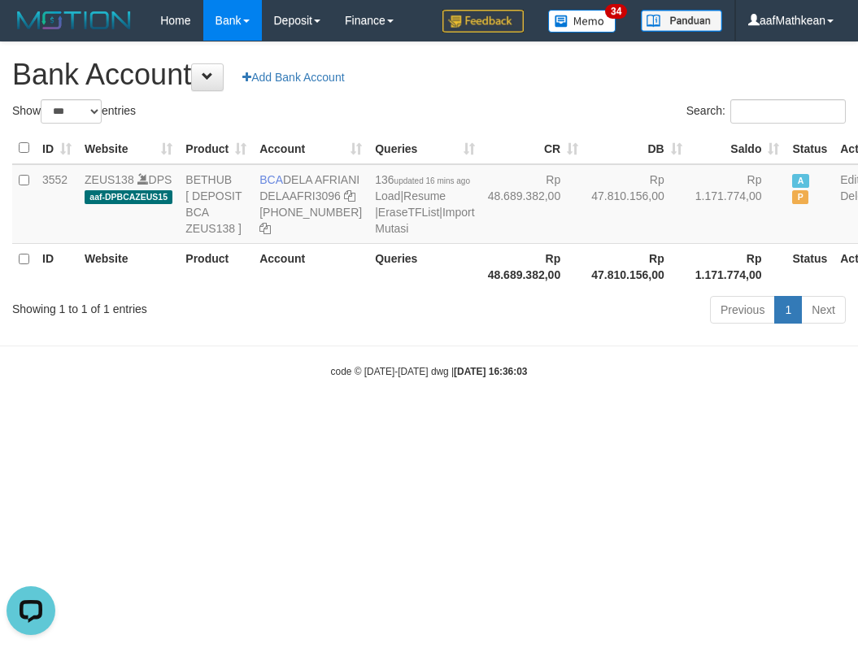
click at [321, 419] on body "Toggle navigation Home Bank Account List Load By Website Group [OXPLAY] ZEUS138…" at bounding box center [429, 209] width 858 height 419
click at [351, 419] on body "Toggle navigation Home Bank Account List Load By Website Group [OXPLAY] ZEUS138…" at bounding box center [429, 209] width 858 height 419
drag, startPoint x: 363, startPoint y: 463, endPoint x: 378, endPoint y: 470, distance: 16.8
click at [367, 419] on html "Toggle navigation Home Bank Account List Load By Website Group [OXPLAY] ZEUS138…" at bounding box center [429, 209] width 858 height 419
drag, startPoint x: 438, startPoint y: 446, endPoint x: 356, endPoint y: 210, distance: 250.4
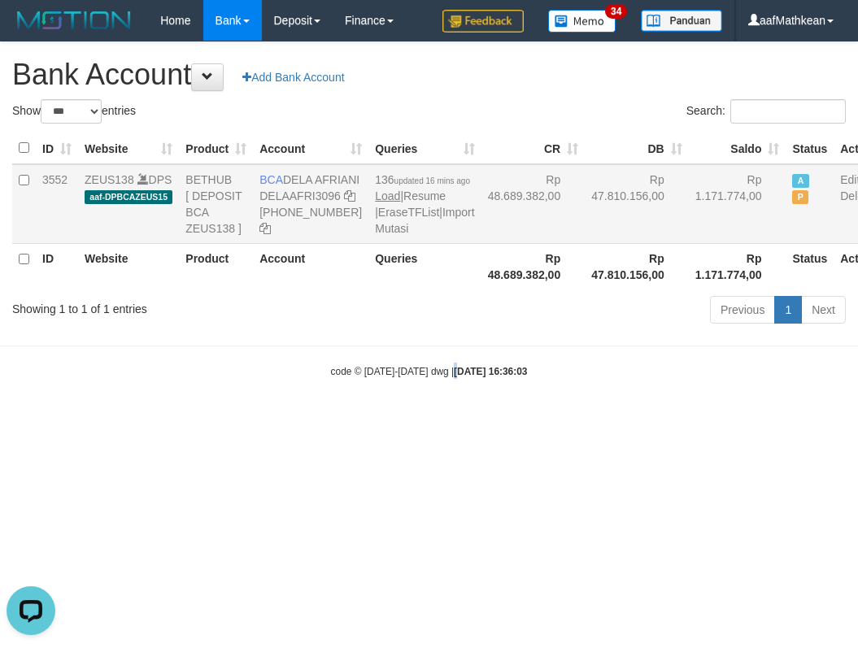
click at [389, 287] on body "Toggle navigation Home Bank Account List Load By Website Group [OXPLAY] ZEUS138…" at bounding box center [429, 209] width 858 height 419
select select "***"
click at [609, 419] on html "Toggle navigation Home Bank Account List Load By Website Group [OXPLAY] ZEUS138…" at bounding box center [429, 209] width 858 height 419
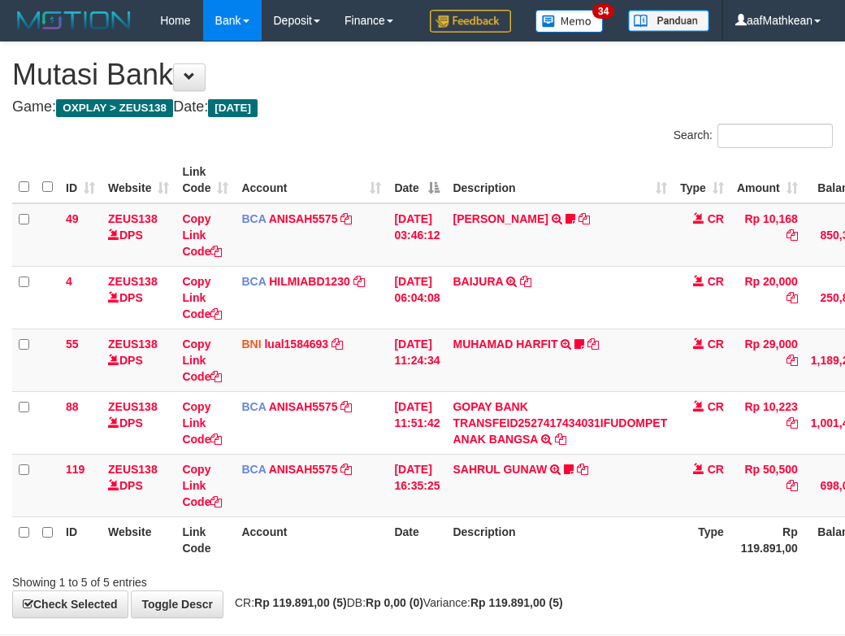
scroll to position [113, 148]
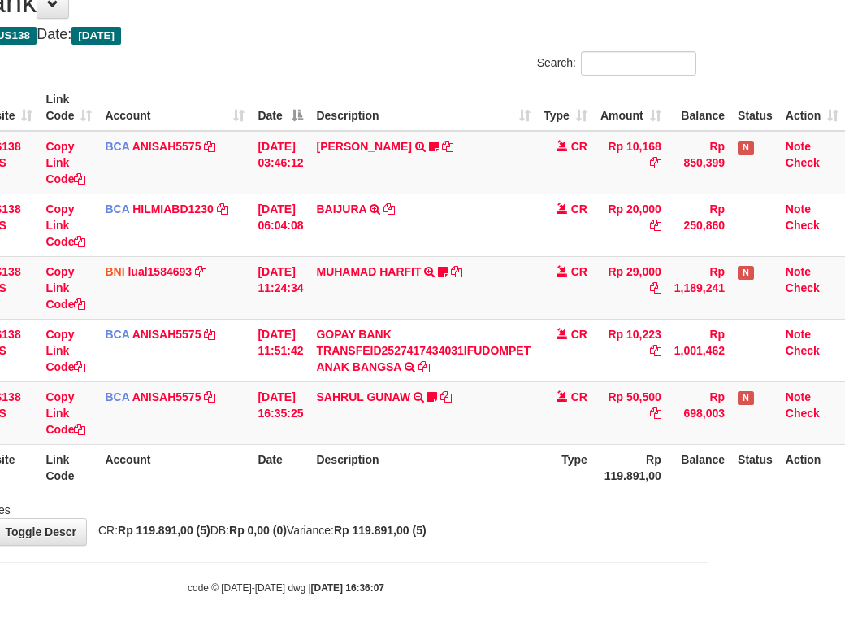
drag, startPoint x: 501, startPoint y: 475, endPoint x: 515, endPoint y: 478, distance: 14.2
click at [503, 476] on th "Description" at bounding box center [424, 467] width 228 height 46
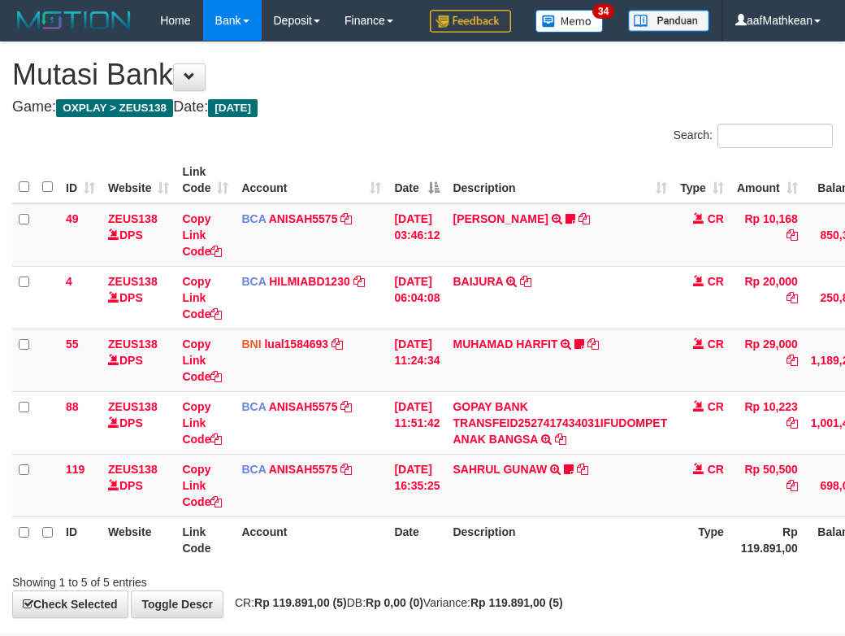
scroll to position [113, 148]
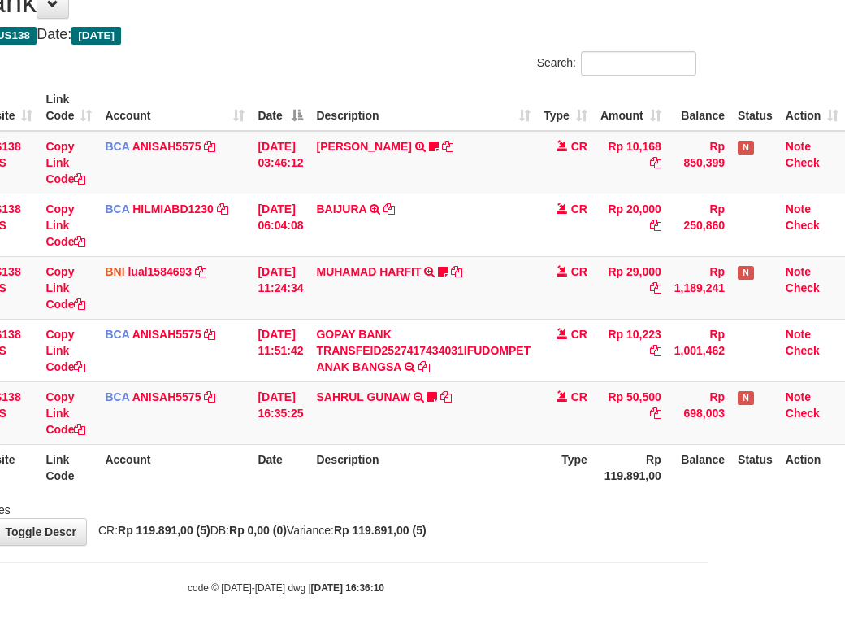
drag, startPoint x: 457, startPoint y: 390, endPoint x: 852, endPoint y: 245, distance: 420.7
click at [776, 288] on tbody "49 ZEUS138 DPS Copy Link Code BCA ANISAH5575 DPS ANISAH mutasi_20251001_3827 | …" at bounding box center [361, 288] width 970 height 314
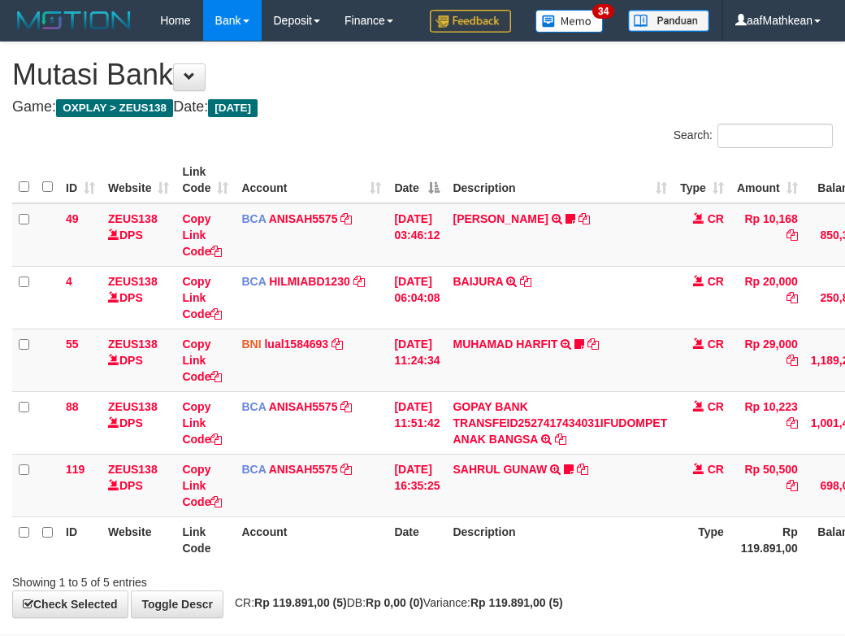
scroll to position [113, 148]
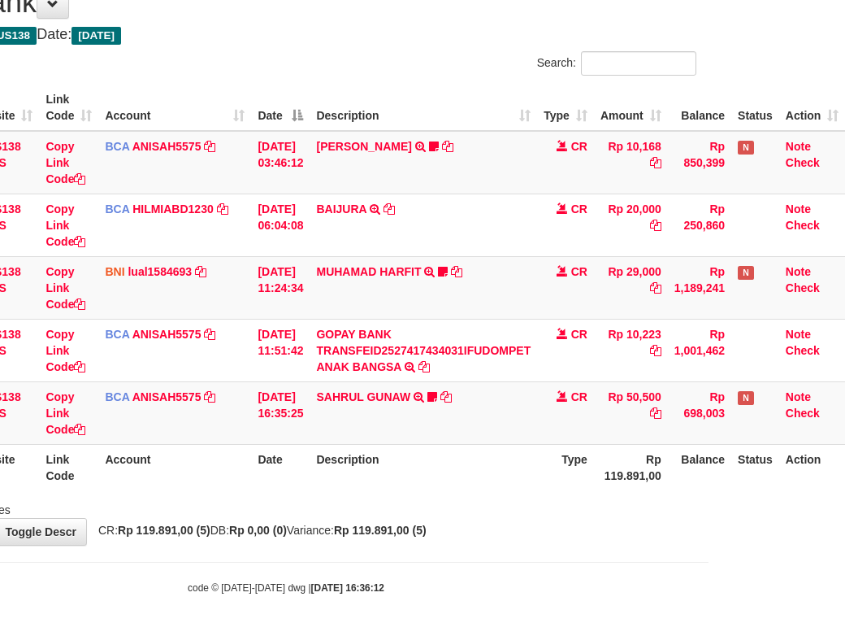
click at [488, 512] on div "Showing 1 to 5 of 5 entries" at bounding box center [285, 506] width 845 height 23
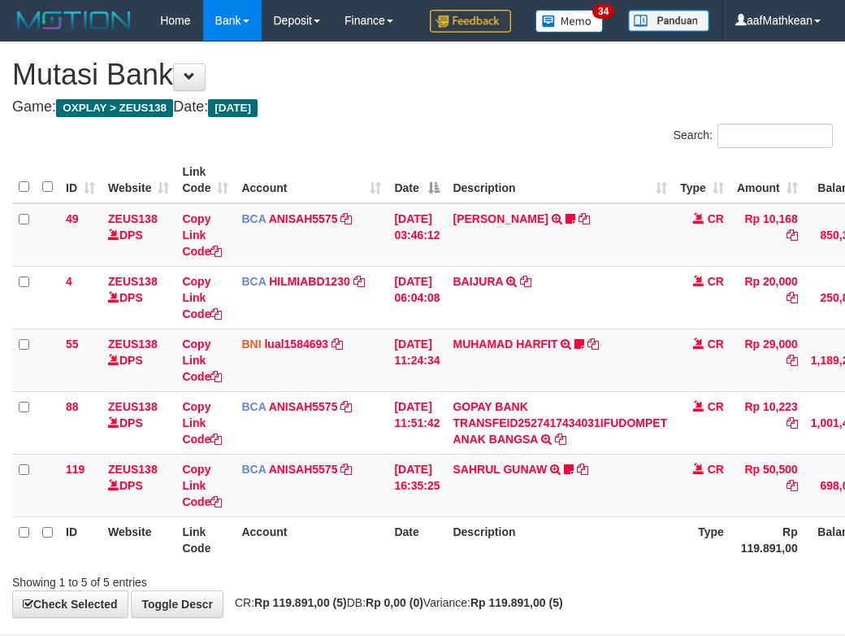
scroll to position [113, 148]
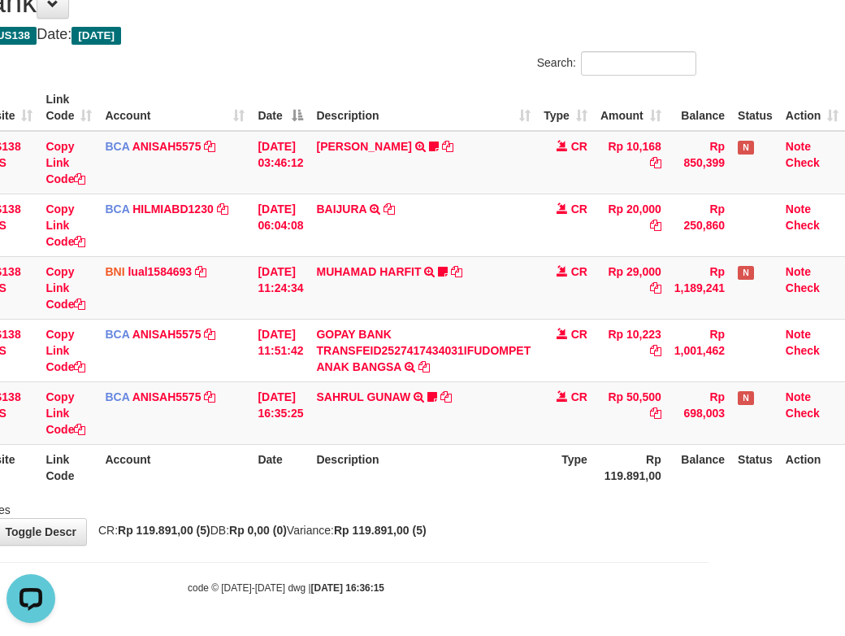
click at [515, 473] on th "Description" at bounding box center [424, 467] width 228 height 46
drag, startPoint x: 517, startPoint y: 476, endPoint x: 508, endPoint y: 485, distance: 13.2
click at [519, 484] on th "Description" at bounding box center [424, 467] width 228 height 46
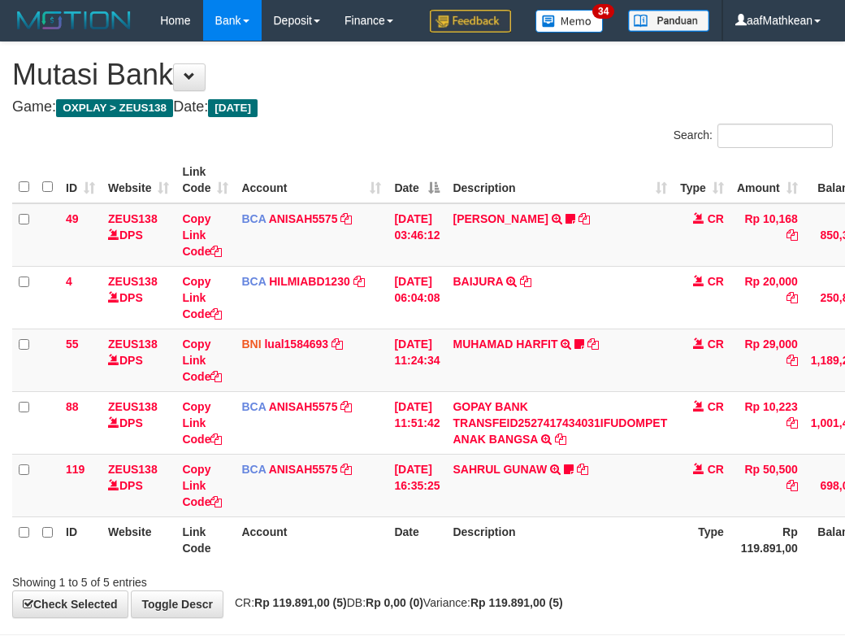
scroll to position [113, 148]
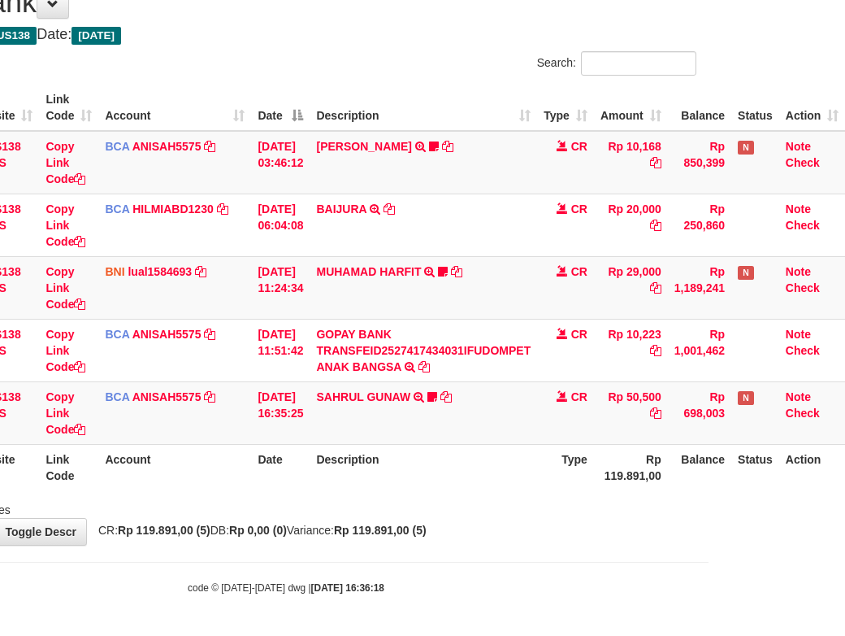
click at [507, 485] on th "Description" at bounding box center [424, 467] width 228 height 46
drag, startPoint x: 480, startPoint y: 484, endPoint x: 450, endPoint y: 498, distance: 33.1
click at [480, 485] on th "Description" at bounding box center [424, 467] width 228 height 46
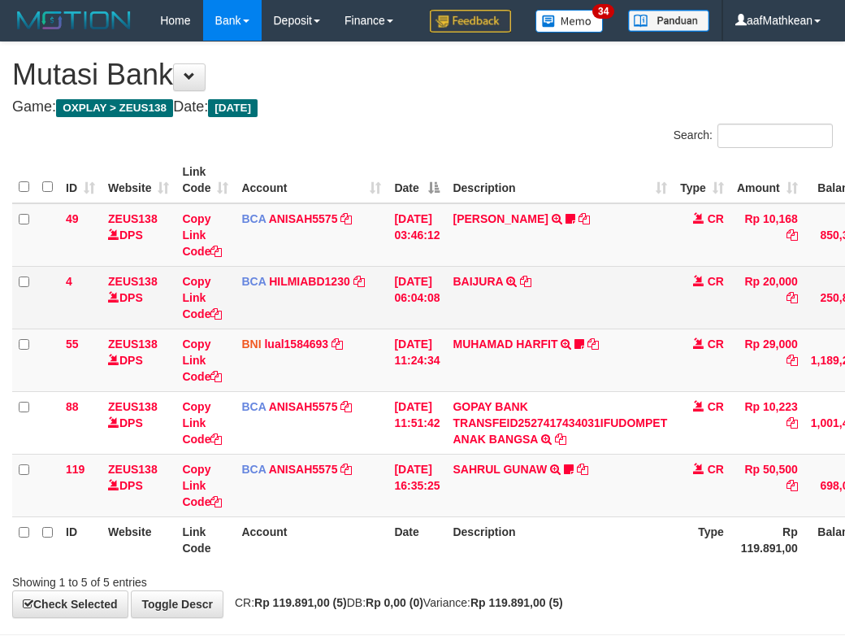
scroll to position [113, 148]
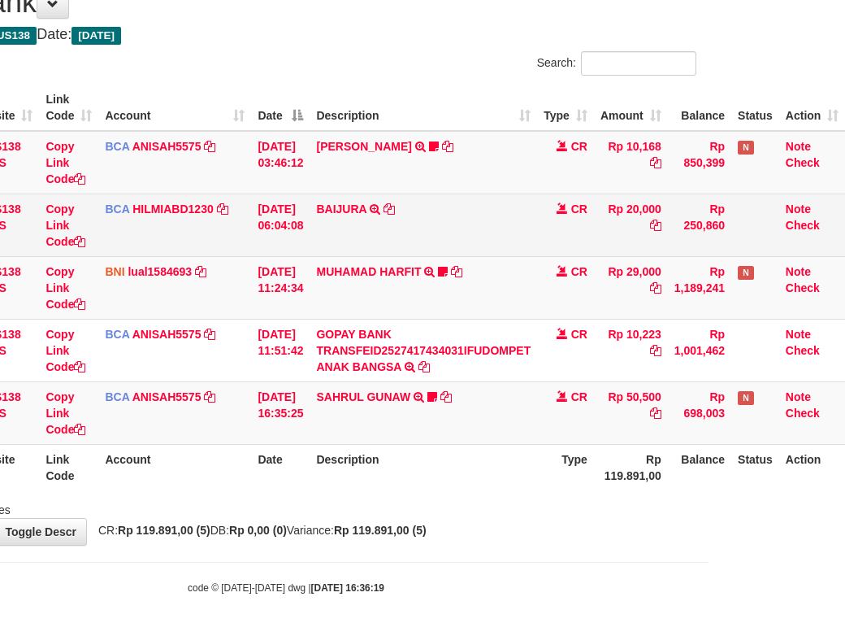
click at [426, 389] on table "ID Website Link Code Account Date Description Type Amount Balance Status Action…" at bounding box center [361, 288] width 970 height 406
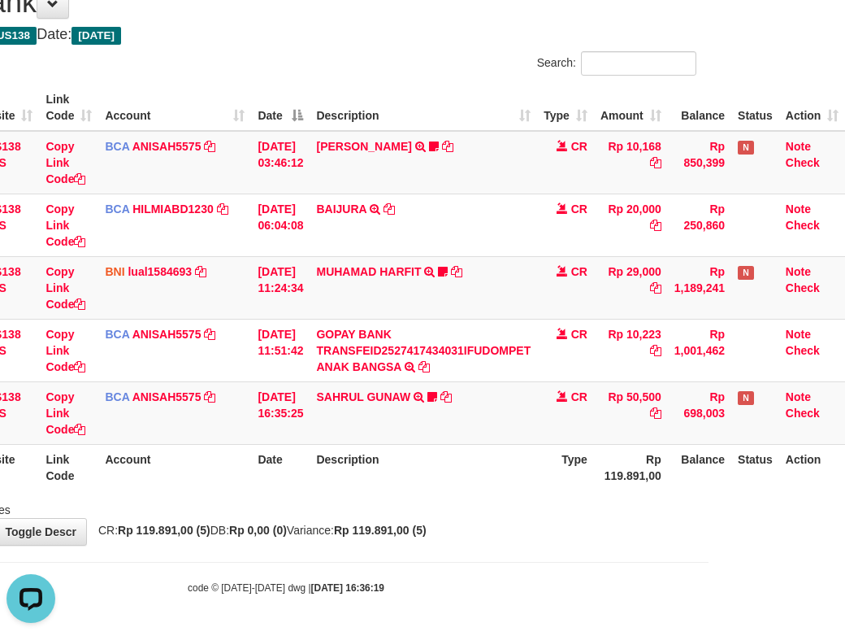
click at [515, 488] on th "Description" at bounding box center [424, 467] width 228 height 46
drag, startPoint x: 522, startPoint y: 502, endPoint x: 522, endPoint y: 490, distance: 12.2
click at [523, 501] on div "Showing 1 to 5 of 5 entries" at bounding box center [285, 506] width 845 height 23
click at [519, 482] on th "Description" at bounding box center [424, 467] width 228 height 46
click at [504, 497] on div "Showing 1 to 5 of 5 entries" at bounding box center [285, 506] width 845 height 23
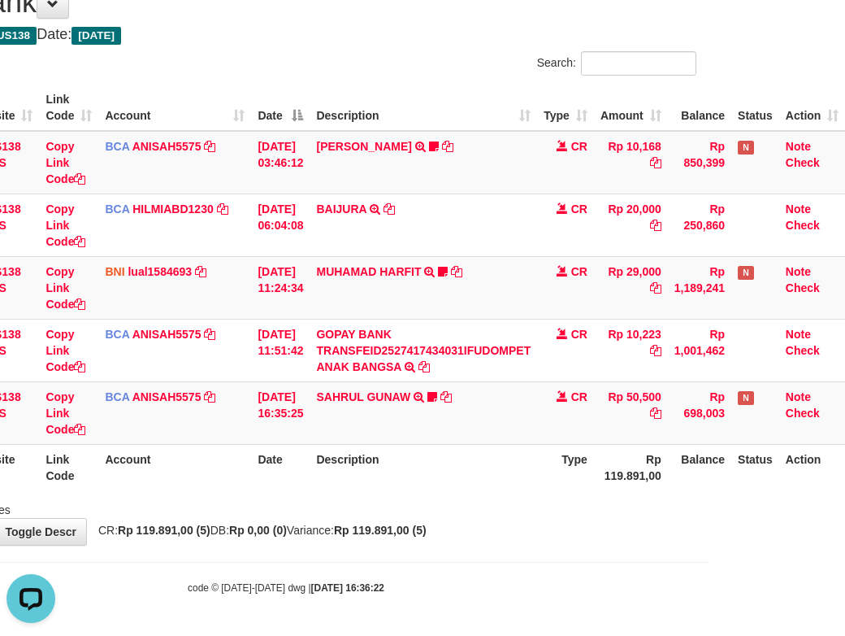
click at [509, 496] on div "Showing 1 to 5 of 5 entries" at bounding box center [285, 506] width 845 height 23
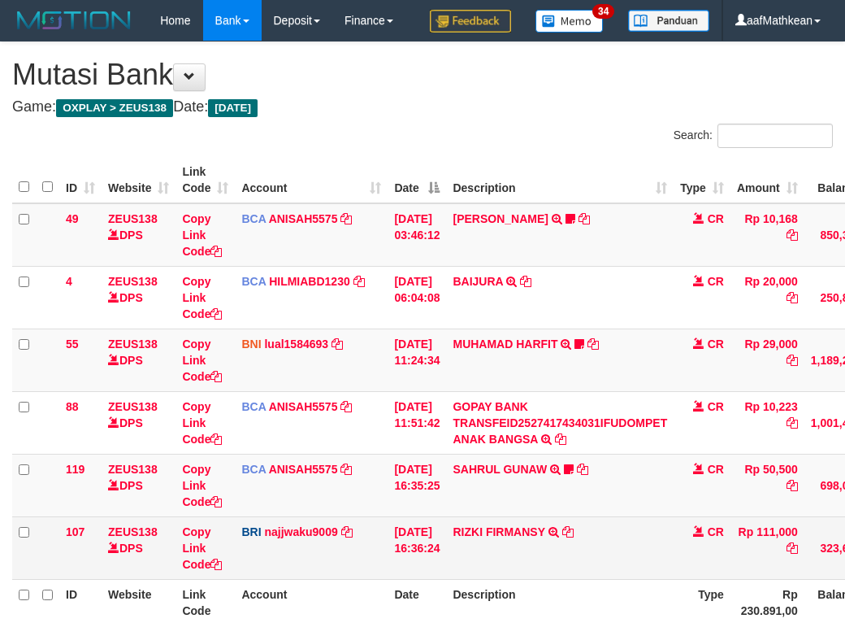
scroll to position [114, 148]
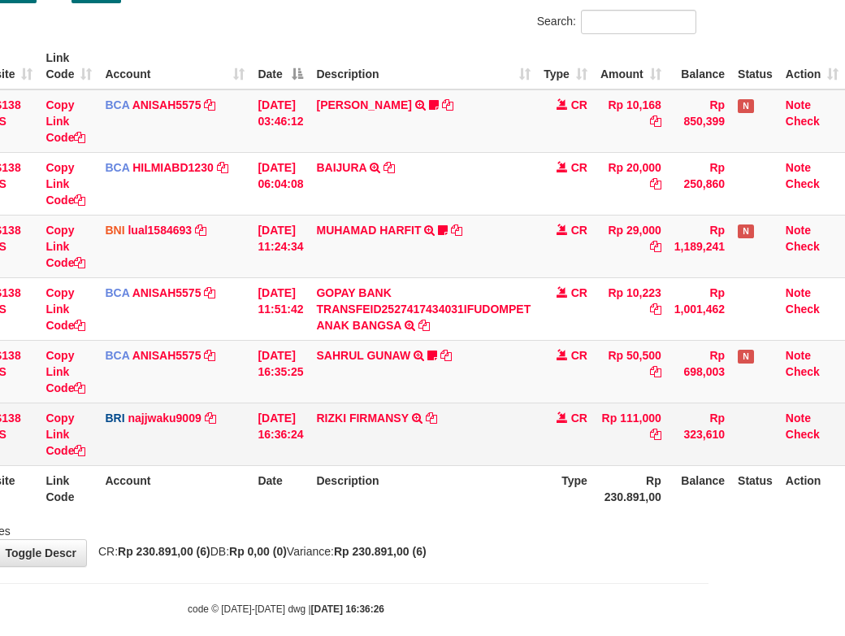
click at [504, 465] on td "RIZKI FIRMANSY TRANSFER NBMB RIZKI FIRMANSY TO SITI KURNIA NINGSIH" at bounding box center [424, 433] width 228 height 63
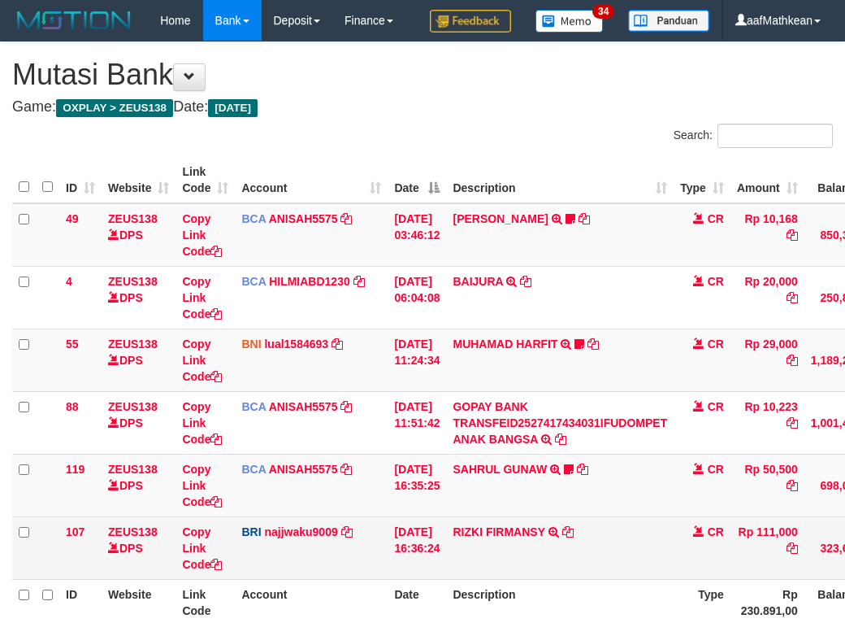
scroll to position [114, 148]
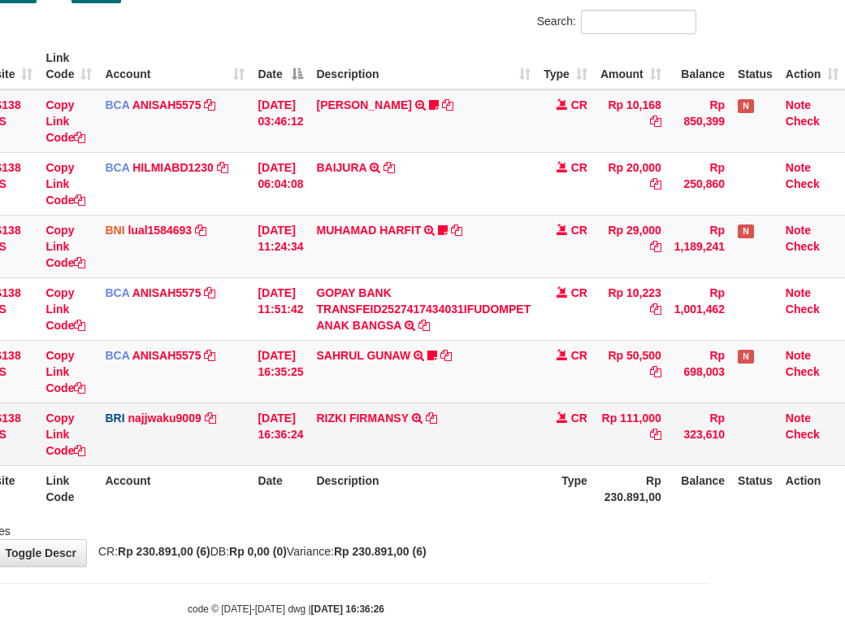
drag, startPoint x: 0, startPoint y: 0, endPoint x: 446, endPoint y: 489, distance: 662.3
click at [446, 465] on td "RIZKI FIRMANSY TRANSFER NBMB RIZKI FIRMANSY TO SITI KURNIA NINGSIH" at bounding box center [424, 433] width 228 height 63
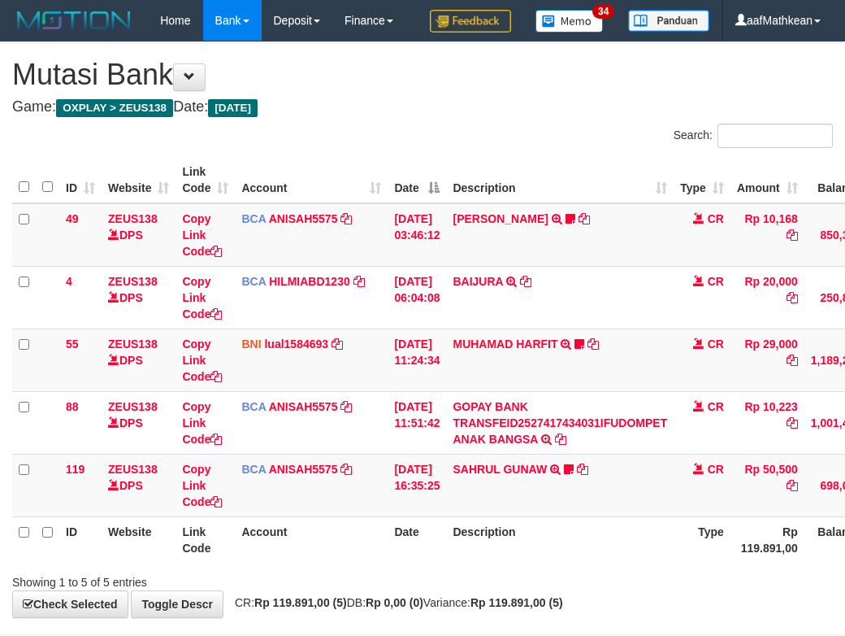
scroll to position [113, 148]
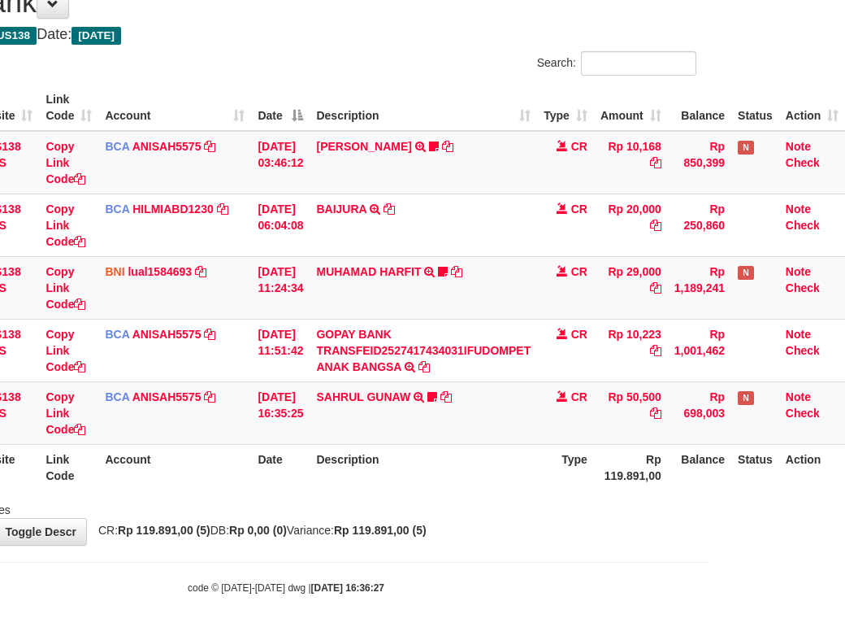
drag, startPoint x: 417, startPoint y: 476, endPoint x: 606, endPoint y: 488, distance: 189.0
click at [437, 479] on th "Description" at bounding box center [424, 467] width 228 height 46
click at [397, 495] on div at bounding box center [461, 495] width 493 height 1
click at [405, 498] on div "Showing 1 to 5 of 5 entries" at bounding box center [285, 506] width 845 height 23
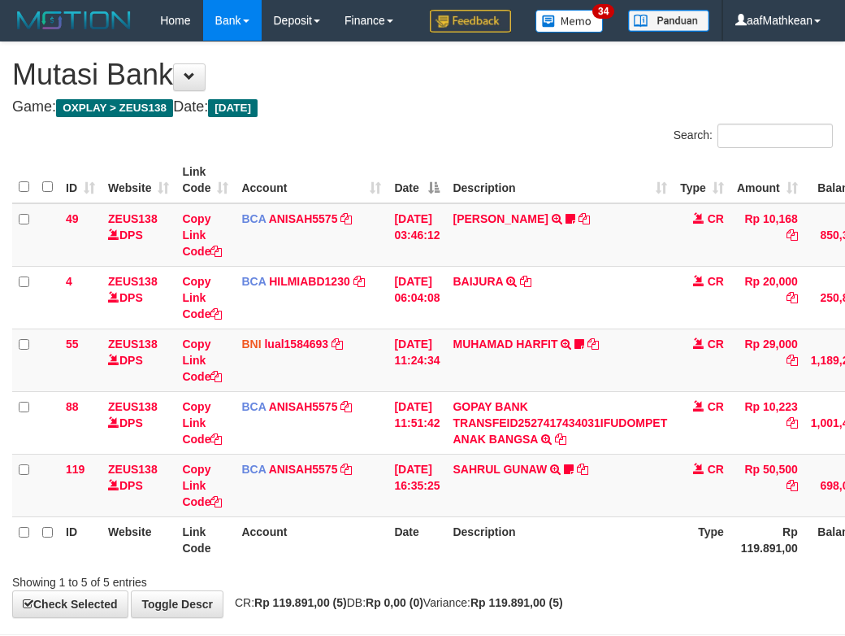
scroll to position [113, 148]
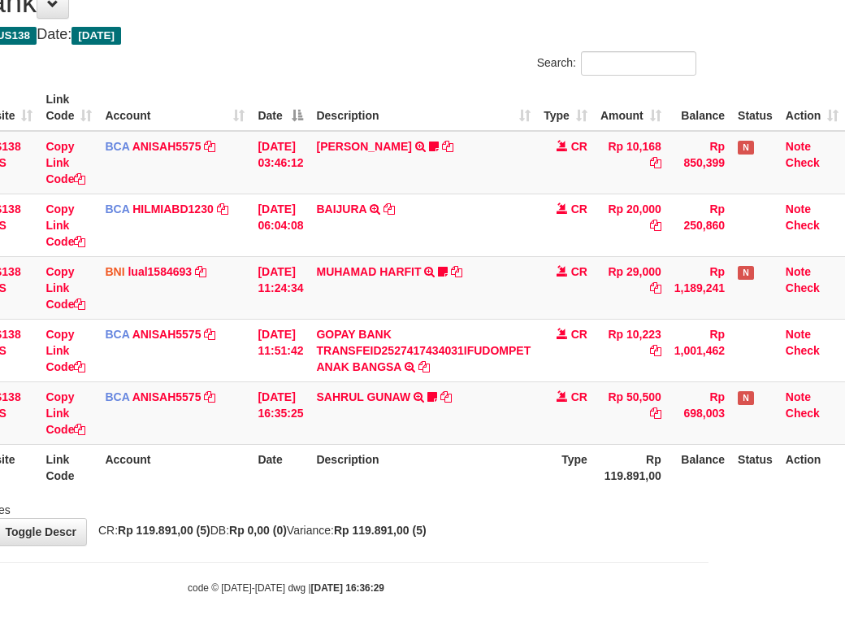
scroll to position [113, 148]
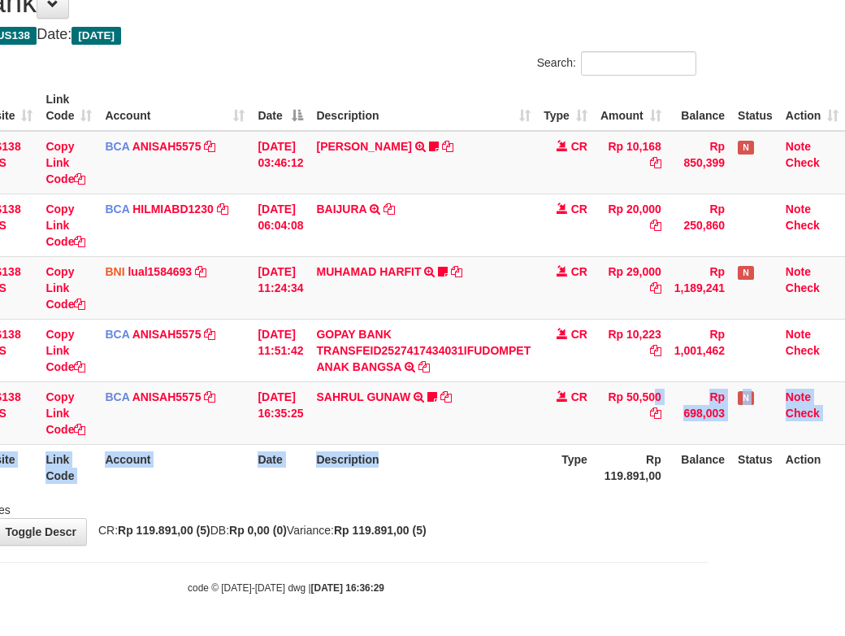
drag, startPoint x: 615, startPoint y: 480, endPoint x: 845, endPoint y: 502, distance: 231.1
click at [709, 502] on html "Toggle navigation Home Bank Account List Load By Website Group [OXPLAY] ZEUS138…" at bounding box center [285, 282] width 845 height 708
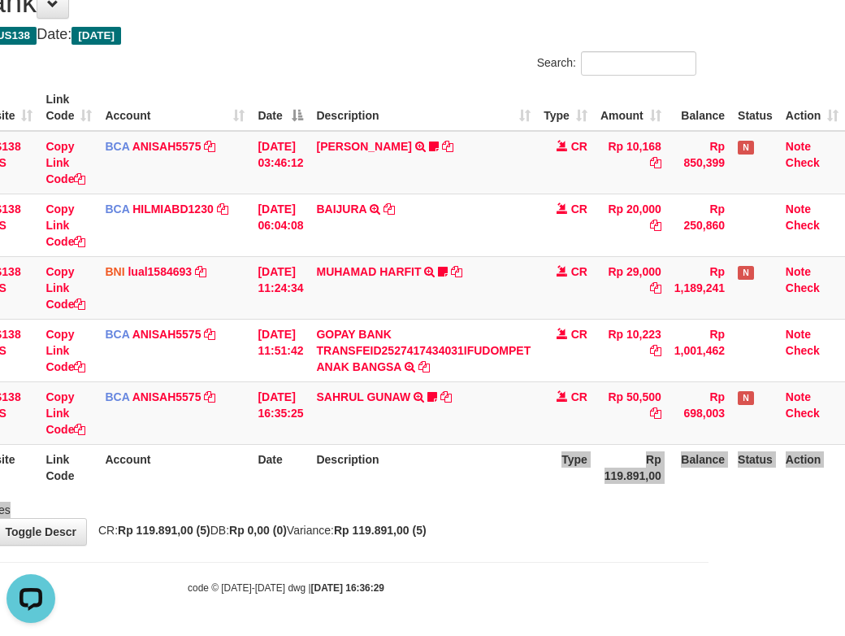
scroll to position [0, 0]
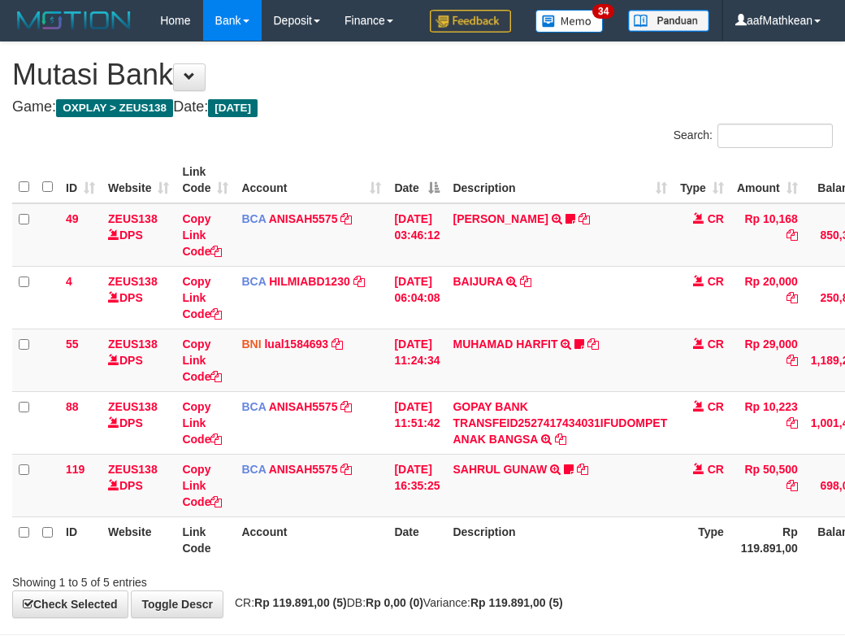
scroll to position [113, 148]
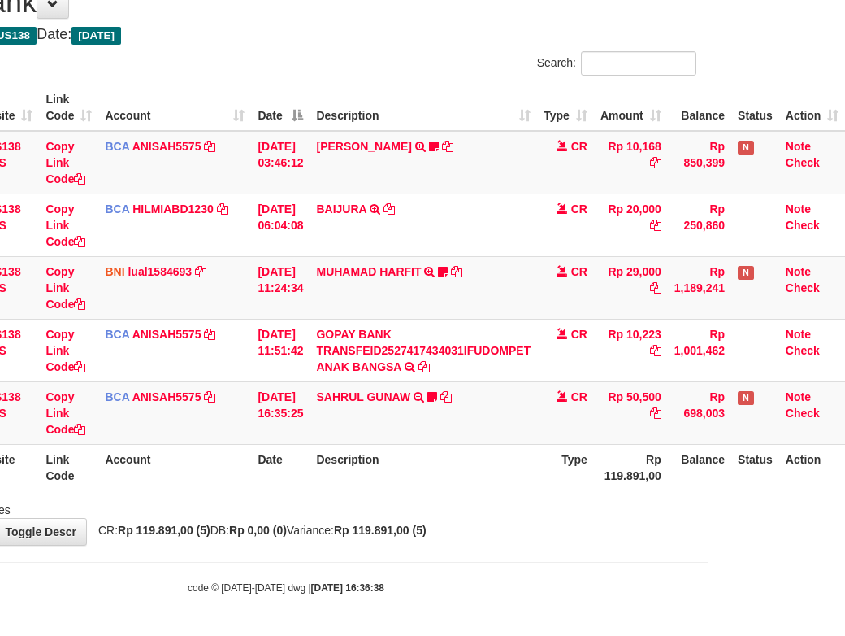
click at [567, 539] on div "**********" at bounding box center [285, 257] width 845 height 575
click at [515, 529] on div "**********" at bounding box center [285, 257] width 845 height 575
drag, startPoint x: 646, startPoint y: 461, endPoint x: 647, endPoint y: 469, distance: 8.2
click at [647, 468] on th "Rp 119.891,00" at bounding box center [631, 467] width 74 height 46
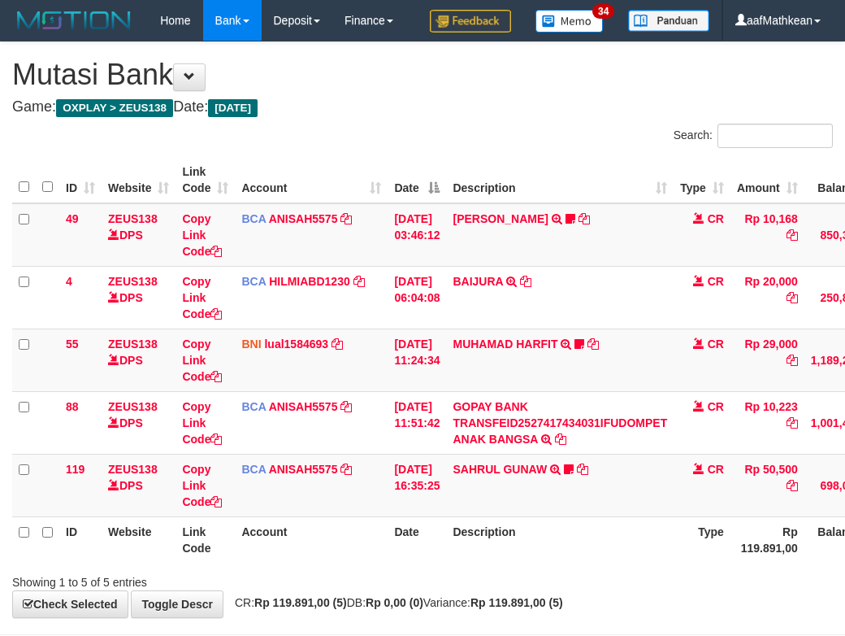
scroll to position [113, 148]
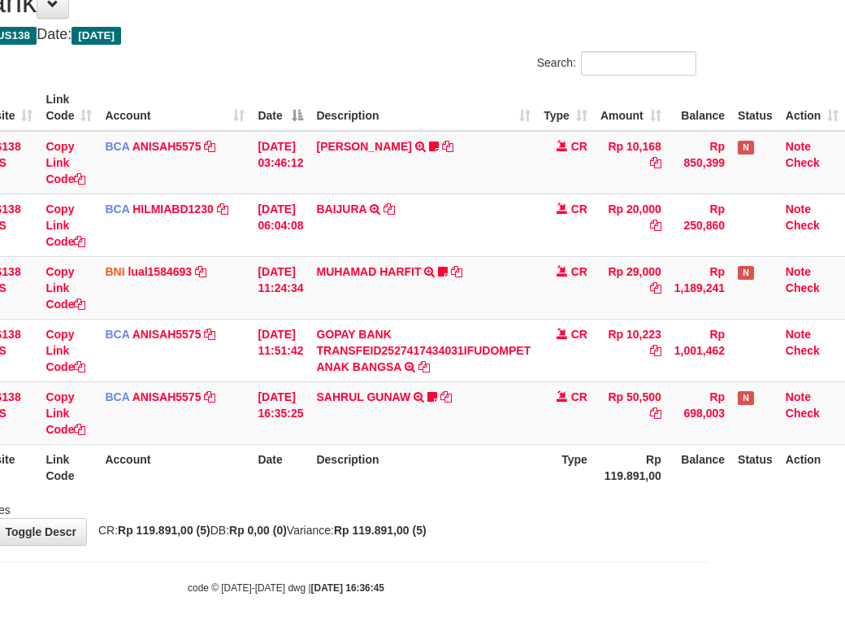
click at [476, 498] on div "Showing 1 to 5 of 5 entries" at bounding box center [285, 506] width 845 height 23
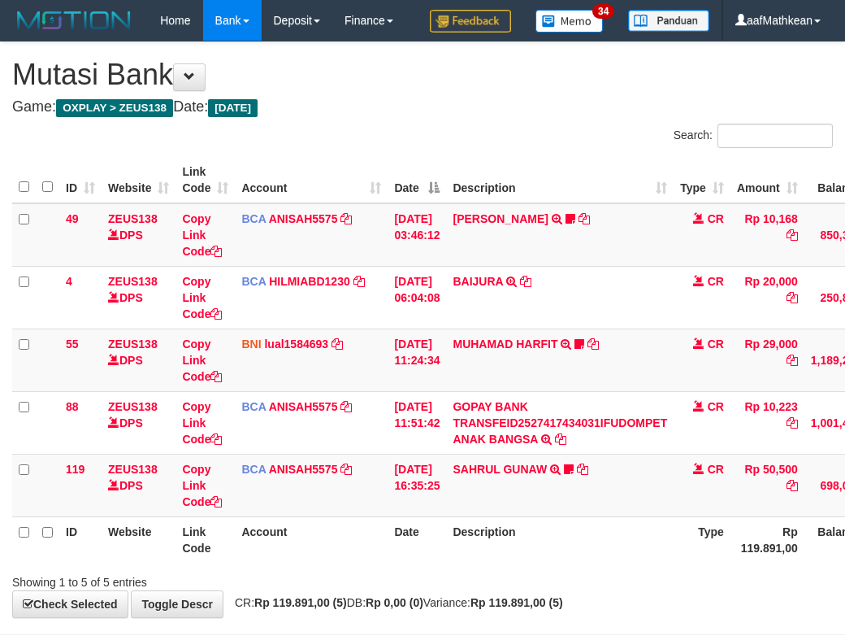
scroll to position [113, 148]
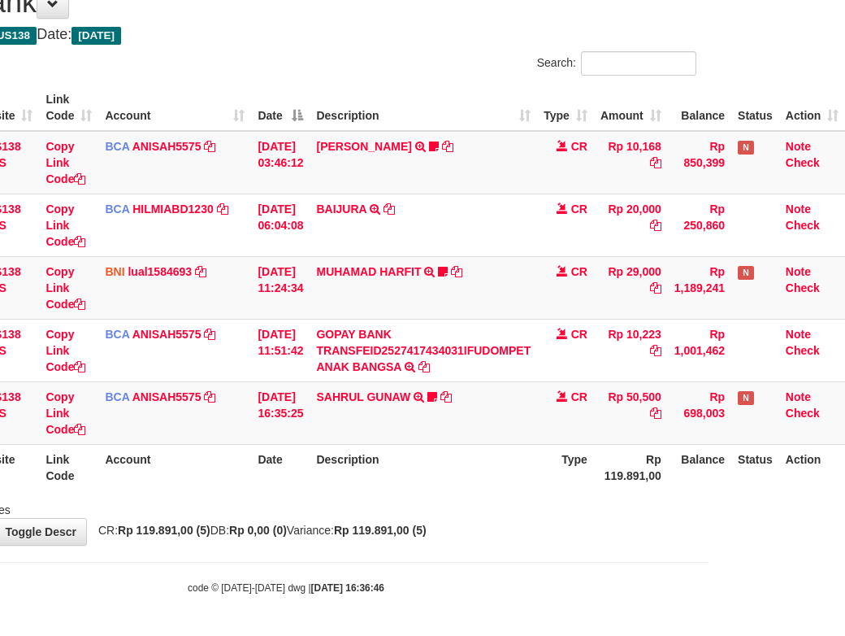
click at [488, 498] on div "Showing 1 to 5 of 5 entries" at bounding box center [285, 506] width 845 height 23
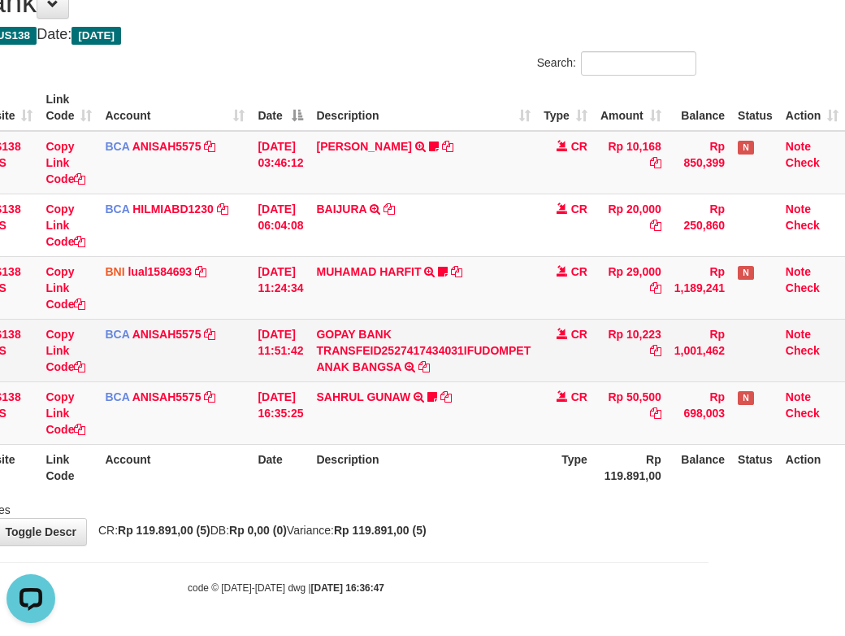
drag, startPoint x: 292, startPoint y: 362, endPoint x: 337, endPoint y: 380, distance: 48.9
click at [310, 370] on tr "88 ZEUS138 DPS Copy Link Code BCA ANISAH5575 DPS [PERSON_NAME] mutasi_20251001_…" at bounding box center [361, 350] width 970 height 63
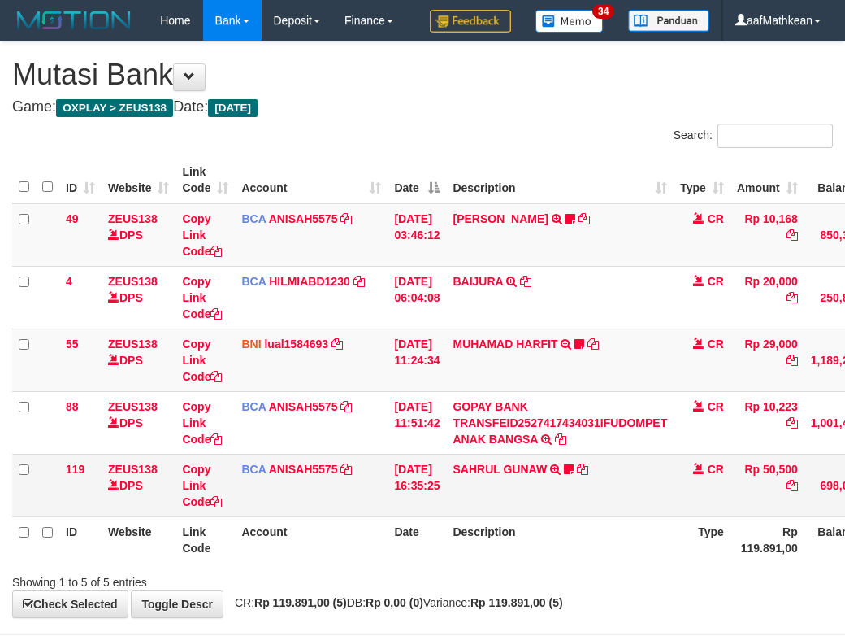
click at [446, 454] on td "SAHRUL GUNAW TRSF E-BANKING CR 0110/FTSCY/WS95051 50500.002025100120657631 TRFD…" at bounding box center [560, 485] width 228 height 63
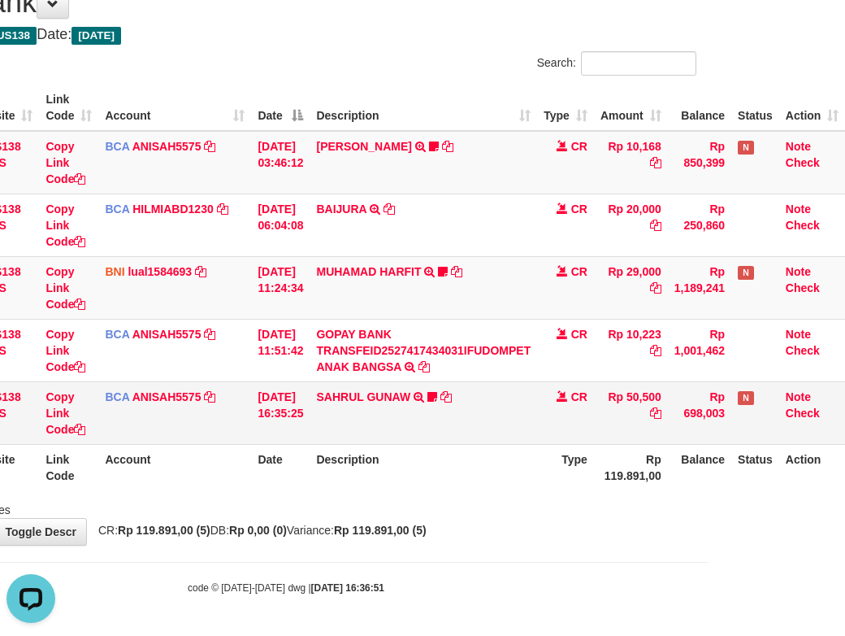
click at [506, 417] on td "SAHRUL GUNAW TRSF E-BANKING CR 0110/FTSCY/WS95051 50500.002025100120657631 TRFD…" at bounding box center [424, 412] width 228 height 63
click at [511, 398] on td "SAHRUL GUNAW TRSF E-BANKING CR 0110/FTSCY/WS95051 50500.002025100120657631 TRFD…" at bounding box center [424, 412] width 228 height 63
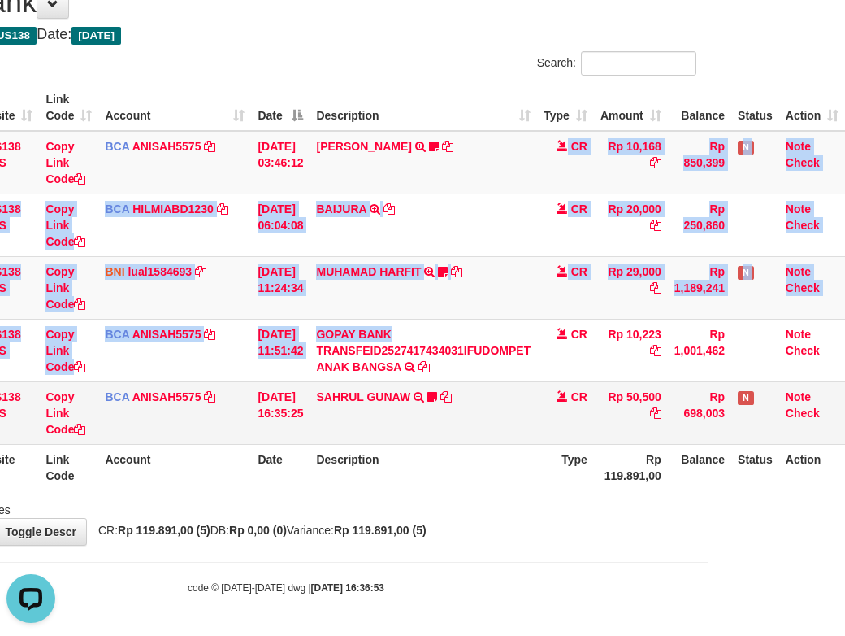
click at [541, 402] on tbody "49 ZEUS138 DPS Copy Link Code BCA ANISAH5575 DPS [PERSON_NAME] mutasi_20251001_…" at bounding box center [361, 288] width 970 height 314
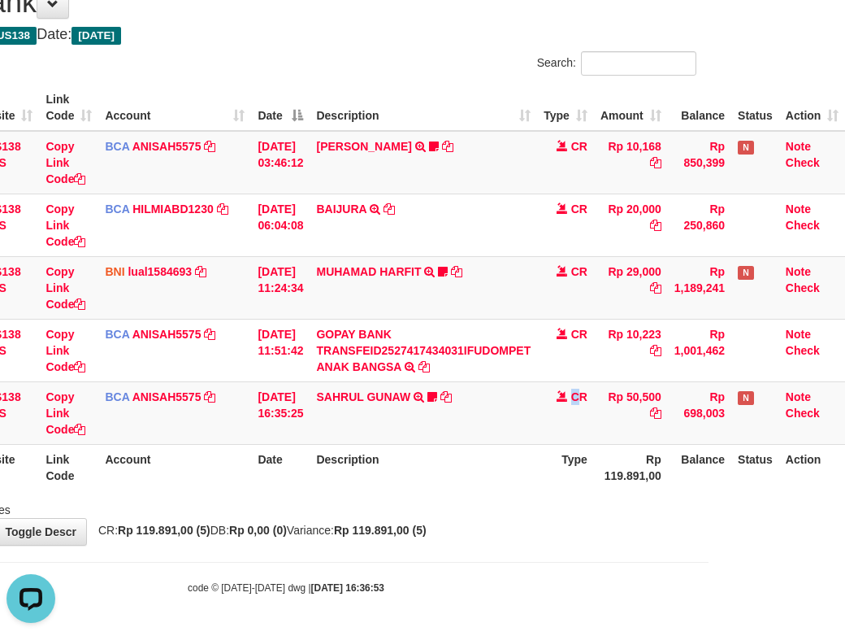
click at [576, 441] on td "CR" at bounding box center [565, 412] width 57 height 63
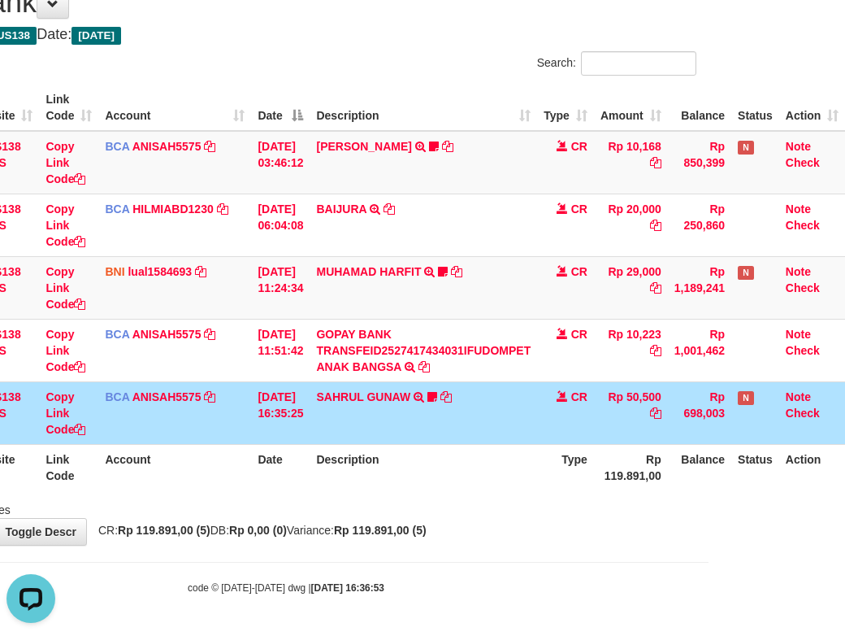
click at [580, 447] on th "Type" at bounding box center [565, 467] width 57 height 46
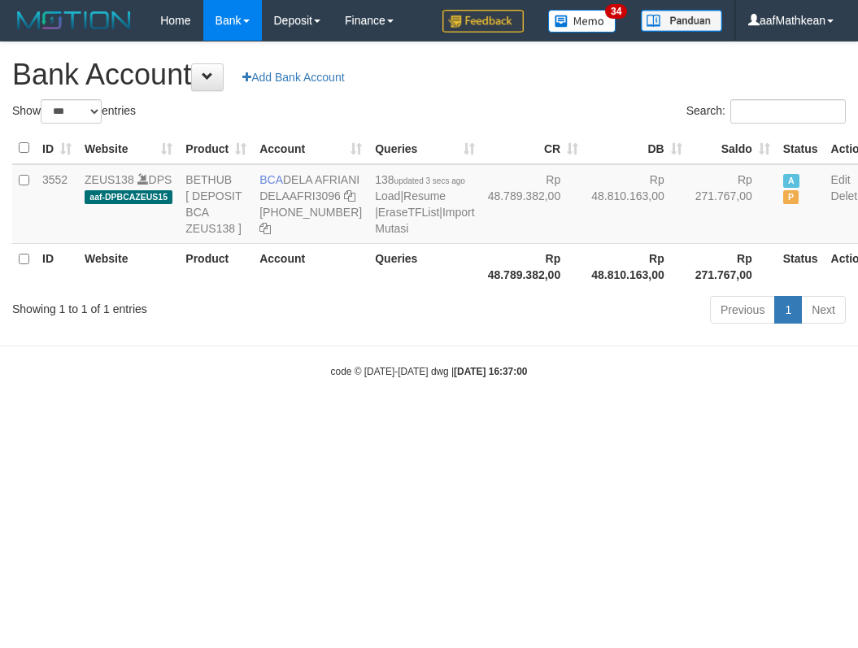
select select "***"
click at [489, 419] on html "Toggle navigation Home Bank Account List Load By Website Group [OXPLAY] ZEUS138…" at bounding box center [429, 209] width 858 height 419
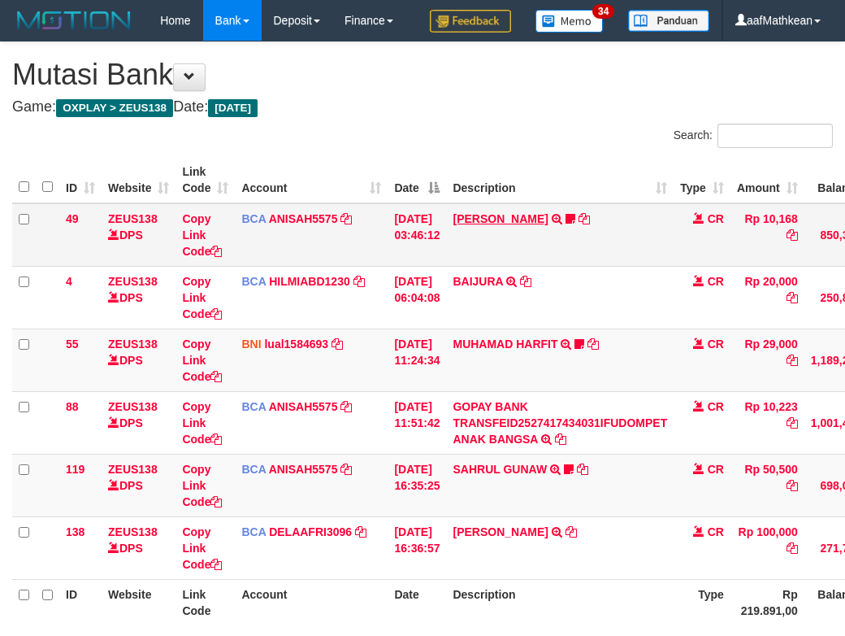
scroll to position [114, 148]
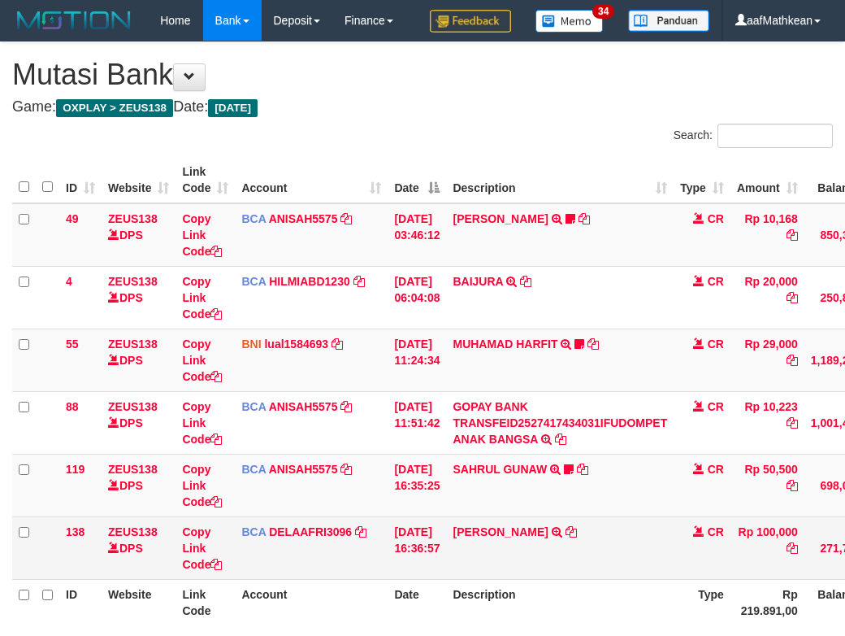
scroll to position [114, 148]
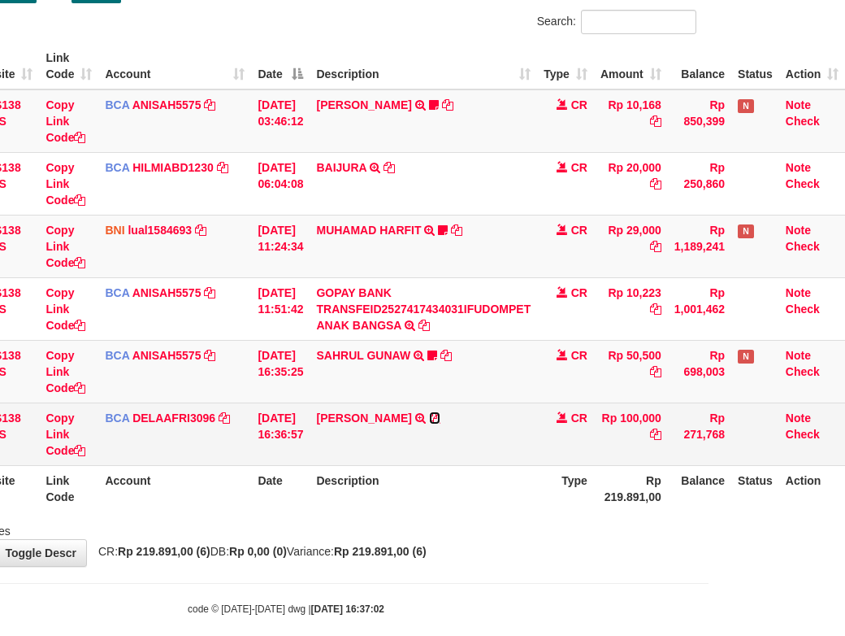
click at [441, 424] on icon at bounding box center [434, 417] width 11 height 11
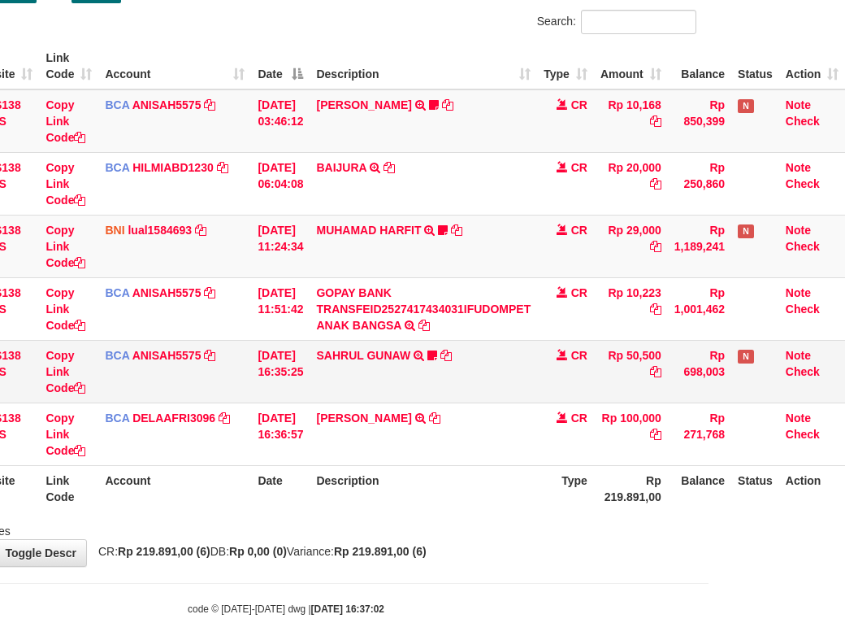
drag, startPoint x: 193, startPoint y: 411, endPoint x: 209, endPoint y: 403, distance: 17.1
click at [198, 402] on td "BCA ANISAH5575 DPS ANISAH mutasi_20251001_3827 | 119 mutasi_20251001_3827 | 119" at bounding box center [174, 371] width 153 height 63
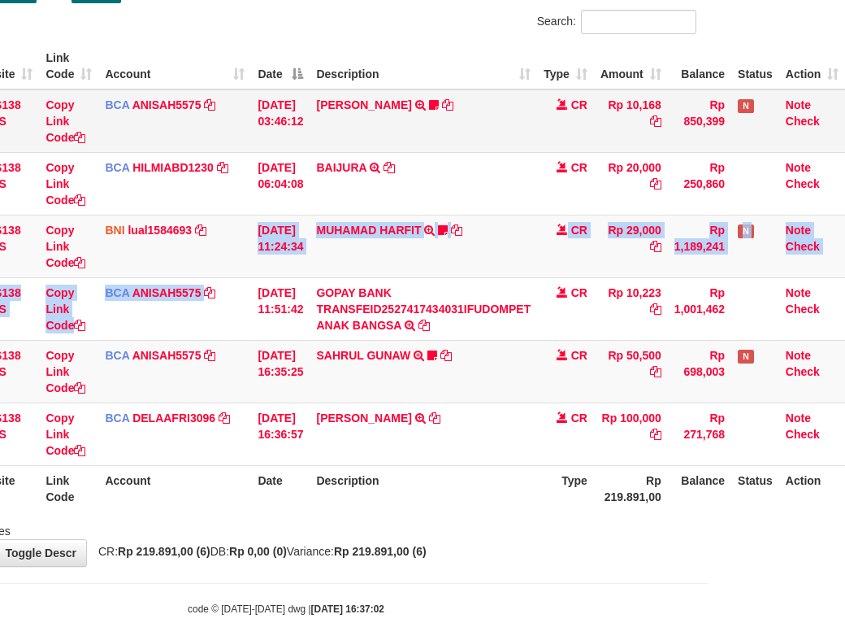
drag, startPoint x: 234, startPoint y: 336, endPoint x: 218, endPoint y: 150, distance: 186.0
click at [224, 211] on tbody "49 ZEUS138 DPS Copy Link Code BCA ANISAH5575 DPS [PERSON_NAME] mutasi_20251001_…" at bounding box center [361, 277] width 970 height 376
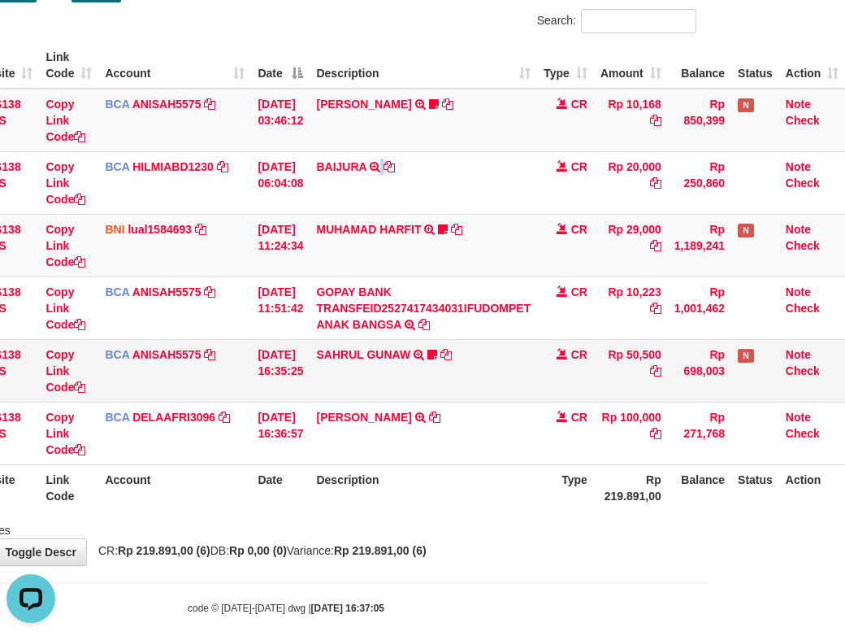
drag, startPoint x: 406, startPoint y: 253, endPoint x: 469, endPoint y: 398, distance: 157.7
click at [461, 384] on tbody "49 ZEUS138 DPS Copy Link Code BCA ANISAH5575 DPS ANISAH mutasi_20251001_3827 | …" at bounding box center [361, 277] width 970 height 376
drag, startPoint x: 527, startPoint y: 484, endPoint x: 543, endPoint y: 527, distance: 45.3
click at [533, 464] on td "DAVID REGYANSAH TRSF E-BANKING CR 0110/FTSCY/WS95271 100000.00DAVID REGYANSAH" at bounding box center [424, 433] width 228 height 63
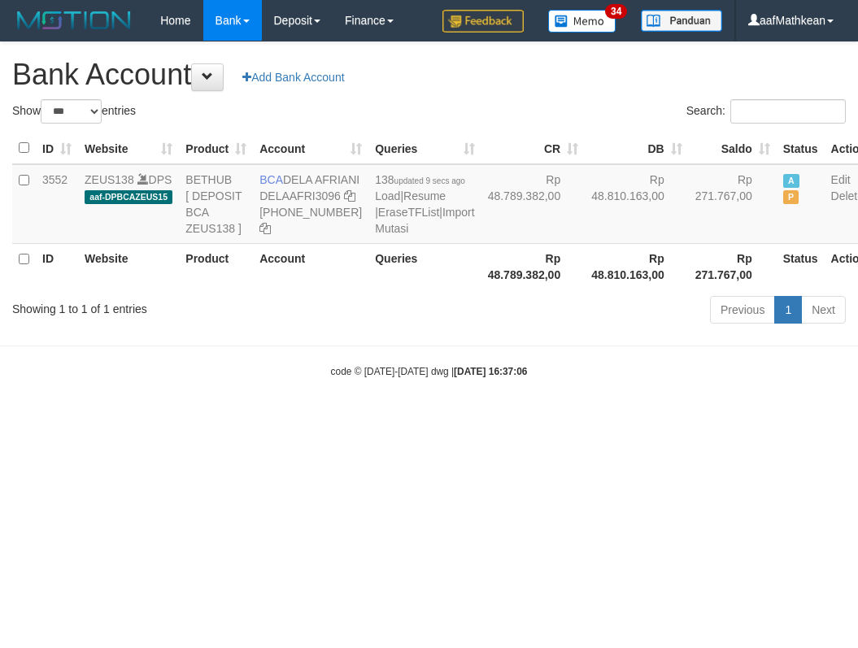
select select "***"
click at [561, 419] on body "Toggle navigation Home Bank Account List Load By Website Group [OXPLAY] ZEUS138…" at bounding box center [429, 209] width 858 height 419
select select "***"
drag, startPoint x: 497, startPoint y: 409, endPoint x: 848, endPoint y: 433, distance: 351.2
click at [730, 419] on body "Toggle navigation Home Bank Account List Load By Website Group [OXPLAY] ZEUS138…" at bounding box center [429, 209] width 858 height 419
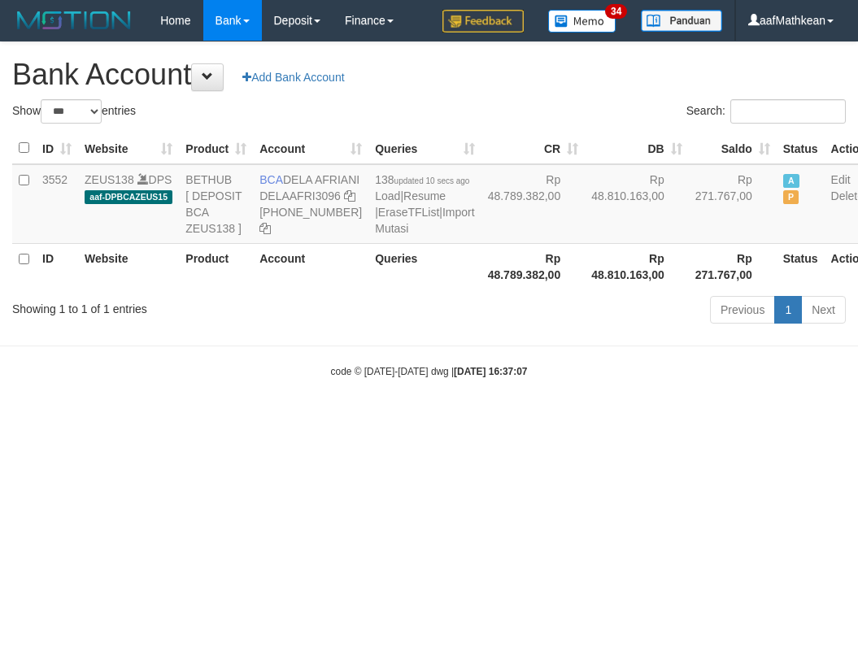
select select "***"
click at [314, 379] on div "code © [DATE]-[DATE] dwg | [DATE] 16:37:07" at bounding box center [429, 371] width 858 height 16
click at [358, 419] on body "Toggle navigation Home Bank Account List Load By Website Group [OXPLAY] ZEUS138…" at bounding box center [429, 209] width 858 height 419
select select "***"
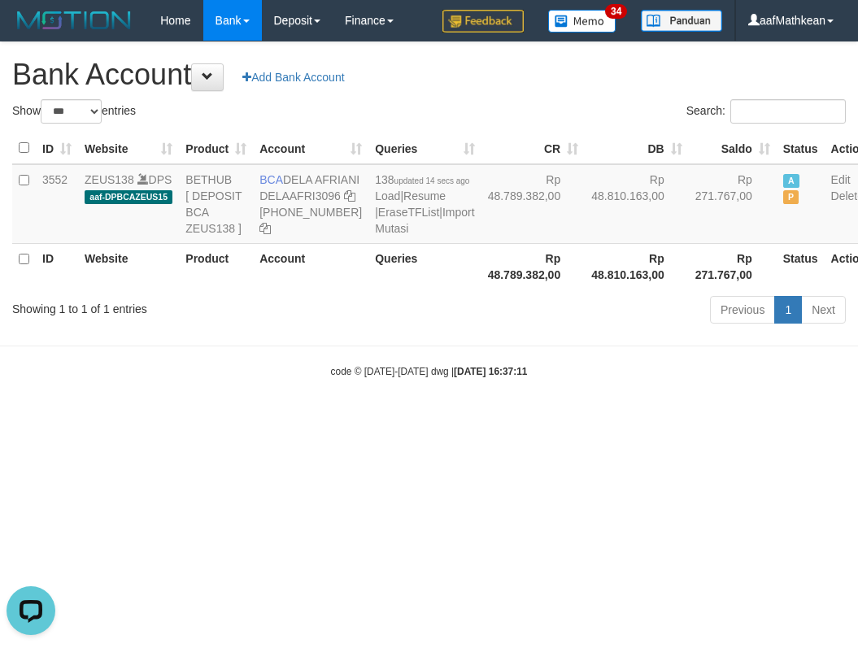
click at [517, 419] on html "Toggle navigation Home Bank Account List Load By Website Group [OXPLAY] ZEUS138…" at bounding box center [429, 209] width 858 height 419
drag, startPoint x: 497, startPoint y: 497, endPoint x: 481, endPoint y: 465, distance: 35.6
click at [487, 419] on html "Toggle navigation Home Bank Account List Load By Website Group [OXPLAY] ZEUS138…" at bounding box center [429, 209] width 858 height 419
